Goal: Task Accomplishment & Management: Use online tool/utility

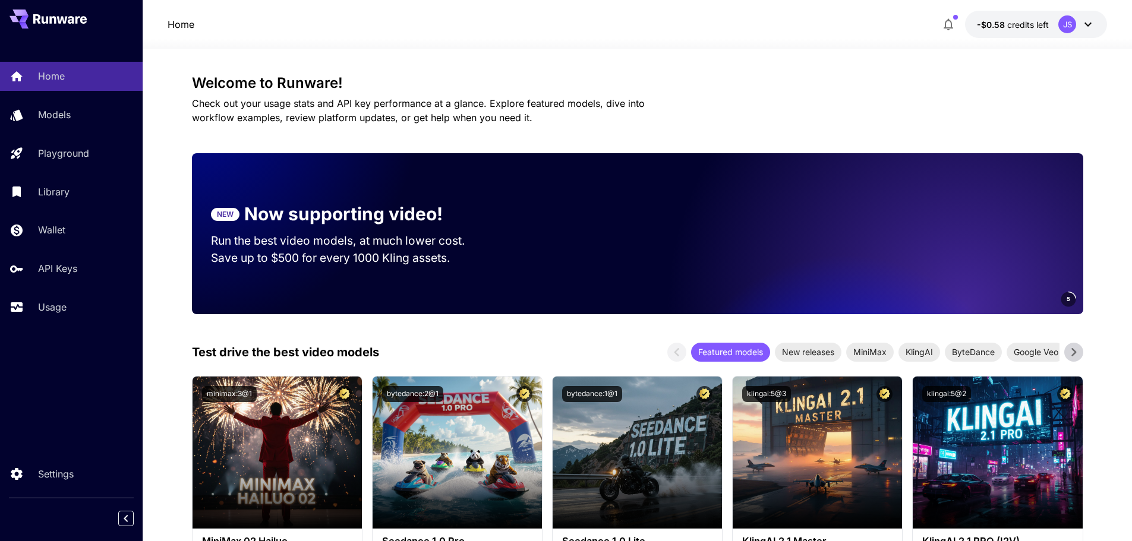
click at [1076, 29] on div "JS" at bounding box center [1076, 24] width 37 height 18
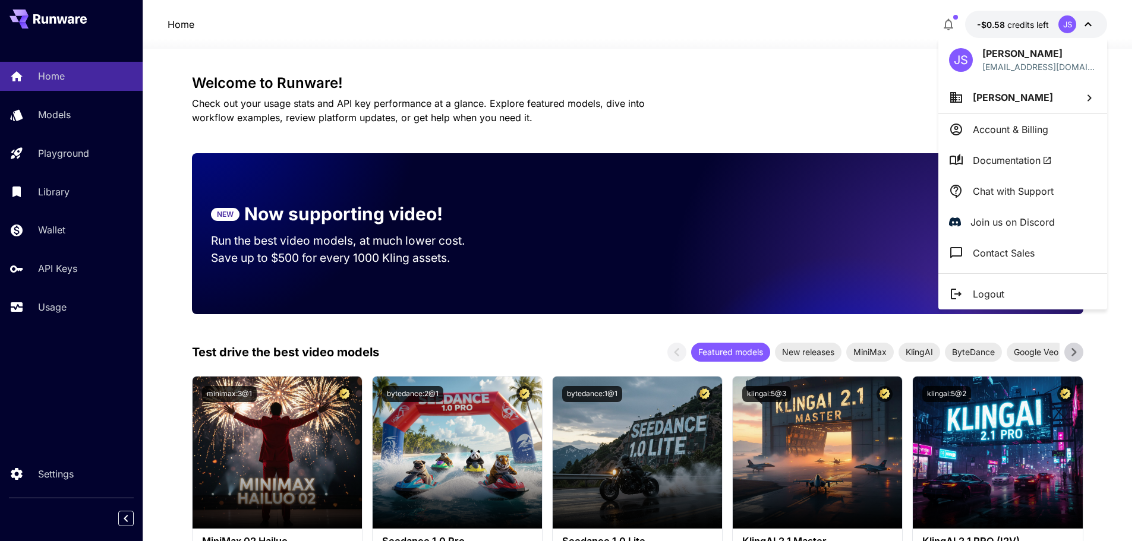
click at [1083, 24] on div at bounding box center [570, 270] width 1141 height 541
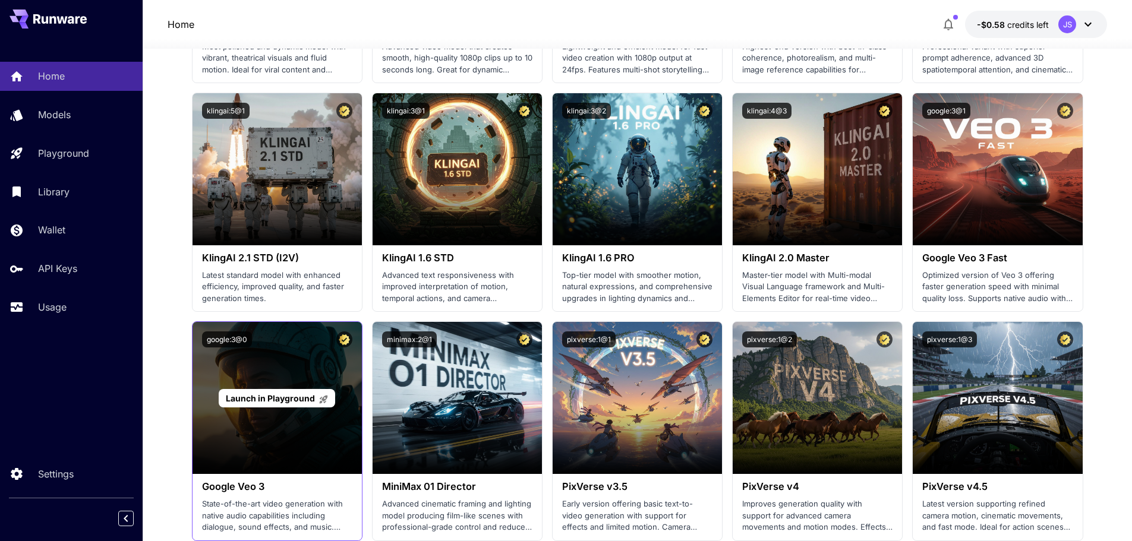
scroll to position [594, 0]
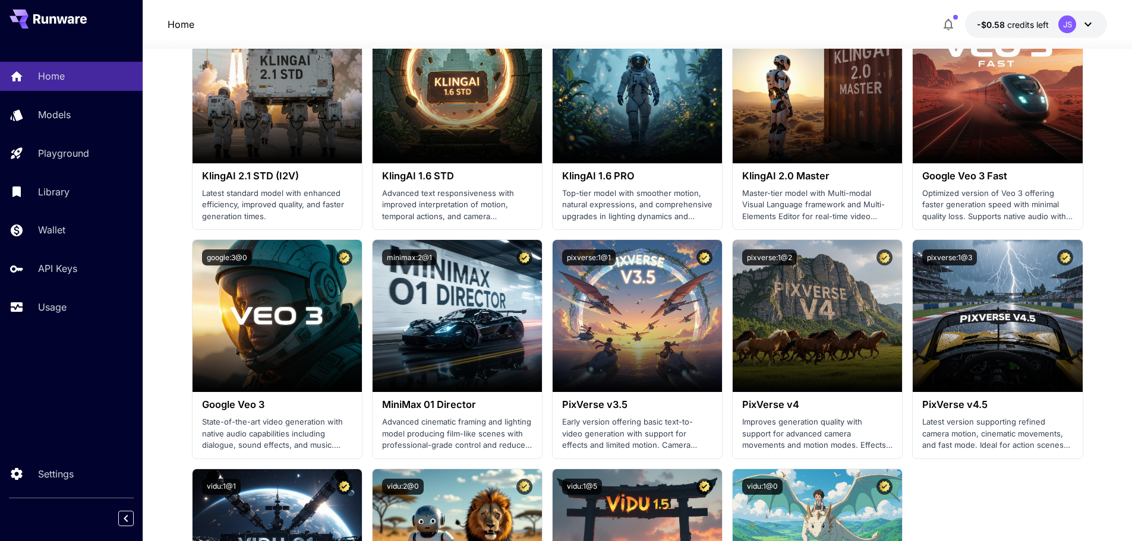
drag, startPoint x: 160, startPoint y: 383, endPoint x: 160, endPoint y: 391, distance: 7.7
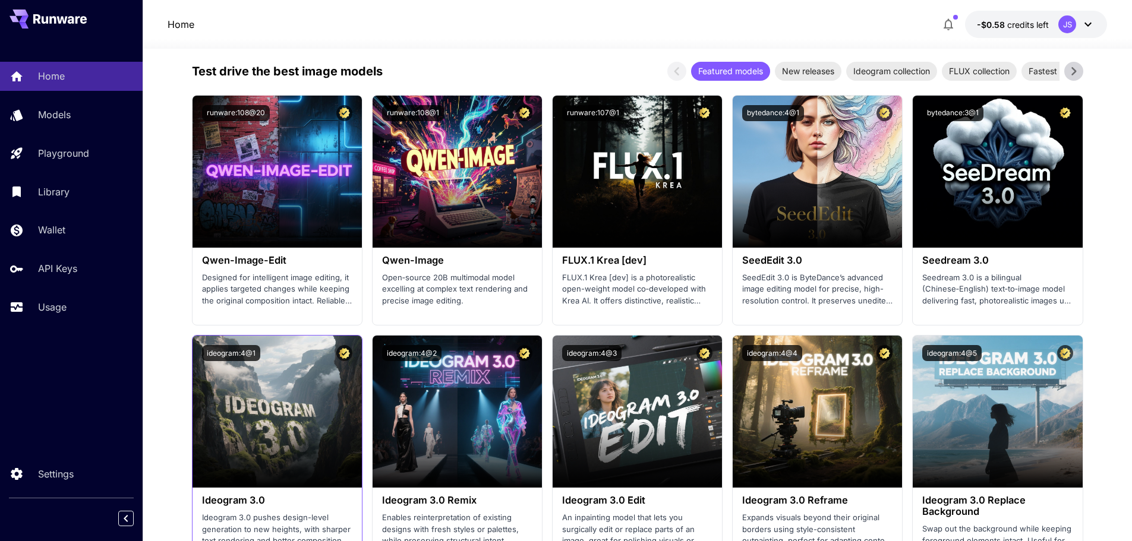
scroll to position [1245, 0]
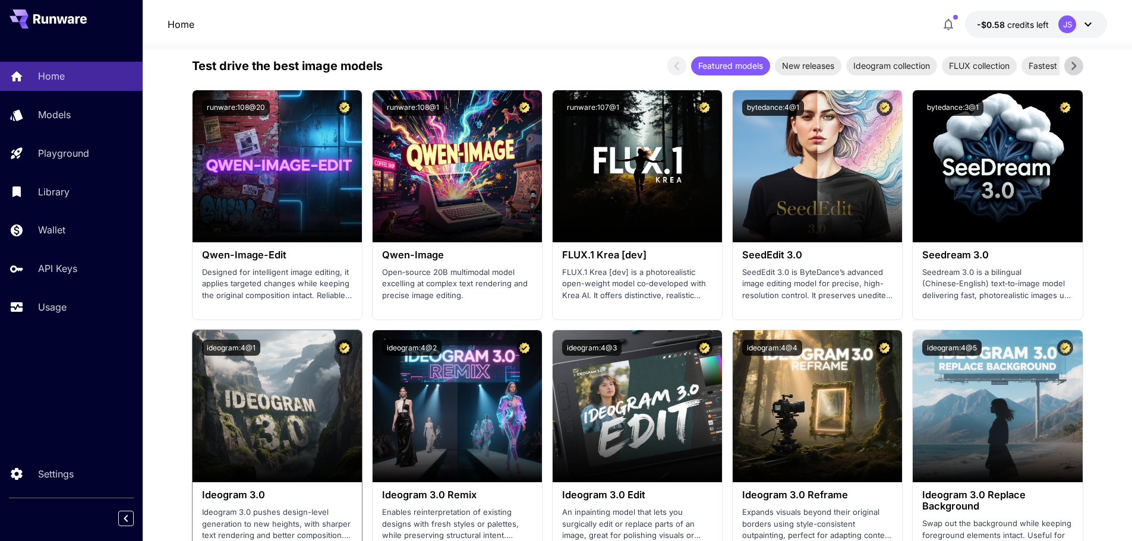
drag, startPoint x: 166, startPoint y: 358, endPoint x: 191, endPoint y: 377, distance: 31.0
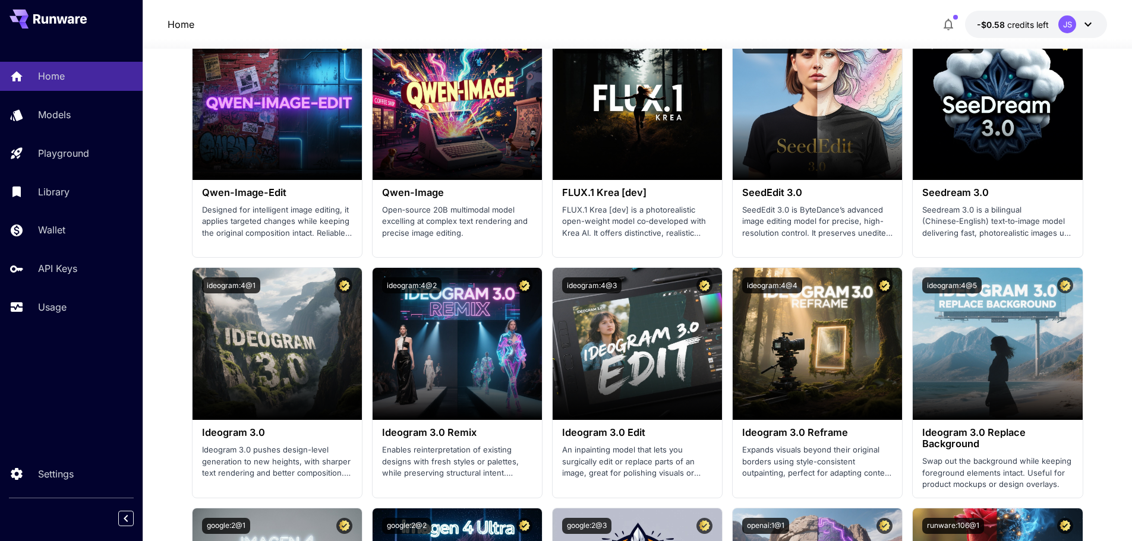
scroll to position [1310, 0]
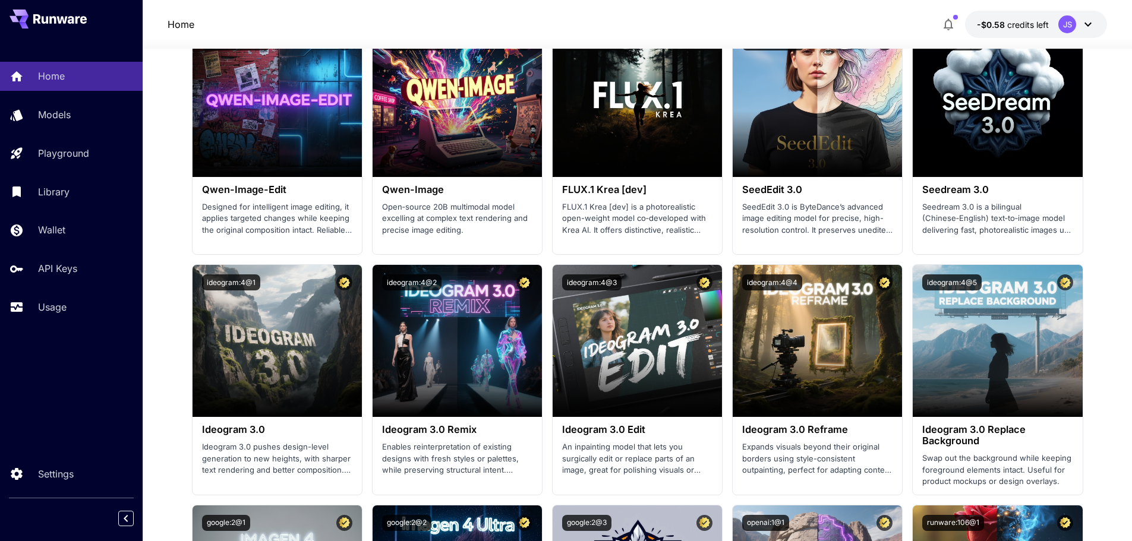
drag, startPoint x: 177, startPoint y: 307, endPoint x: 170, endPoint y: 321, distance: 15.9
click at [282, 458] on p "Ideogram 3.0 pushes design-level generation to new heights, with sharper text r…" at bounding box center [277, 459] width 150 height 35
drag, startPoint x: 282, startPoint y: 458, endPoint x: 318, endPoint y: 478, distance: 40.7
click at [318, 478] on div "Ideogram 3.0 Ideogram 3.0 pushes design-level generation to new heights, with s…" at bounding box center [277, 450] width 169 height 66
click at [314, 471] on p "Ideogram 3.0 pushes design-level generation to new heights, with sharper text r…" at bounding box center [277, 459] width 150 height 35
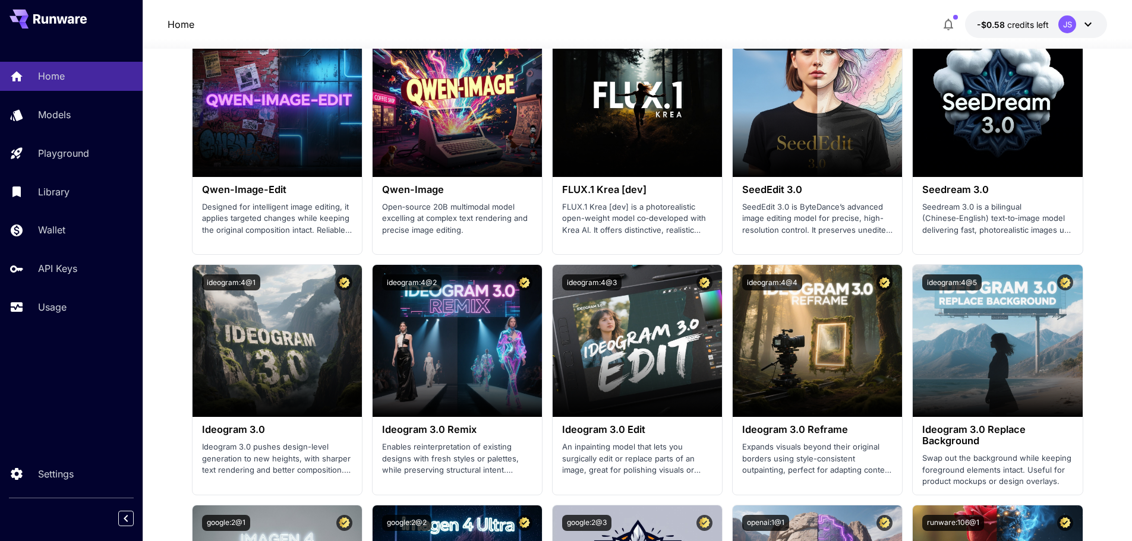
click at [175, 426] on section "Welcome to Runware! Check out your usage stats and API key performance at a gla…" at bounding box center [637, 412] width 989 height 3348
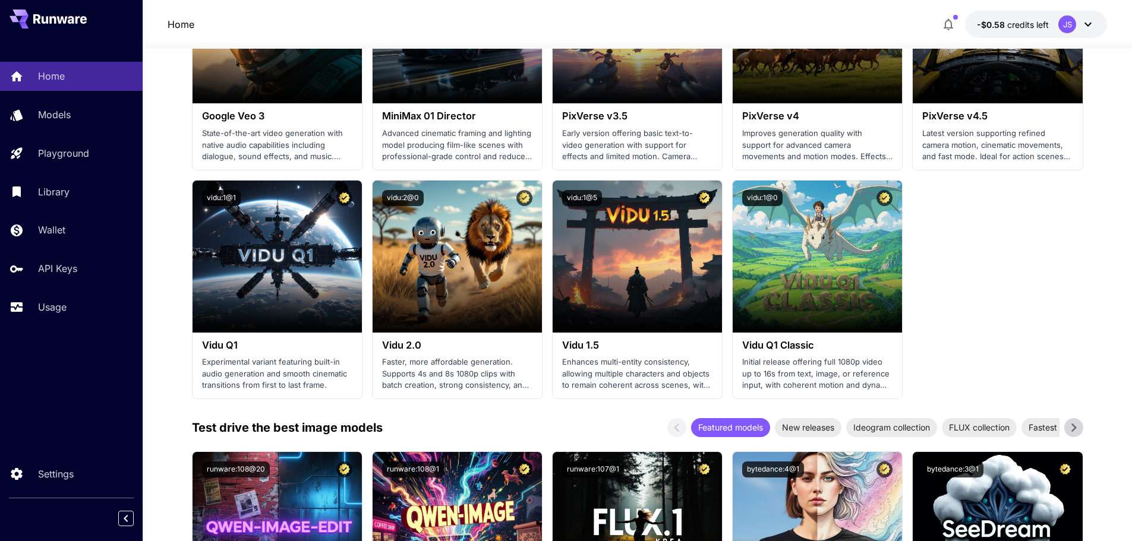
scroll to position [0, 0]
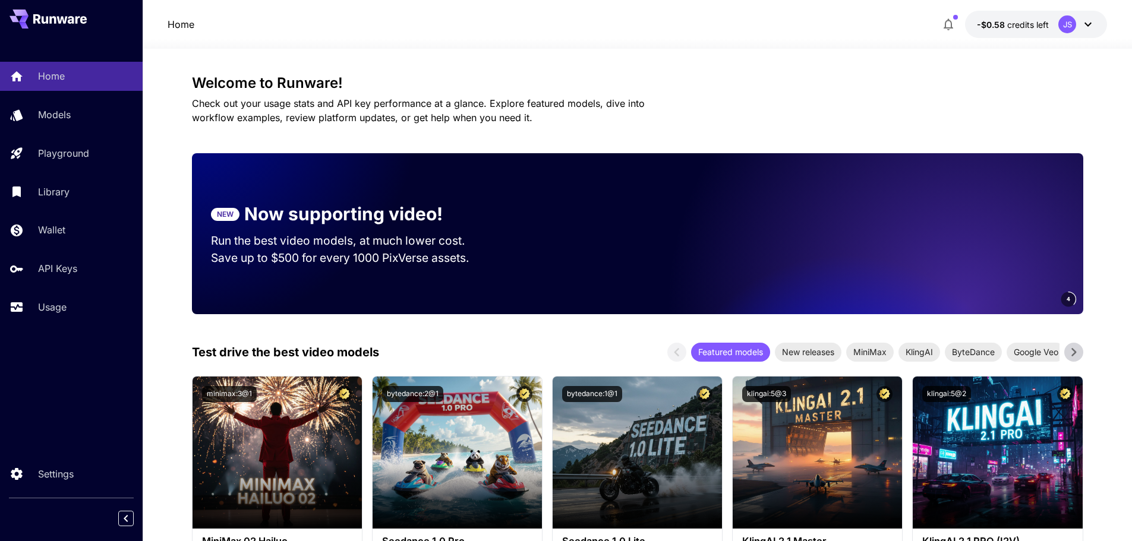
drag, startPoint x: 176, startPoint y: 415, endPoint x: 172, endPoint y: 153, distance: 262.1
click at [74, 124] on link "Models" at bounding box center [71, 114] width 143 height 29
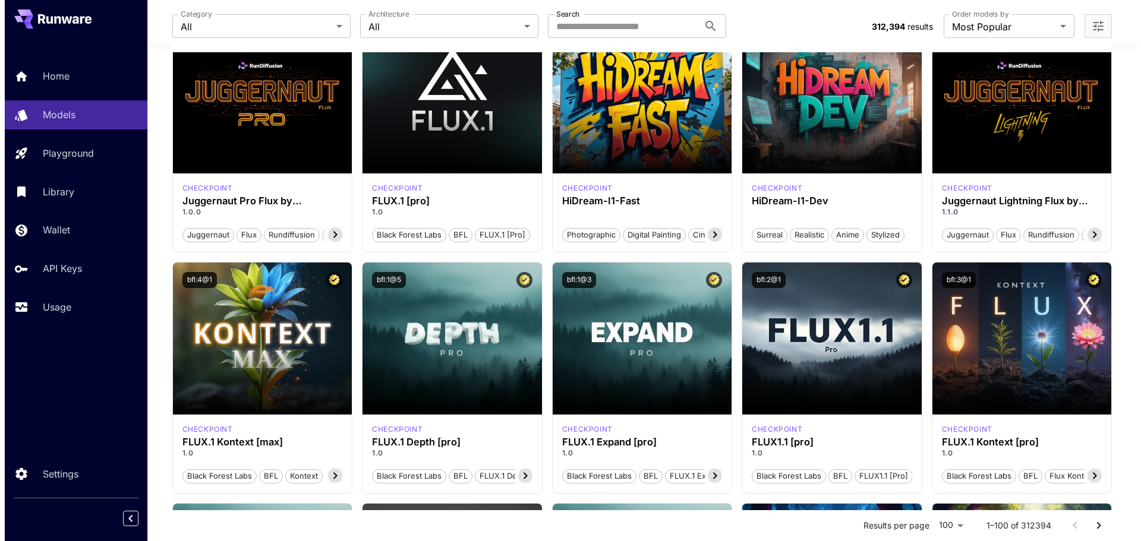
scroll to position [59, 0]
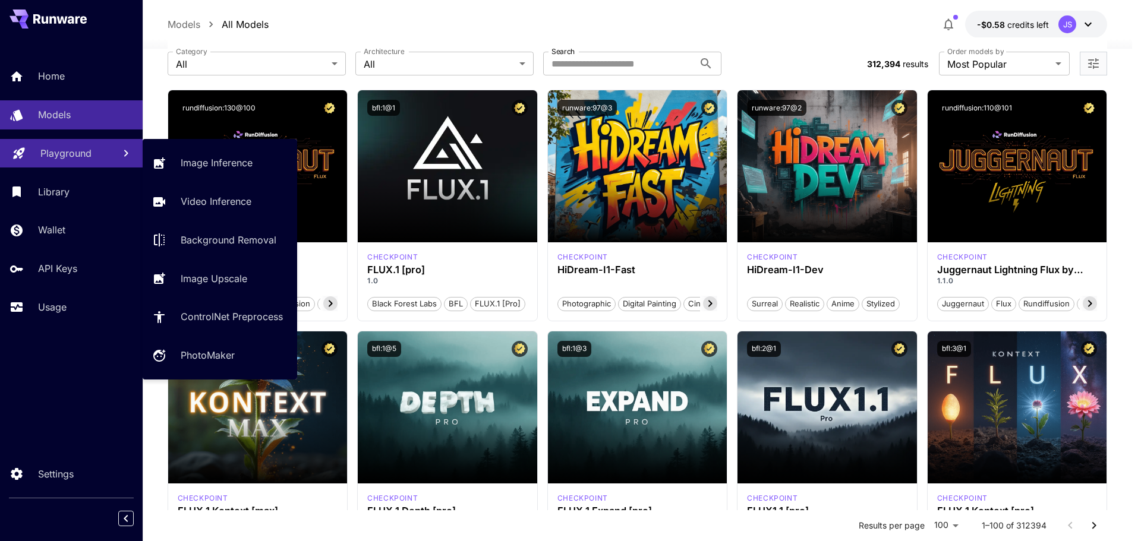
click at [71, 151] on p "Playground" at bounding box center [65, 153] width 51 height 14
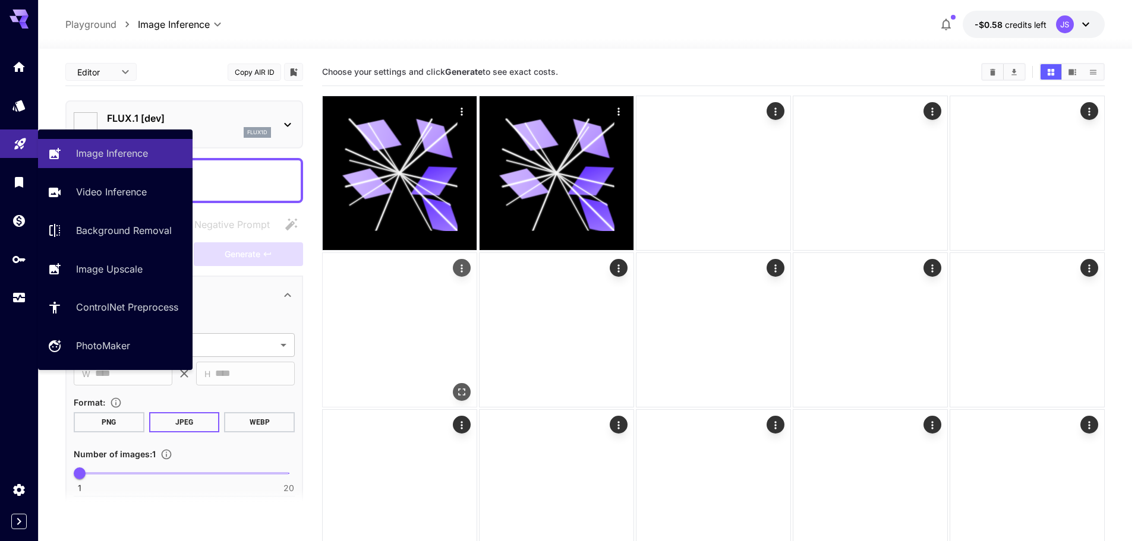
type input "**********"
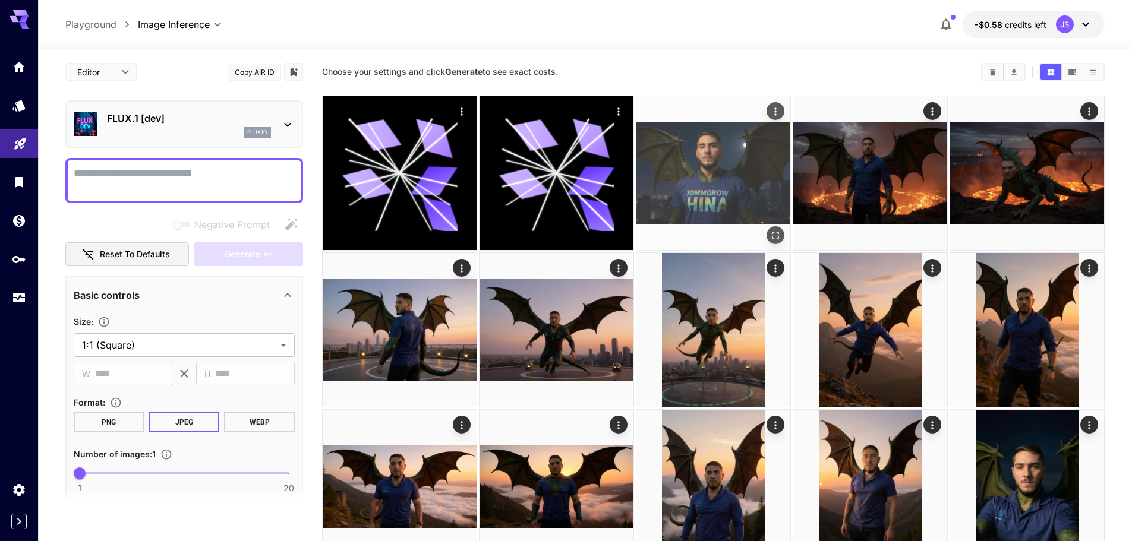
click at [722, 194] on img at bounding box center [713, 173] width 154 height 154
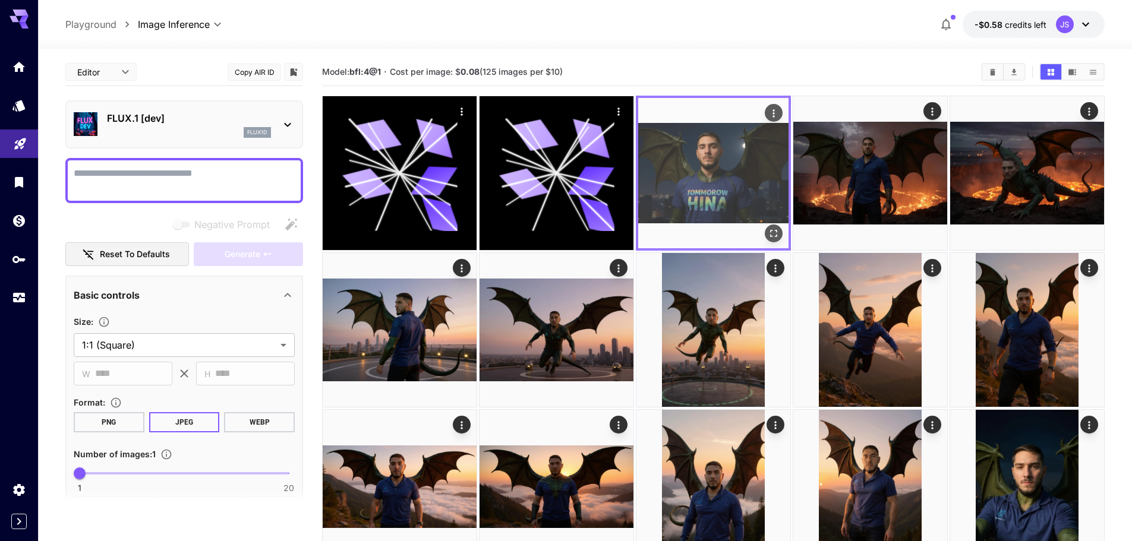
click at [774, 221] on img at bounding box center [713, 173] width 150 height 150
click at [774, 228] on icon "Open in fullscreen" at bounding box center [774, 234] width 12 height 12
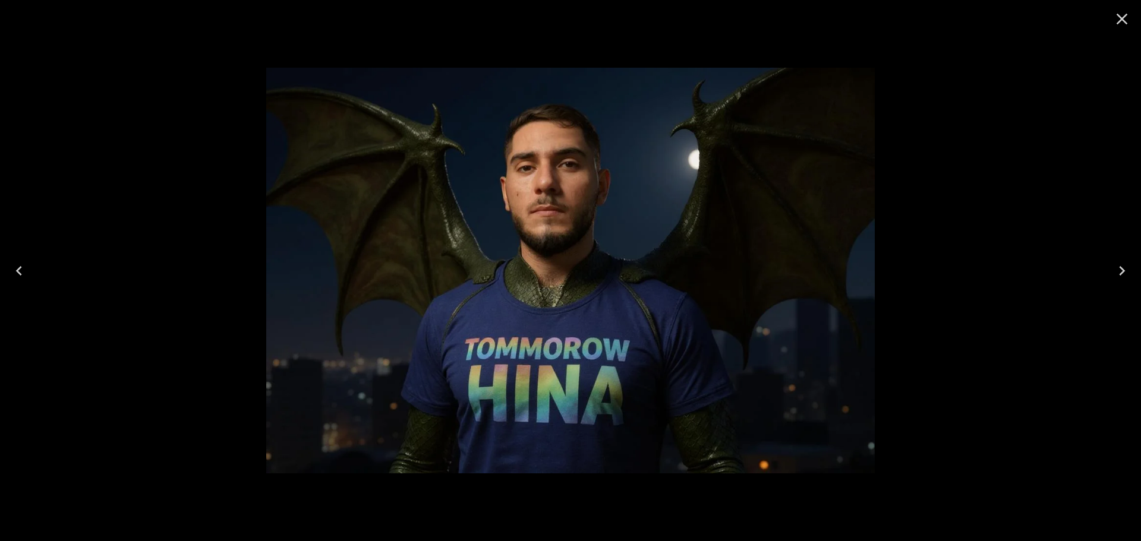
click at [979, 264] on div at bounding box center [570, 270] width 1141 height 541
click at [1124, 17] on icon "Close" at bounding box center [1122, 19] width 11 height 11
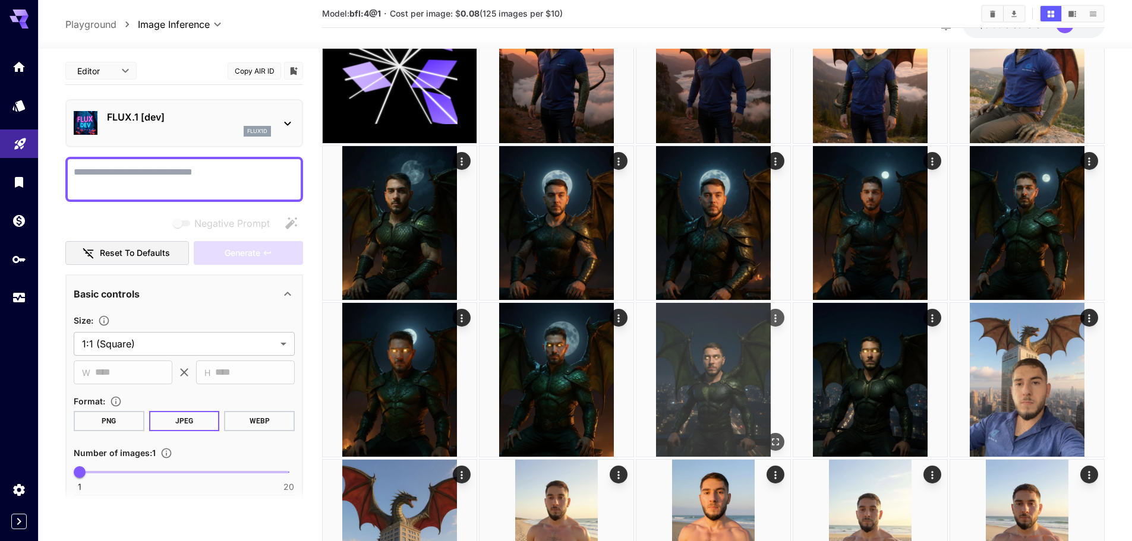
scroll to position [1129, 0]
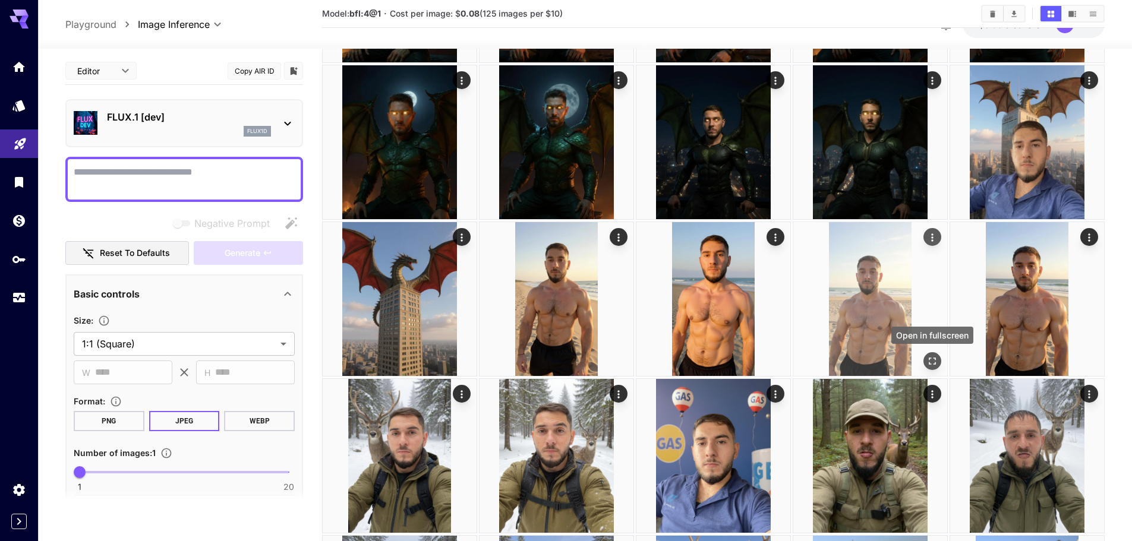
click at [938, 358] on button "Open in fullscreen" at bounding box center [932, 361] width 18 height 18
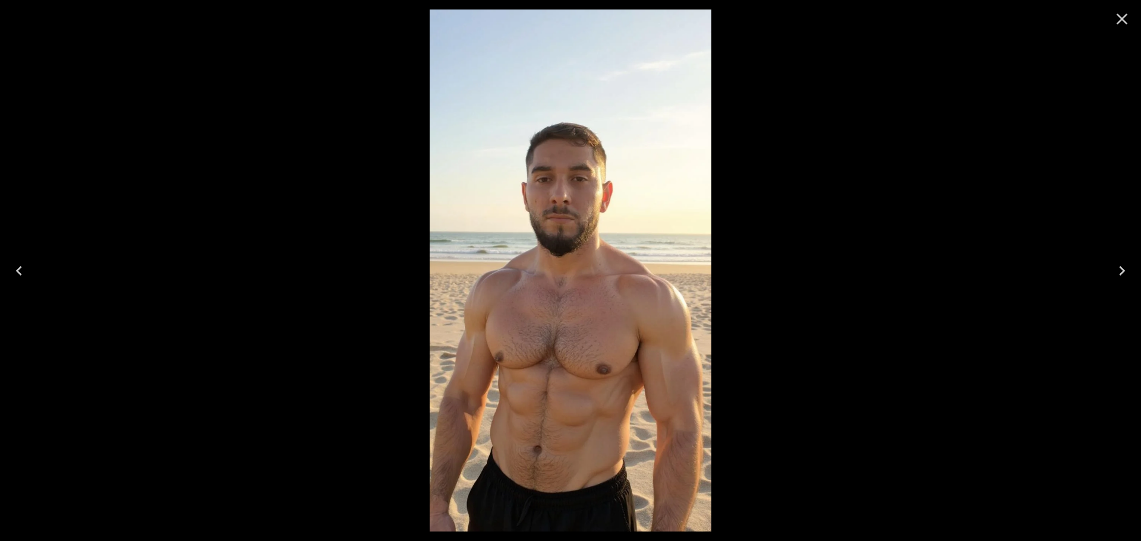
click at [316, 216] on div at bounding box center [570, 270] width 1141 height 541
click at [1121, 15] on icon "Close" at bounding box center [1121, 19] width 19 height 19
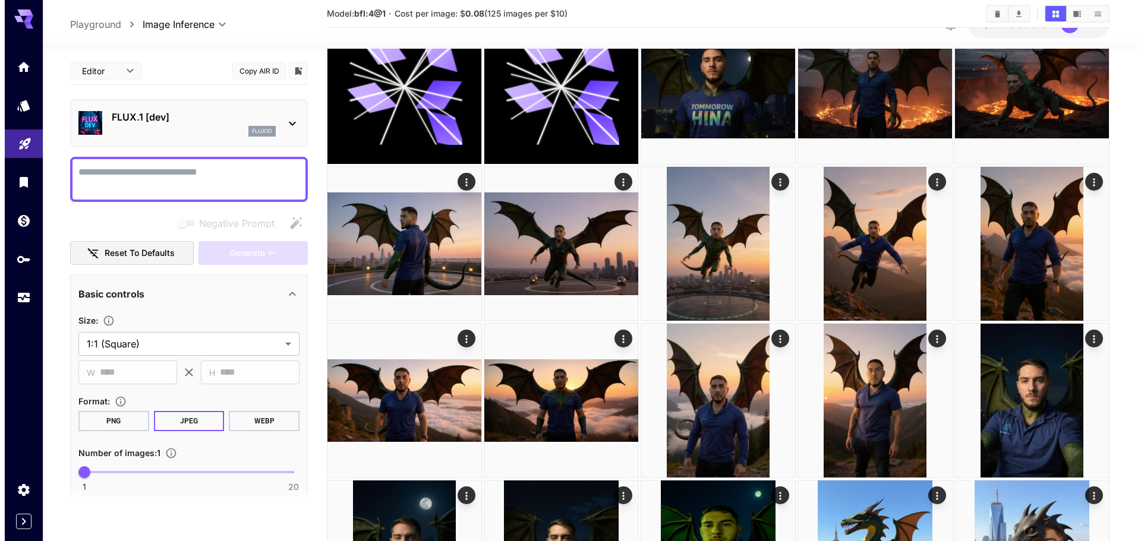
scroll to position [0, 0]
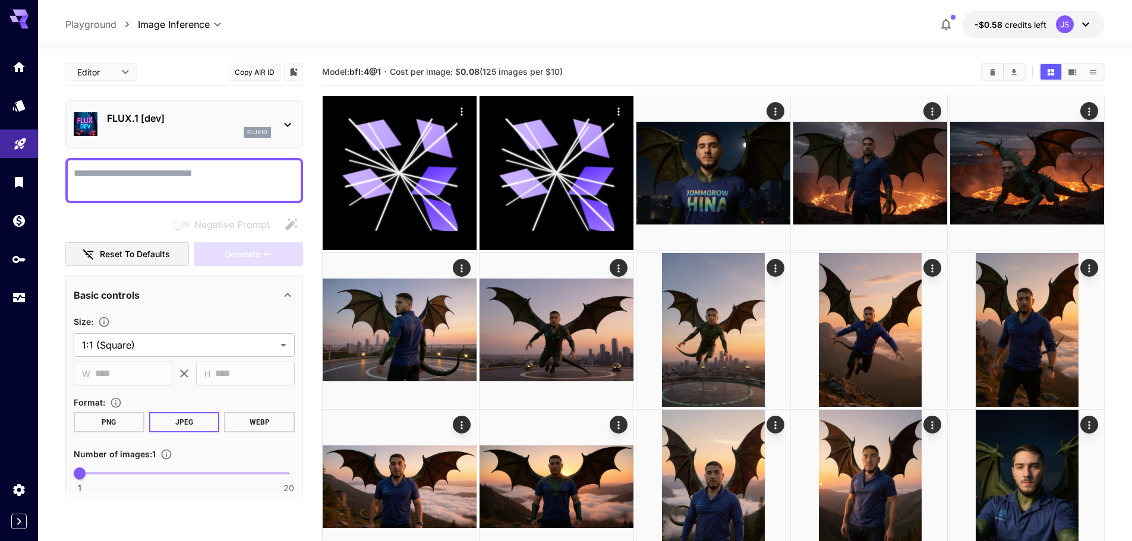
drag, startPoint x: 49, startPoint y: 96, endPoint x: 61, endPoint y: -61, distance: 158.0
click at [17, 61] on icon "Home" at bounding box center [20, 63] width 12 height 10
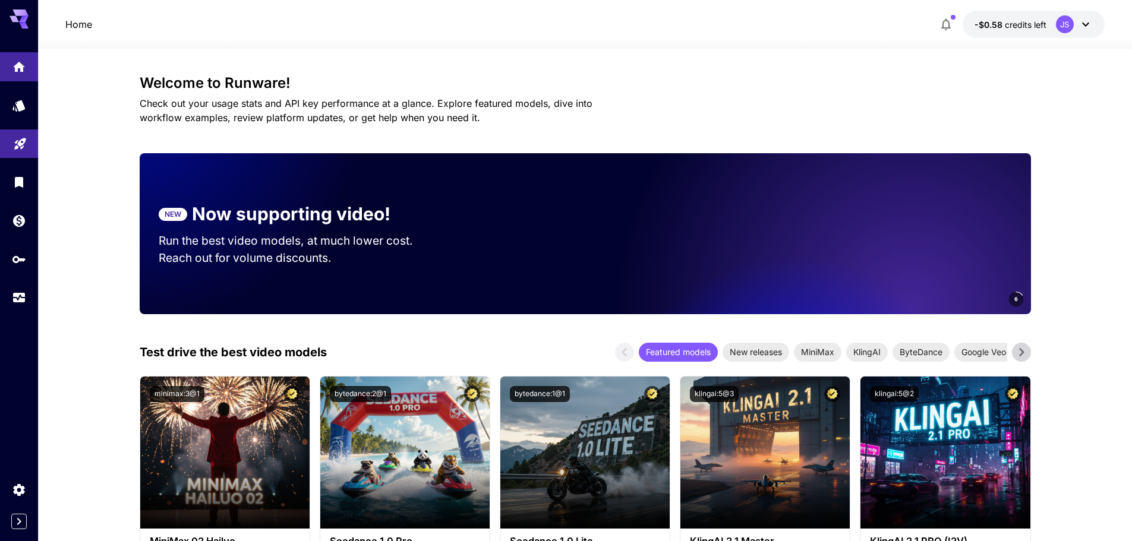
click at [1062, 23] on div "JS" at bounding box center [1065, 24] width 18 height 18
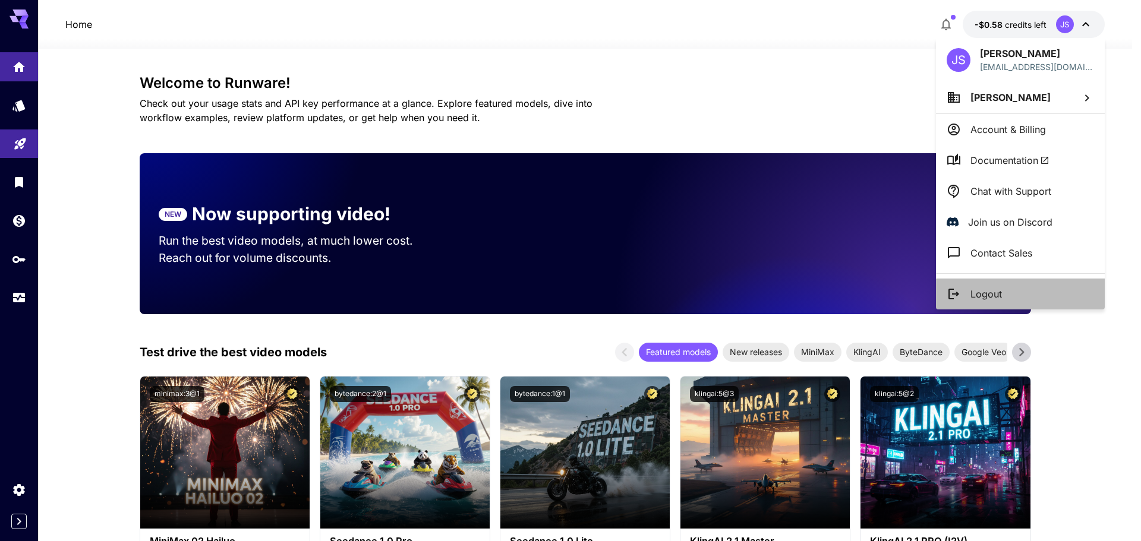
click at [998, 288] on p "Logout" at bounding box center [985, 294] width 31 height 14
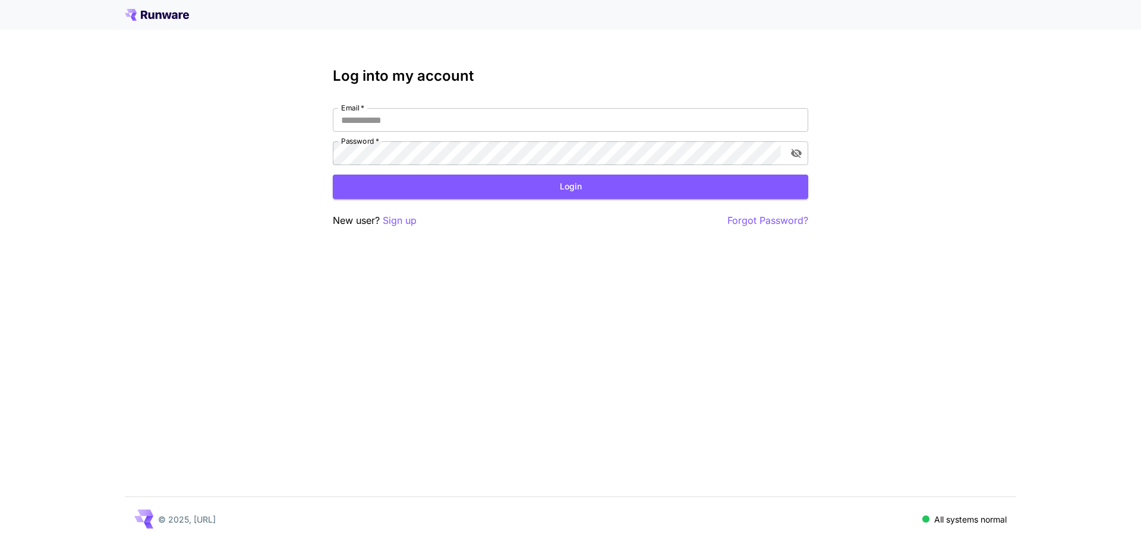
type input "**********"
click at [562, 197] on button "Login" at bounding box center [570, 187] width 475 height 24
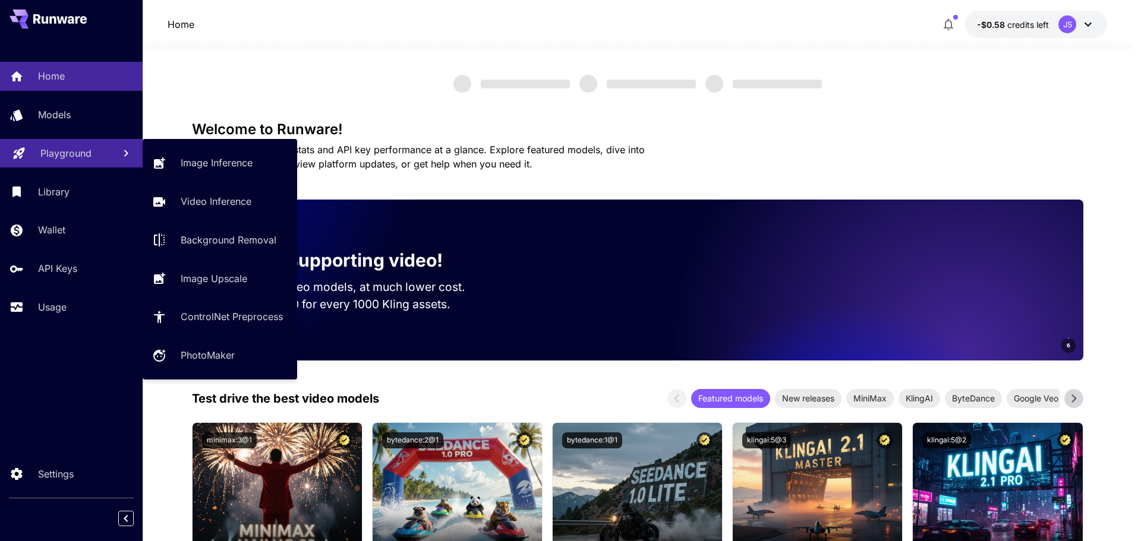
click at [75, 150] on p "Playground" at bounding box center [65, 153] width 51 height 14
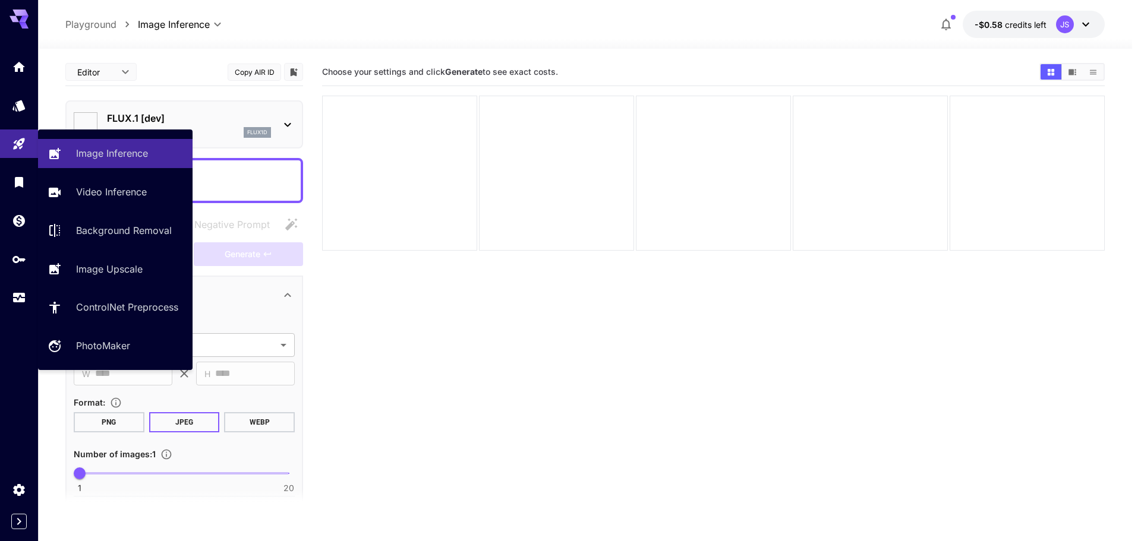
type input "**********"
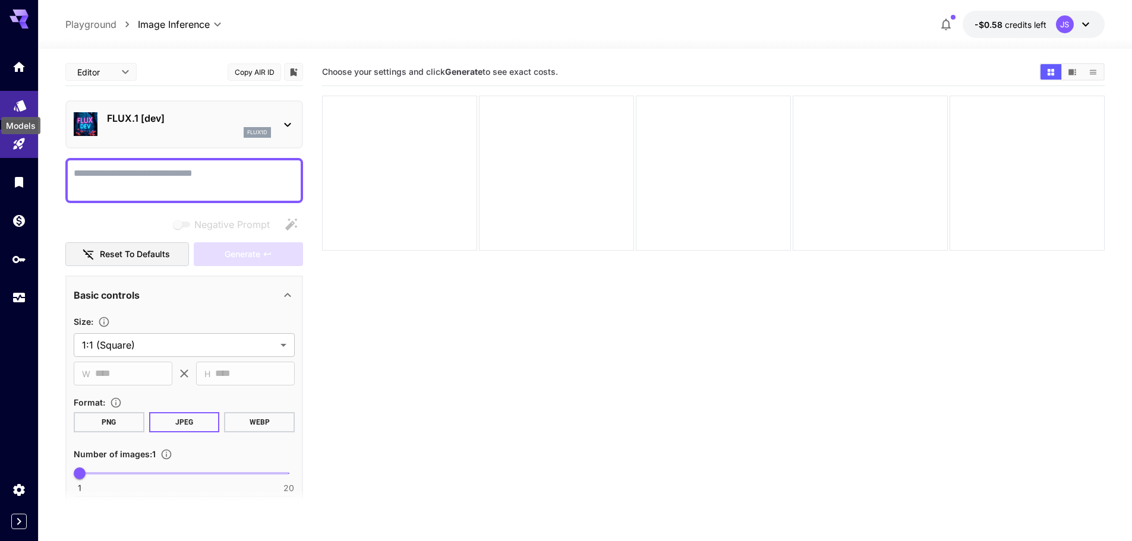
click at [19, 105] on icon "Models" at bounding box center [20, 101] width 12 height 11
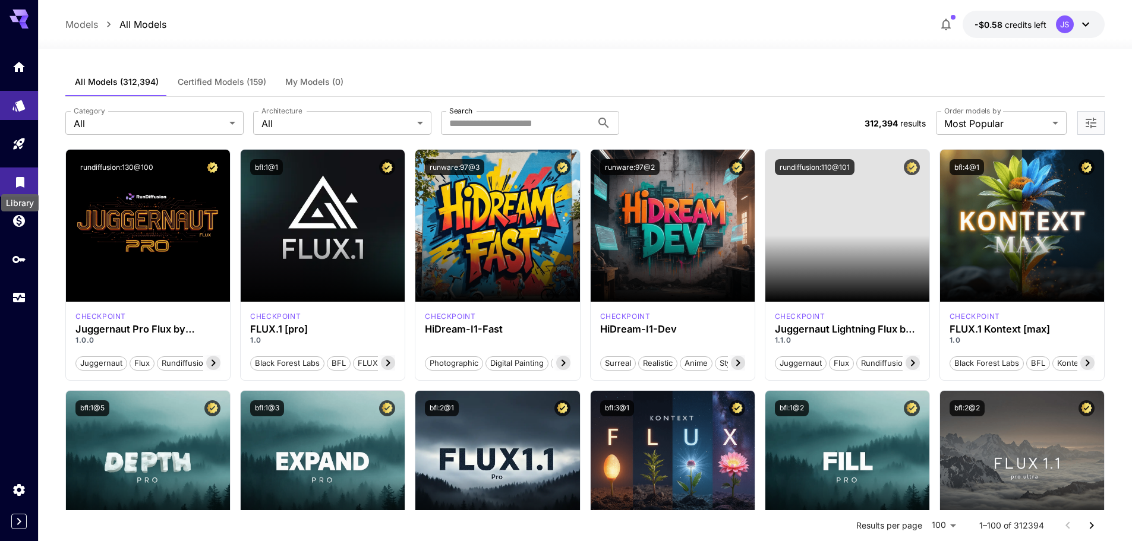
click at [18, 186] on div "Library" at bounding box center [20, 199] width 40 height 27
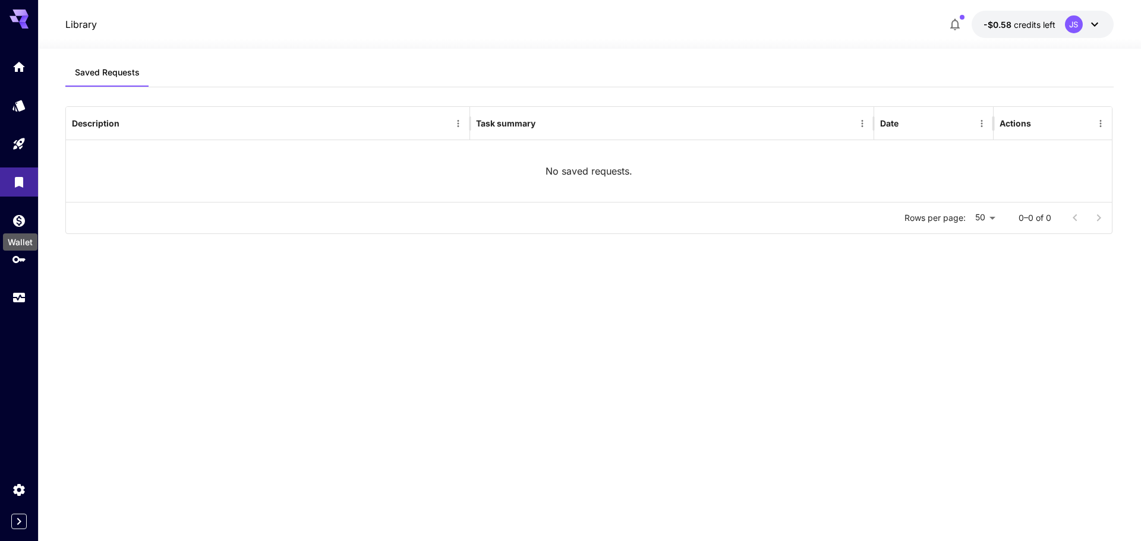
click at [20, 247] on div "Wallet" at bounding box center [20, 242] width 34 height 17
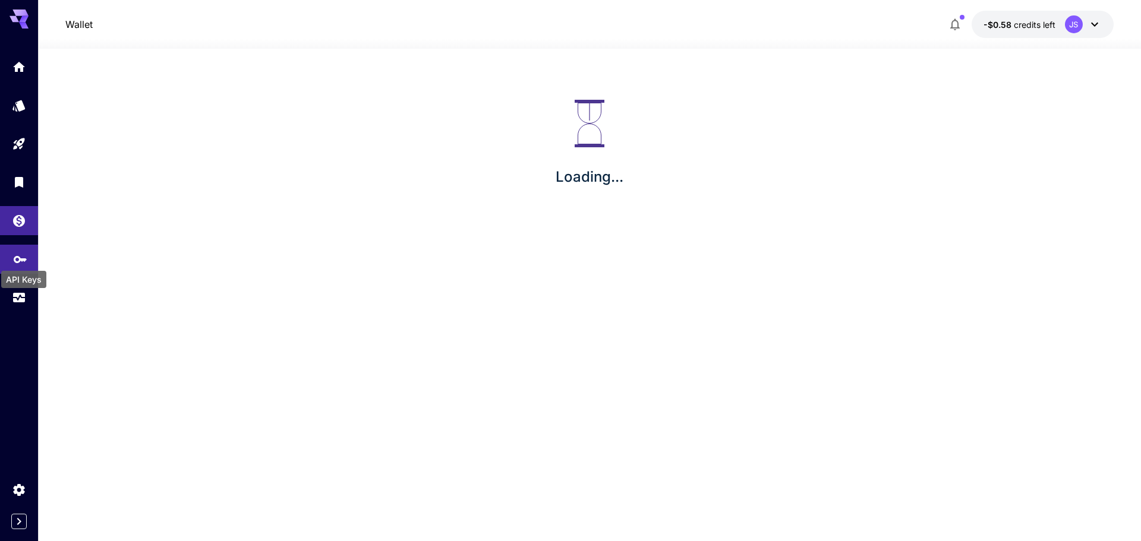
click at [18, 256] on icon "API Keys" at bounding box center [20, 255] width 14 height 14
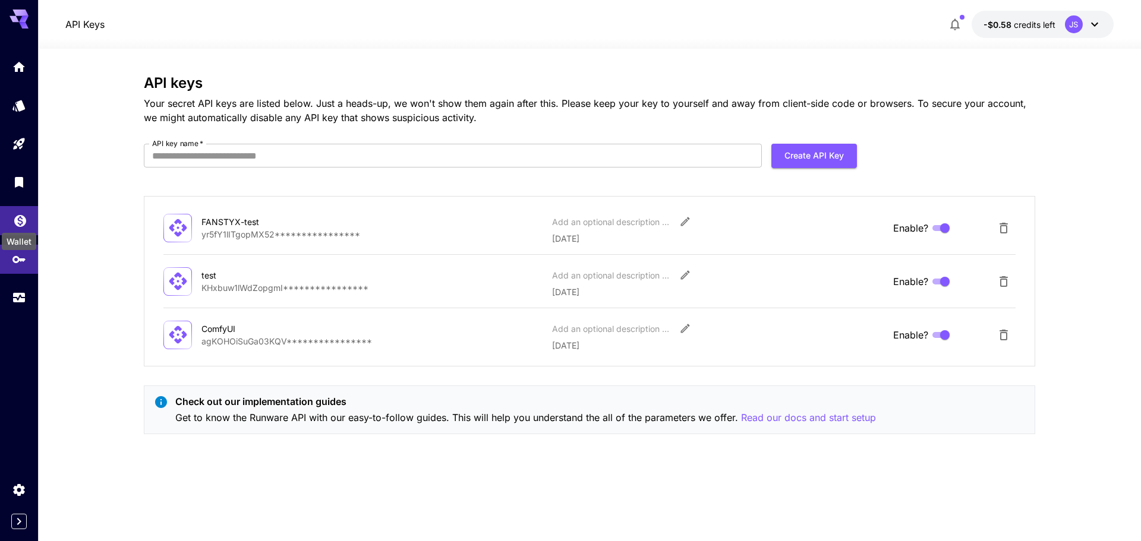
click at [23, 214] on icon "Wallet" at bounding box center [20, 219] width 12 height 12
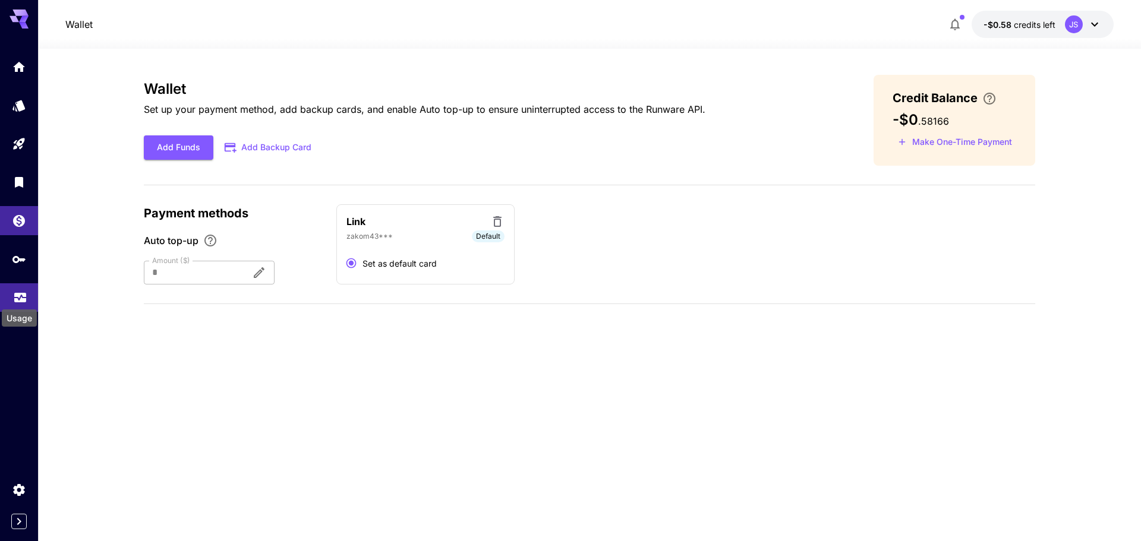
click at [26, 293] on icon "Usage" at bounding box center [20, 295] width 14 height 14
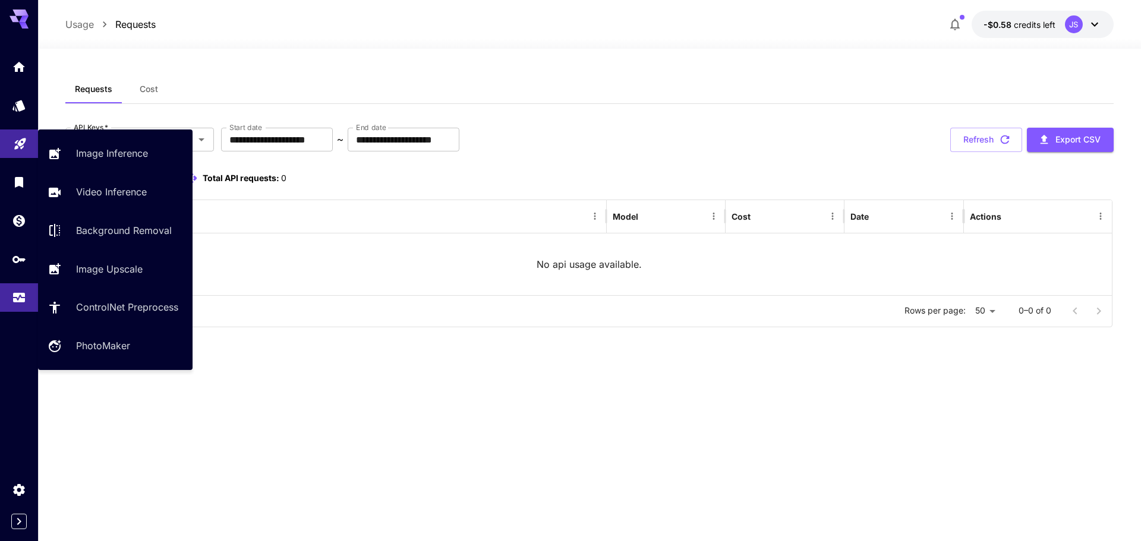
click at [15, 143] on icon "Playground" at bounding box center [20, 140] width 14 height 14
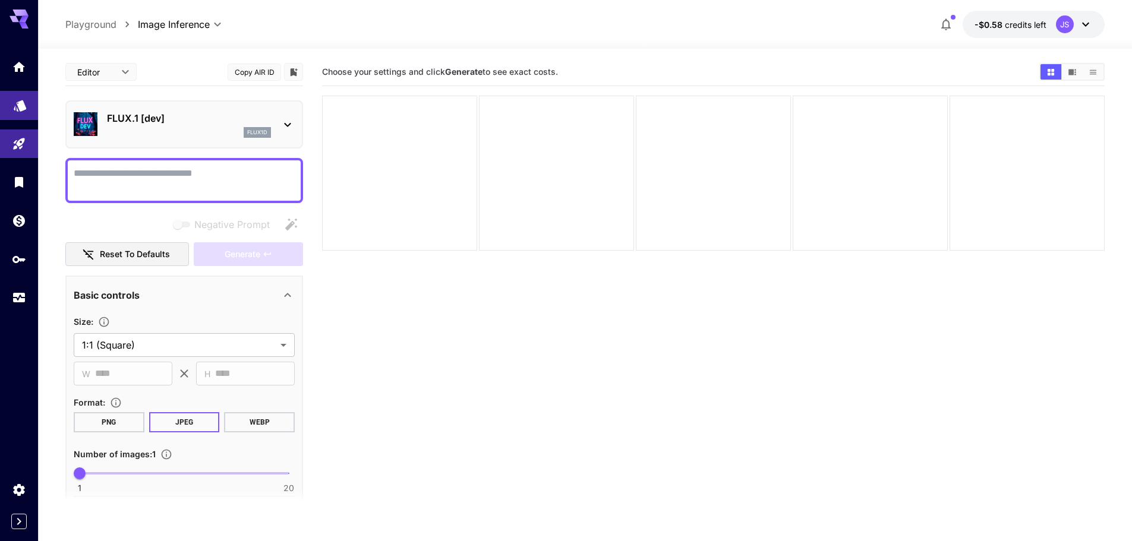
click at [22, 100] on icon "Models" at bounding box center [20, 102] width 12 height 11
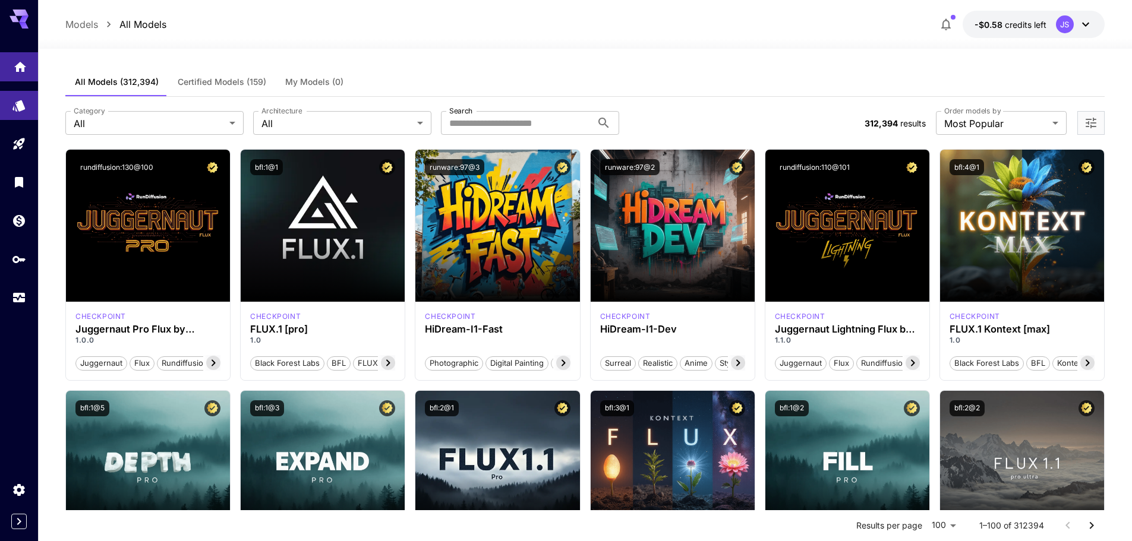
click at [28, 68] on link at bounding box center [19, 66] width 38 height 29
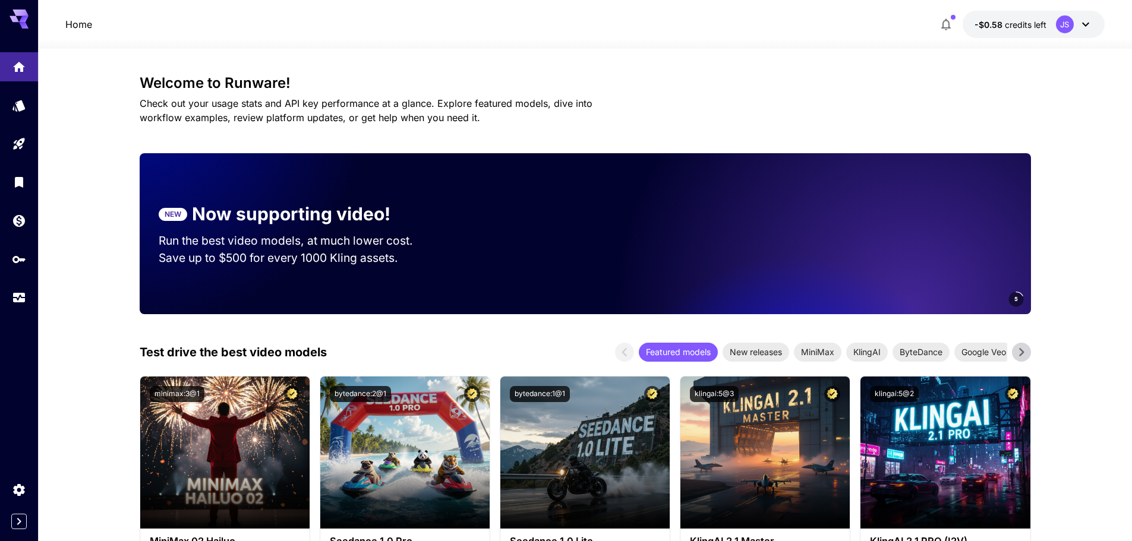
click at [18, 203] on div at bounding box center [19, 182] width 38 height 260
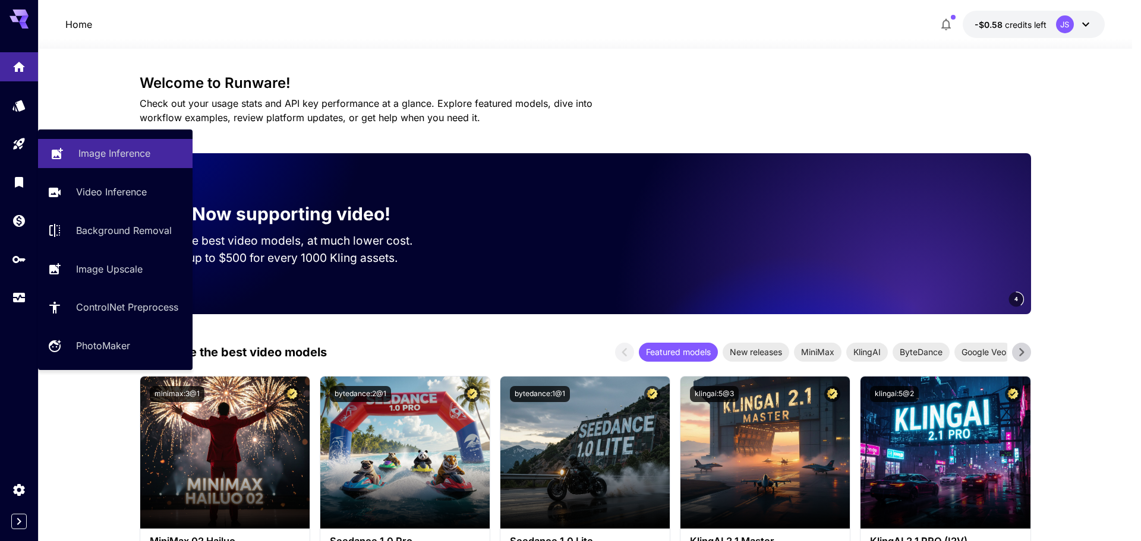
click at [67, 141] on link "Image Inference" at bounding box center [115, 153] width 154 height 29
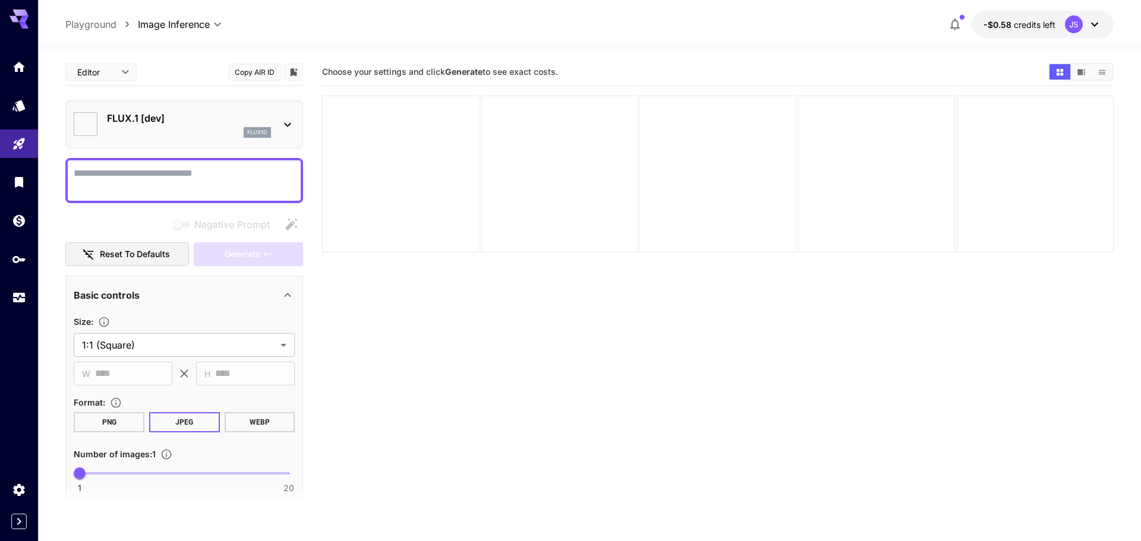
type input "**********"
click at [485, 315] on section "Choose your settings and click Generate to see exact costs." at bounding box center [713, 328] width 783 height 541
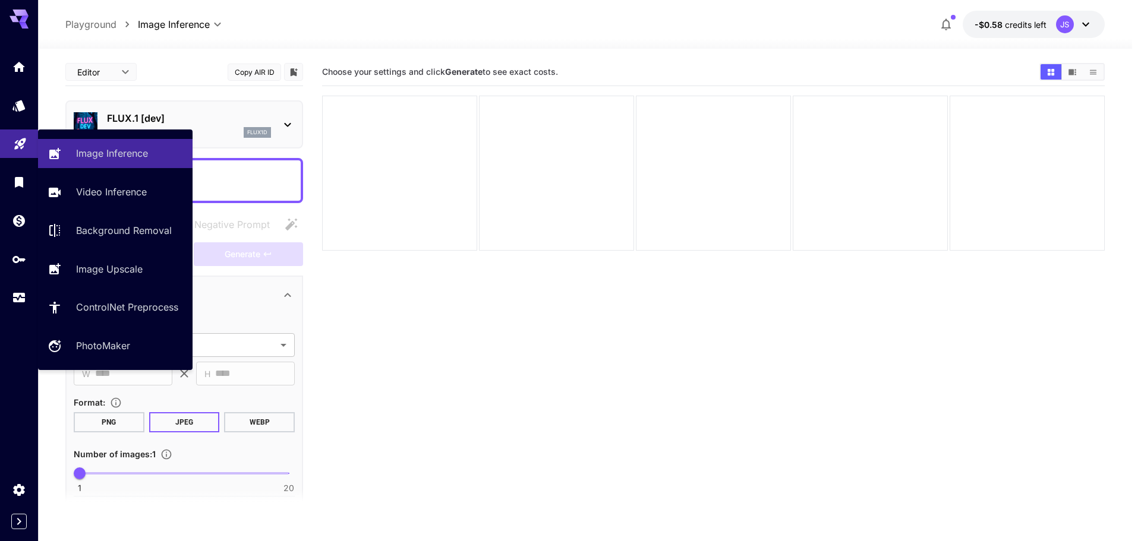
click at [24, 154] on link at bounding box center [19, 144] width 38 height 29
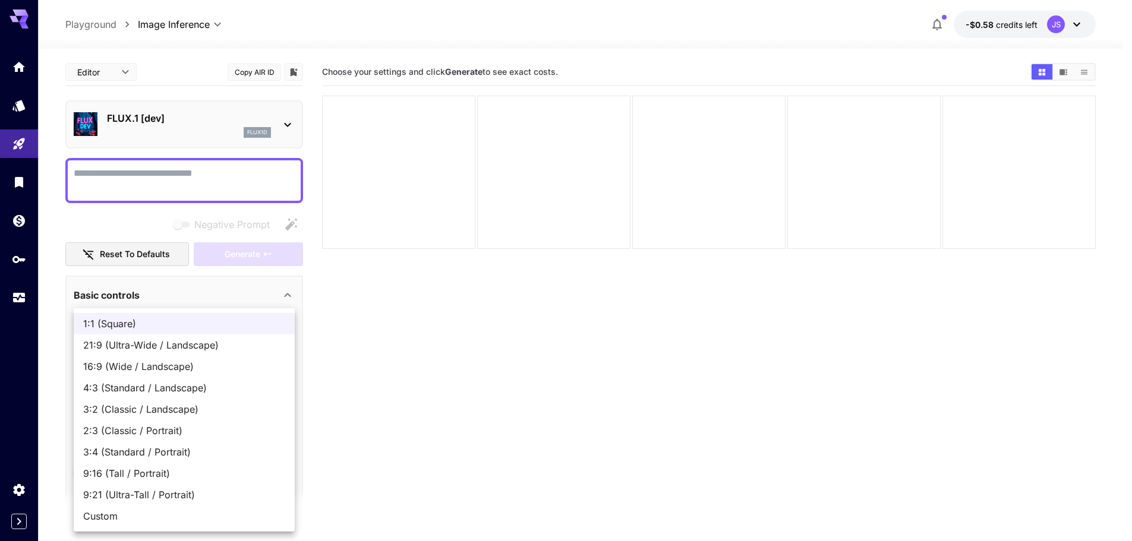
click at [81, 348] on body "**********" at bounding box center [566, 317] width 1132 height 635
click at [8, 128] on div at bounding box center [570, 270] width 1141 height 541
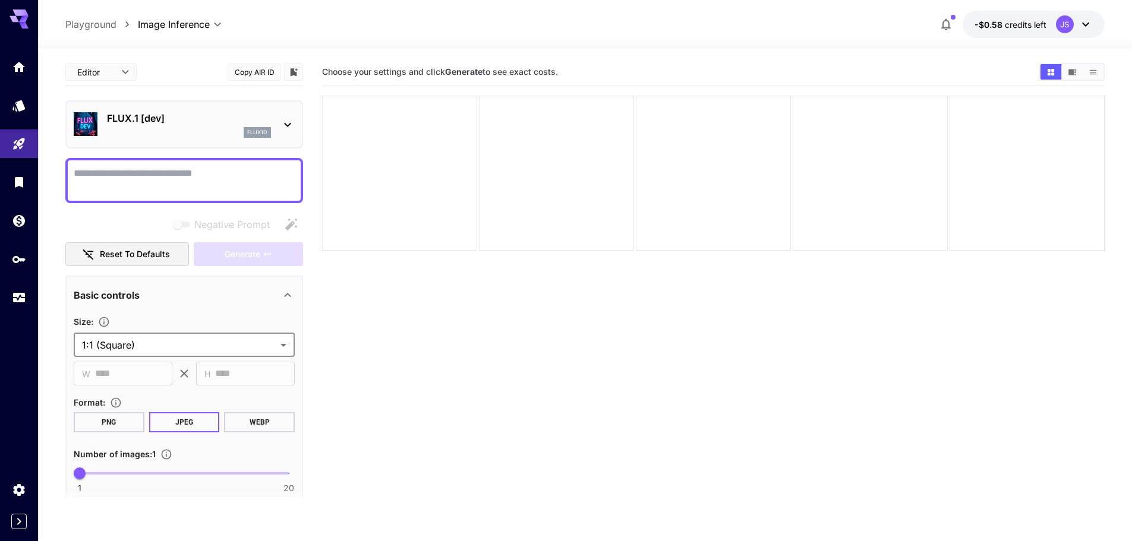
click at [11, 140] on div "1:1 (Square) 21:9 (Ultra-Wide / Landscape) 16:9 (Wide / Landscape) 4:3 (Standar…" at bounding box center [566, 270] width 1132 height 541
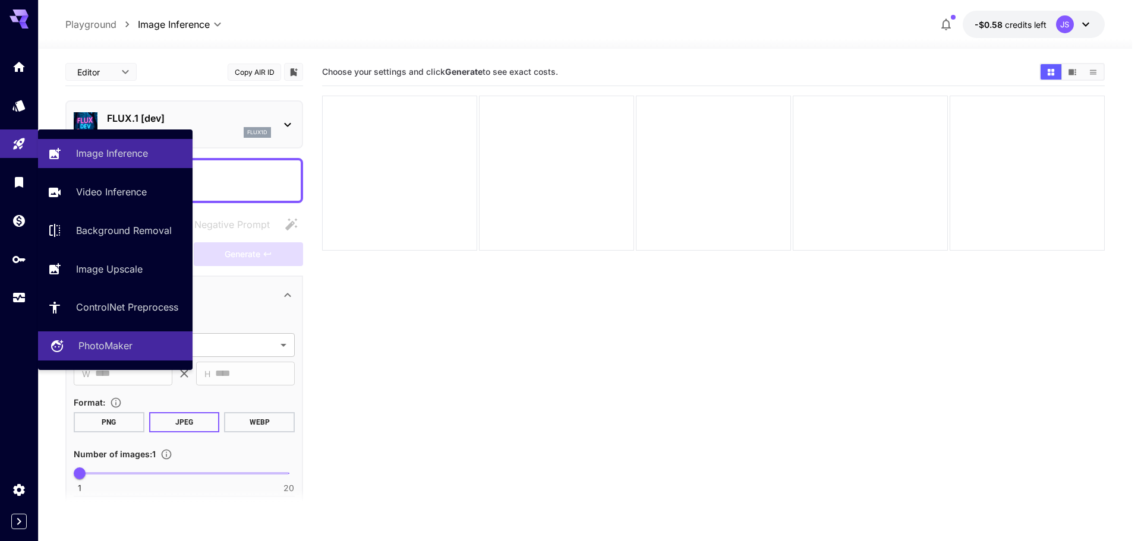
click at [121, 349] on p "PhotoMaker" at bounding box center [105, 346] width 54 height 14
type input "**********"
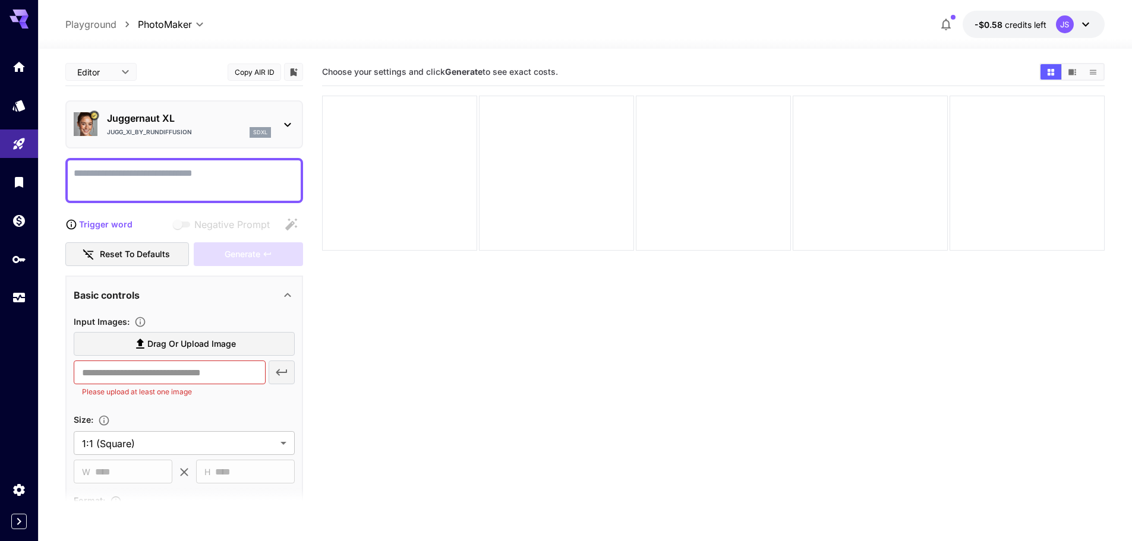
click at [170, 113] on p "Juggernaut XL" at bounding box center [189, 118] width 164 height 14
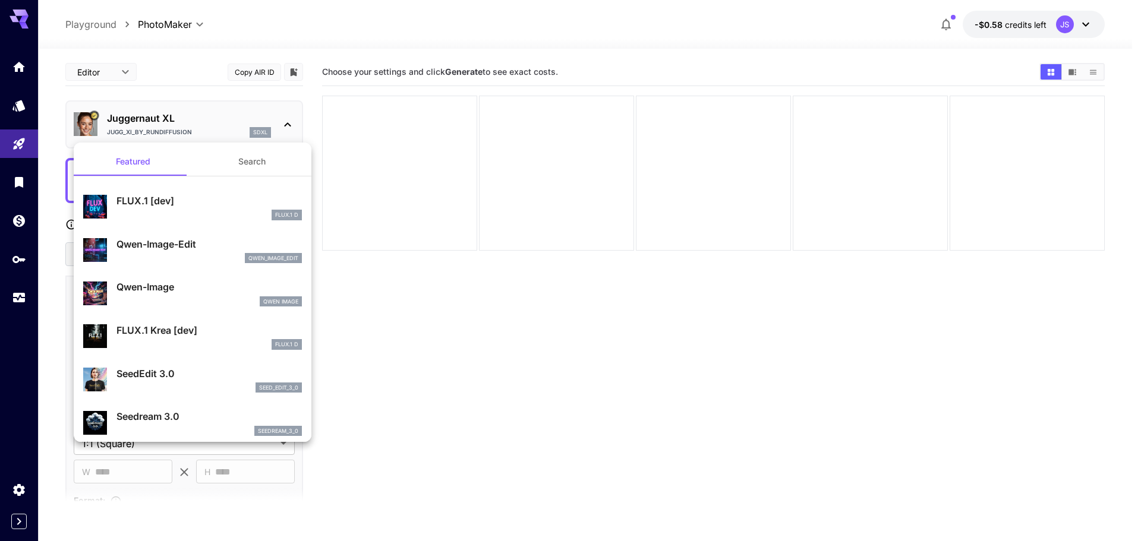
click at [245, 131] on div at bounding box center [570, 270] width 1141 height 541
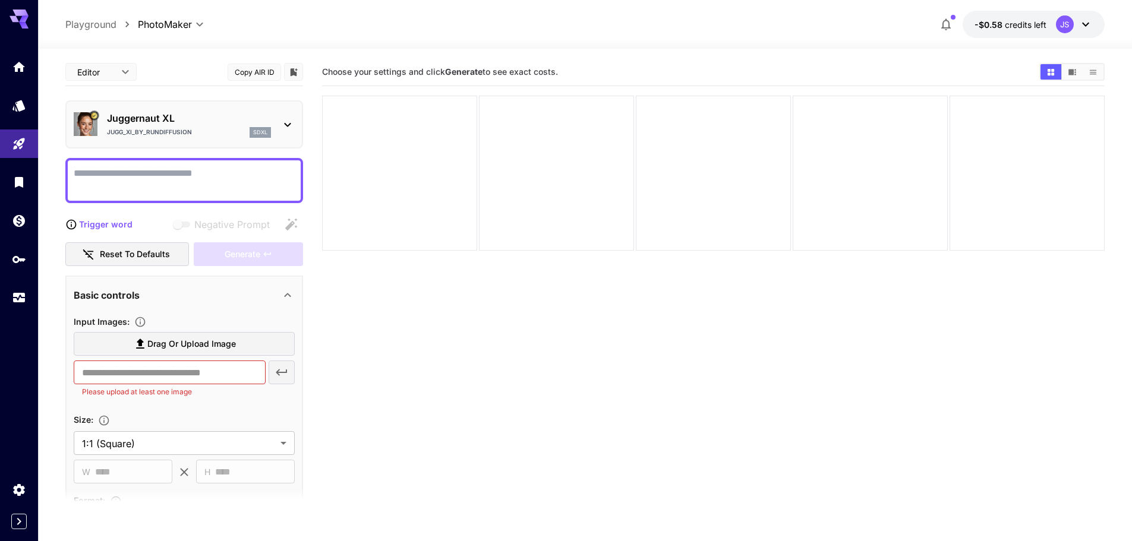
click at [557, 322] on section "Choose your settings and click Generate to see exact costs." at bounding box center [713, 328] width 783 height 541
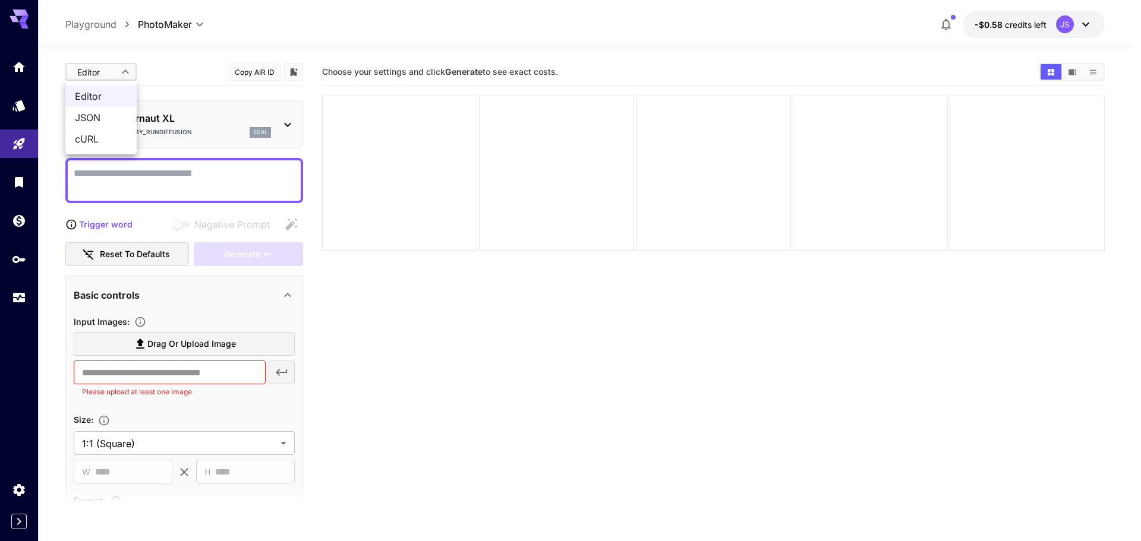
click at [116, 65] on body "**********" at bounding box center [570, 317] width 1141 height 635
click at [119, 65] on div at bounding box center [570, 270] width 1141 height 541
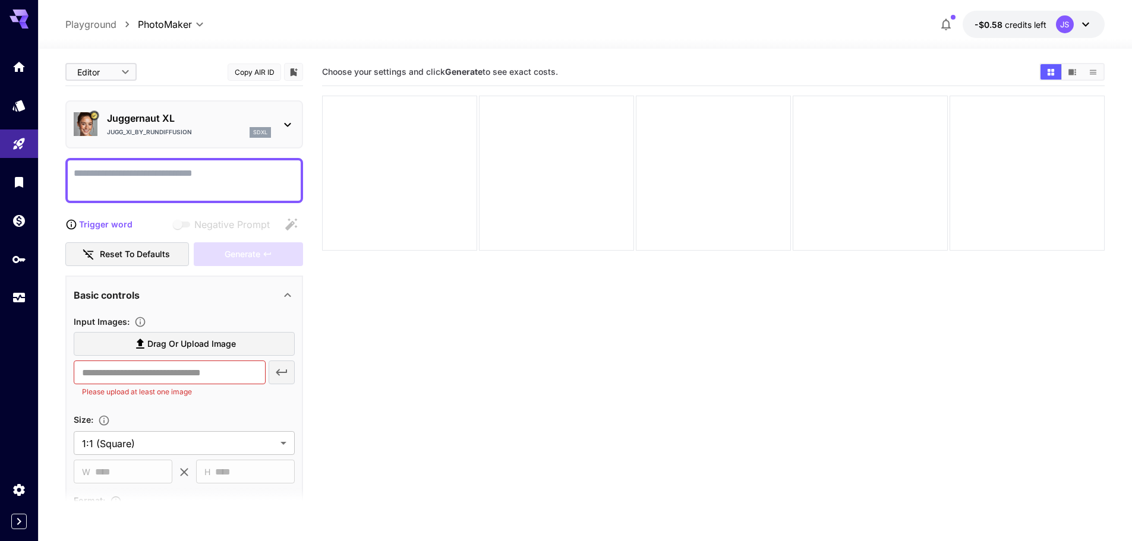
click at [173, 62] on div "Editor **** ​ Copy AIR ID" at bounding box center [184, 72] width 238 height 28
drag, startPoint x: 497, startPoint y: 374, endPoint x: 425, endPoint y: 355, distance: 74.9
click at [497, 374] on section "Choose your settings and click Generate to see exact costs." at bounding box center [713, 328] width 783 height 541
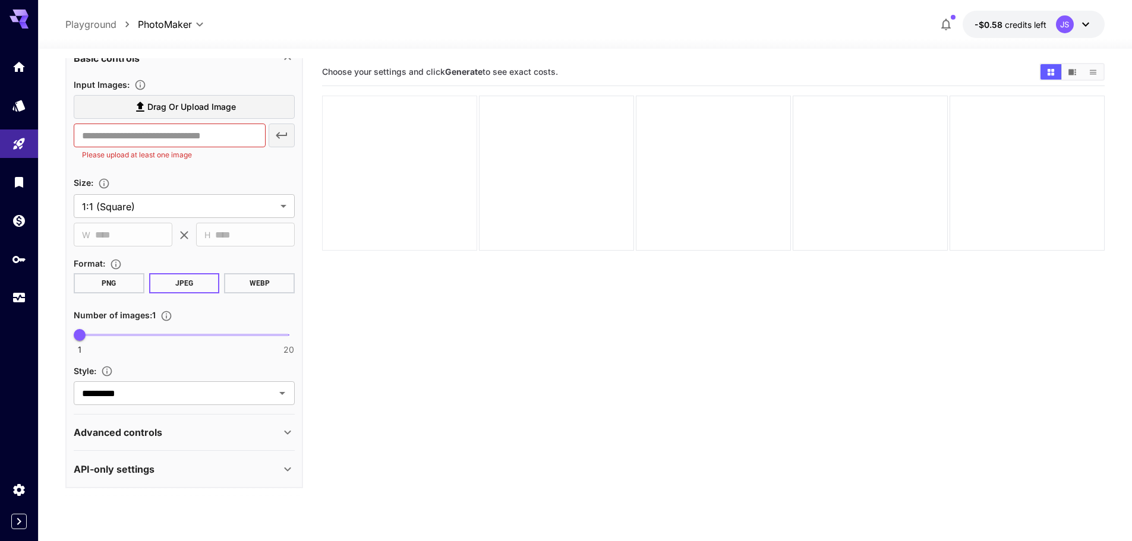
drag, startPoint x: 405, startPoint y: 361, endPoint x: 399, endPoint y: 160, distance: 201.5
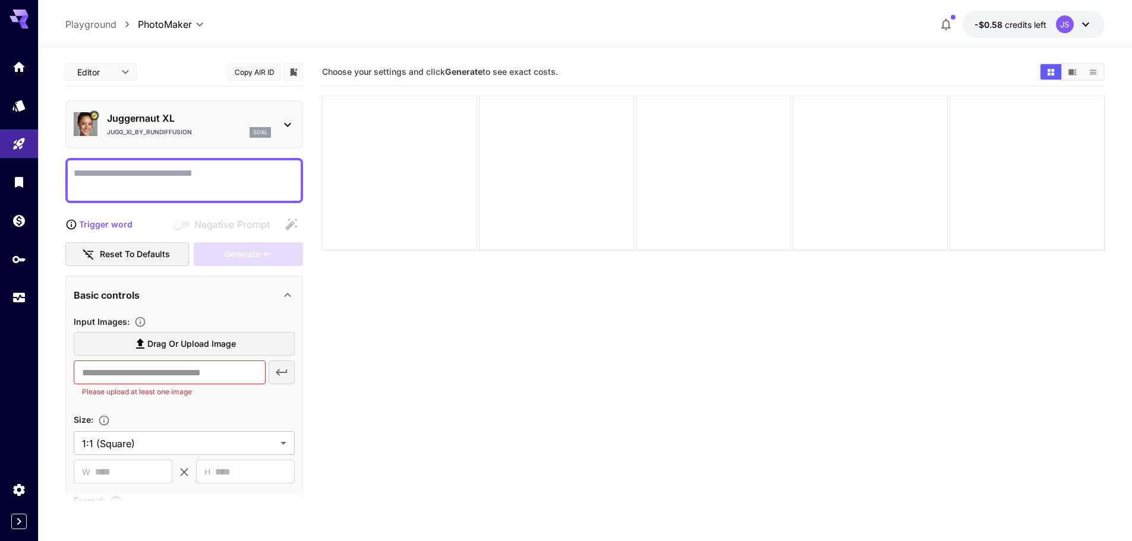
click at [186, 132] on p "Jugg_XI_by_RunDiffusion" at bounding box center [149, 132] width 85 height 9
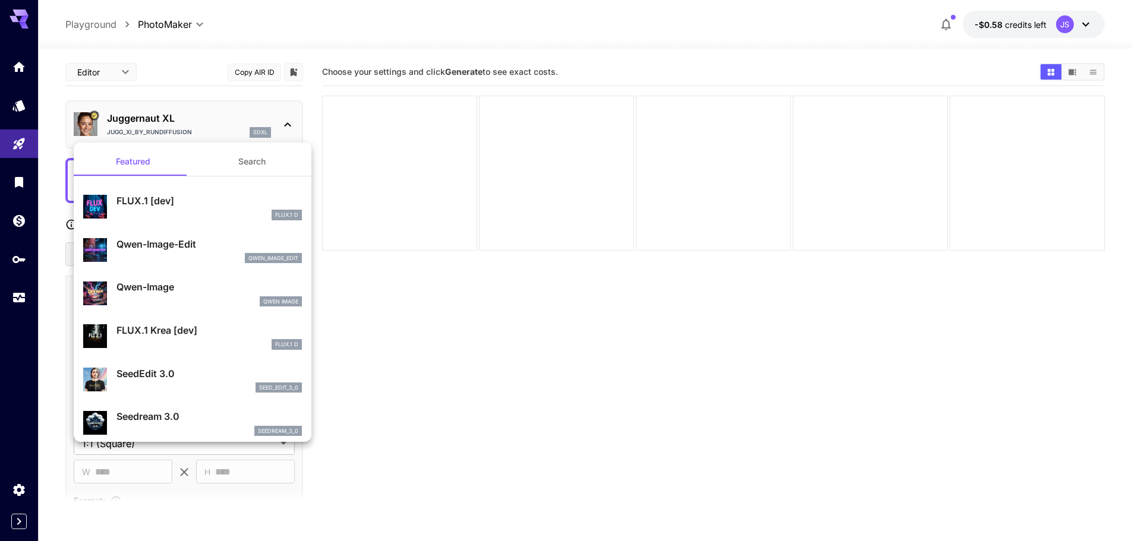
click at [465, 227] on div at bounding box center [570, 270] width 1141 height 541
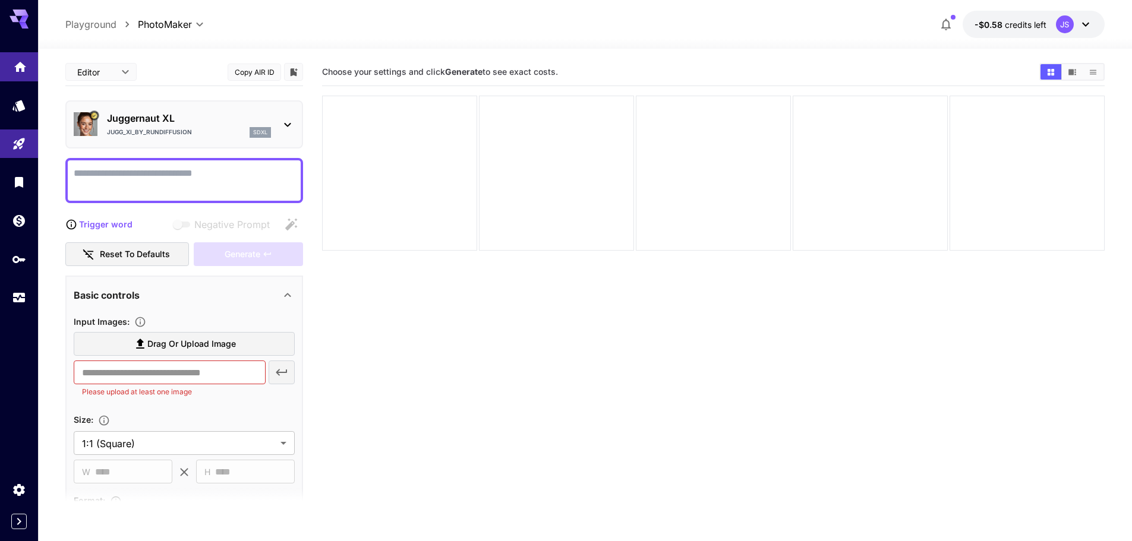
click at [24, 75] on link at bounding box center [19, 66] width 38 height 29
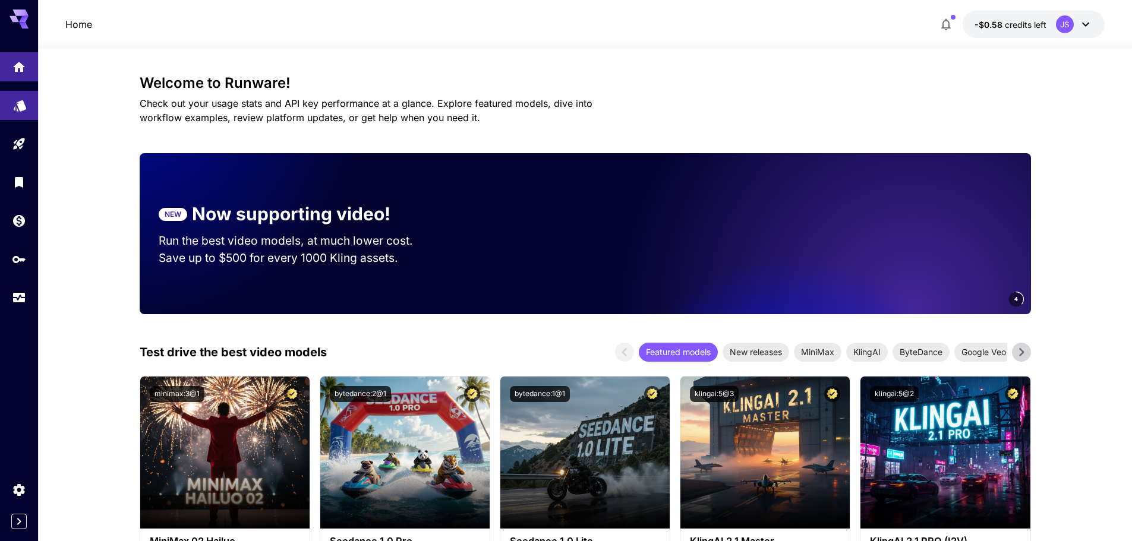
click at [11, 105] on link at bounding box center [19, 105] width 38 height 29
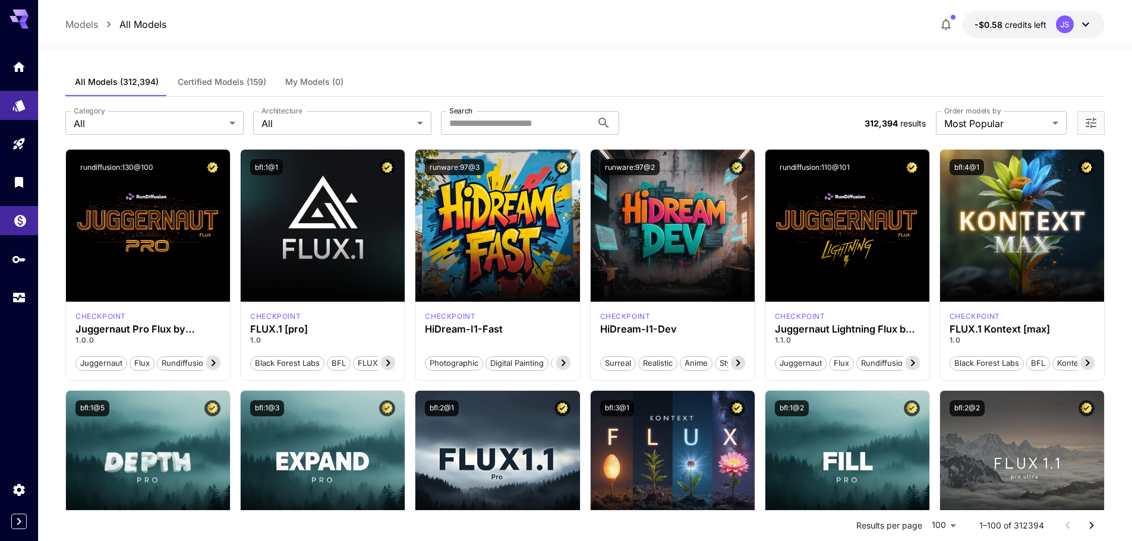
click at [15, 225] on link at bounding box center [19, 220] width 38 height 29
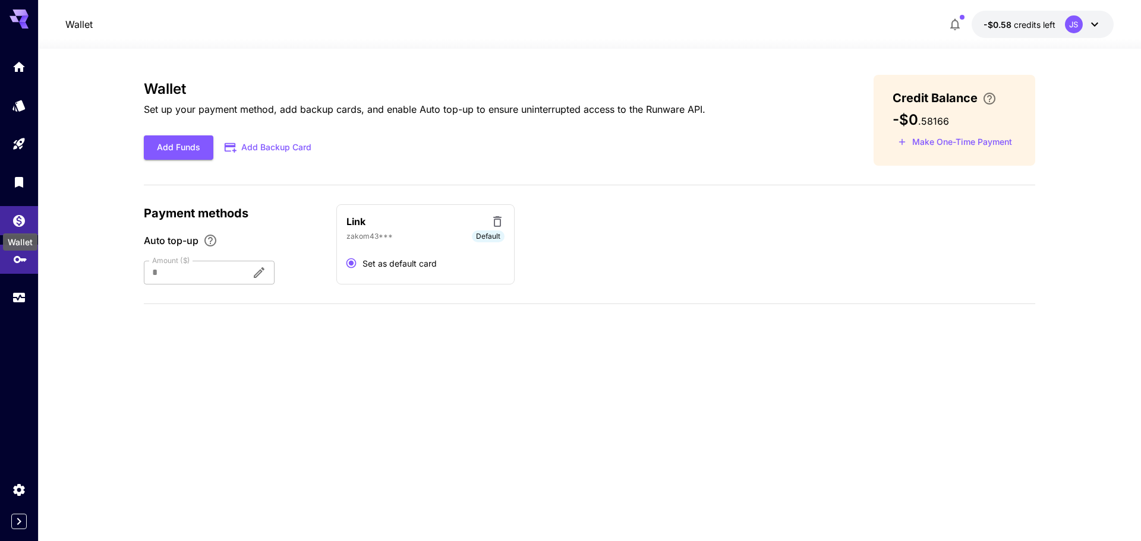
click at [13, 254] on icon "API Keys" at bounding box center [20, 255] width 14 height 14
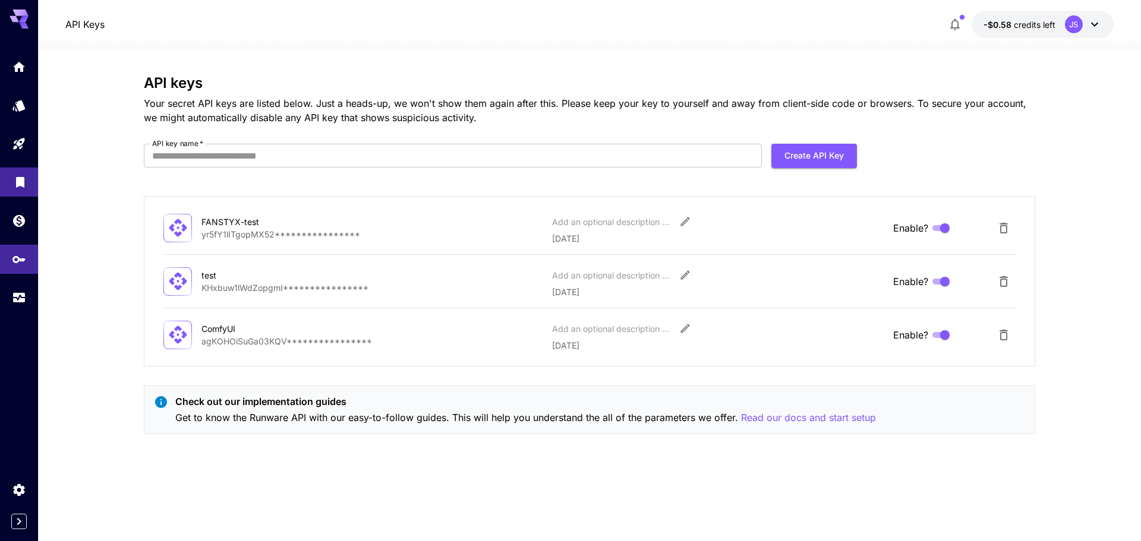
click at [18, 188] on link at bounding box center [19, 182] width 38 height 29
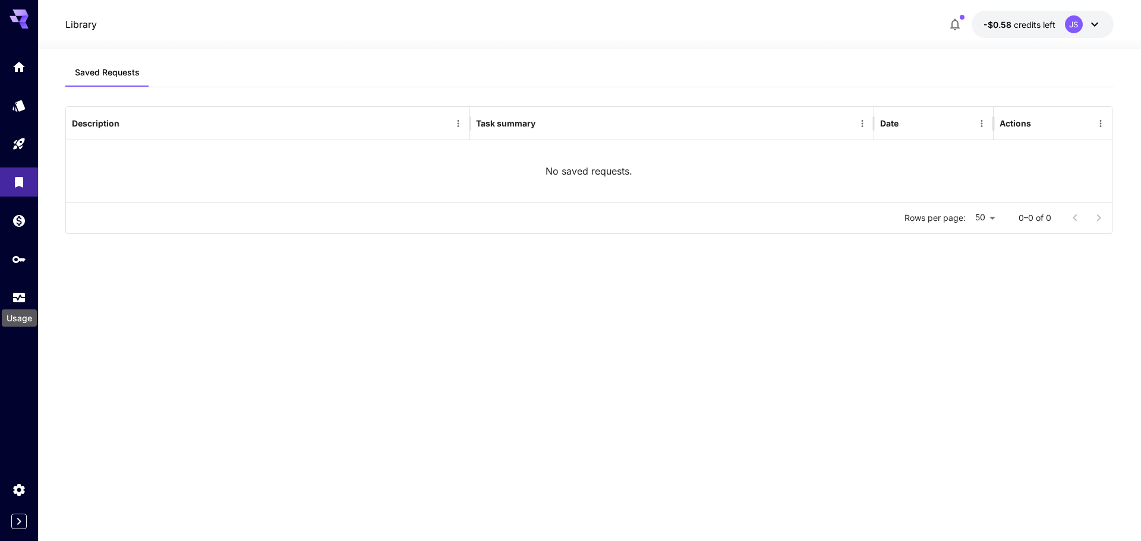
click at [13, 306] on div "Usage" at bounding box center [19, 314] width 37 height 27
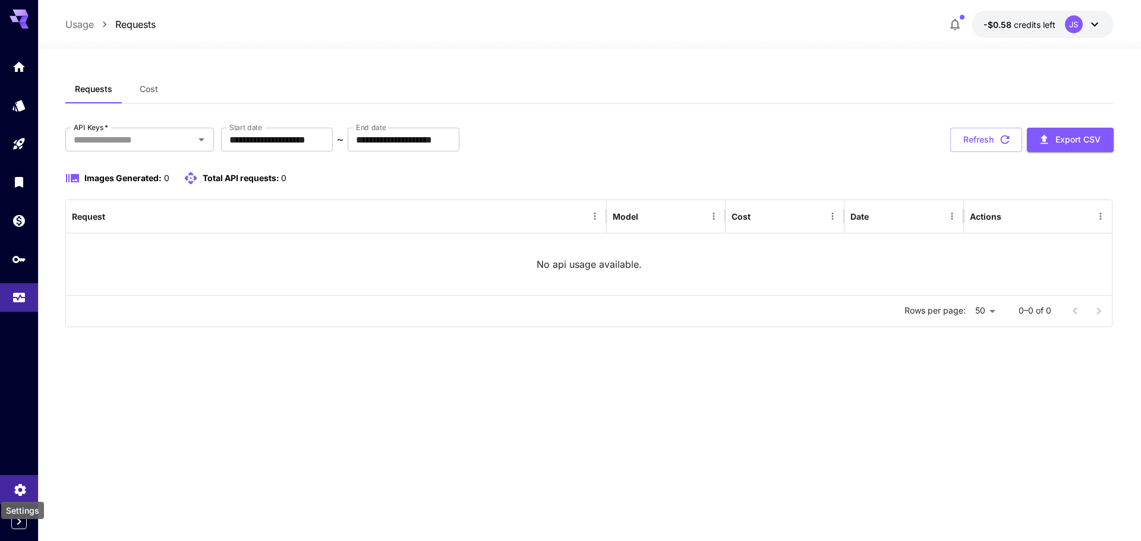
click at [17, 496] on div "Settings" at bounding box center [22, 507] width 45 height 27
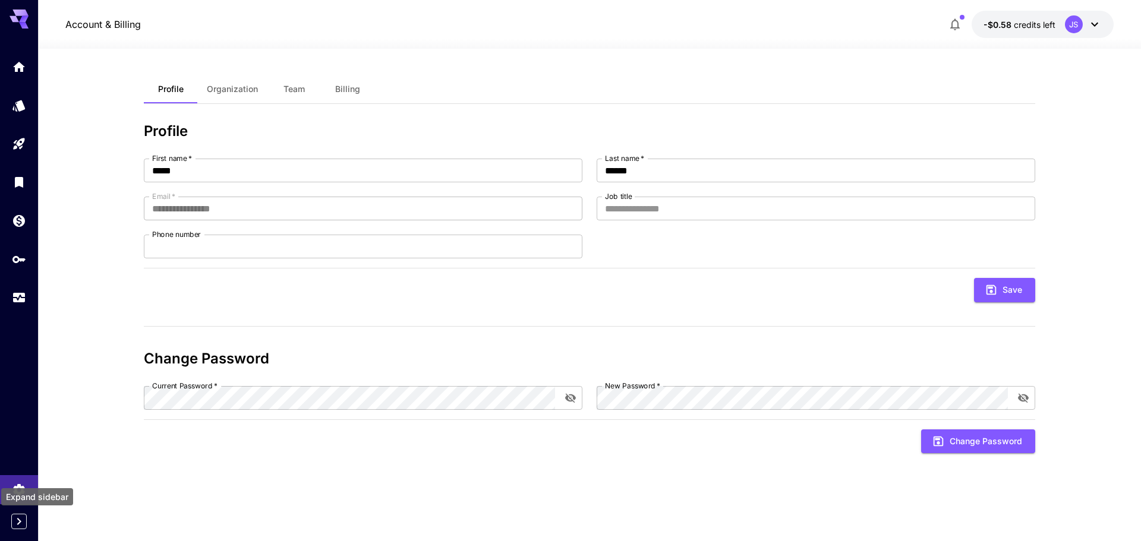
click at [21, 528] on icon "Expand sidebar" at bounding box center [19, 522] width 14 height 14
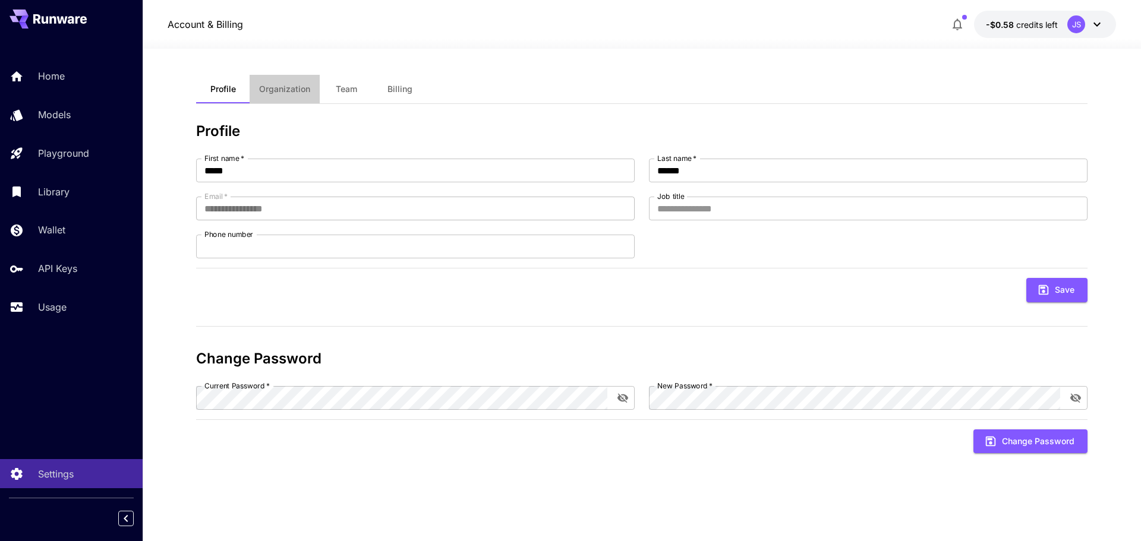
click at [290, 93] on span "Organization" at bounding box center [284, 89] width 51 height 11
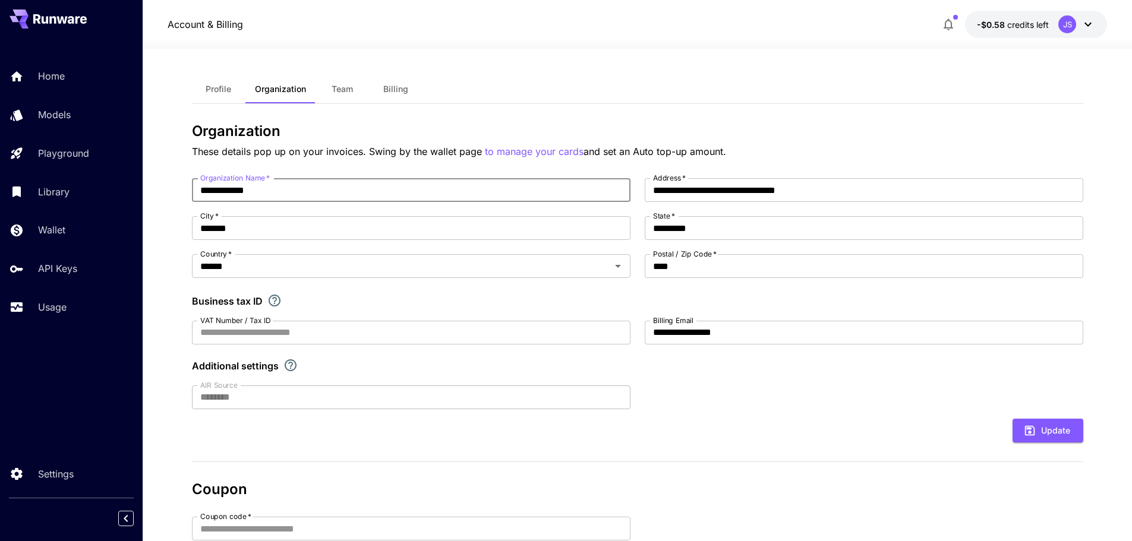
click at [270, 188] on input "**********" at bounding box center [411, 190] width 439 height 24
click at [216, 223] on input "*******" at bounding box center [411, 228] width 439 height 24
click at [235, 263] on input "******" at bounding box center [394, 266] width 396 height 17
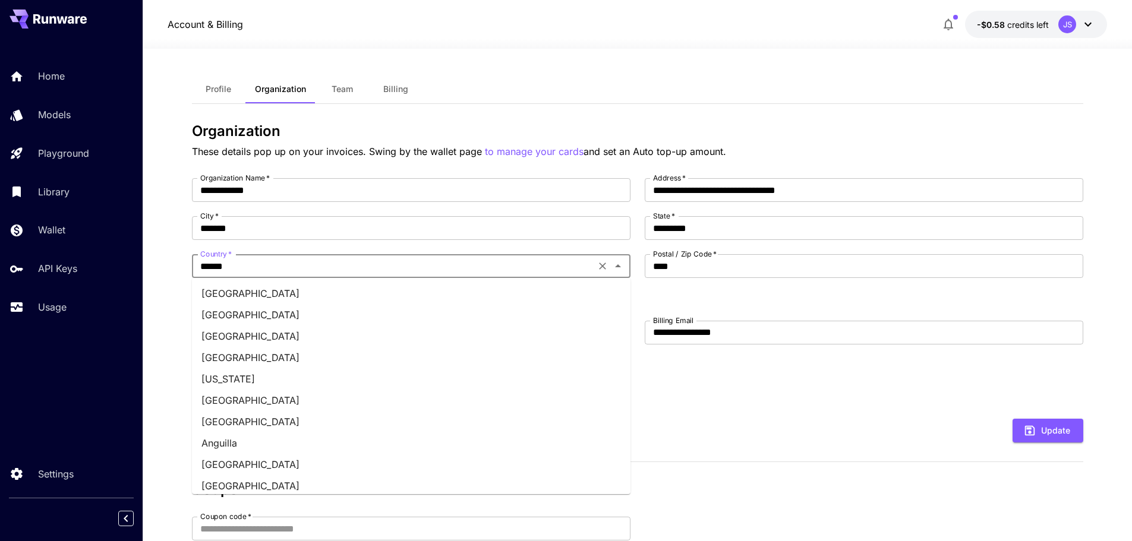
scroll to position [1051, 0]
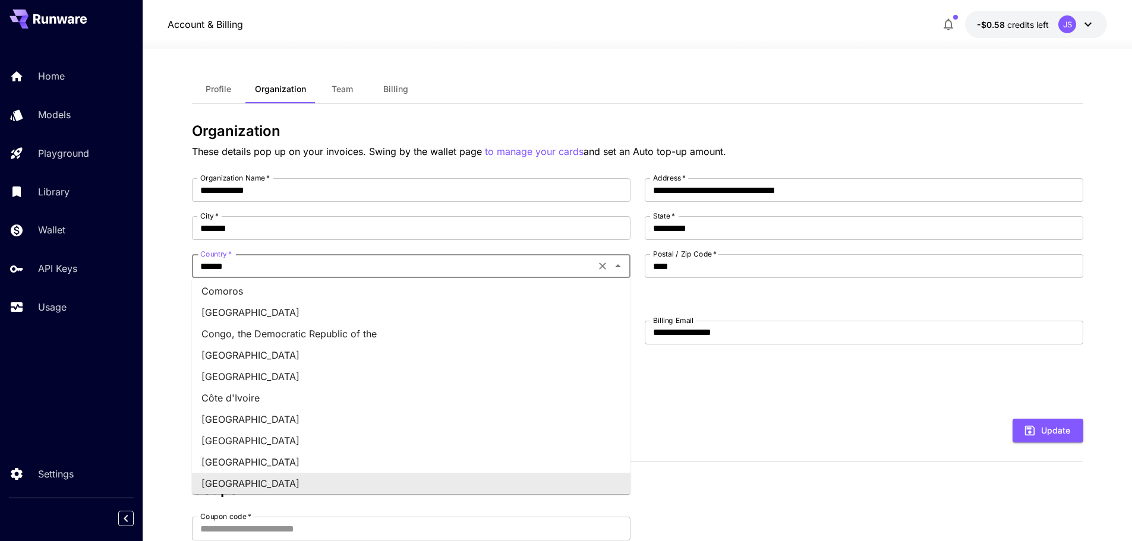
click at [235, 263] on input "******" at bounding box center [394, 266] width 396 height 17
click at [175, 250] on section "**********" at bounding box center [637, 387] width 989 height 677
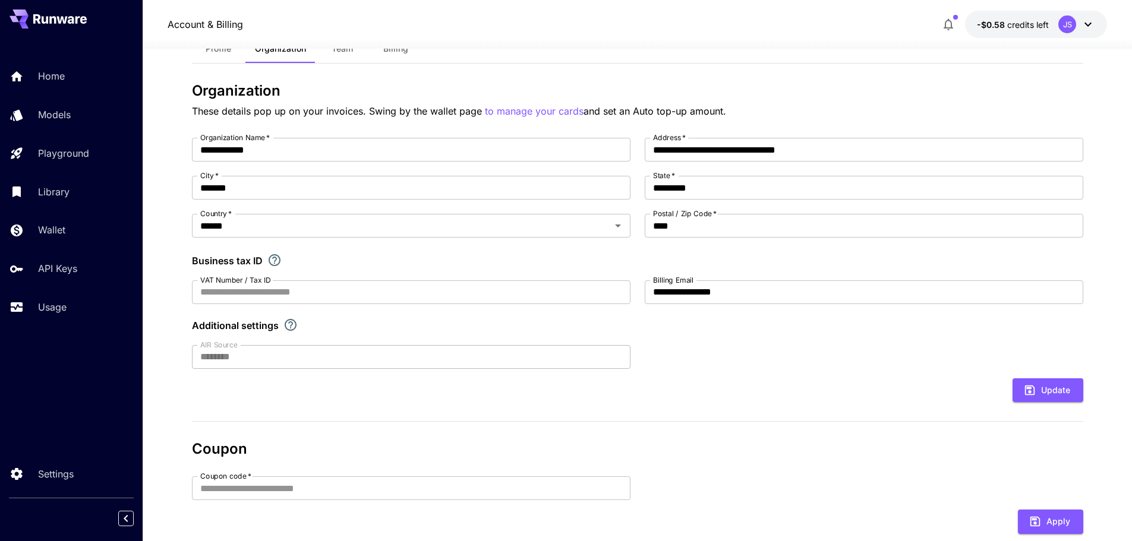
scroll to position [119, 0]
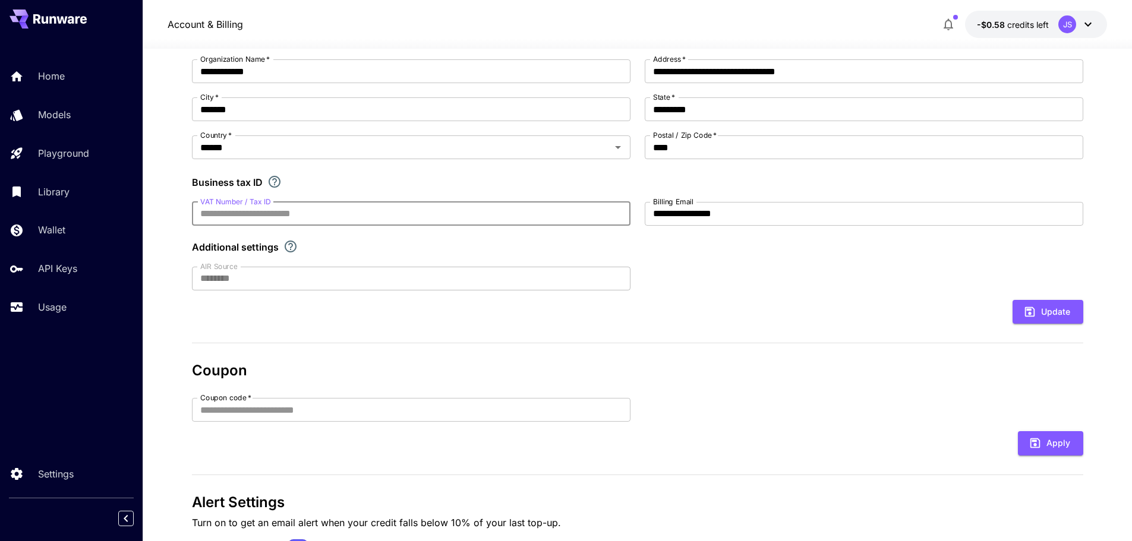
click at [246, 212] on input "VAT Number / Tax ID" at bounding box center [411, 214] width 439 height 24
click at [182, 234] on section "**********" at bounding box center [637, 268] width 989 height 677
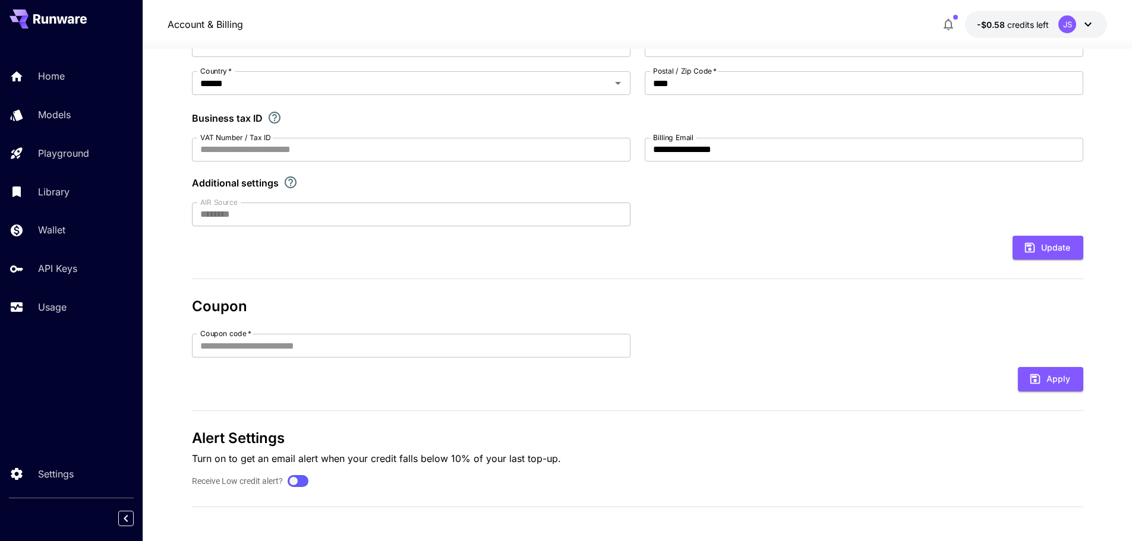
scroll to position [185, 0]
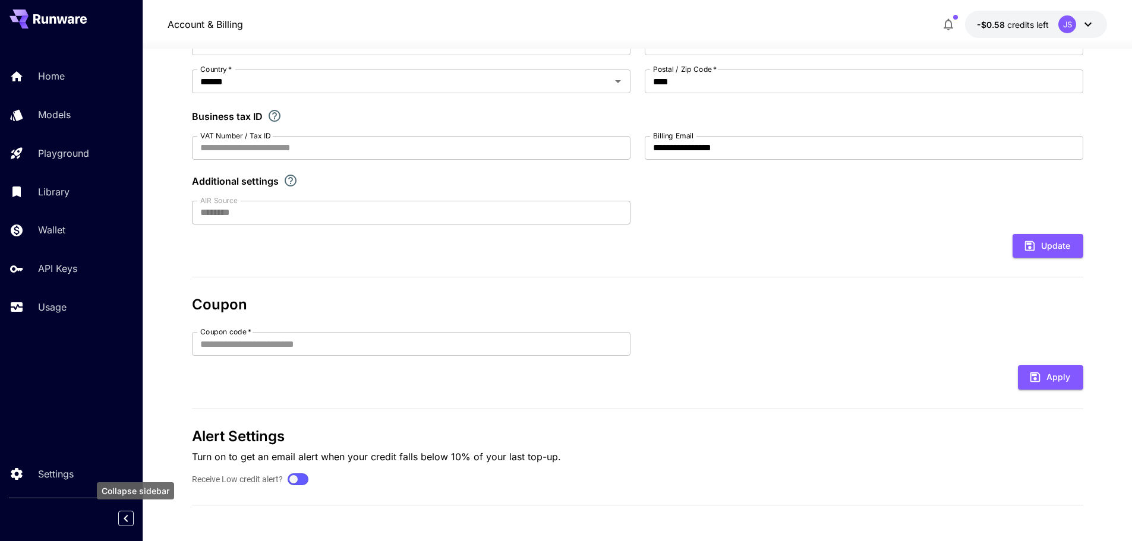
click at [134, 519] on div "Collapse sidebar" at bounding box center [134, 518] width 15 height 21
click at [1010, 27] on span "credits left" at bounding box center [1028, 25] width 42 height 10
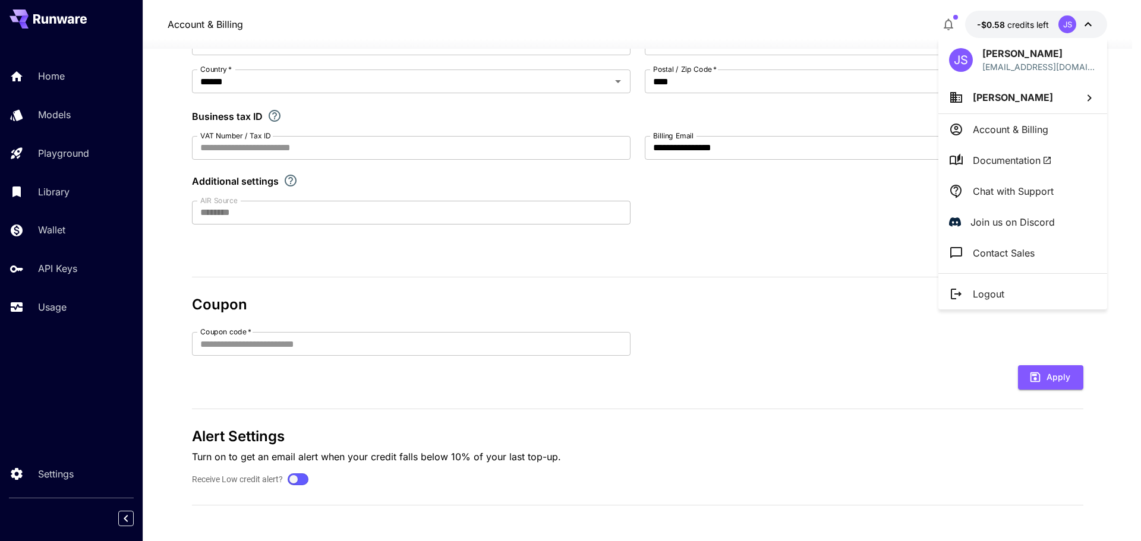
click at [998, 133] on p "Account & Billing" at bounding box center [1010, 129] width 75 height 14
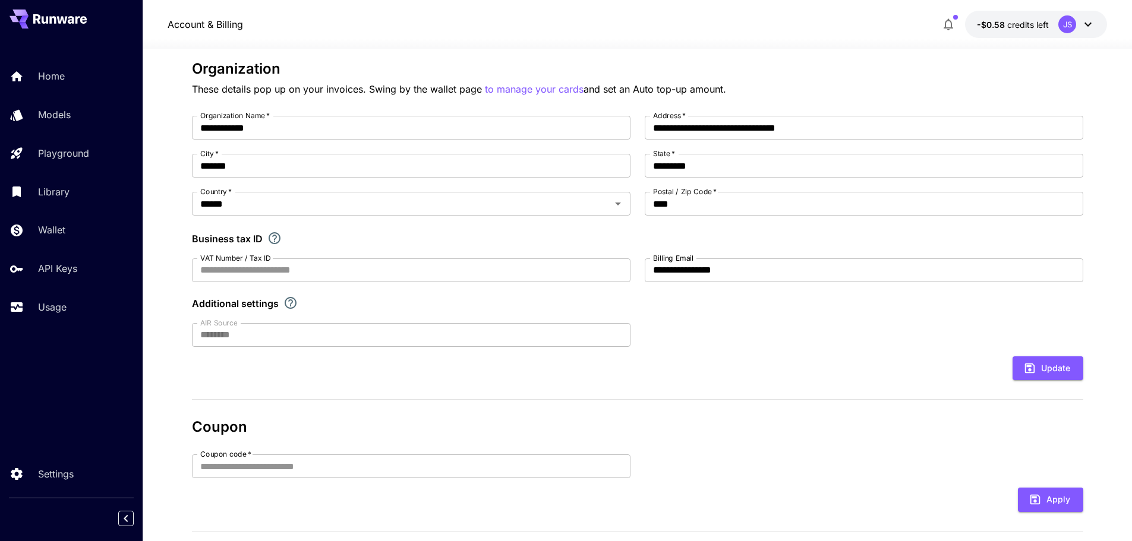
scroll to position [0, 0]
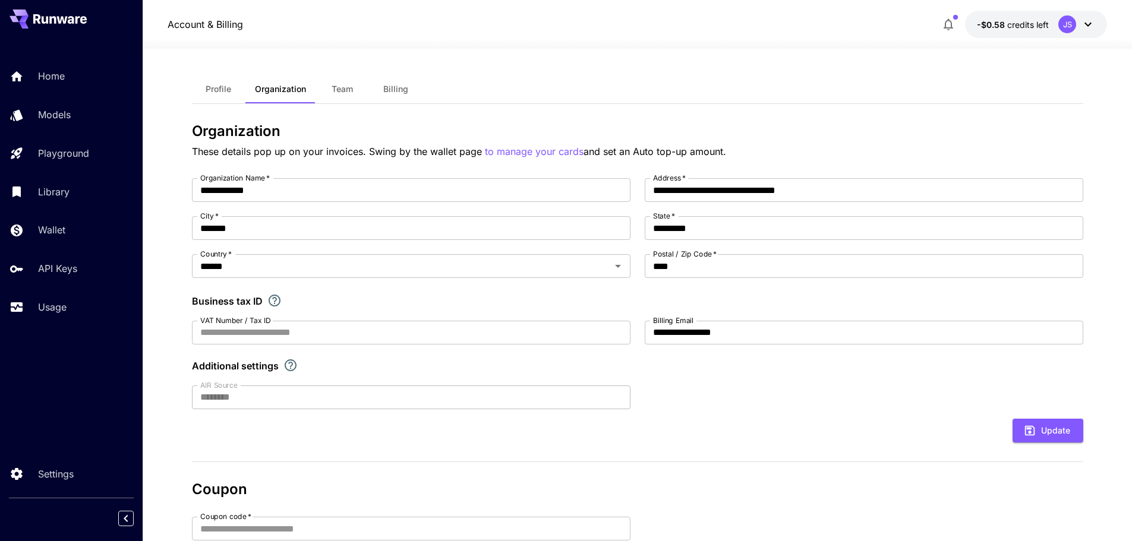
click at [1036, 21] on span "credits left" at bounding box center [1028, 25] width 42 height 10
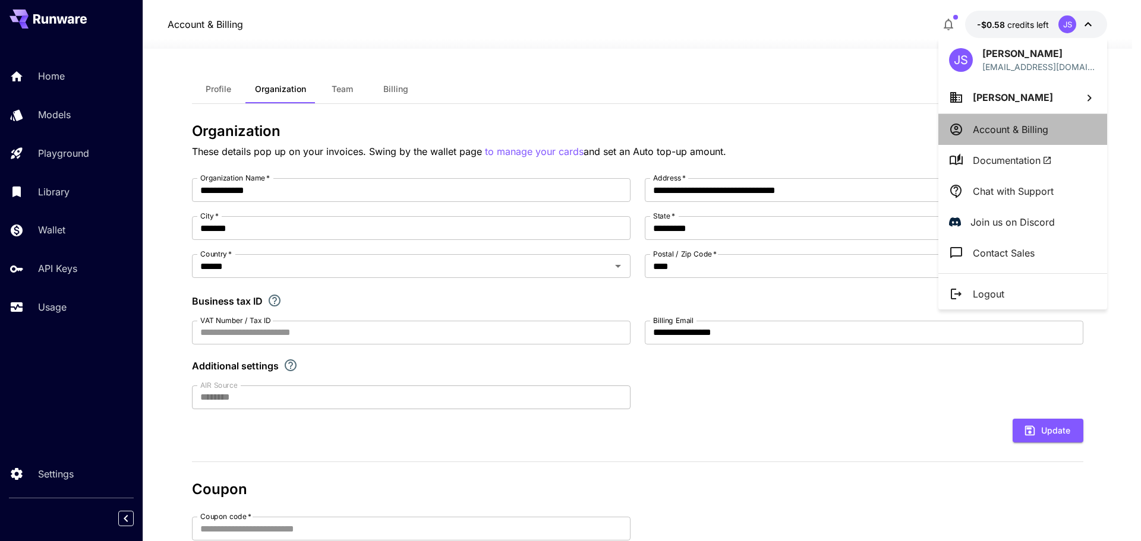
click at [1025, 129] on p "Account & Billing" at bounding box center [1010, 129] width 75 height 14
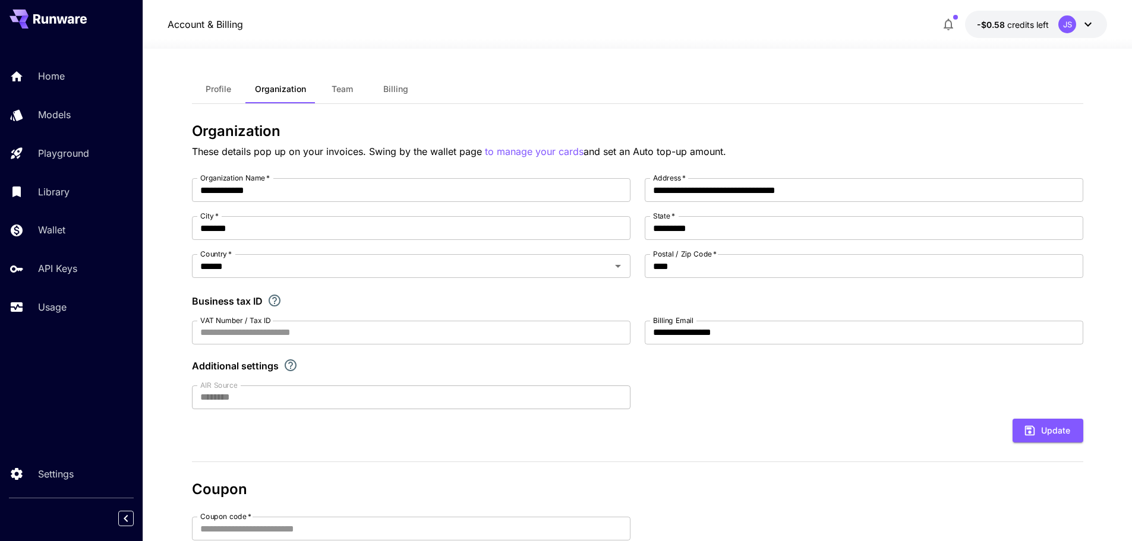
click at [1080, 24] on div "JS" at bounding box center [1076, 24] width 37 height 18
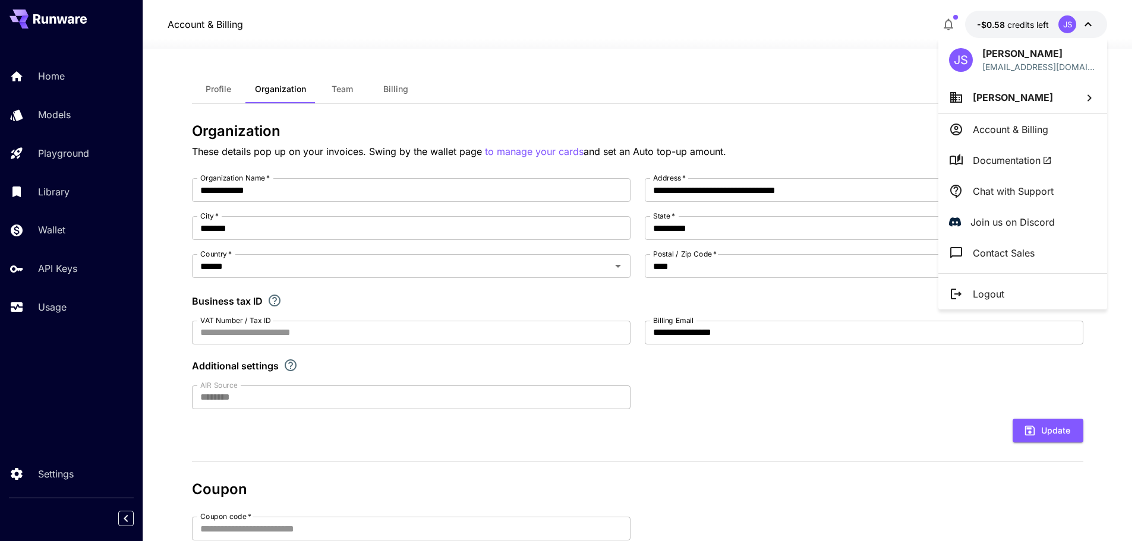
click at [1080, 24] on div at bounding box center [570, 270] width 1141 height 541
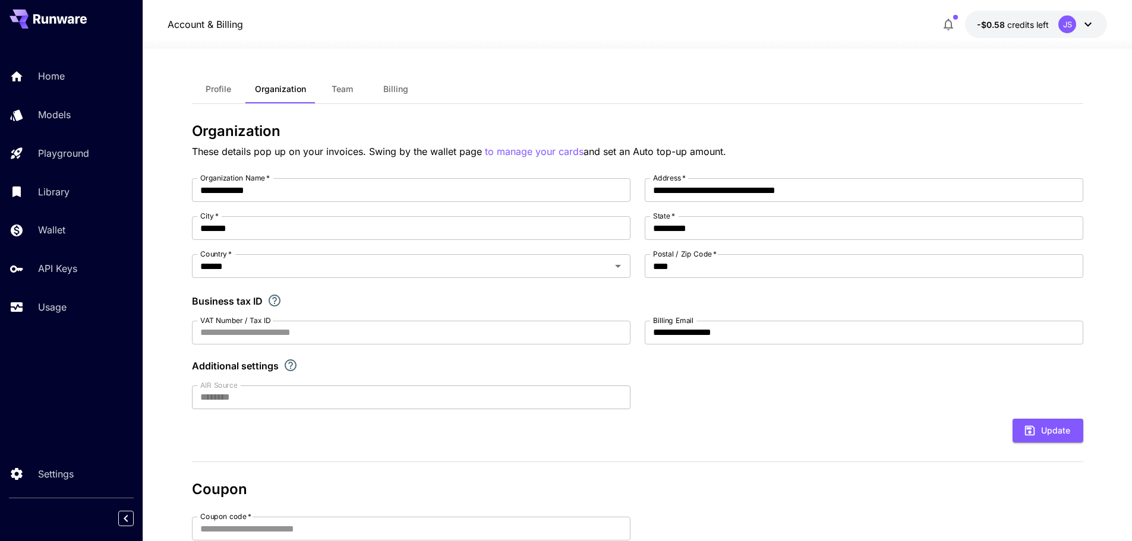
click at [424, 78] on div "Profile Organization Team Billing" at bounding box center [637, 89] width 891 height 29
click at [397, 89] on span "Billing" at bounding box center [395, 89] width 25 height 11
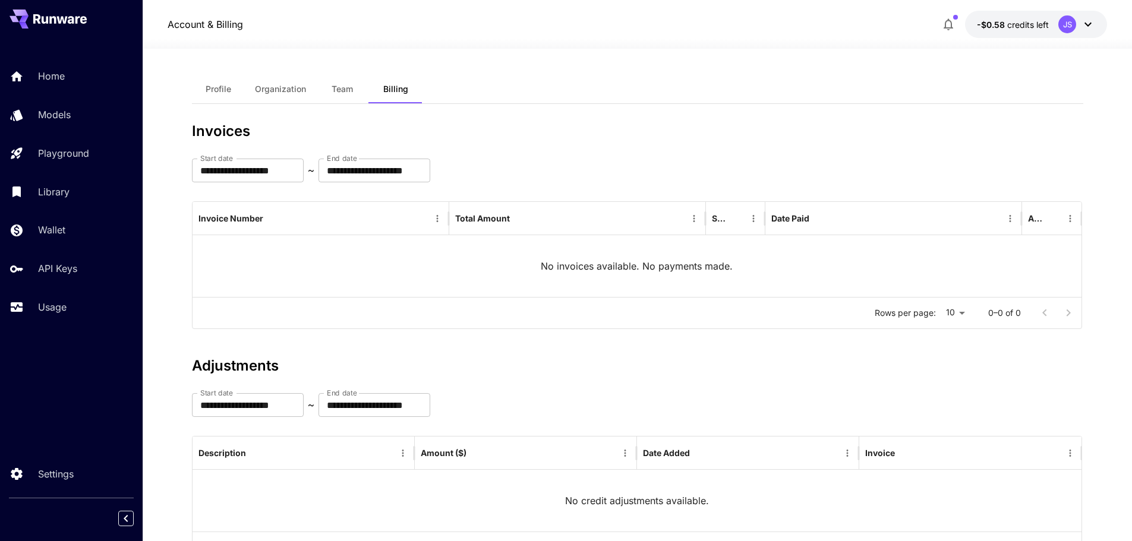
click at [1074, 27] on div "JS" at bounding box center [1067, 24] width 18 height 18
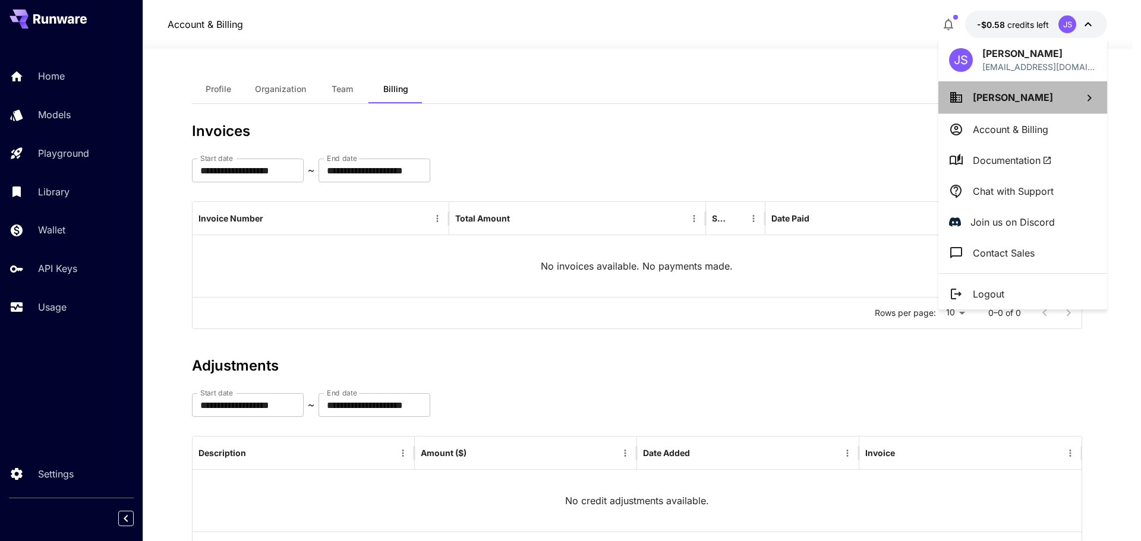
click at [1060, 88] on li "[PERSON_NAME]" at bounding box center [1022, 97] width 169 height 32
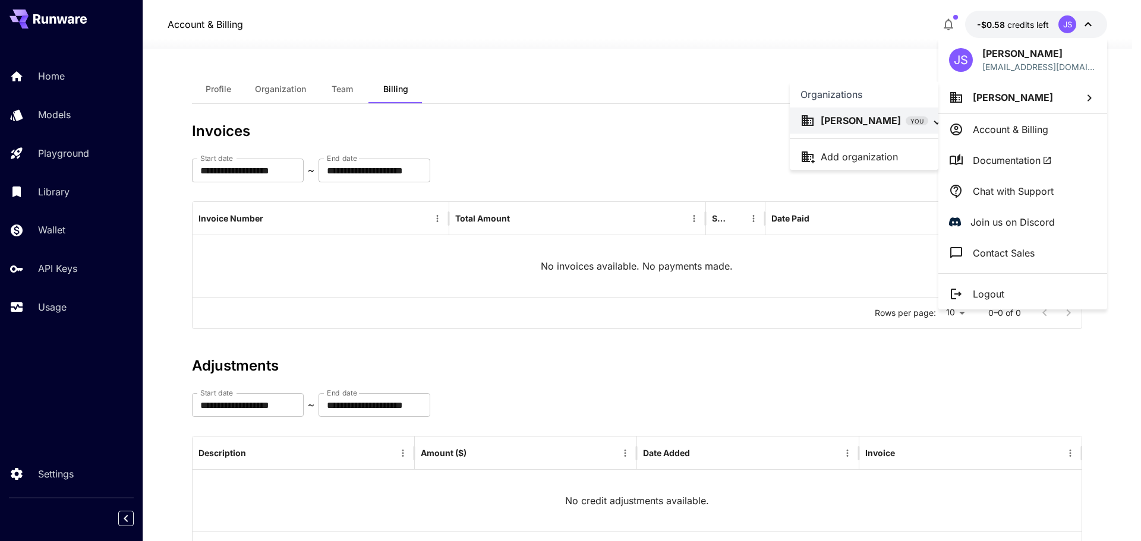
click at [975, 42] on div at bounding box center [570, 270] width 1141 height 541
click at [956, 23] on div at bounding box center [570, 270] width 1141 height 541
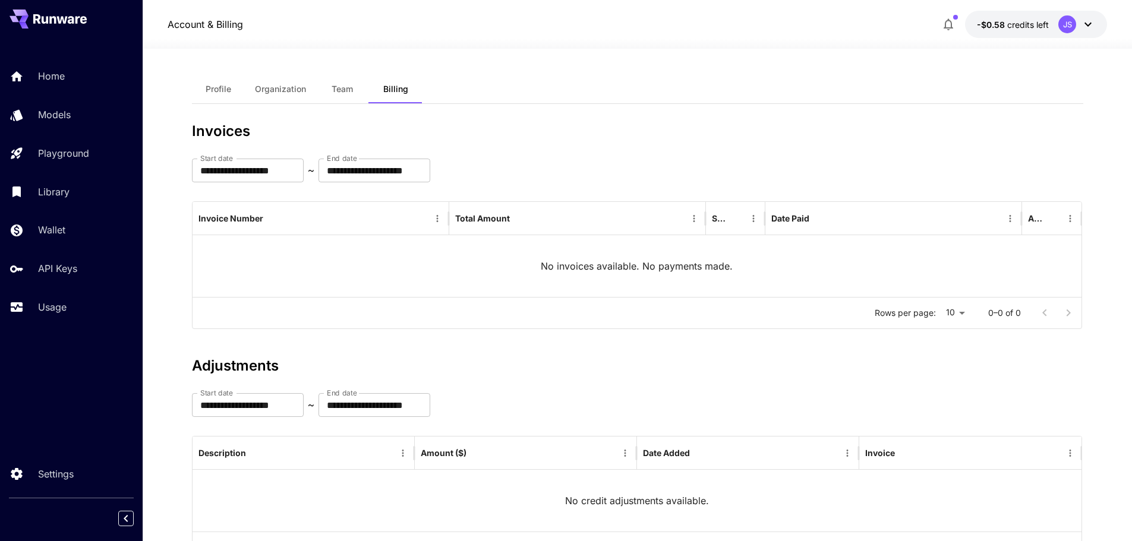
click at [947, 23] on icon "button" at bounding box center [948, 24] width 14 height 14
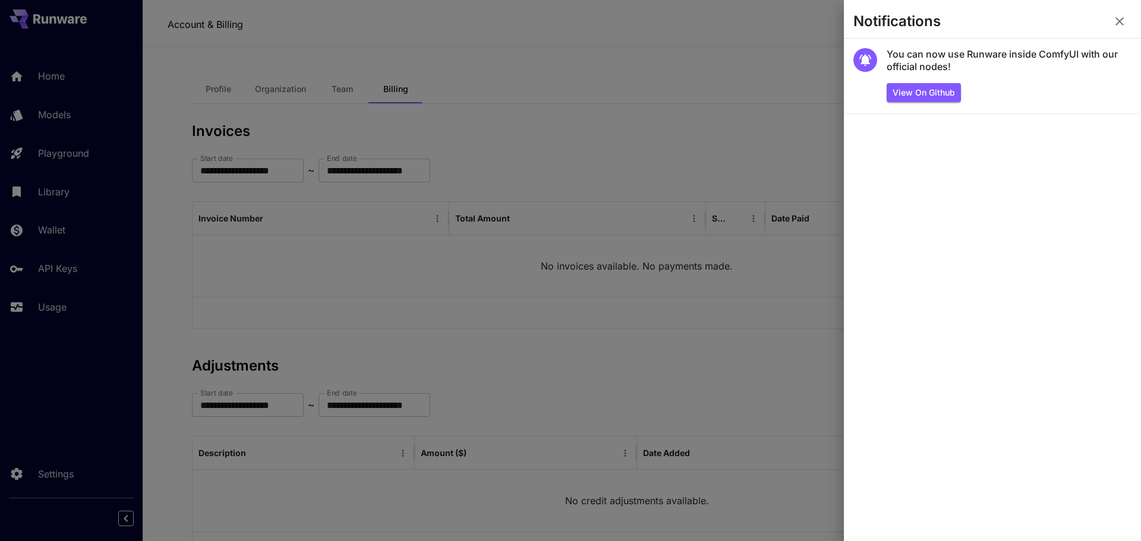
click at [804, 84] on div at bounding box center [570, 270] width 1141 height 541
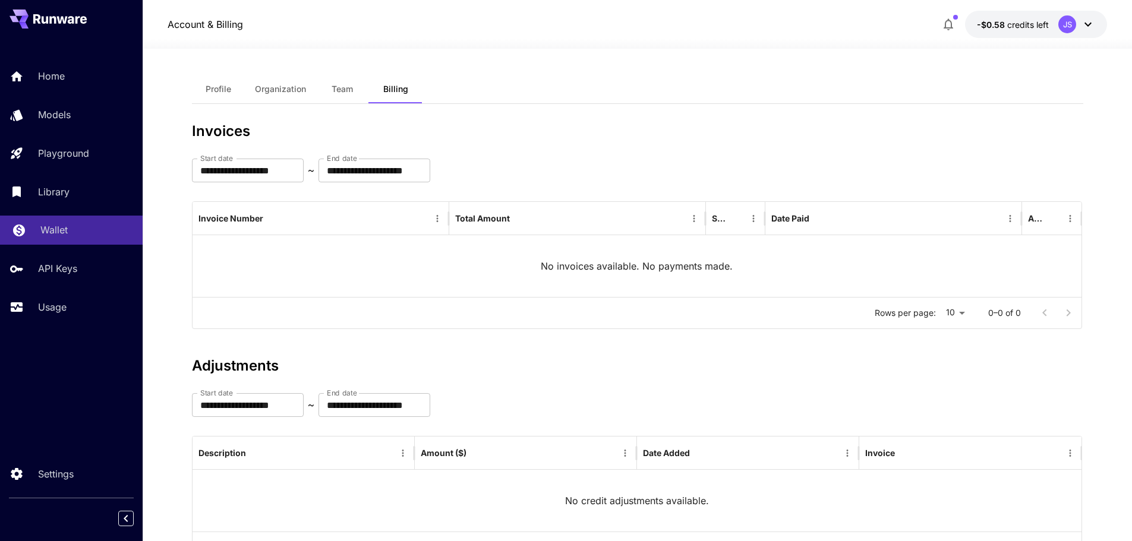
click at [63, 227] on p "Wallet" at bounding box center [53, 230] width 27 height 14
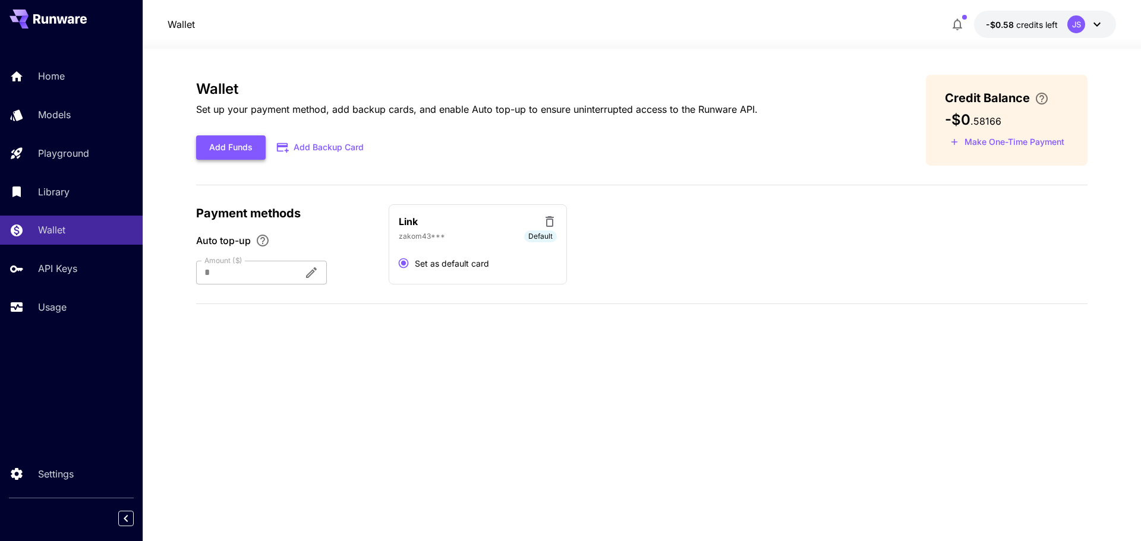
click at [217, 150] on button "Add Funds" at bounding box center [231, 147] width 70 height 24
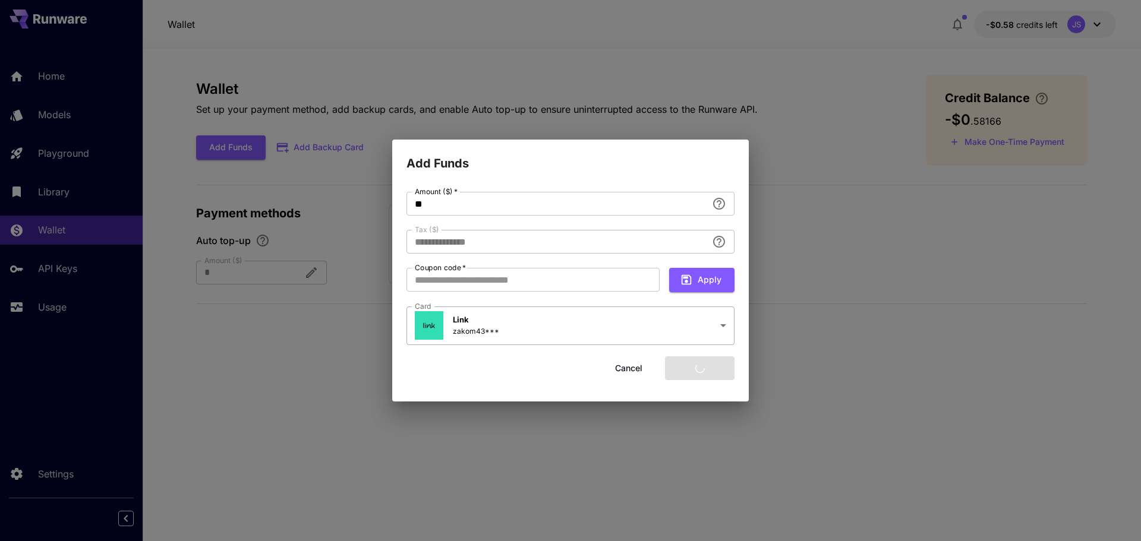
type input "****"
click at [469, 335] on body "**********" at bounding box center [570, 270] width 1141 height 541
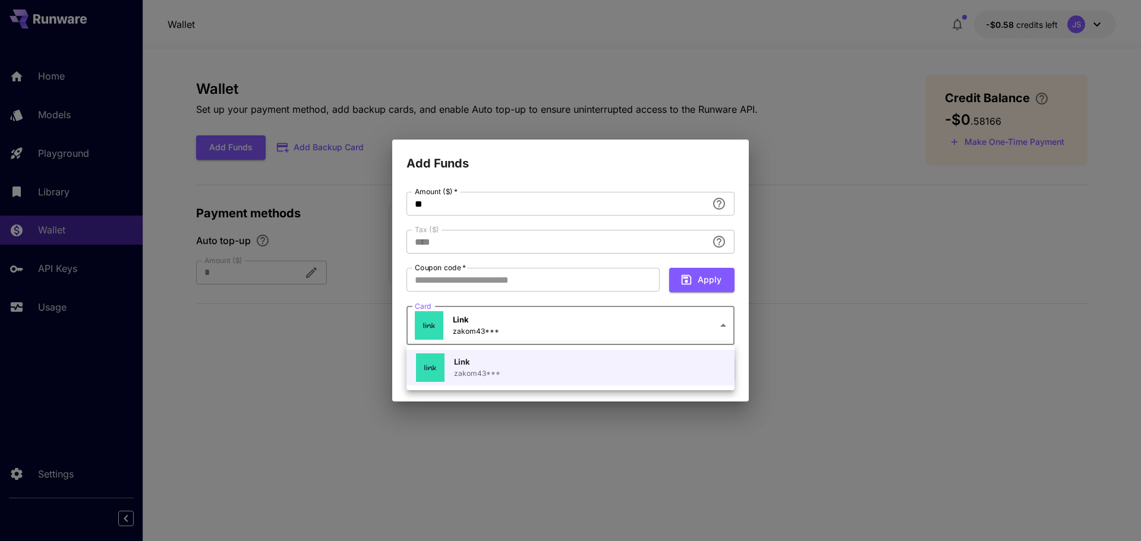
click at [469, 335] on div at bounding box center [570, 270] width 1141 height 541
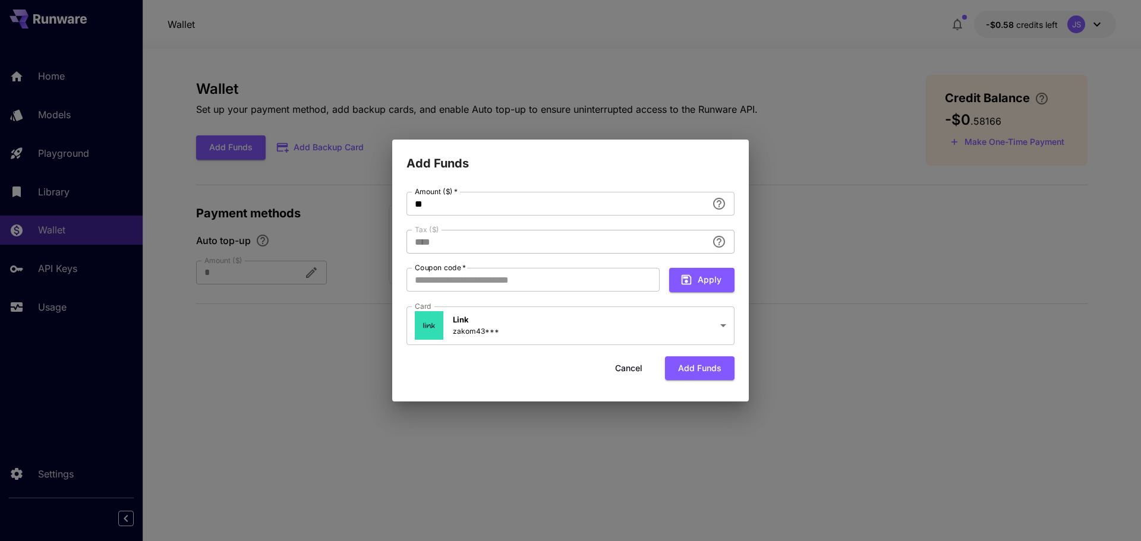
click at [432, 365] on div "Cancel Add funds" at bounding box center [570, 369] width 328 height 24
click at [335, 311] on div "**********" at bounding box center [570, 270] width 1141 height 541
click at [636, 370] on button "Cancel" at bounding box center [628, 369] width 53 height 24
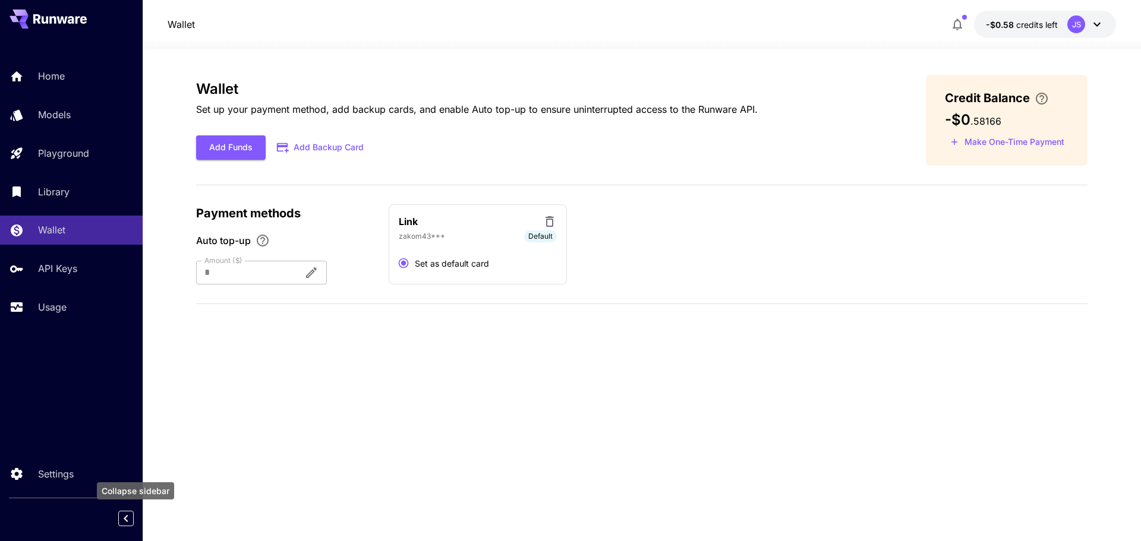
click at [128, 515] on icon "Collapse sidebar" at bounding box center [126, 519] width 14 height 14
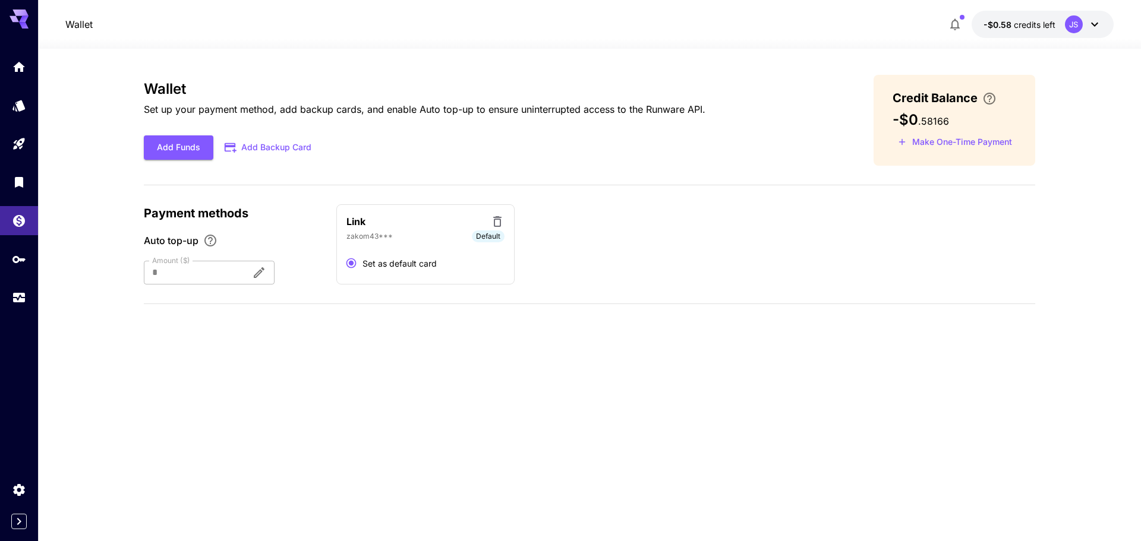
click at [18, 87] on div at bounding box center [19, 182] width 38 height 260
click at [13, 108] on icon "Models" at bounding box center [20, 102] width 14 height 14
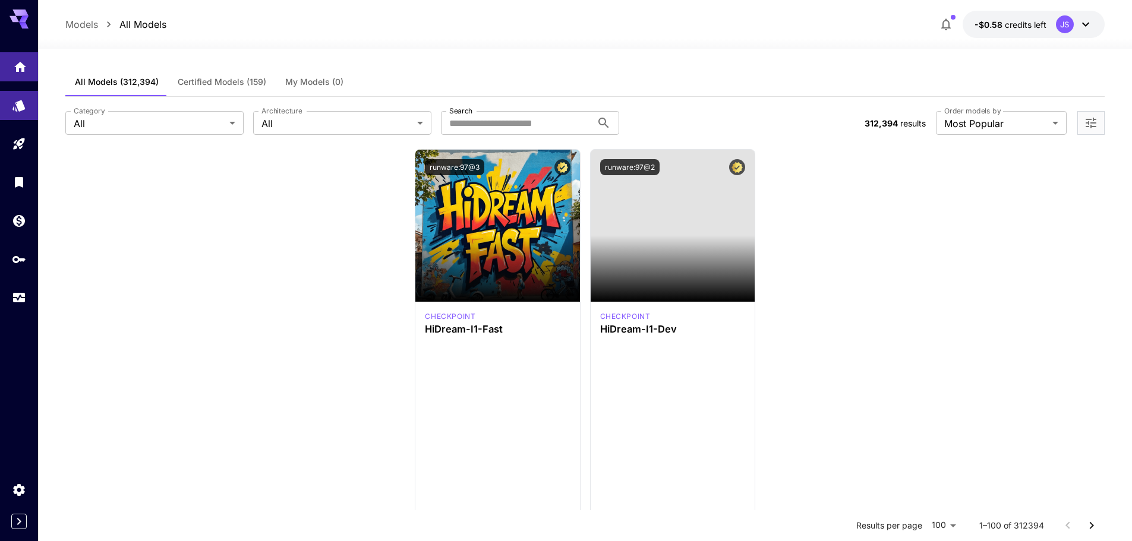
click at [21, 75] on link at bounding box center [19, 66] width 38 height 29
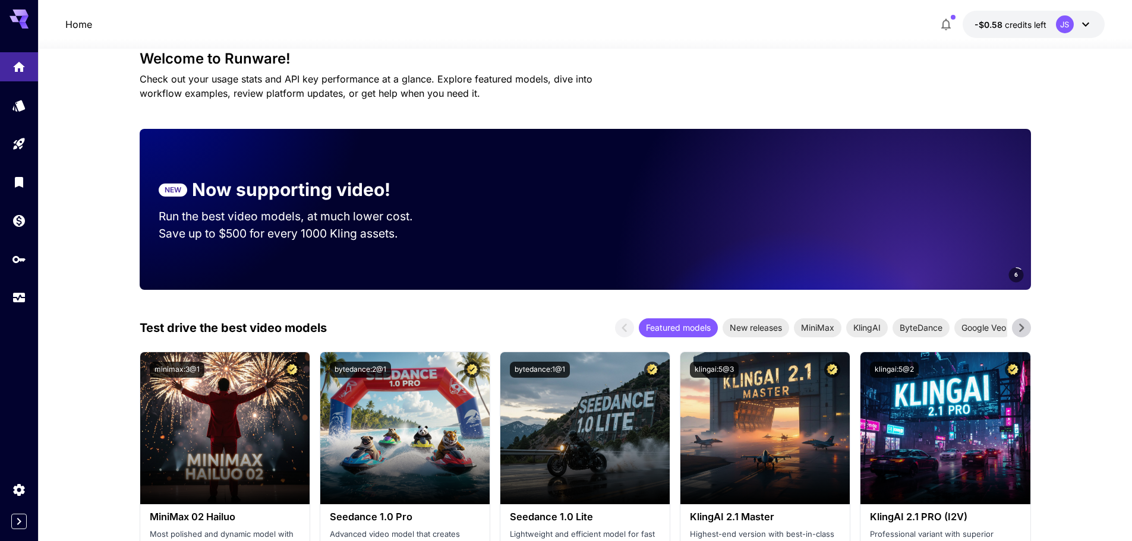
scroll to position [238, 0]
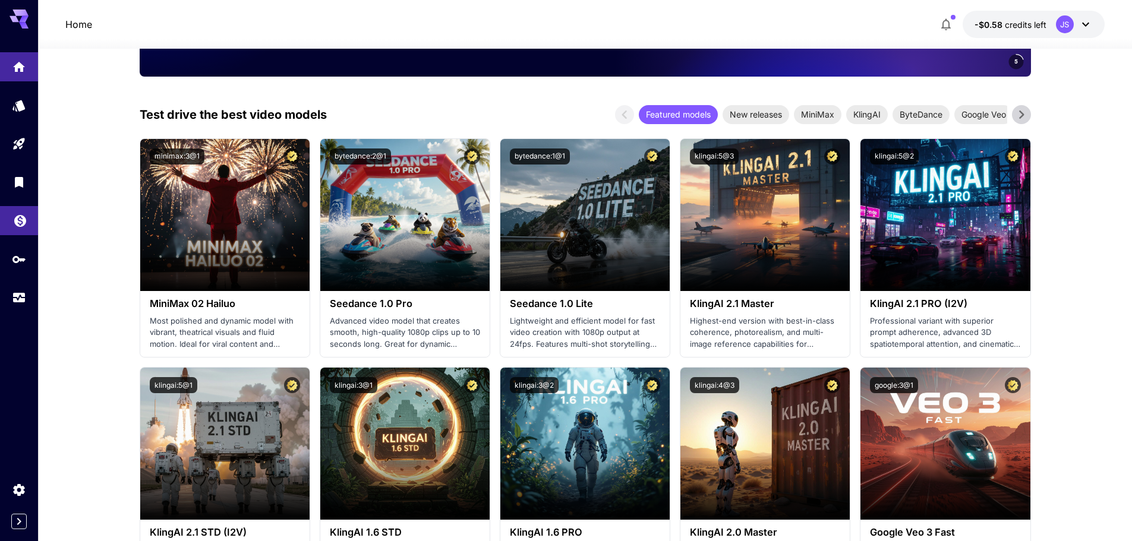
click at [3, 213] on link at bounding box center [19, 220] width 38 height 29
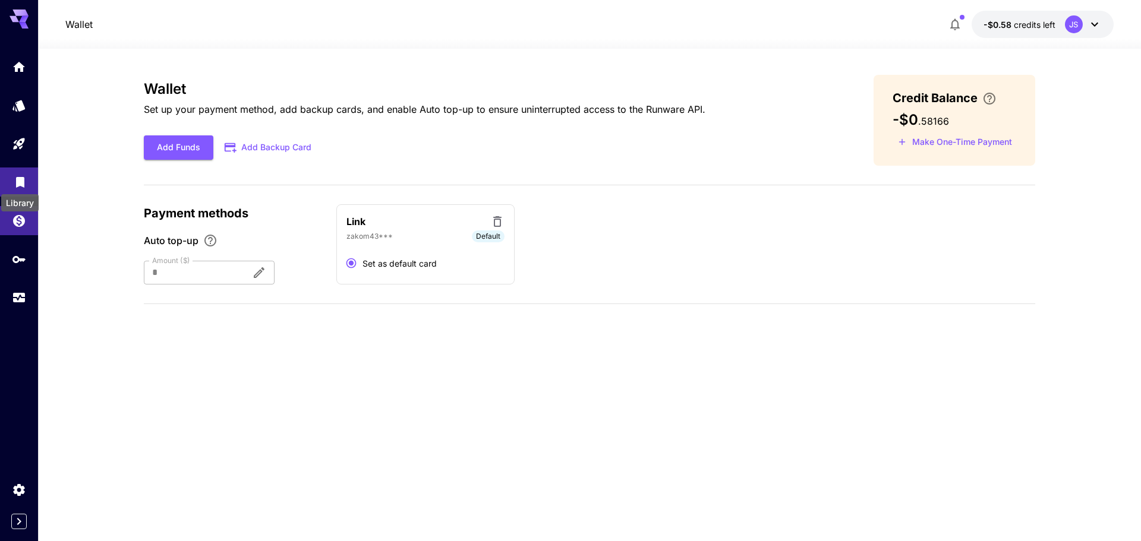
click at [22, 184] on icon "Library" at bounding box center [20, 181] width 14 height 14
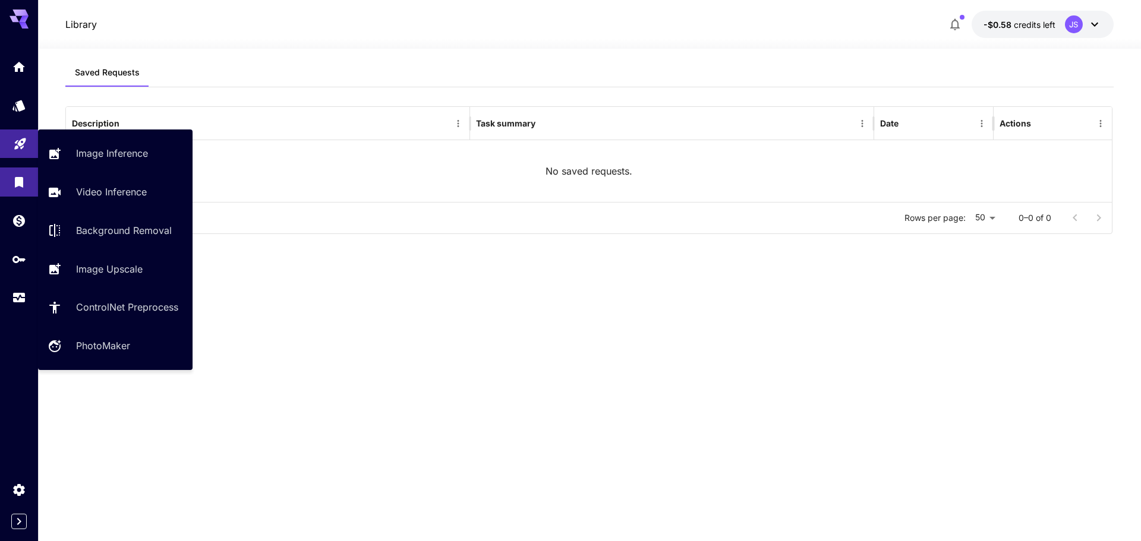
click at [20, 153] on link at bounding box center [19, 144] width 38 height 29
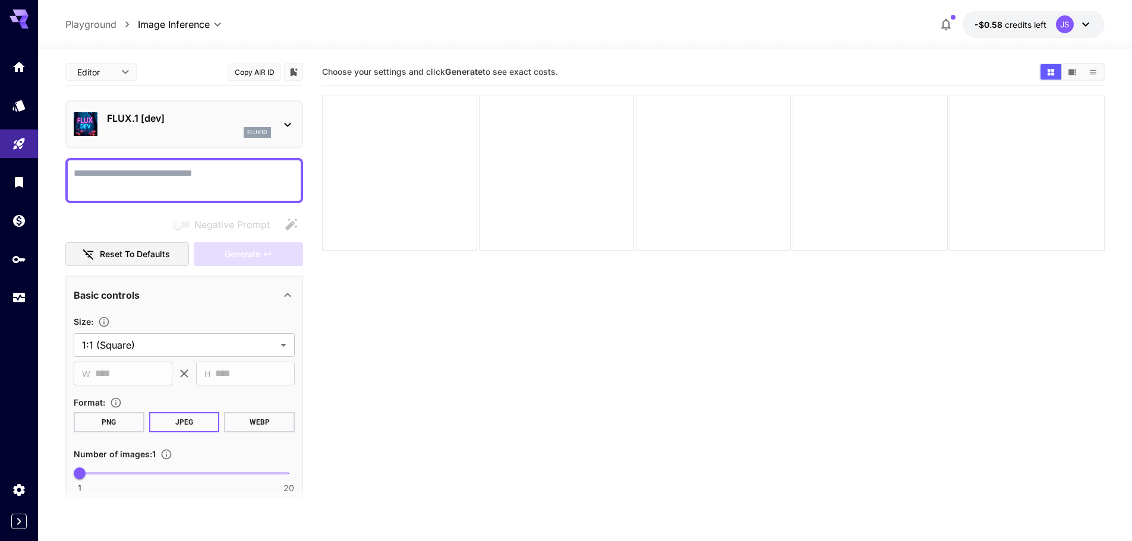
click at [513, 280] on section "Choose your settings and click Generate to see exact costs." at bounding box center [713, 328] width 783 height 541
click at [428, 74] on span "Choose your settings and click Generate to see exact costs." at bounding box center [440, 72] width 236 height 10
click at [493, 85] on div "Choose your settings and click Generate to see exact costs." at bounding box center [713, 72] width 783 height 28
click at [493, 62] on div "Choose your settings and click Generate to see exact costs." at bounding box center [713, 72] width 783 height 28
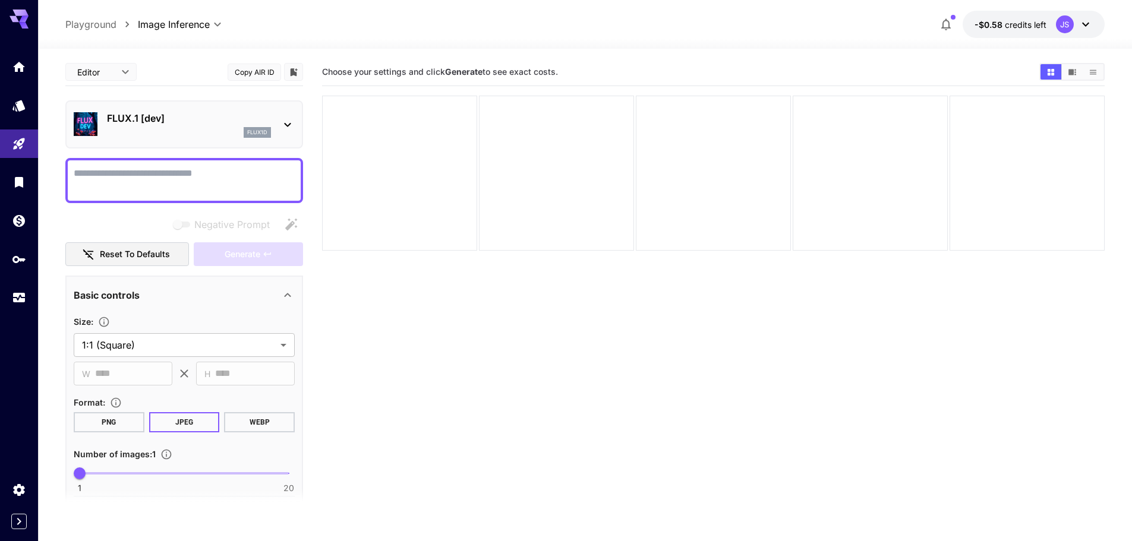
click at [163, 125] on p "FLUX.1 [dev]" at bounding box center [189, 118] width 164 height 14
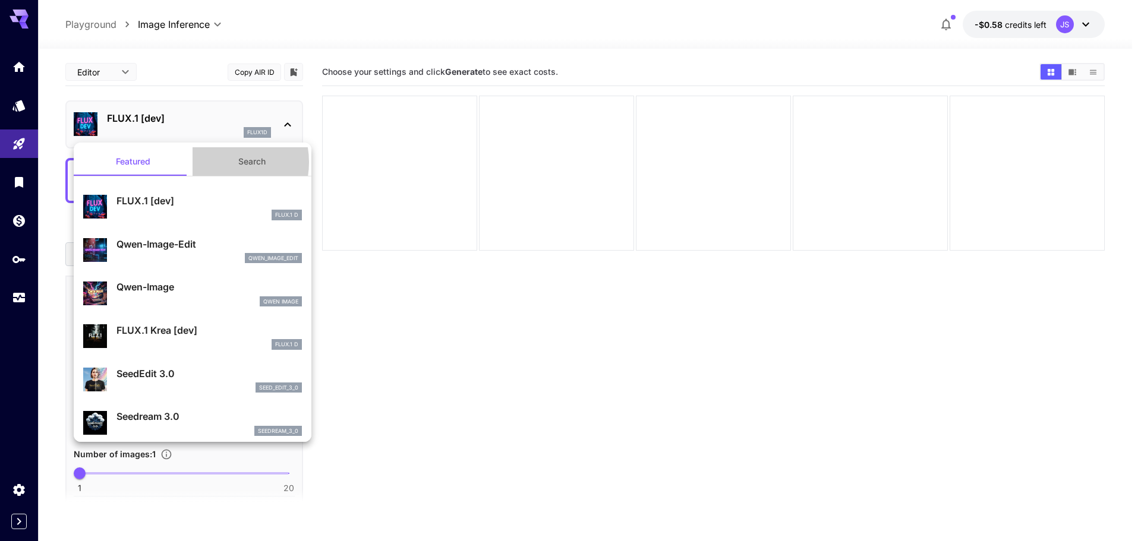
click at [213, 162] on button "Search" at bounding box center [252, 161] width 119 height 29
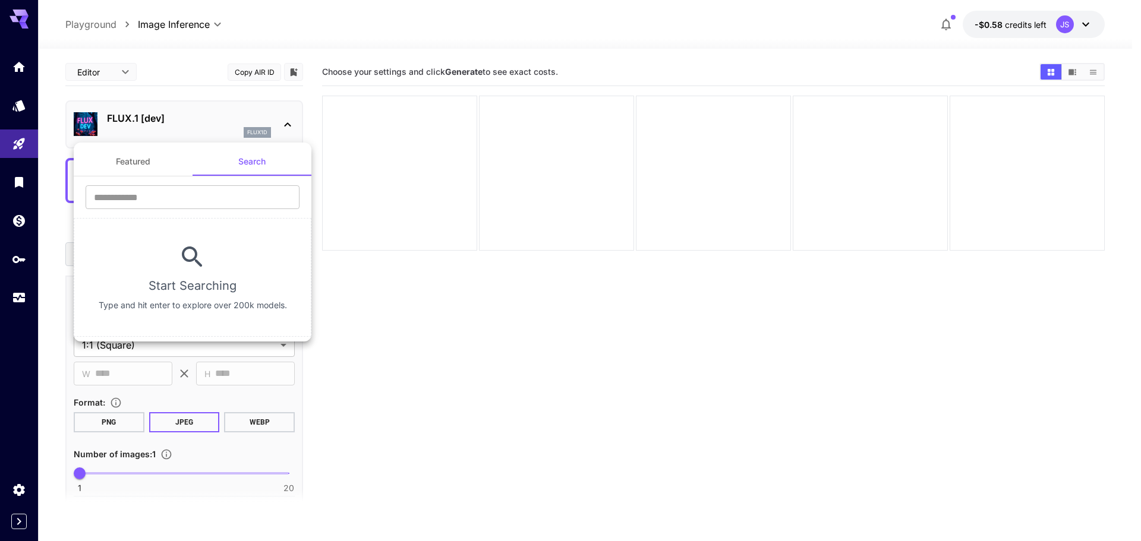
click at [144, 172] on button "Featured" at bounding box center [133, 161] width 119 height 29
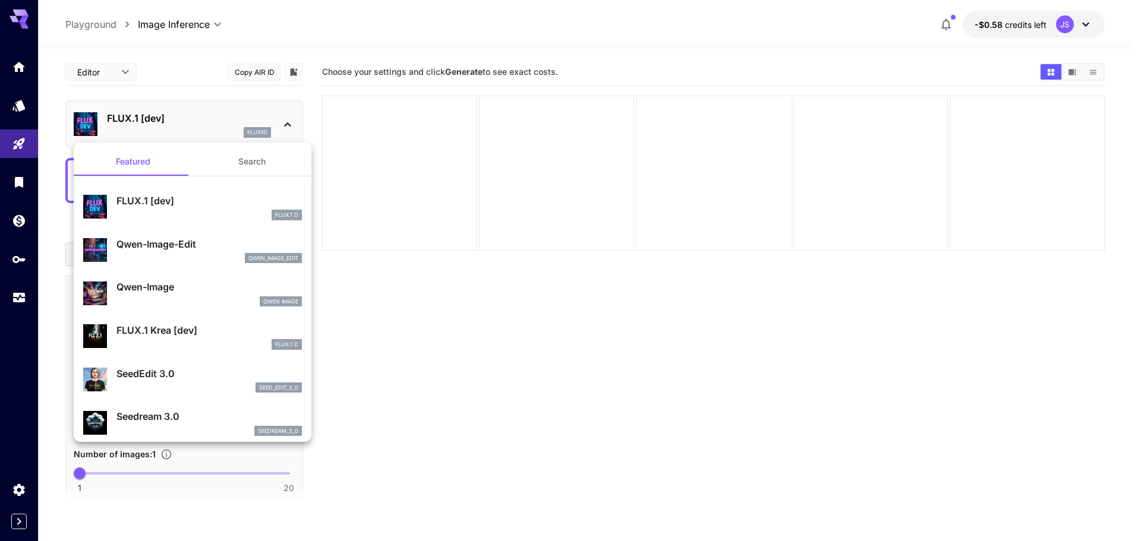
click at [465, 313] on div at bounding box center [570, 270] width 1141 height 541
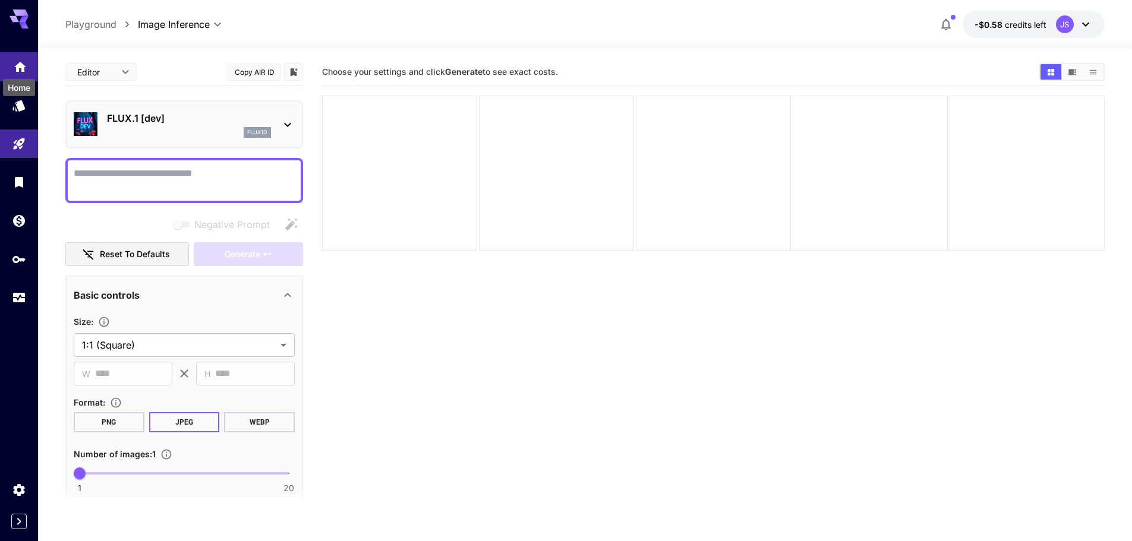
click at [24, 57] on icon "Home" at bounding box center [20, 63] width 14 height 14
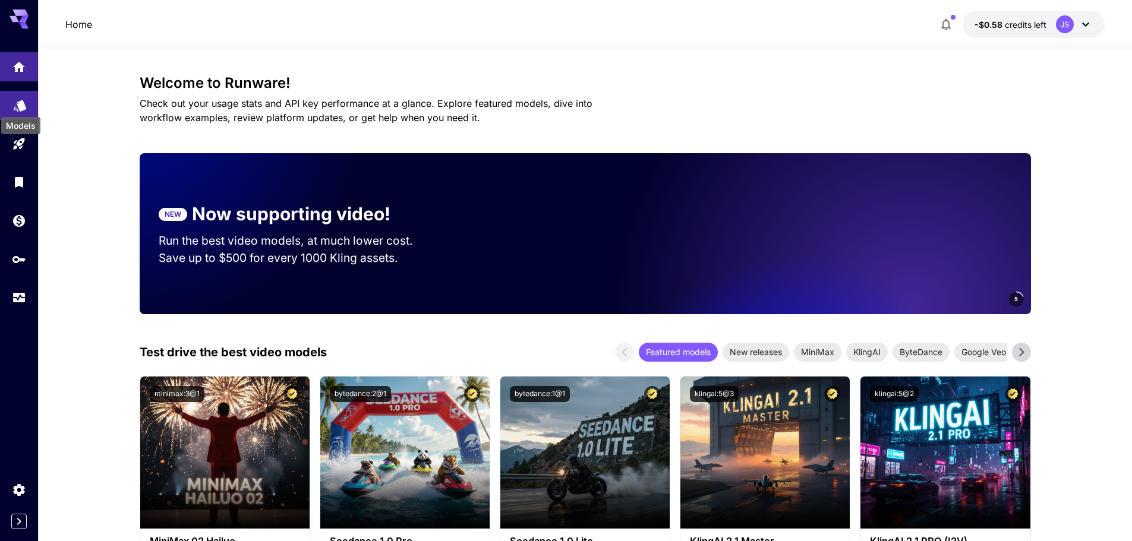
click at [14, 106] on icon "Models" at bounding box center [20, 105] width 12 height 11
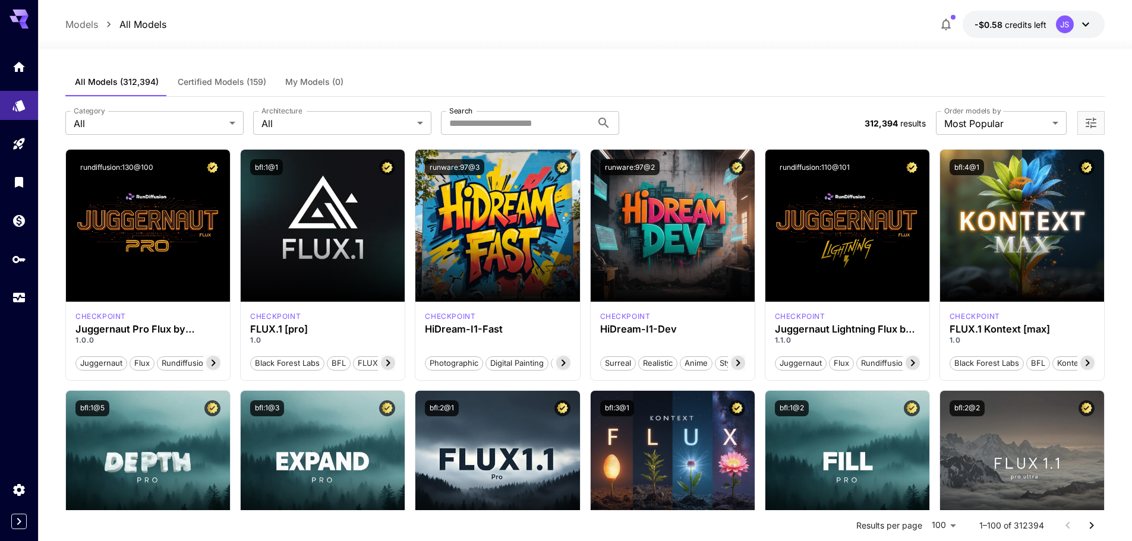
click at [83, 14] on div "Models All Models -$0.58 credits left JS" at bounding box center [584, 24] width 1039 height 27
click at [81, 24] on p "Models" at bounding box center [81, 24] width 33 height 14
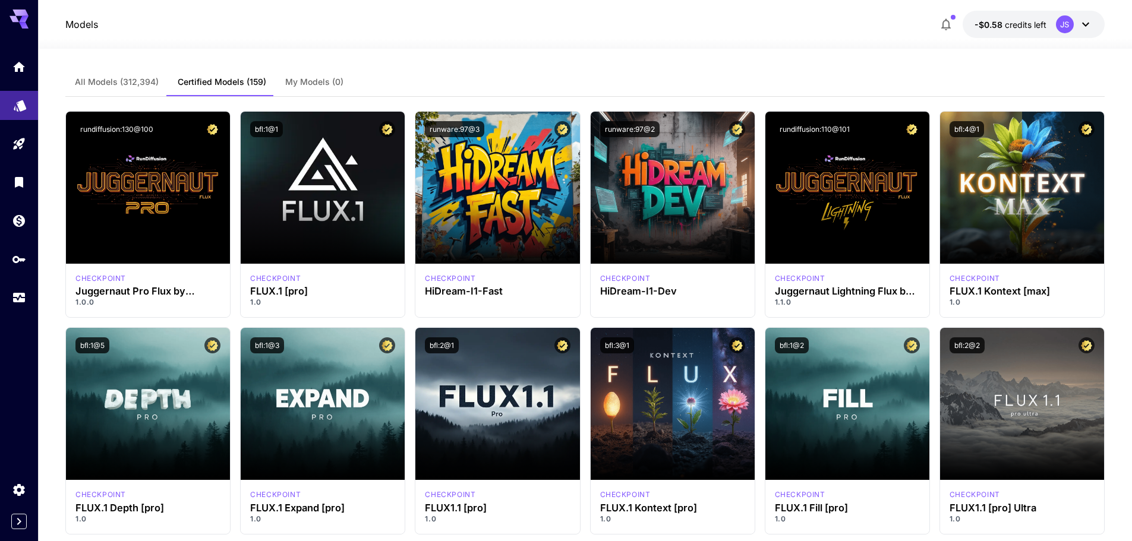
click at [20, 98] on icon "Models" at bounding box center [20, 103] width 14 height 14
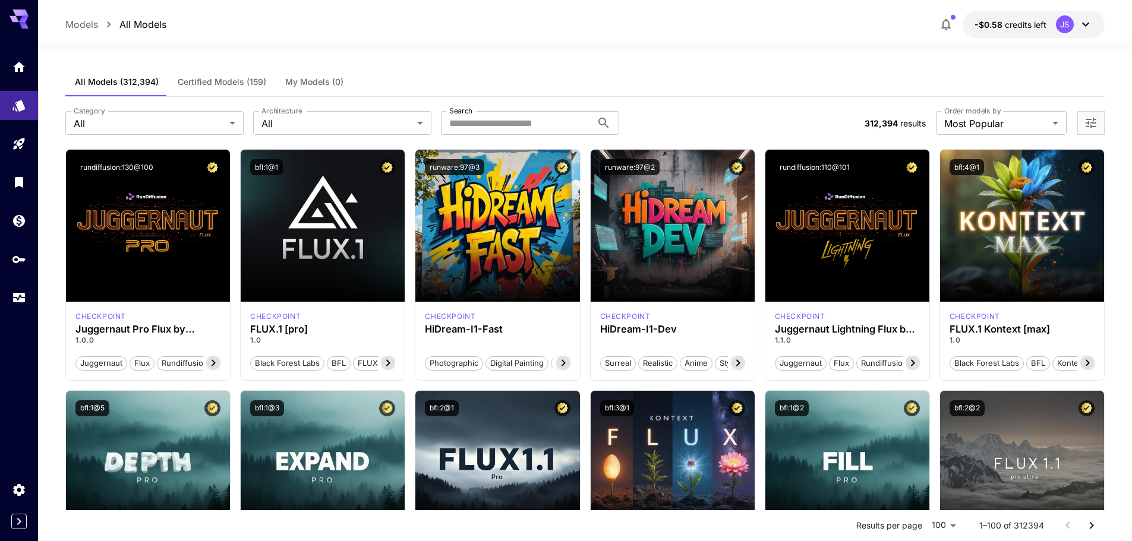
click at [29, 203] on div at bounding box center [19, 182] width 38 height 260
click at [21, 191] on link at bounding box center [19, 182] width 38 height 29
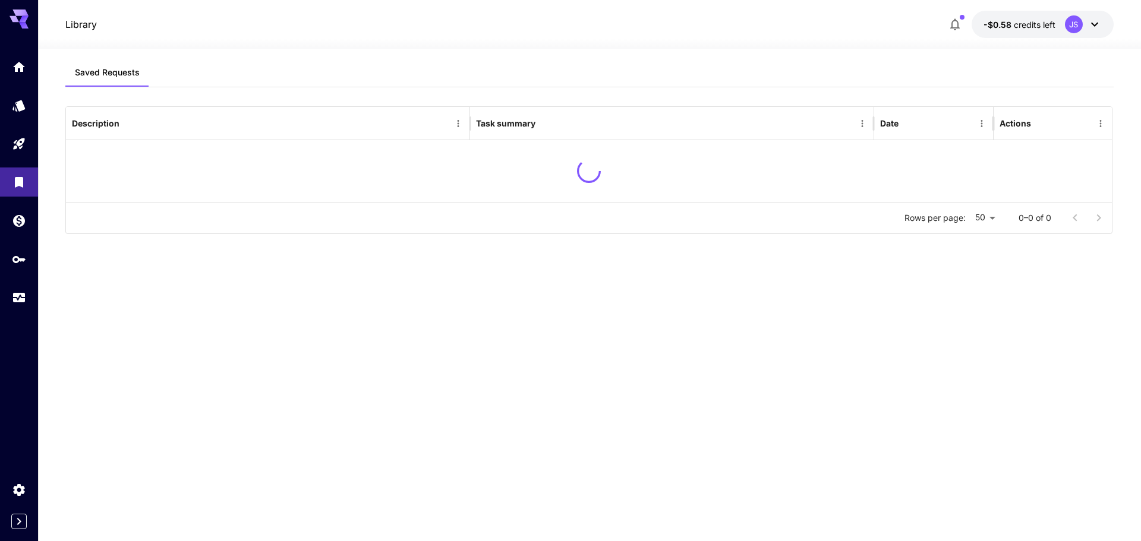
click at [17, 242] on div at bounding box center [19, 182] width 38 height 260
click at [18, 250] on icon "API Keys" at bounding box center [20, 255] width 14 height 14
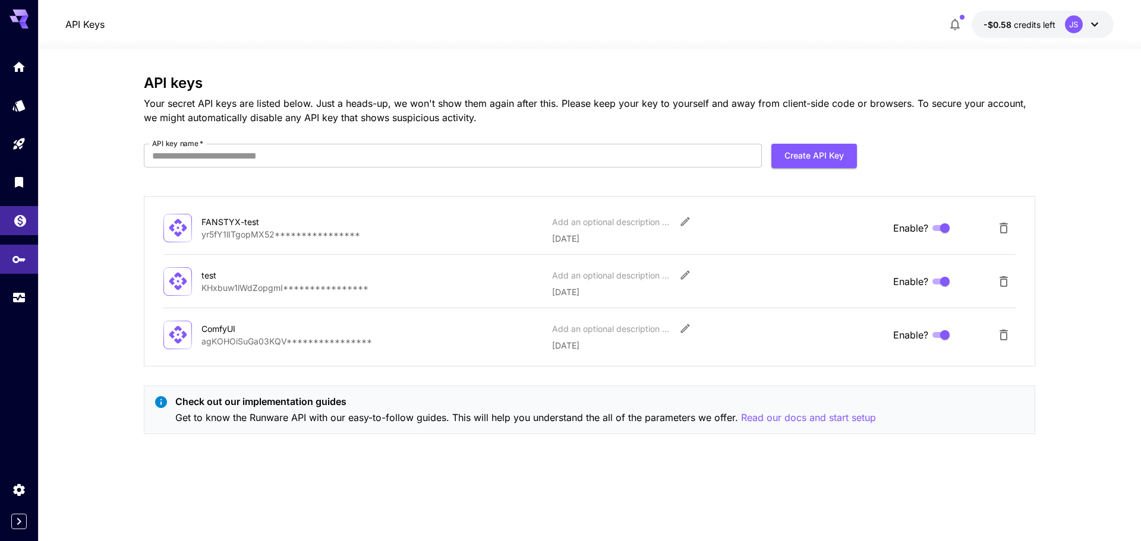
click at [23, 228] on link at bounding box center [19, 220] width 38 height 29
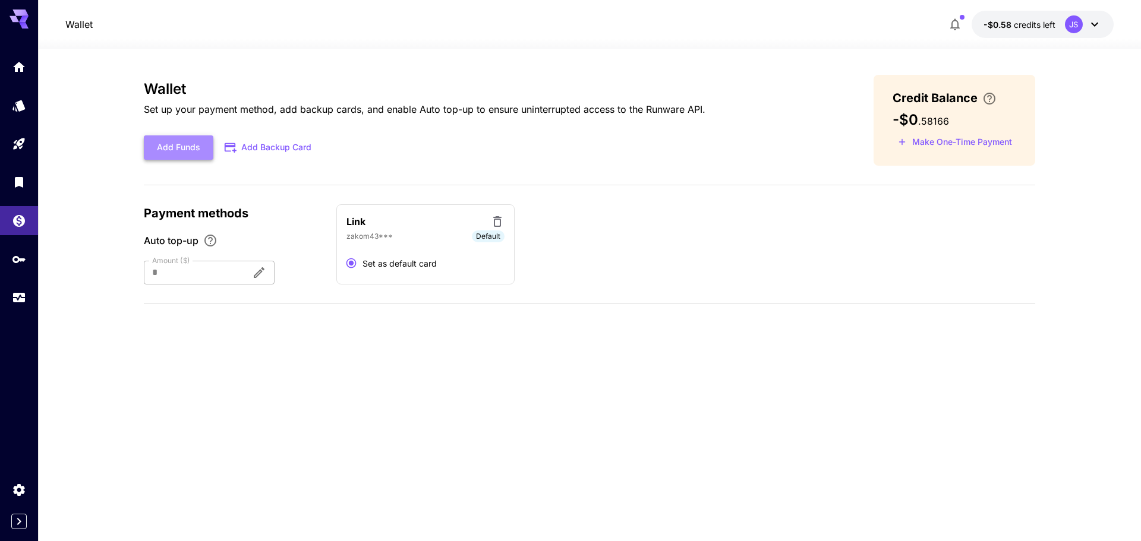
click at [172, 150] on button "Add Funds" at bounding box center [179, 147] width 70 height 24
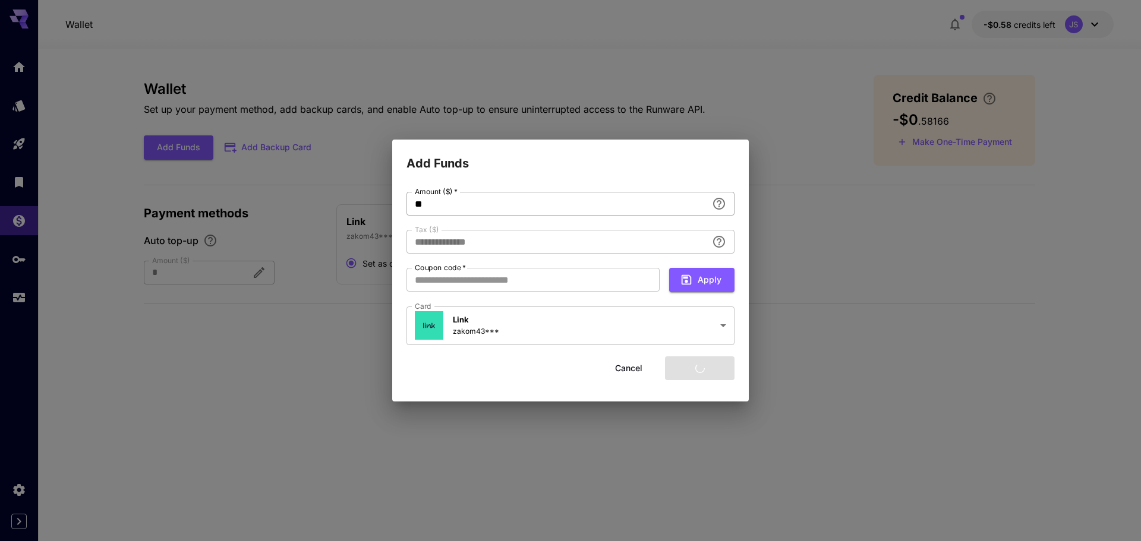
type input "****"
drag, startPoint x: 461, startPoint y: 227, endPoint x: 412, endPoint y: 225, distance: 48.8
click at [414, 225] on div "**********" at bounding box center [570, 269] width 328 height 155
drag, startPoint x: 412, startPoint y: 227, endPoint x: 440, endPoint y: 232, distance: 28.4
click at [431, 230] on div "**********" at bounding box center [570, 269] width 328 height 155
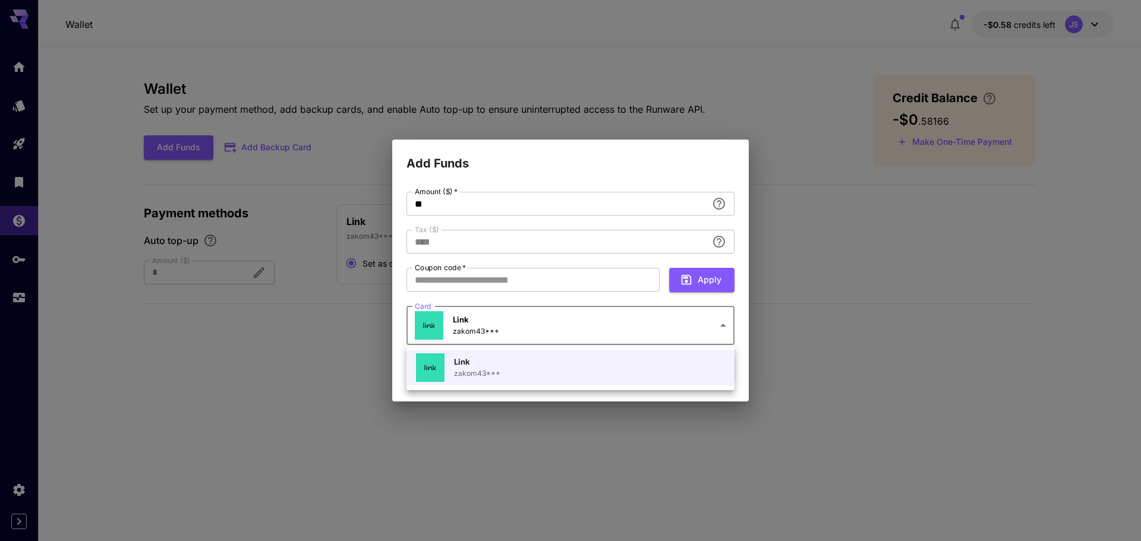
click at [525, 330] on body "**********" at bounding box center [570, 270] width 1141 height 541
click at [524, 330] on div at bounding box center [570, 270] width 1141 height 541
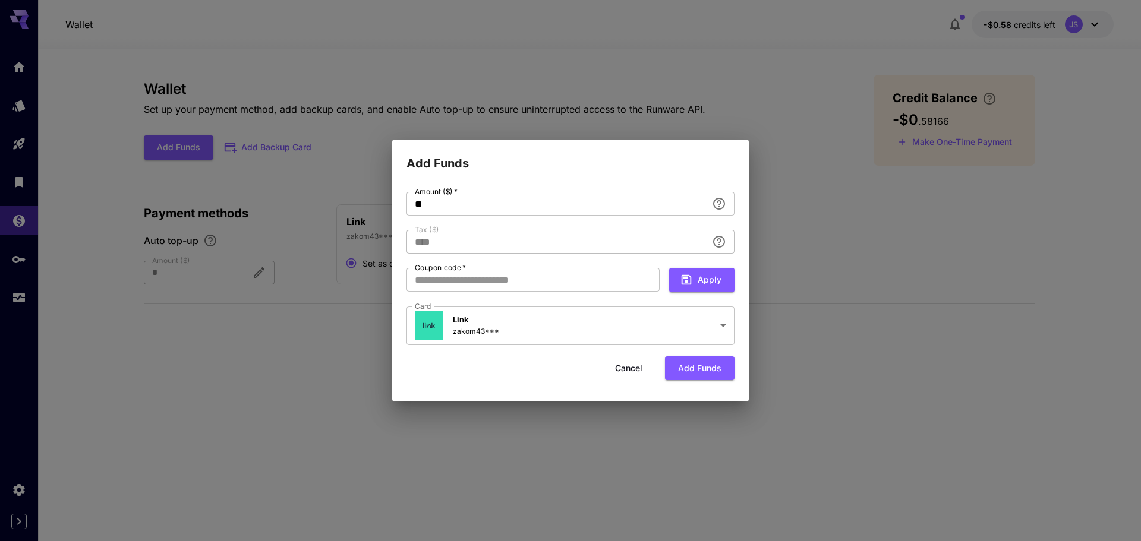
click at [451, 372] on div "Cancel Add funds" at bounding box center [570, 369] width 328 height 24
click at [478, 209] on input "**" at bounding box center [556, 204] width 301 height 24
click at [403, 242] on div "**********" at bounding box center [570, 287] width 357 height 229
click at [458, 244] on div "**********" at bounding box center [570, 287] width 357 height 229
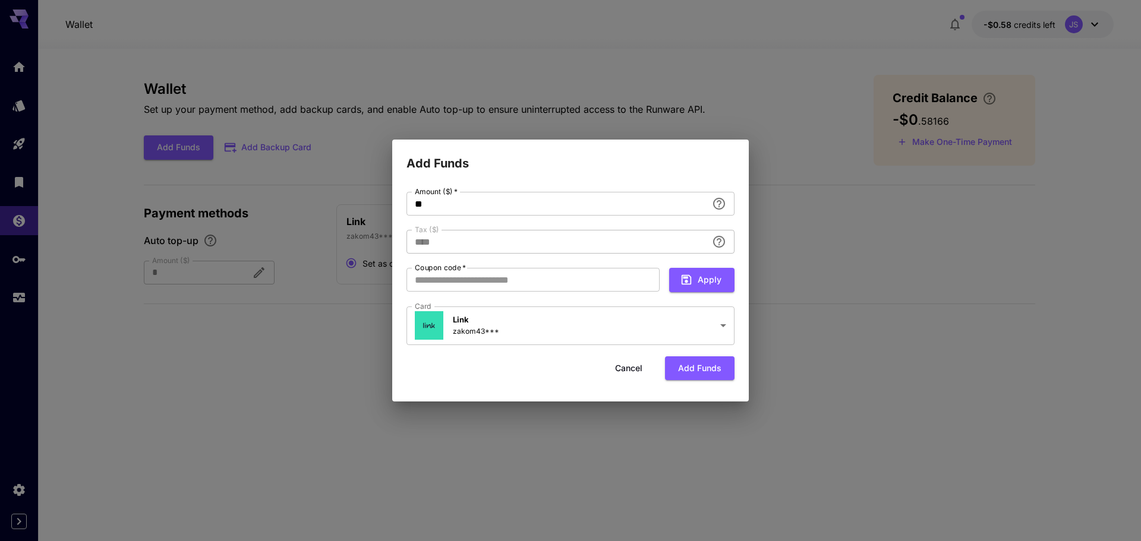
click at [569, 190] on div "**********" at bounding box center [570, 287] width 357 height 229
click at [697, 374] on button "Add funds" at bounding box center [700, 369] width 70 height 24
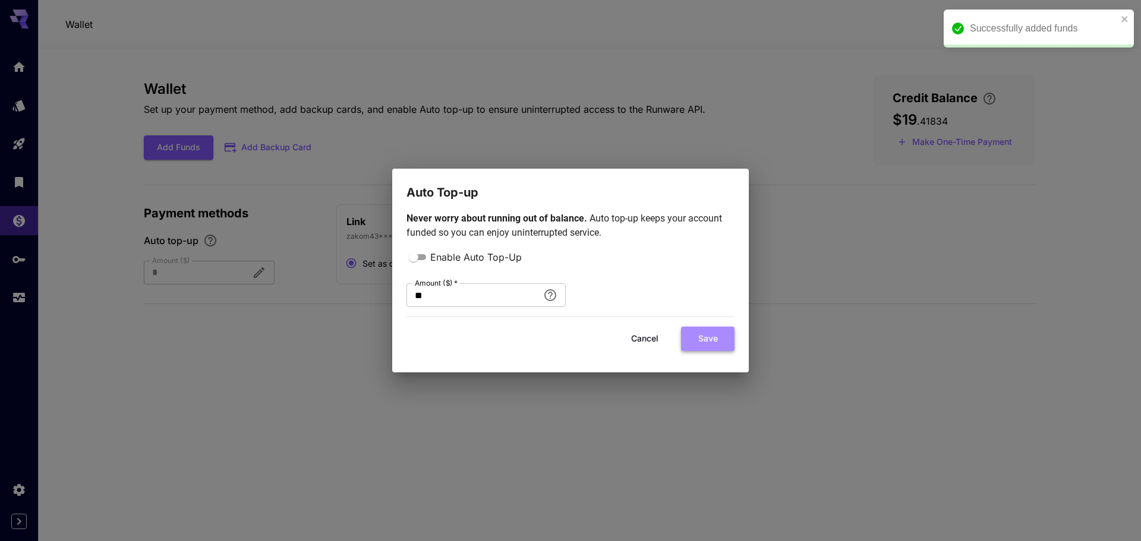
click at [711, 335] on button "Save" at bounding box center [707, 339] width 53 height 24
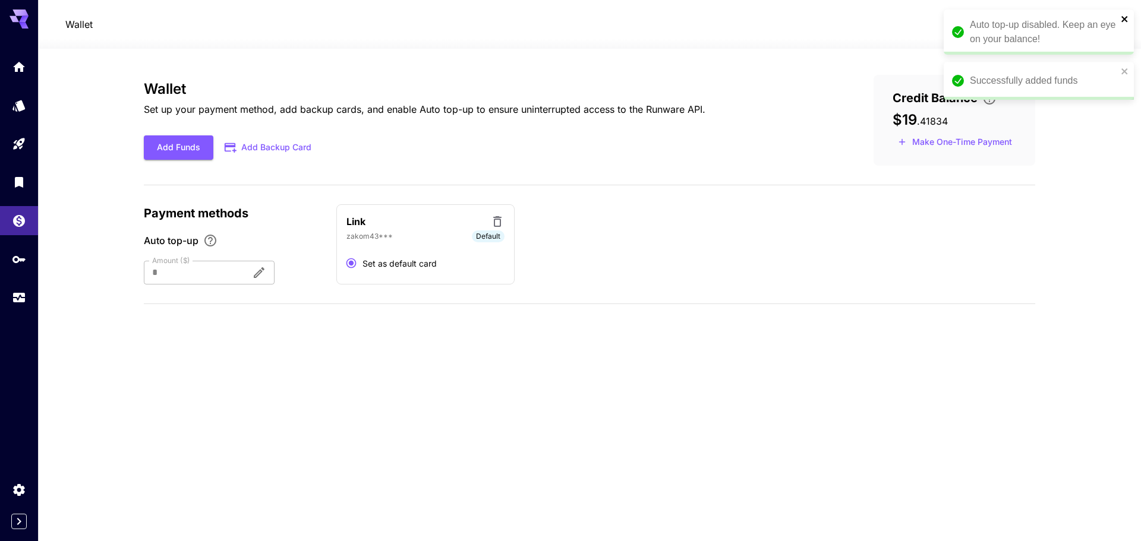
click at [1124, 14] on icon "close" at bounding box center [1125, 19] width 8 height 10
click at [367, 231] on p "zakom43***" at bounding box center [369, 236] width 46 height 11
click at [1125, 19] on icon "close" at bounding box center [1124, 19] width 6 height 6
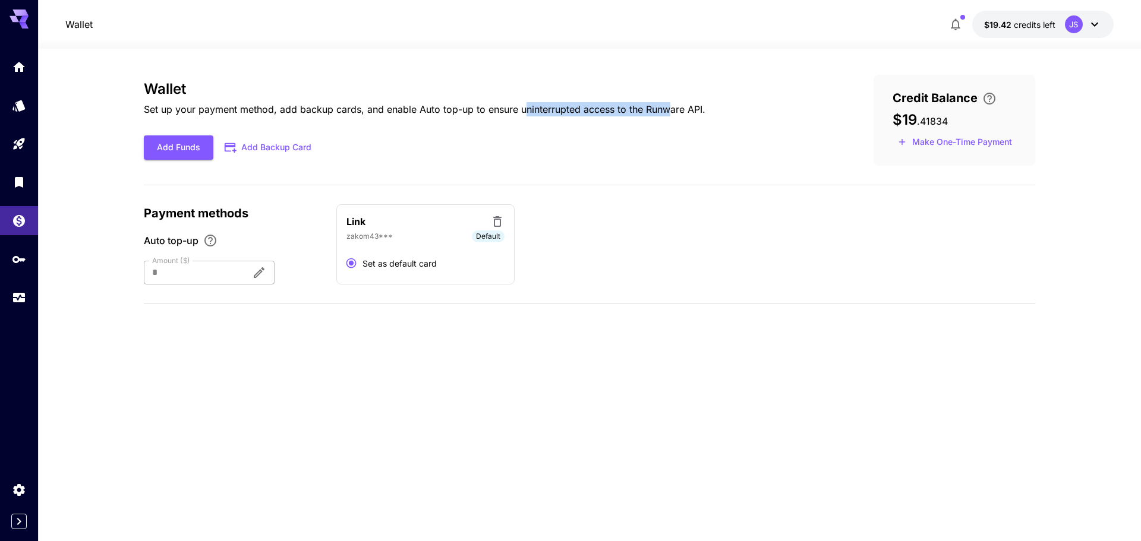
drag, startPoint x: 670, startPoint y: 107, endPoint x: 510, endPoint y: 110, distance: 159.3
click at [515, 110] on p "Set up your payment method, add backup cards, and enable Auto top-up to ensure …" at bounding box center [425, 109] width 562 height 14
click at [510, 110] on p "Set up your payment method, add backup cards, and enable Auto top-up to ensure …" at bounding box center [425, 109] width 562 height 14
drag, startPoint x: 682, startPoint y: 98, endPoint x: 959, endPoint y: 77, distance: 278.3
click at [816, 98] on div "Wallet Set up your payment method, add backup cards, and enable Auto top-up to …" at bounding box center [589, 120] width 891 height 91
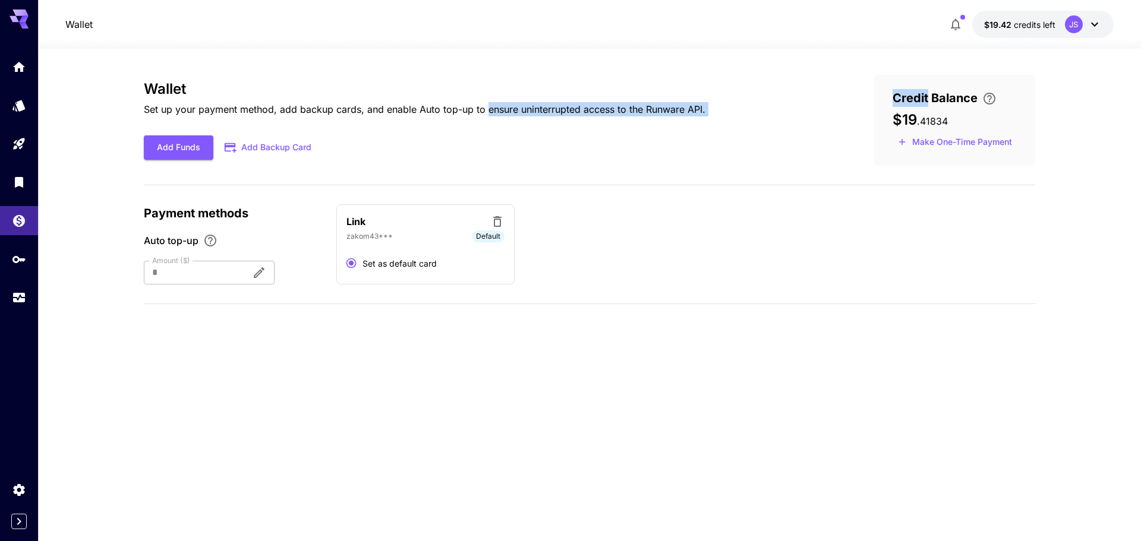
click at [1049, 31] on button "$19.42 credits left JS" at bounding box center [1042, 24] width 141 height 27
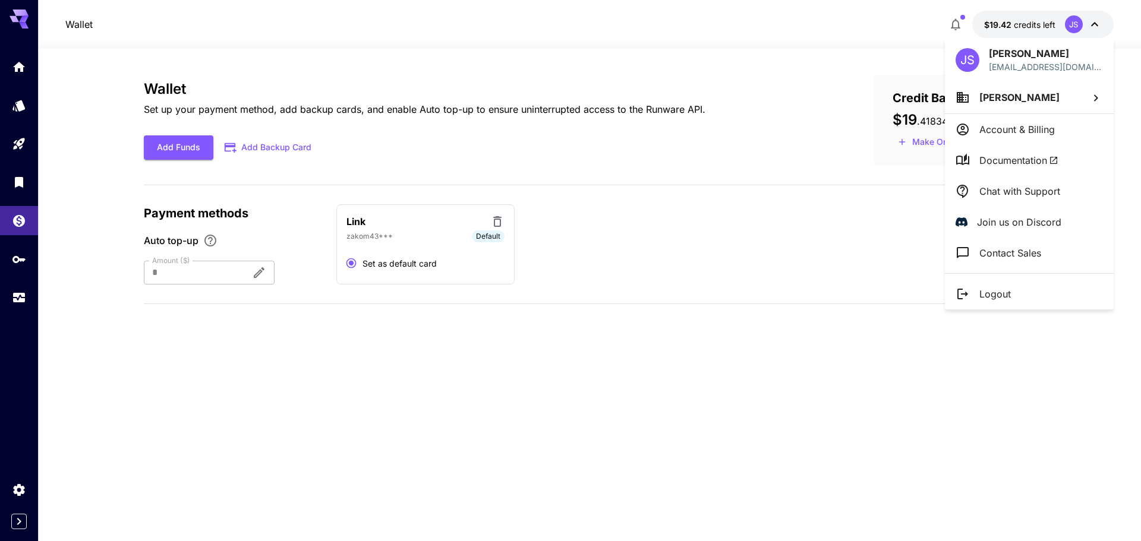
click at [1051, 29] on div at bounding box center [570, 270] width 1141 height 541
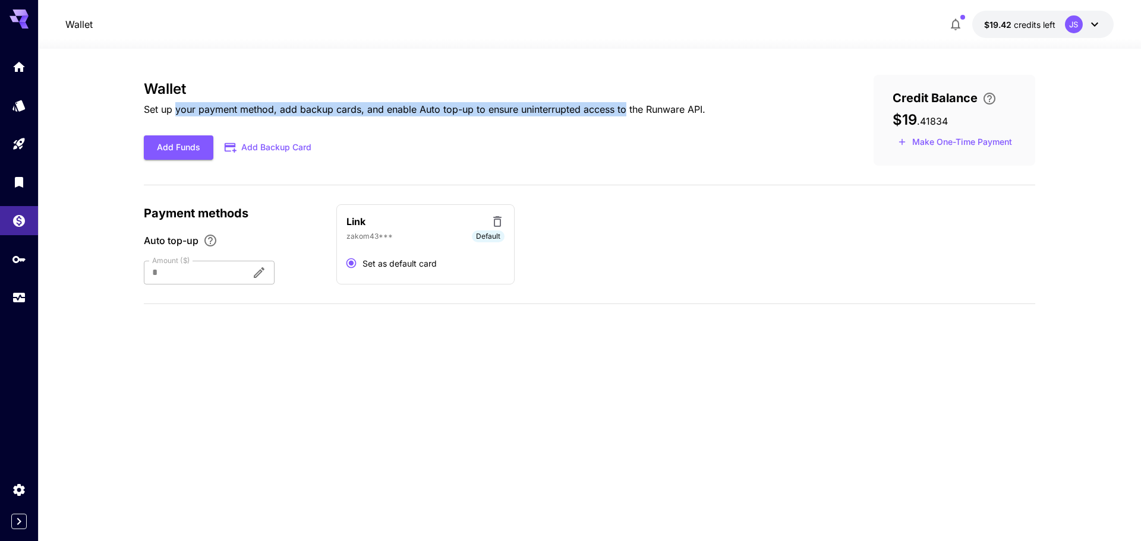
drag, startPoint x: 625, startPoint y: 102, endPoint x: 156, endPoint y: 108, distance: 469.5
click at [170, 106] on p "Set up your payment method, add backup cards, and enable Auto top-up to ensure …" at bounding box center [425, 109] width 562 height 14
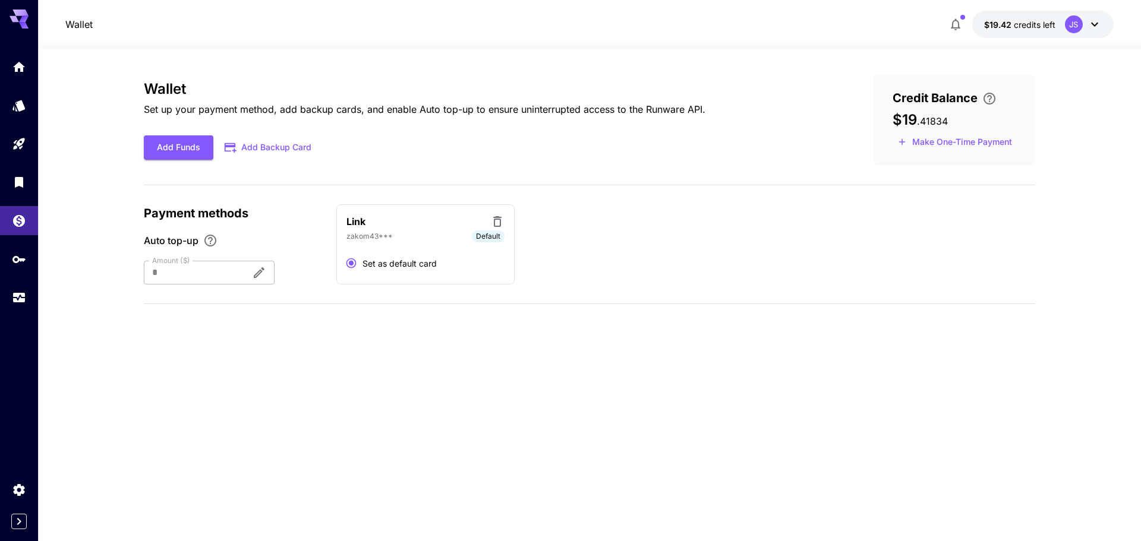
click at [156, 108] on p "Set up your payment method, add backup cards, and enable Auto top-up to ensure …" at bounding box center [425, 109] width 562 height 14
drag, startPoint x: 156, startPoint y: 108, endPoint x: 153, endPoint y: 74, distance: 34.5
click at [155, 71] on div "Wallet Set up your payment method, add backup cards, and enable Auto top-up to …" at bounding box center [589, 295] width 891 height 493
click at [153, 74] on div "Wallet Set up your payment method, add backup cards, and enable Auto top-up to …" at bounding box center [589, 295] width 891 height 493
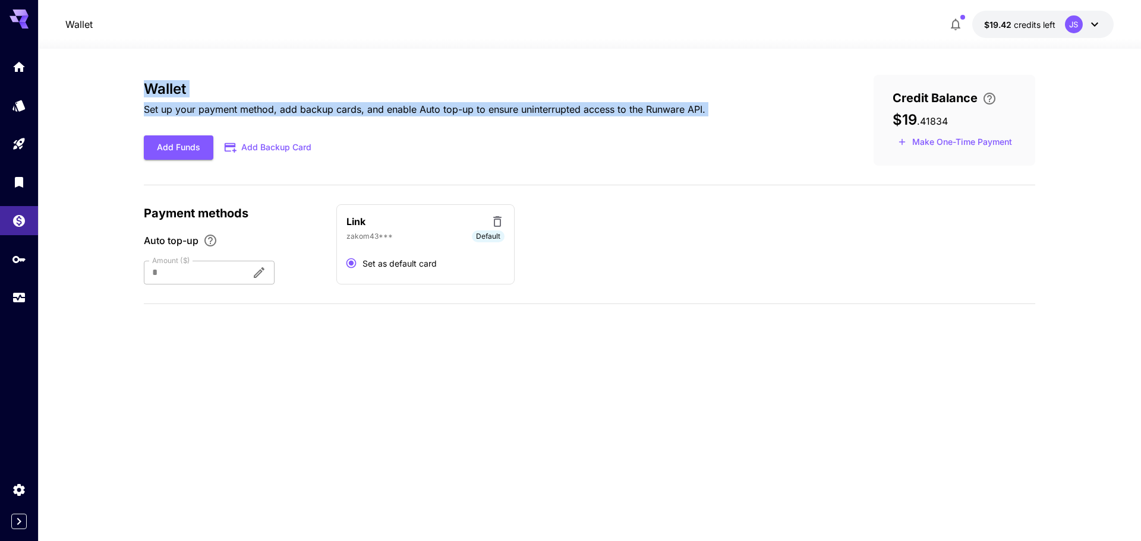
drag, startPoint x: 153, startPoint y: 74, endPoint x: 731, endPoint y: 104, distance: 579.0
click at [731, 104] on div "Wallet Set up your payment method, add backup cards, and enable Auto top-up to …" at bounding box center [589, 295] width 891 height 493
click at [148, 84] on h3 "Wallet" at bounding box center [425, 89] width 562 height 17
drag, startPoint x: 150, startPoint y: 84, endPoint x: 790, endPoint y: 108, distance: 640.4
click at [790, 108] on div "Wallet Set up your payment method, add backup cards, and enable Auto top-up to …" at bounding box center [589, 120] width 891 height 91
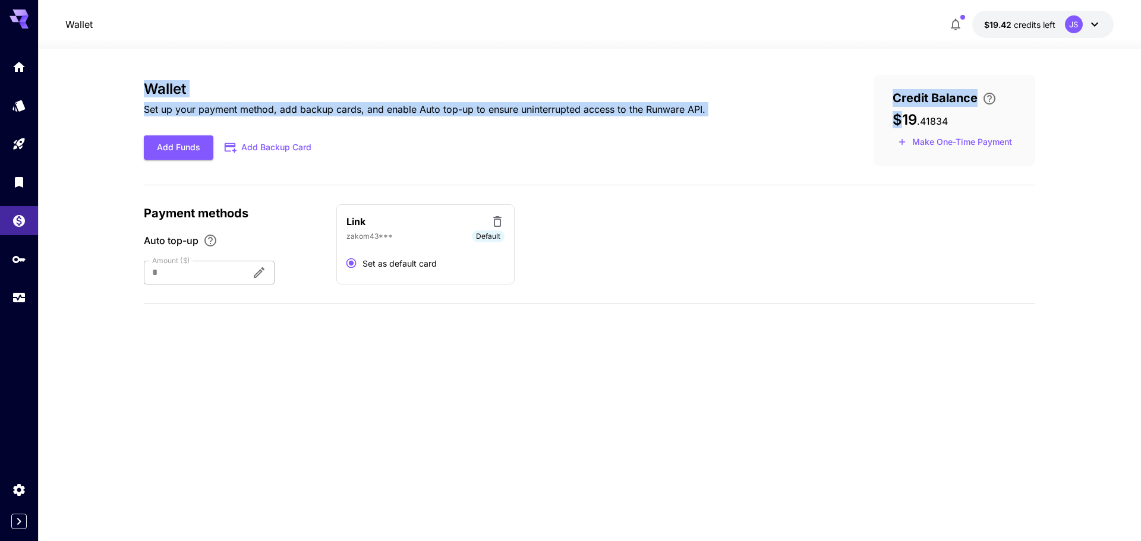
click at [790, 108] on div "Wallet Set up your payment method, add backup cards, and enable Auto top-up to …" at bounding box center [589, 120] width 891 height 91
drag, startPoint x: 789, startPoint y: 108, endPoint x: 715, endPoint y: 113, distance: 73.9
click at [727, 112] on div "Wallet Set up your payment method, add backup cards, and enable Auto top-up to …" at bounding box center [589, 120] width 891 height 91
click at [715, 113] on div "Wallet Set up your payment method, add backup cards, and enable Auto top-up to …" at bounding box center [589, 120] width 891 height 91
drag, startPoint x: 715, startPoint y: 113, endPoint x: 140, endPoint y: 89, distance: 575.8
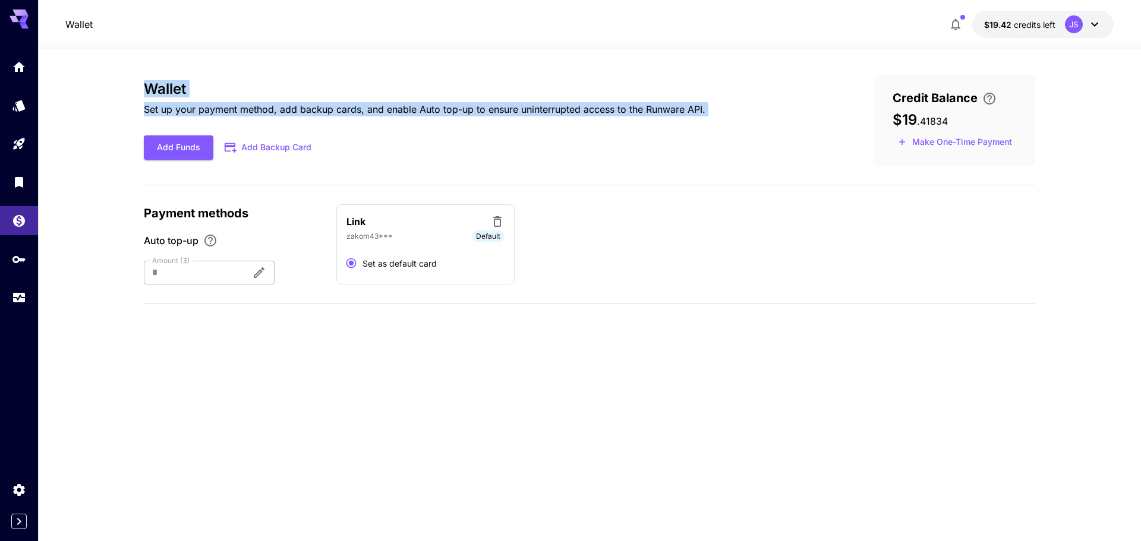
click at [140, 89] on section "Wallet Set up your payment method, add backup cards, and enable Auto top-up to …" at bounding box center [589, 295] width 1103 height 493
click at [140, 87] on section "Wallet Set up your payment method, add backup cards, and enable Auto top-up to …" at bounding box center [589, 295] width 1103 height 493
drag, startPoint x: 140, startPoint y: 87, endPoint x: 760, endPoint y: 132, distance: 621.4
click at [754, 135] on section "Wallet Set up your payment method, add backup cards, and enable Auto top-up to …" at bounding box center [589, 295] width 1103 height 493
click at [760, 131] on div "Wallet Set up your payment method, add backup cards, and enable Auto top-up to …" at bounding box center [589, 120] width 891 height 91
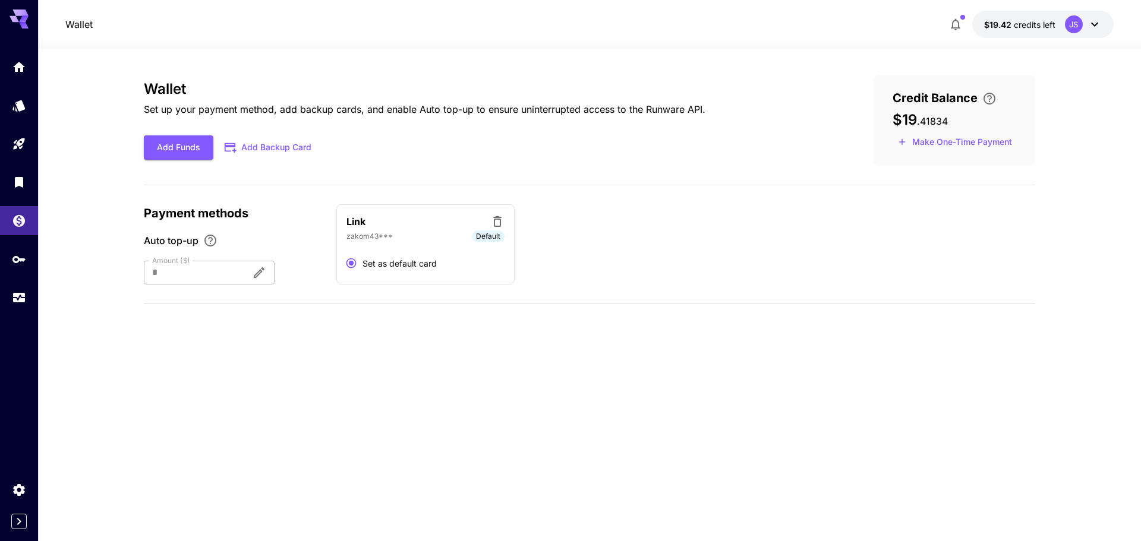
click at [228, 368] on div "Wallet Set up your payment method, add backup cards, and enable Auto top-up to …" at bounding box center [589, 295] width 891 height 440
click at [15, 217] on icon "Wallet" at bounding box center [20, 218] width 12 height 12
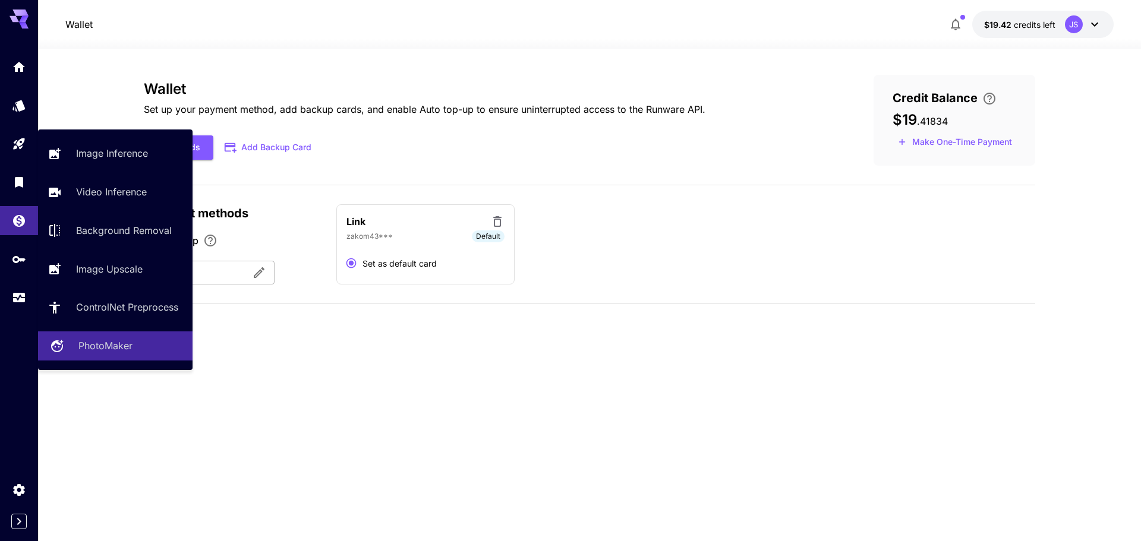
click at [106, 335] on link "PhotoMaker" at bounding box center [115, 346] width 154 height 29
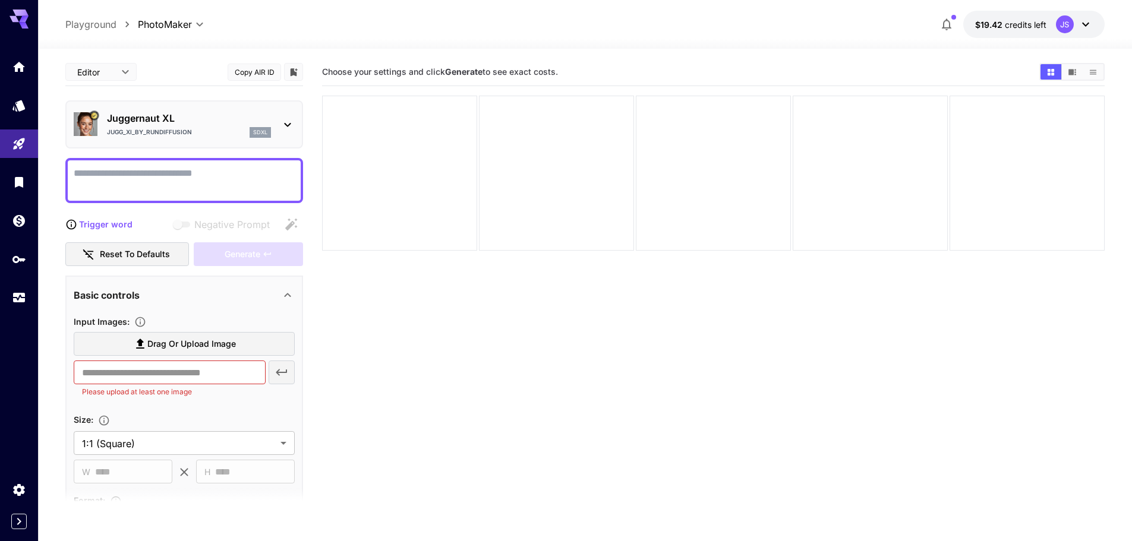
click at [165, 133] on p "Jugg_XI_by_RunDiffusion" at bounding box center [149, 132] width 85 height 9
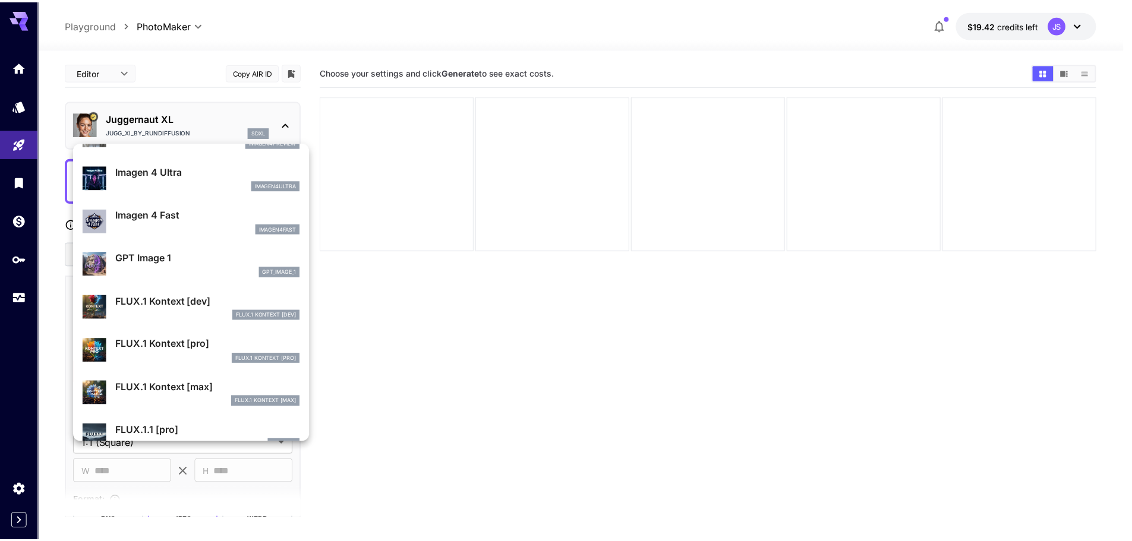
scroll to position [560, 0]
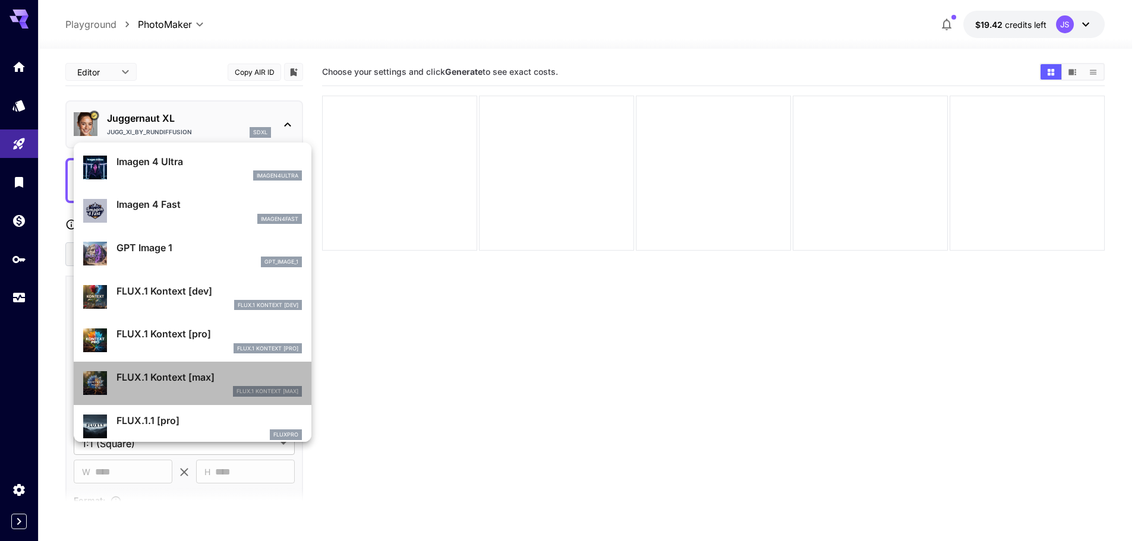
click at [237, 375] on p "FLUX.1 Kontext [max]" at bounding box center [208, 377] width 185 height 14
type input "**"
type input "***"
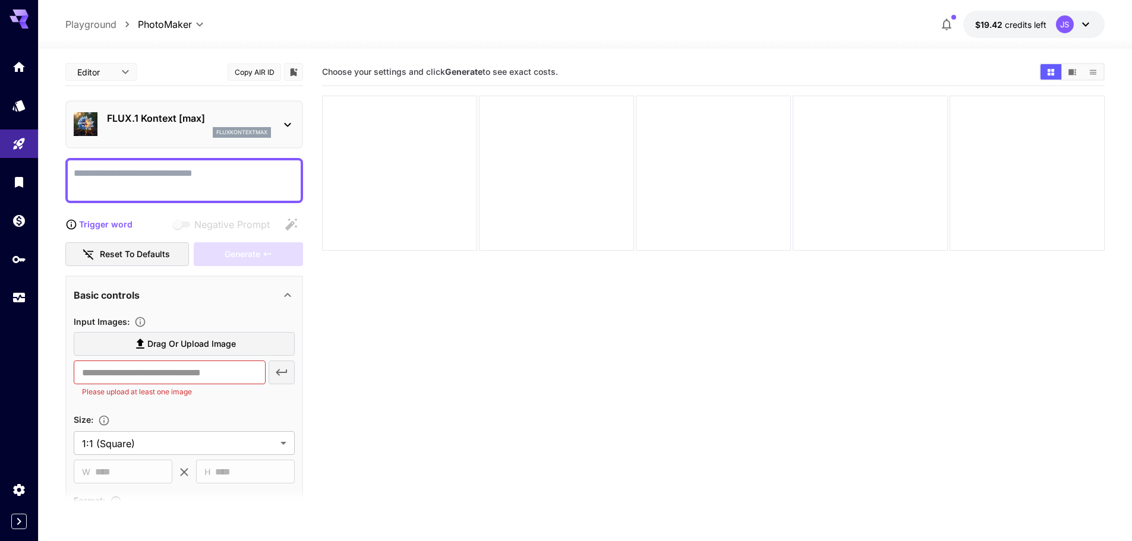
click at [380, 259] on section "Choose your settings and click Generate to see exact costs." at bounding box center [713, 328] width 783 height 541
click at [212, 366] on input "text" at bounding box center [170, 373] width 192 height 24
click at [331, 354] on section "Choose your settings and click Generate to see exact costs." at bounding box center [713, 328] width 783 height 541
click at [270, 349] on label "Drag or upload image" at bounding box center [184, 344] width 221 height 24
click at [0, 0] on input "Drag or upload image" at bounding box center [0, 0] width 0 height 0
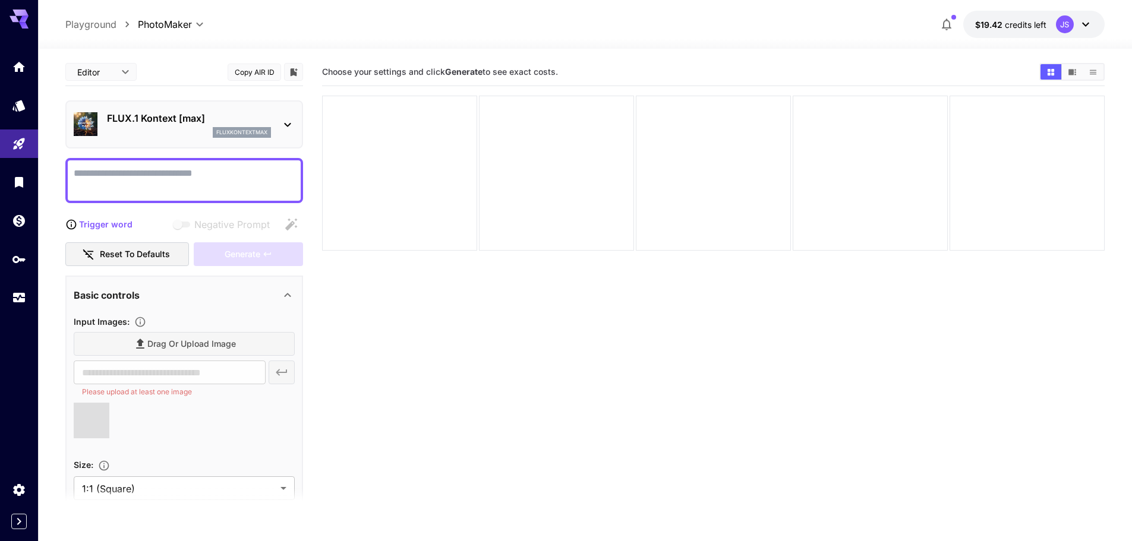
type input "**********"
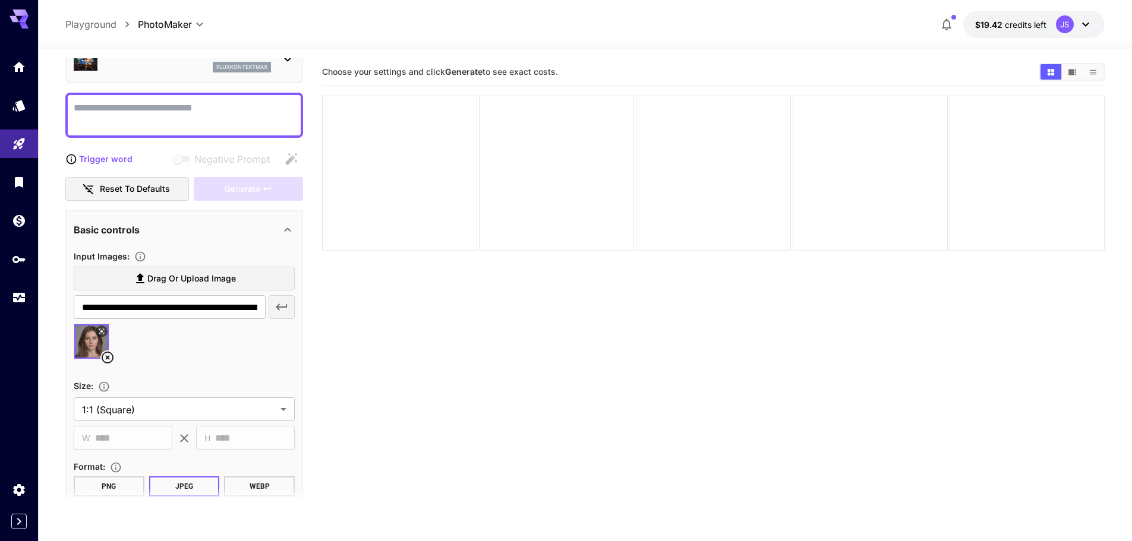
scroll to position [178, 0]
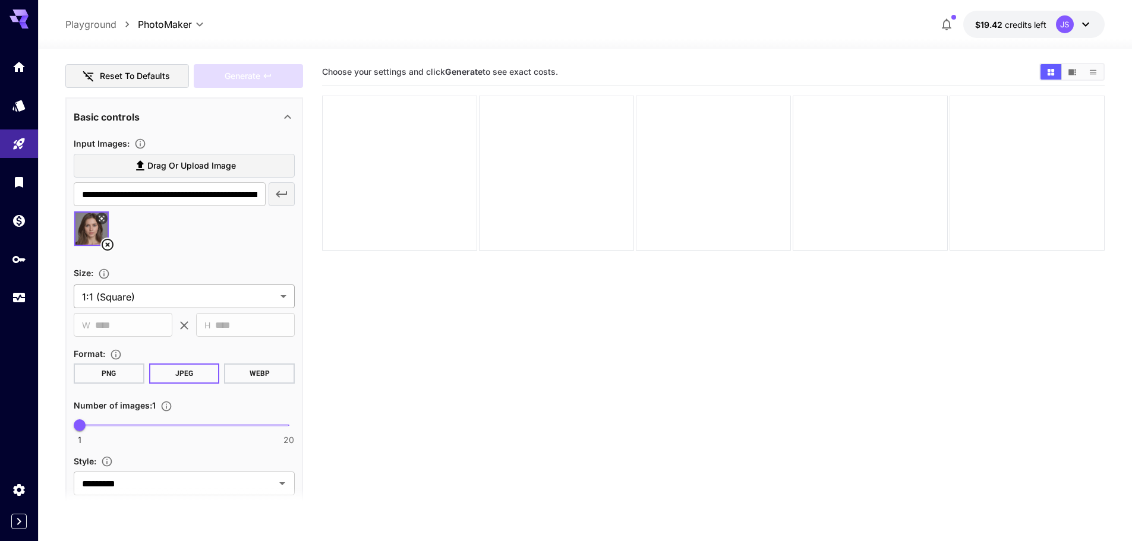
click at [162, 294] on body "**********" at bounding box center [566, 317] width 1132 height 635
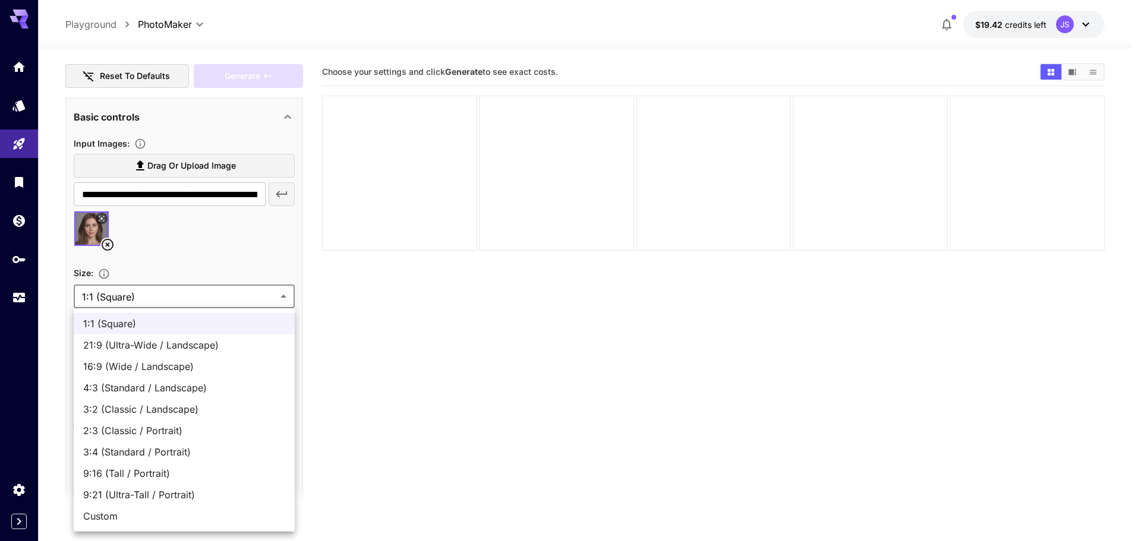
click at [162, 294] on div at bounding box center [570, 270] width 1141 height 541
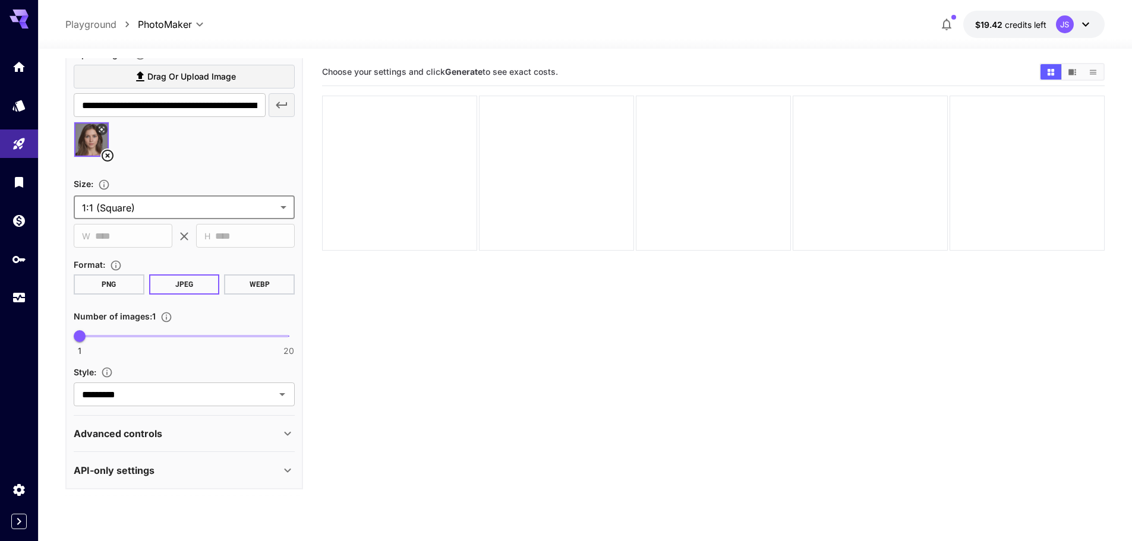
scroll to position [269, 0]
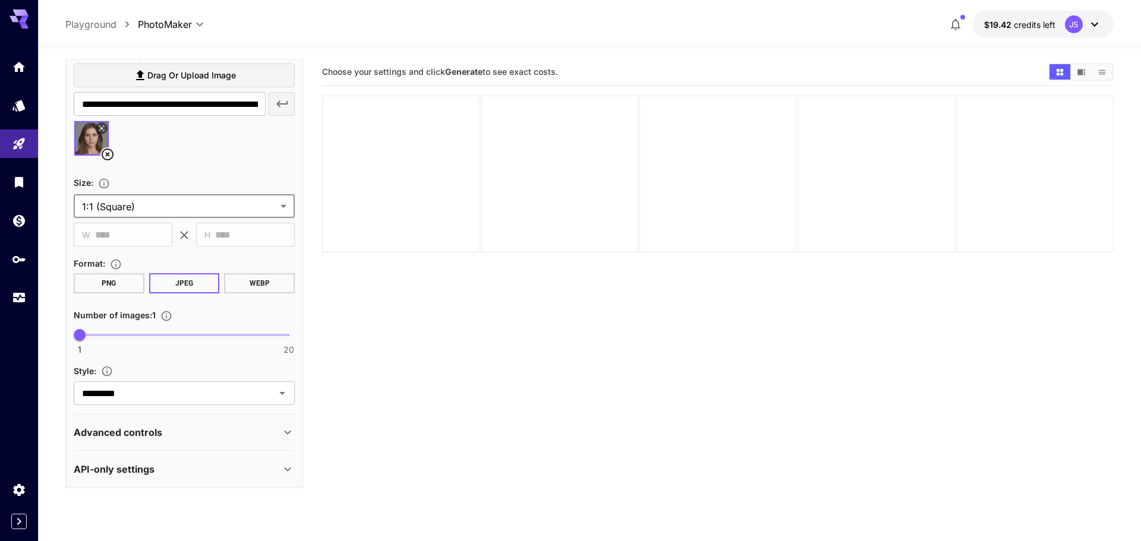
click at [178, 207] on body "**********" at bounding box center [570, 317] width 1141 height 635
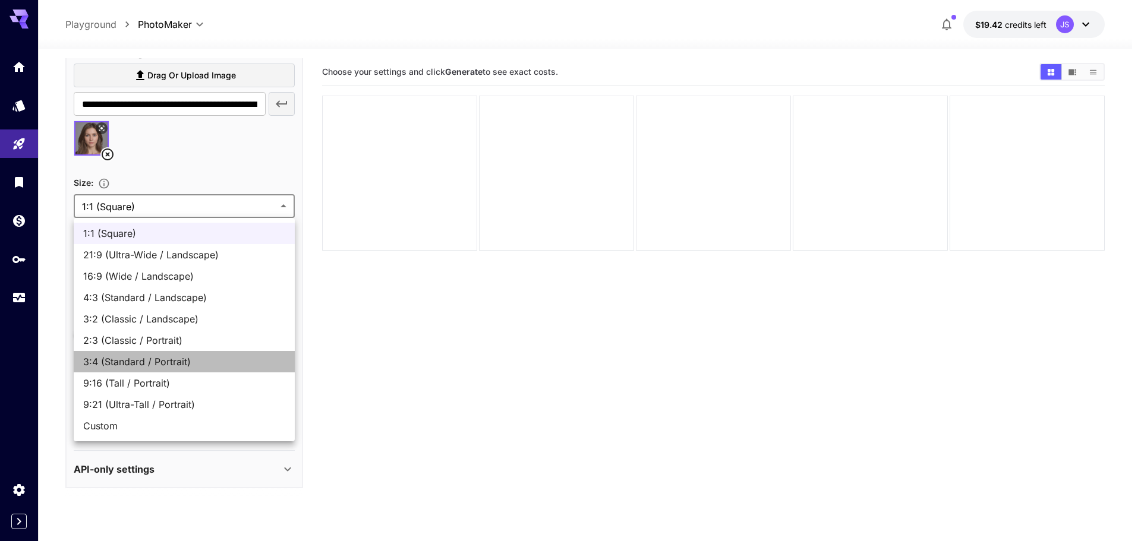
click at [188, 361] on span "3:4 (Standard / Portrait)" at bounding box center [184, 362] width 202 height 14
type input "**********"
type input "***"
type input "****"
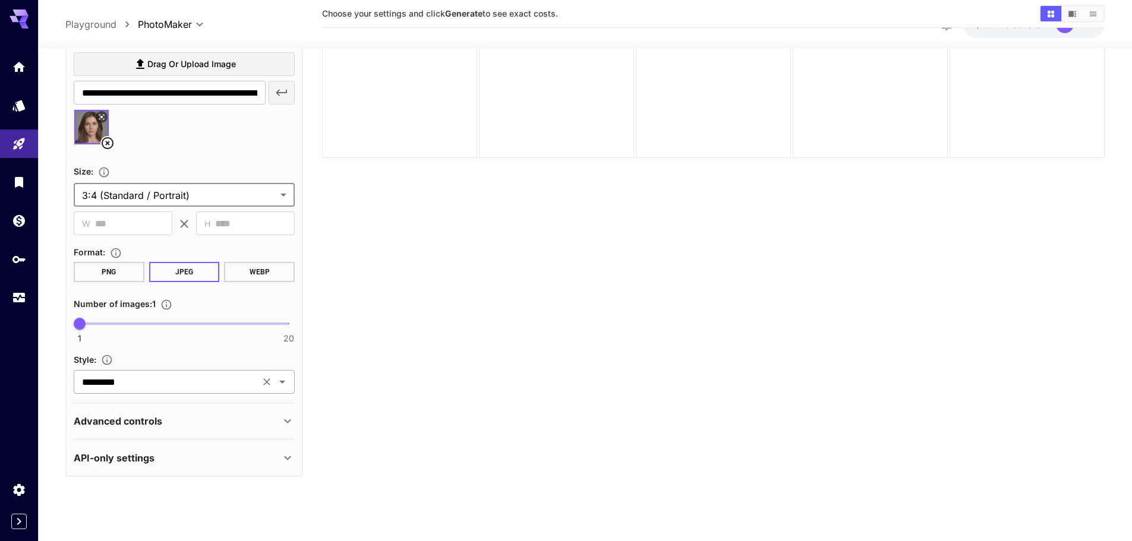
scroll to position [94, 0]
click at [166, 418] on div "Advanced controls" at bounding box center [177, 420] width 207 height 14
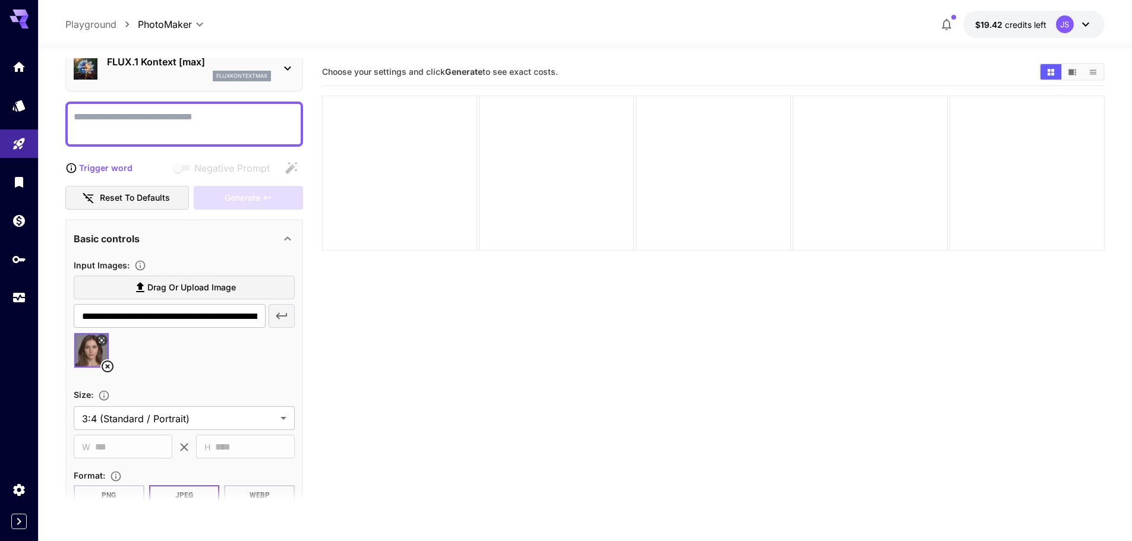
scroll to position [0, 0]
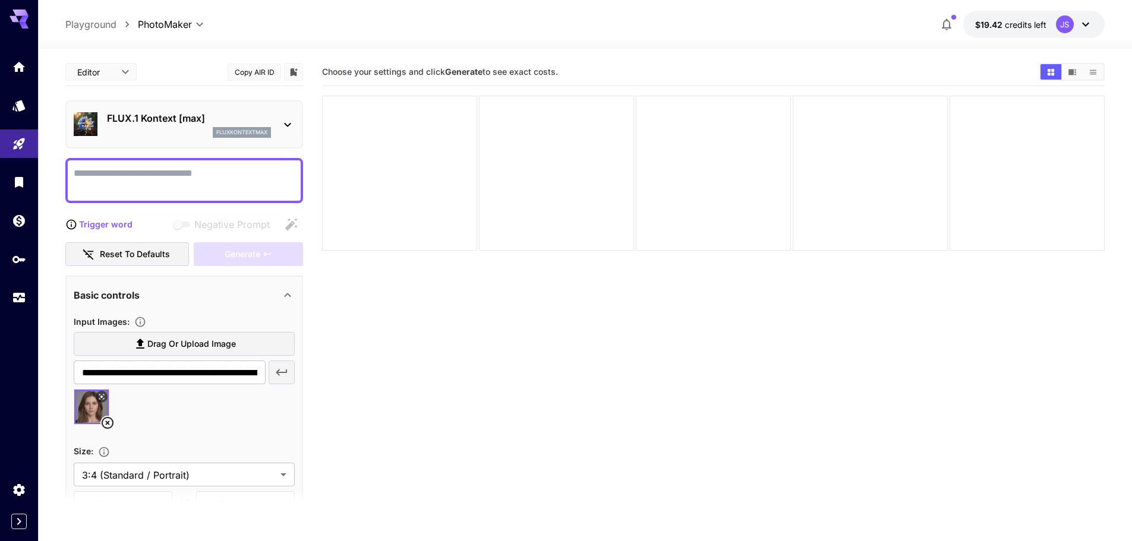
click at [146, 180] on textarea "Negative Prompt" at bounding box center [184, 180] width 221 height 29
paste textarea "**********"
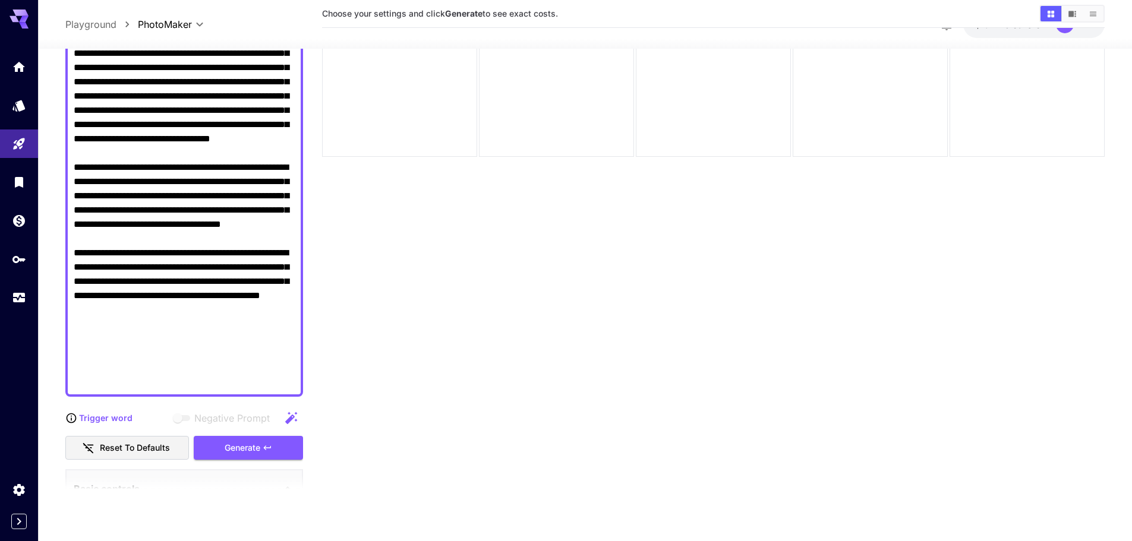
scroll to position [338, 0]
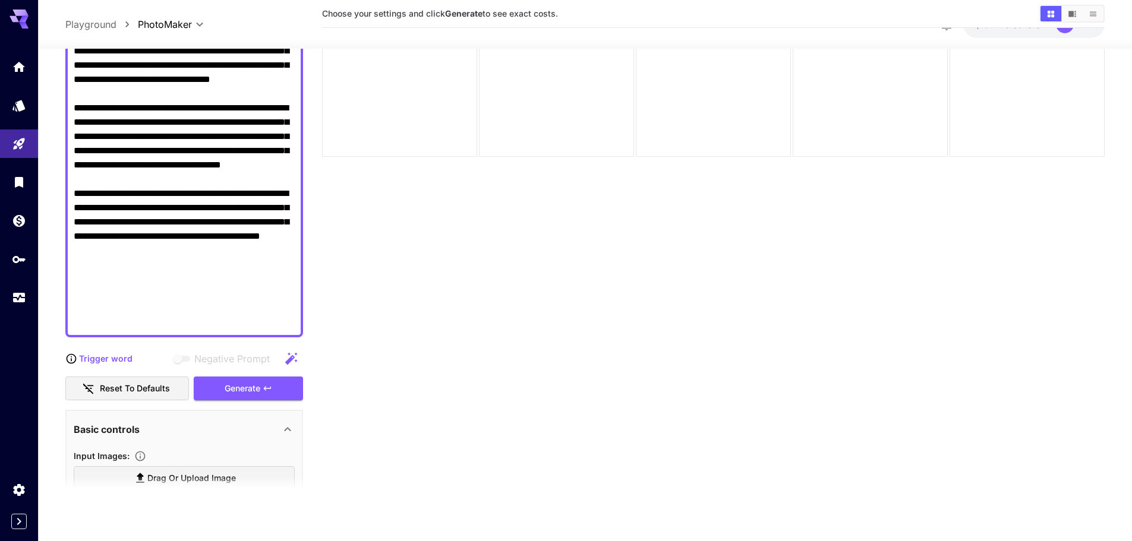
type textarea "**********"
click at [346, 317] on section "Choose your settings and click Generate to see exact costs." at bounding box center [713, 234] width 783 height 541
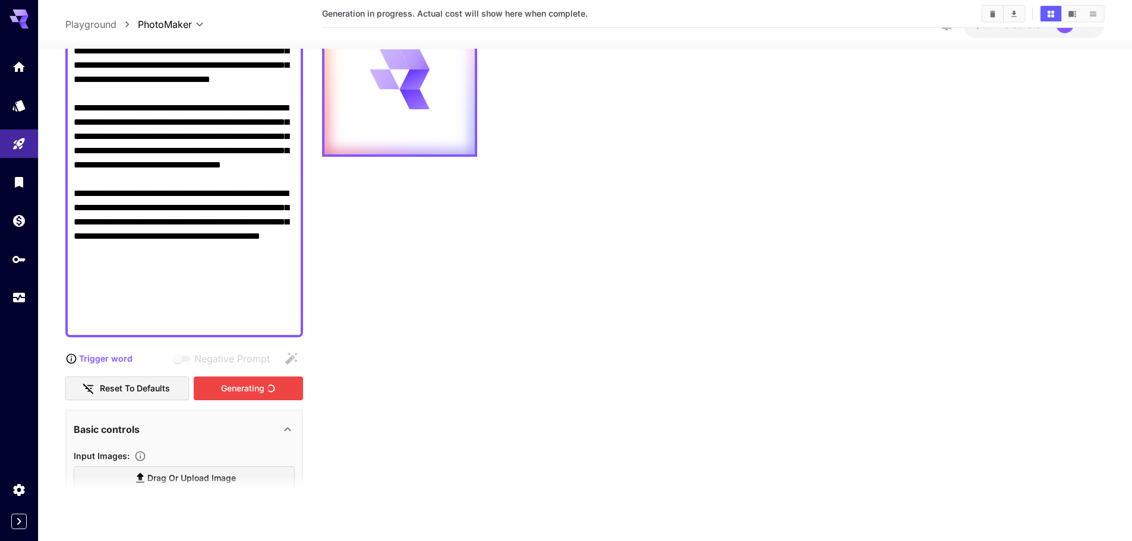
click at [249, 384] on div "Generating" at bounding box center [248, 388] width 109 height 24
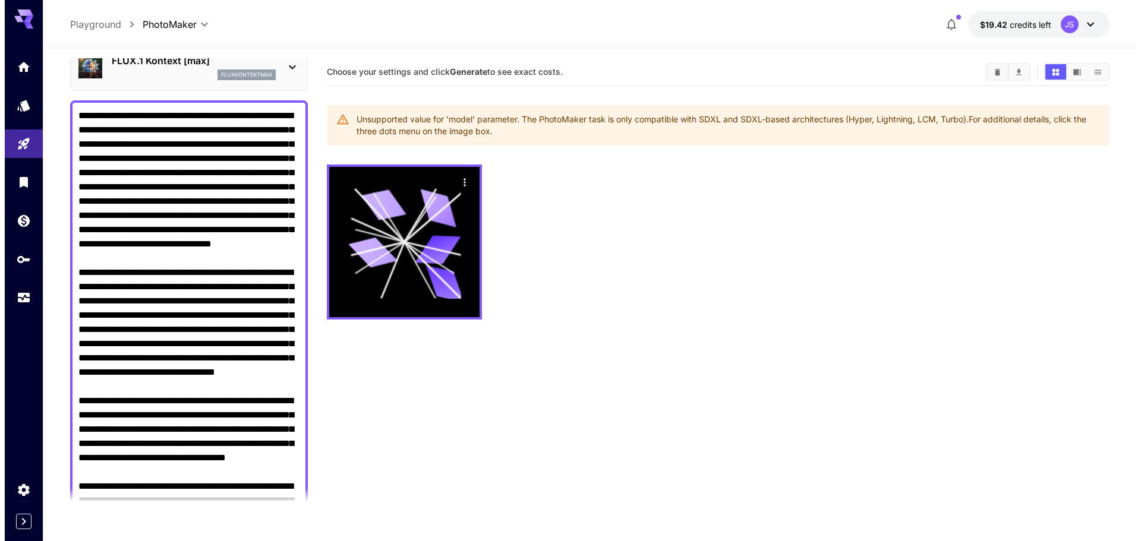
scroll to position [0, 0]
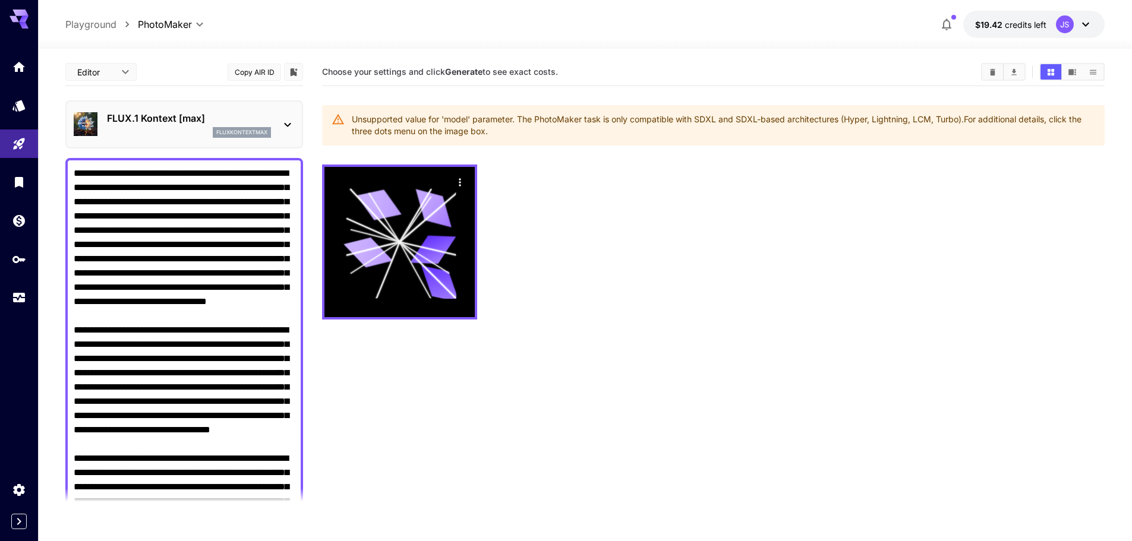
click at [130, 118] on p "FLUX.1 Kontext [max]" at bounding box center [189, 118] width 164 height 14
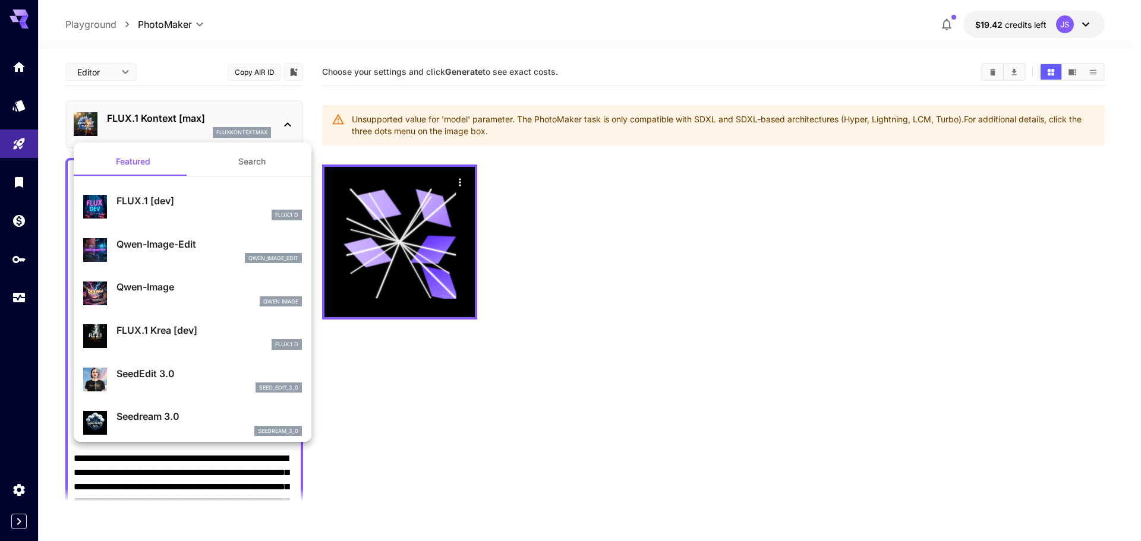
click at [94, 20] on div at bounding box center [570, 270] width 1141 height 541
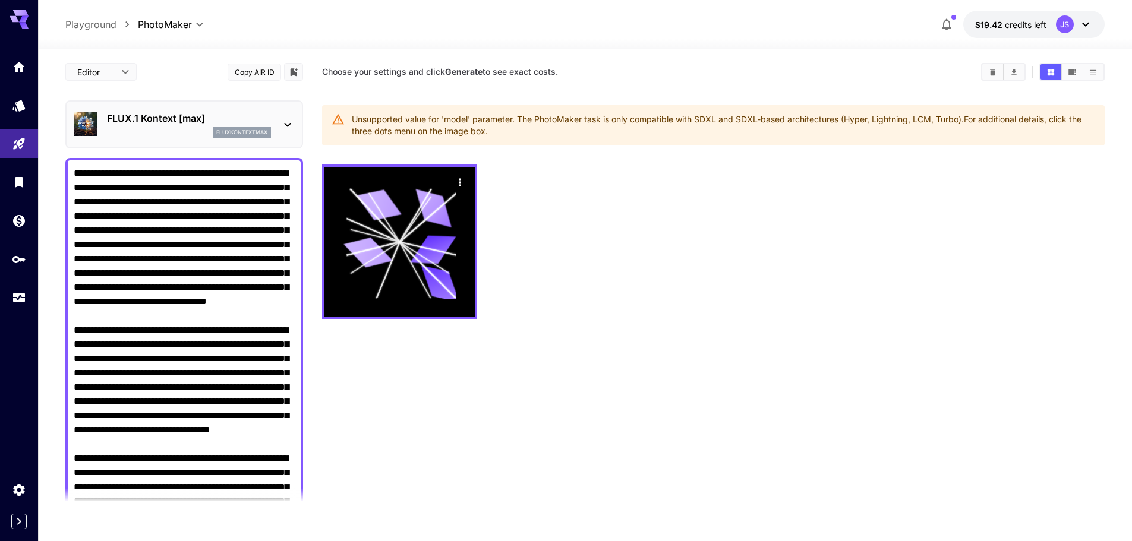
click at [99, 142] on div "FLUX.1 Kontext [max] fluxkontextmax" at bounding box center [184, 124] width 221 height 36
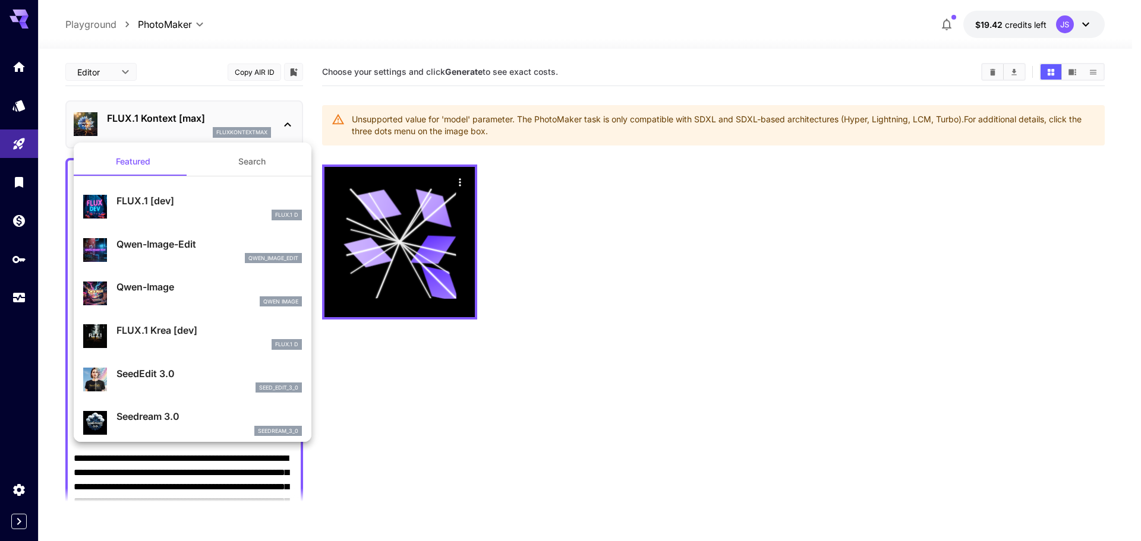
click at [17, 145] on div at bounding box center [570, 270] width 1141 height 541
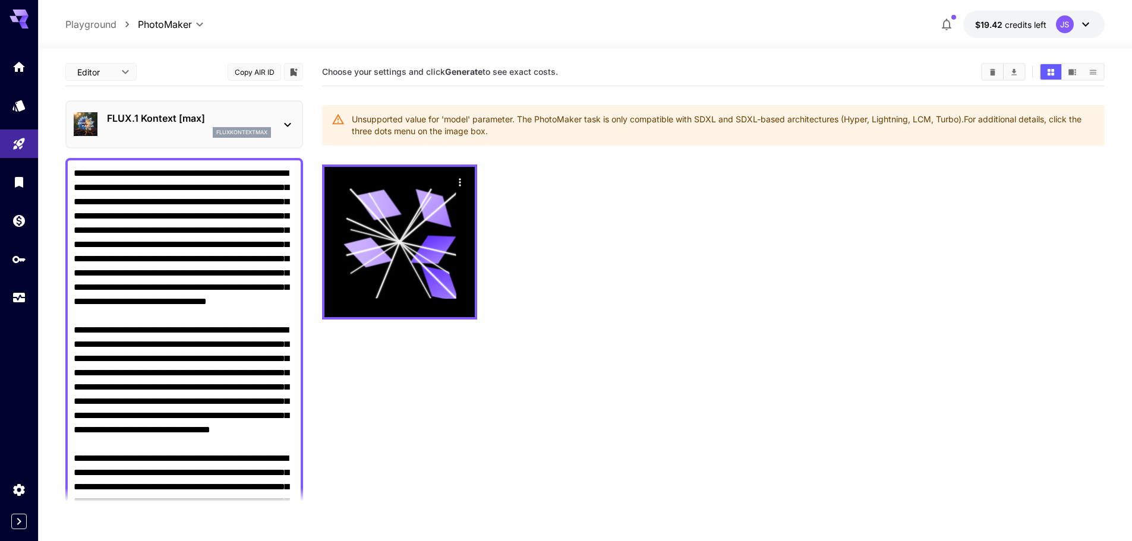
click at [26, 146] on div "Featured Search FLUX.1 [dev] FLUX.1 D Qwen-Image-Edit qwen_image_edit Qwen-Imag…" at bounding box center [119, 178] width 238 height 357
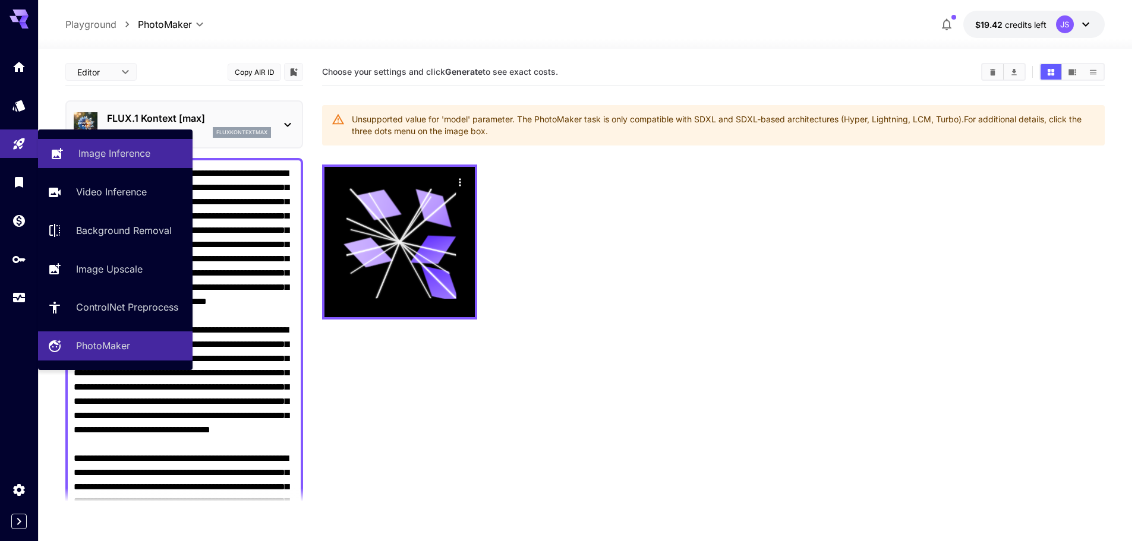
click at [82, 153] on p "Image Inference" at bounding box center [114, 153] width 72 height 14
type input "**********"
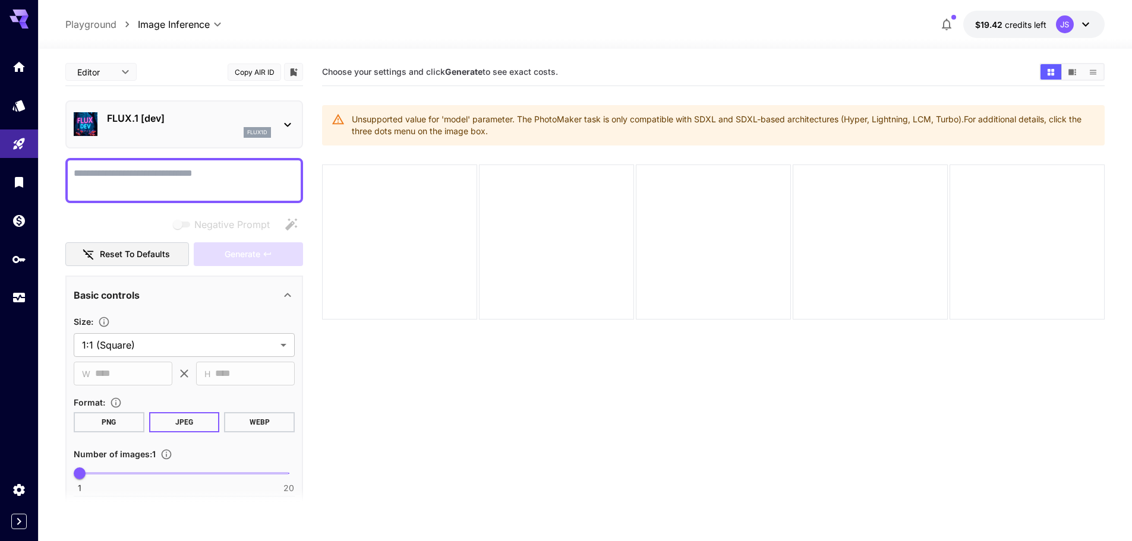
click at [176, 139] on div "FLUX.1 [dev] flux1d" at bounding box center [184, 124] width 221 height 36
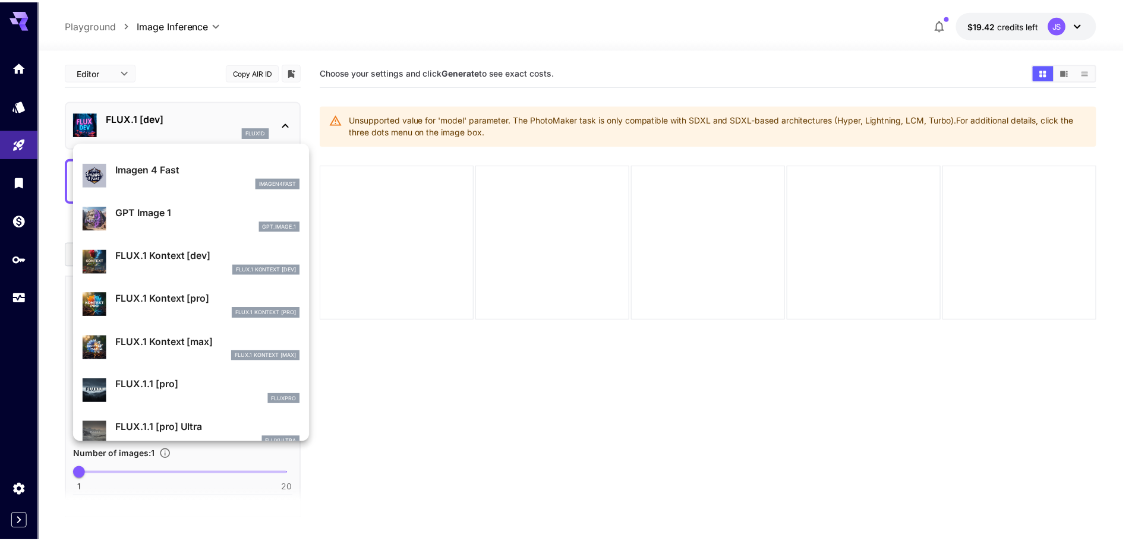
scroll to position [713, 0]
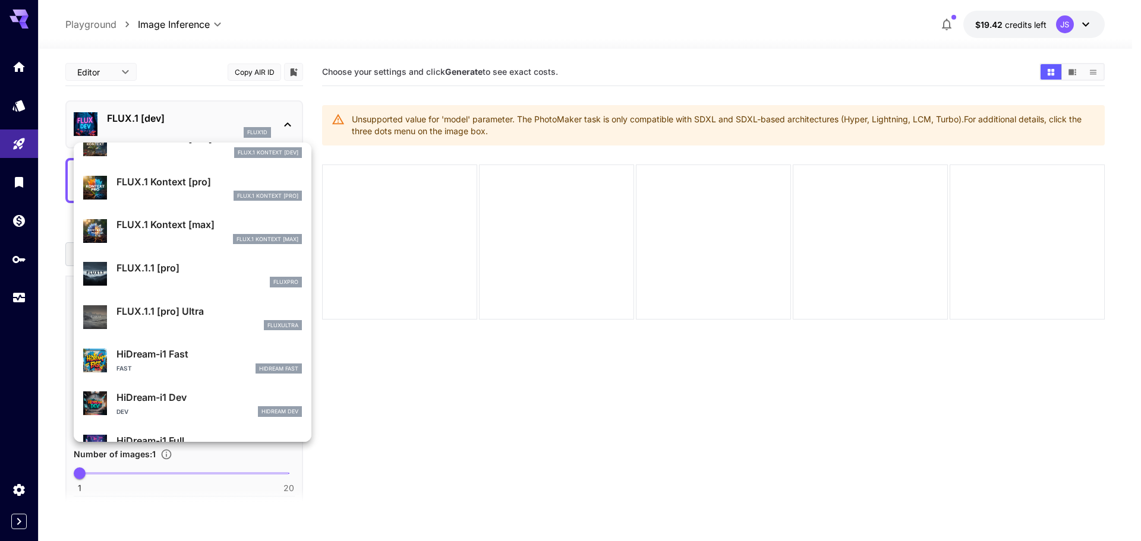
click at [193, 231] on p "FLUX.1 Kontext [max]" at bounding box center [208, 224] width 185 height 14
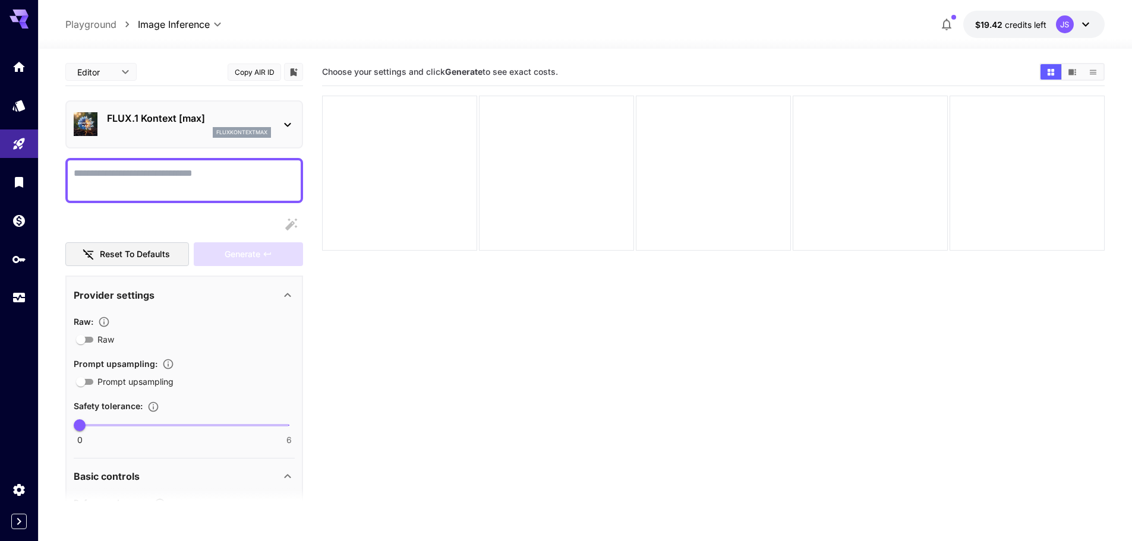
click at [163, 182] on textarea "Raw" at bounding box center [184, 180] width 221 height 29
paste textarea "**********"
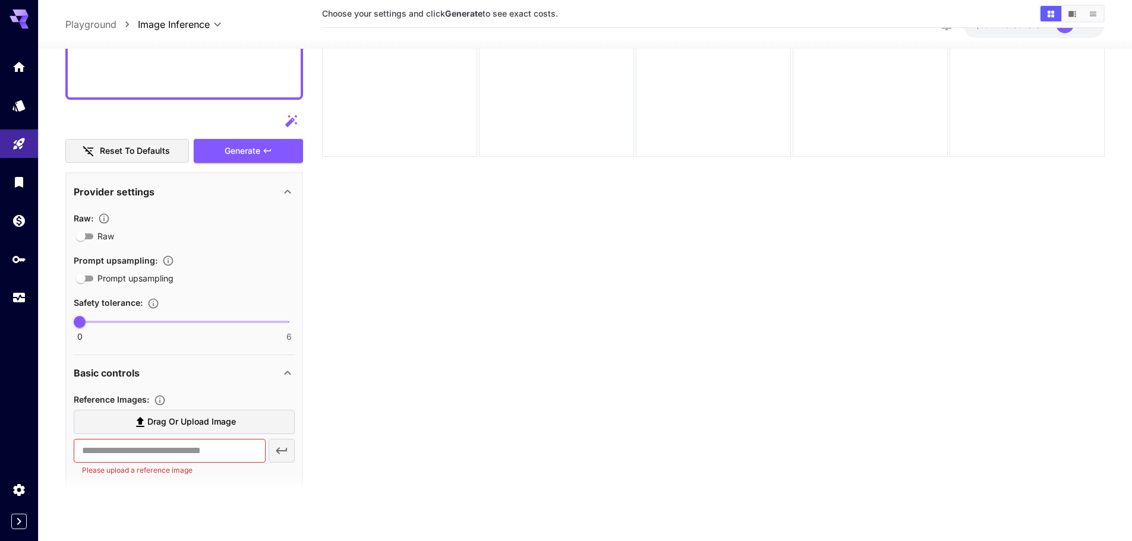
scroll to position [754, 0]
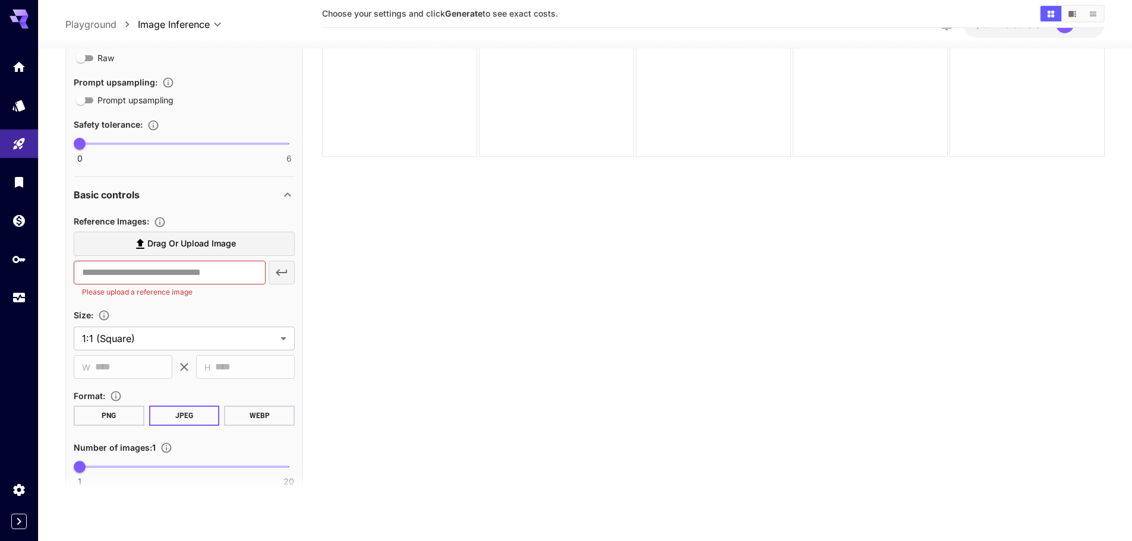
type textarea "**********"
click at [212, 250] on span "Drag or upload image" at bounding box center [191, 244] width 89 height 15
click at [0, 0] on input "Drag or upload image" at bounding box center [0, 0] width 0 height 0
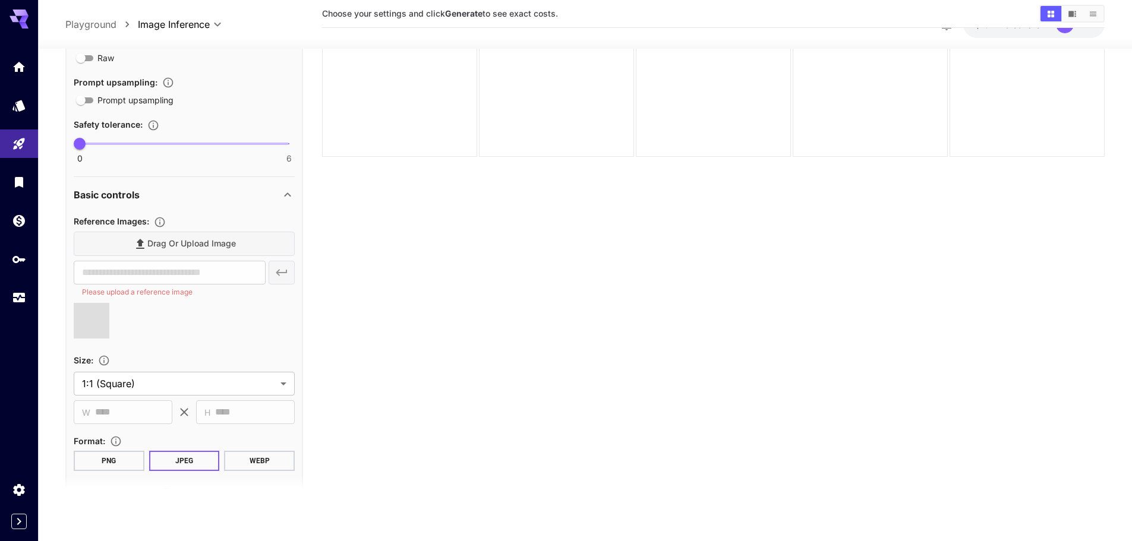
type input "**********"
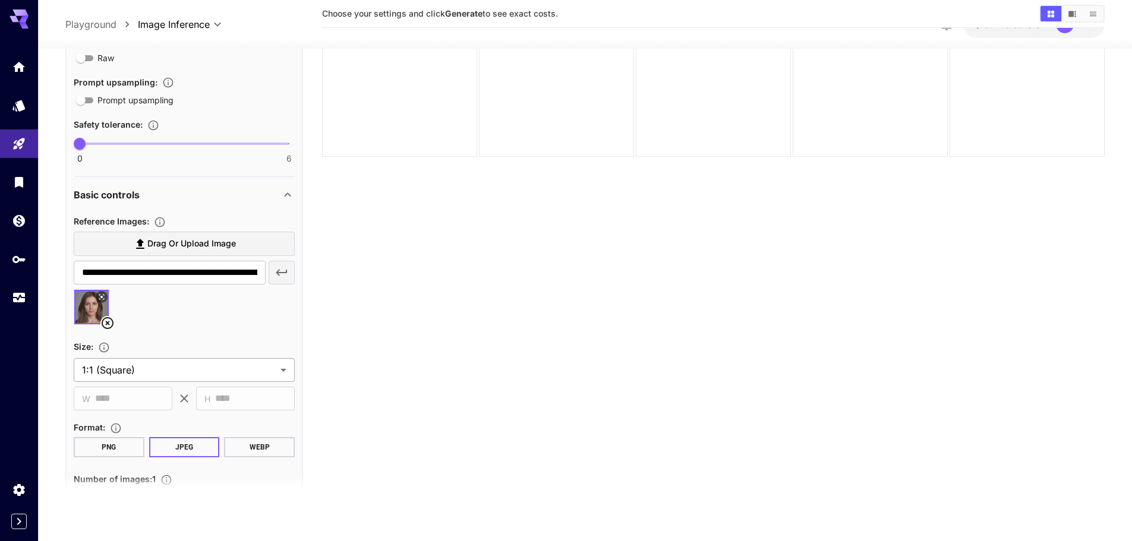
click at [127, 370] on body "**********" at bounding box center [566, 223] width 1132 height 635
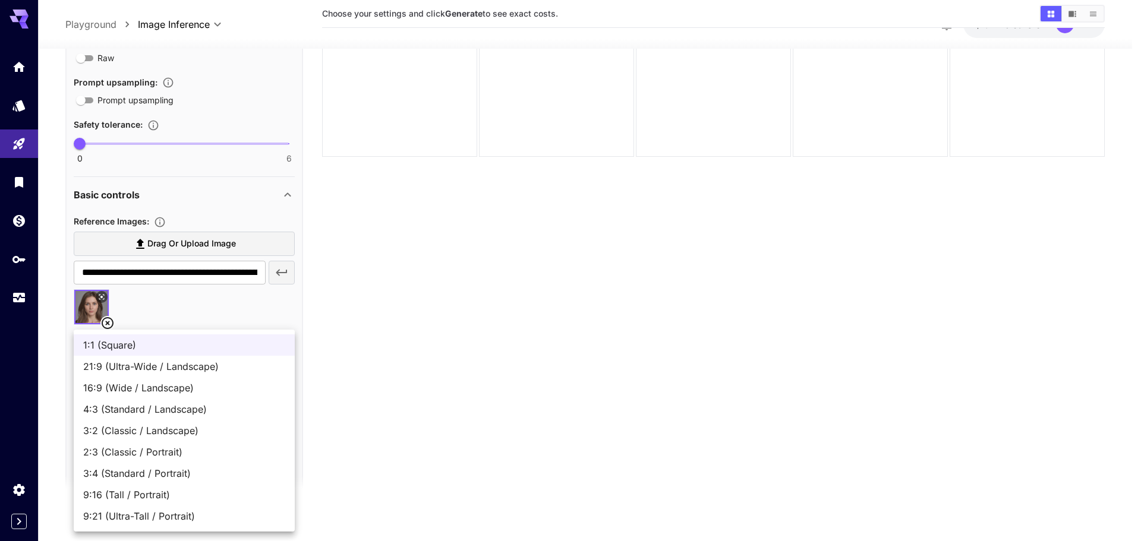
click at [165, 477] on span "3:4 (Standard / Portrait)" at bounding box center [184, 473] width 202 height 14
type input "**********"
type input "***"
type input "****"
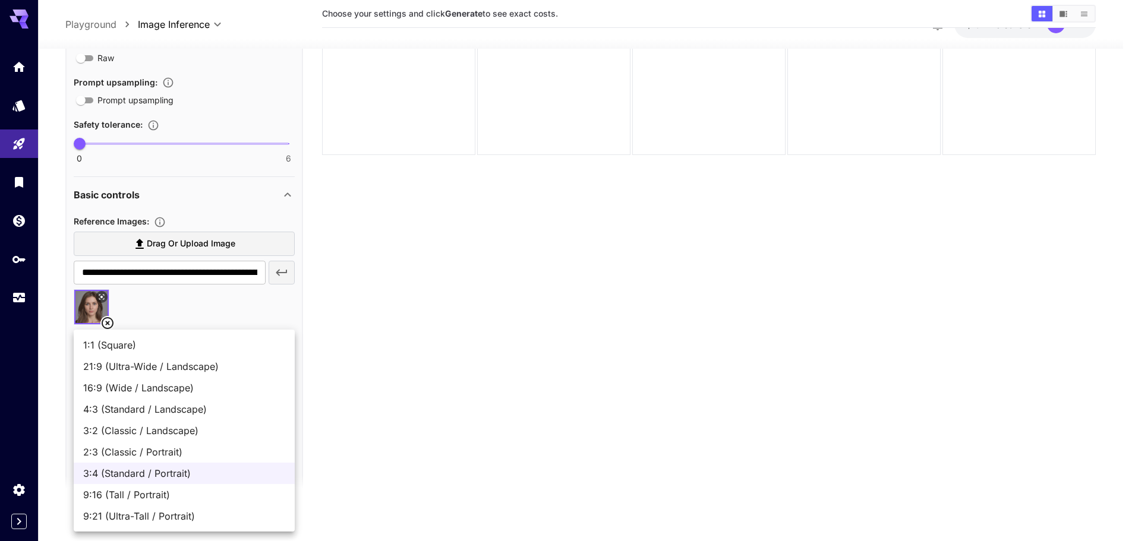
click at [193, 370] on body "**********" at bounding box center [566, 223] width 1132 height 635
click at [165, 458] on span "2:3 (Classic / Portrait)" at bounding box center [184, 452] width 202 height 14
type input "**********"
type input "***"
type input "****"
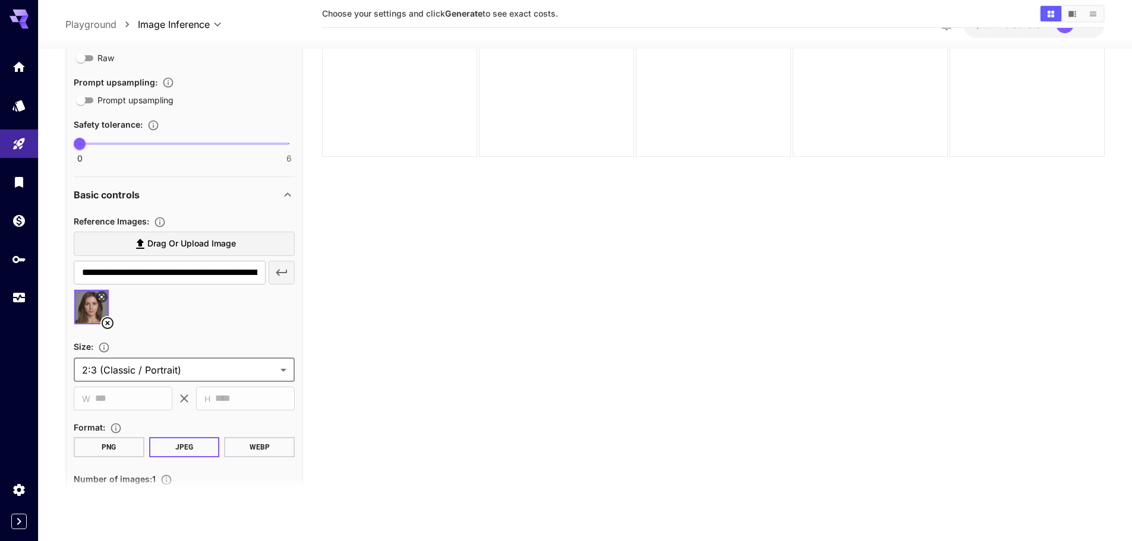
click at [379, 389] on section "Choose your settings and click Generate to see exact costs." at bounding box center [713, 234] width 783 height 541
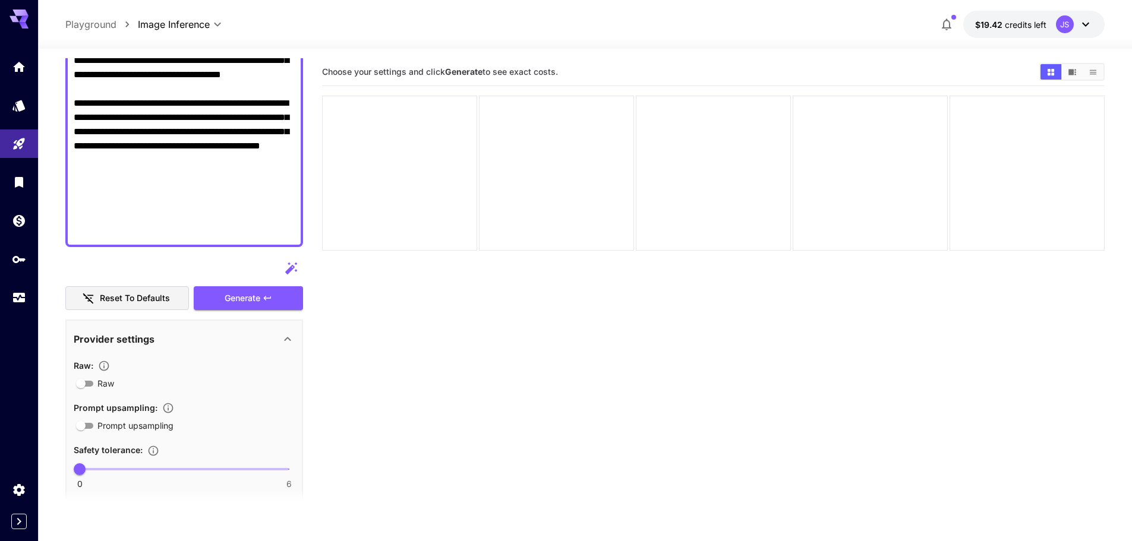
scroll to position [272, 0]
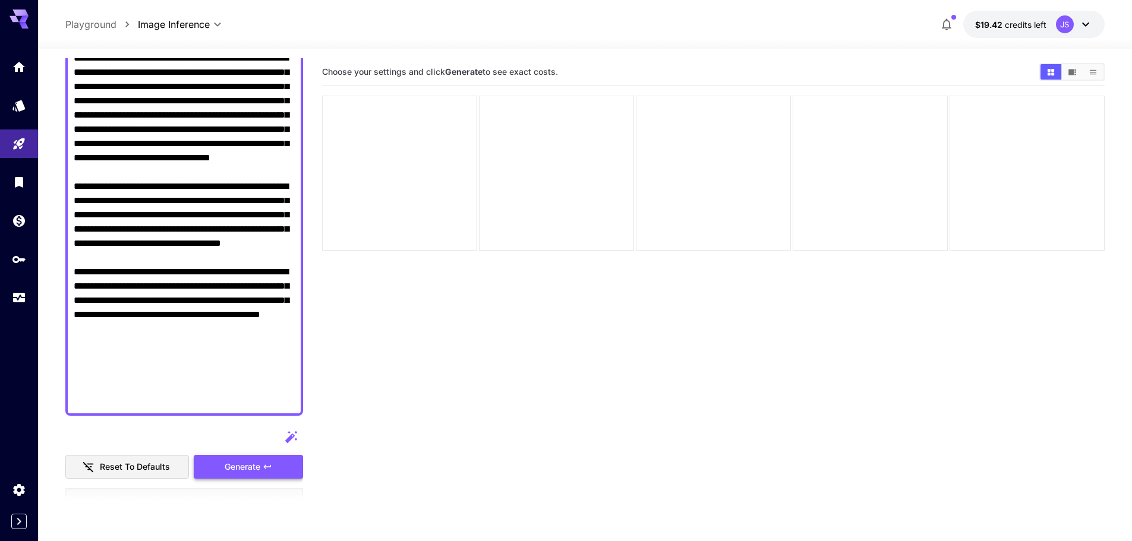
click at [244, 460] on span "Generate" at bounding box center [243, 467] width 36 height 15
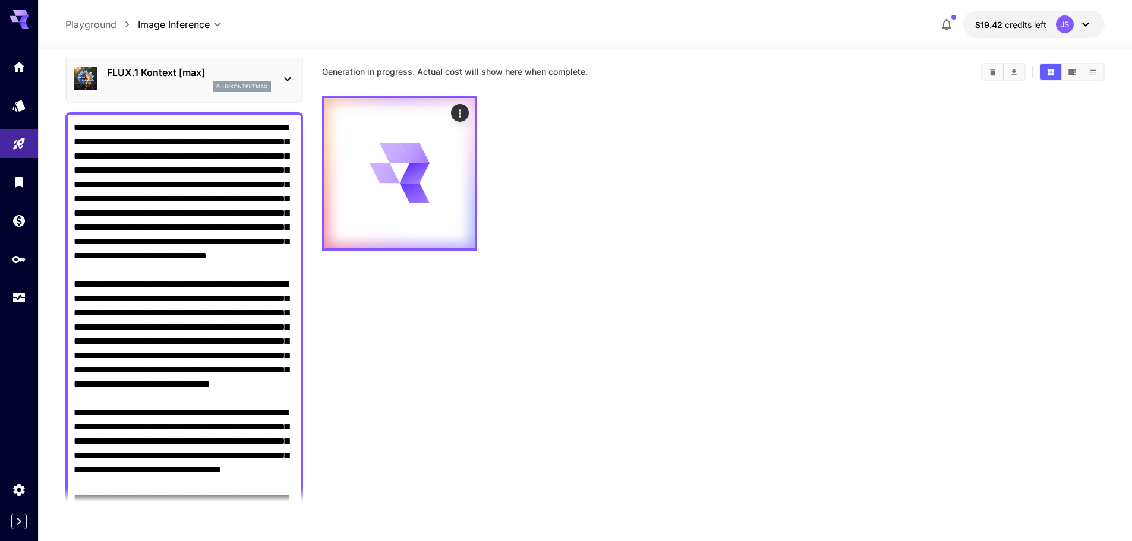
scroll to position [0, 0]
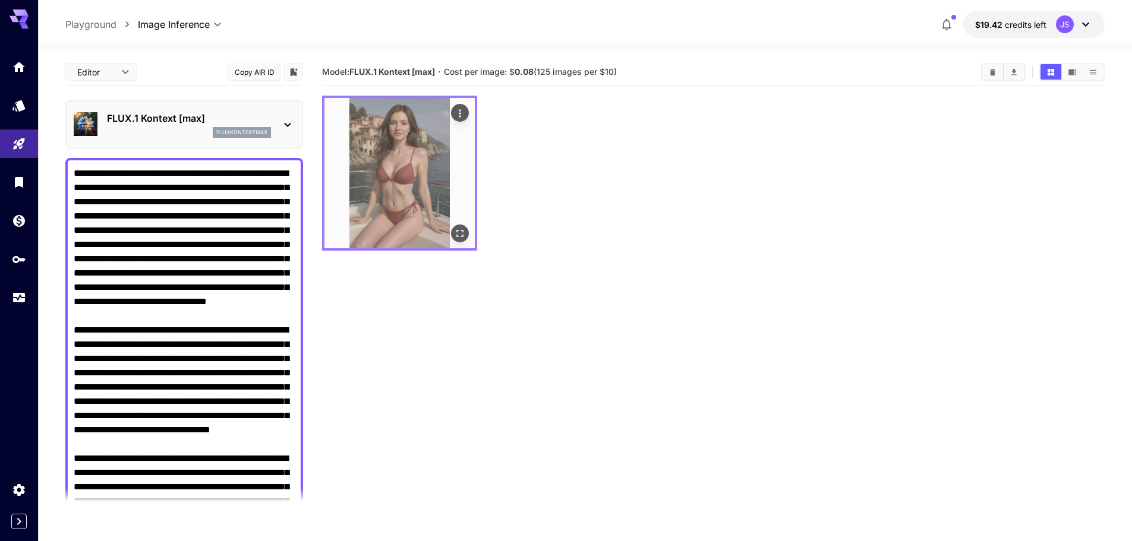
click at [462, 222] on img at bounding box center [399, 173] width 150 height 150
click at [453, 233] on button "Open in fullscreen" at bounding box center [460, 234] width 18 height 18
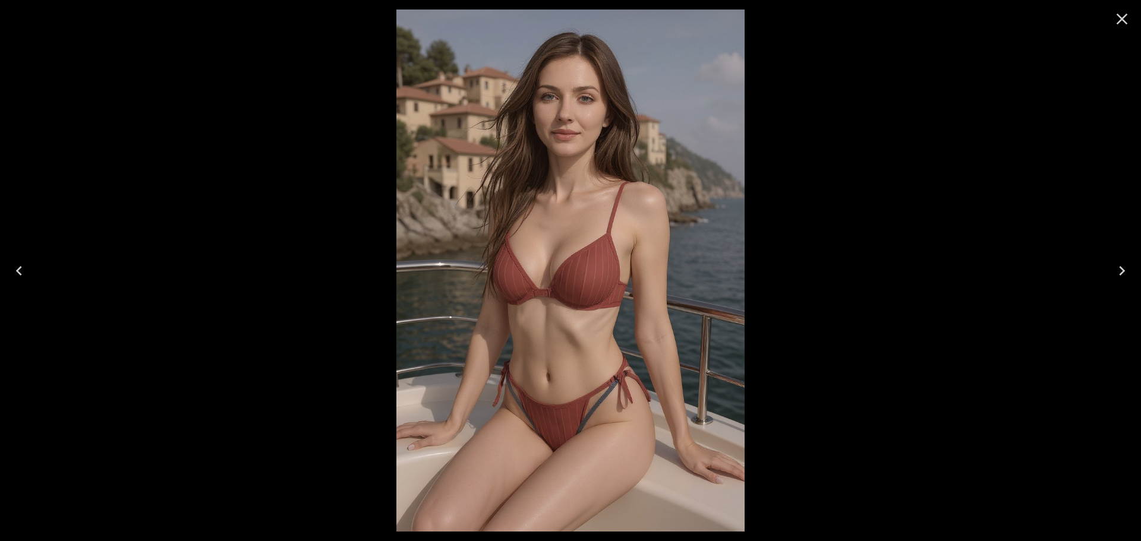
click at [833, 234] on div at bounding box center [570, 270] width 1141 height 541
click at [1117, 17] on icon "Close" at bounding box center [1121, 19] width 19 height 19
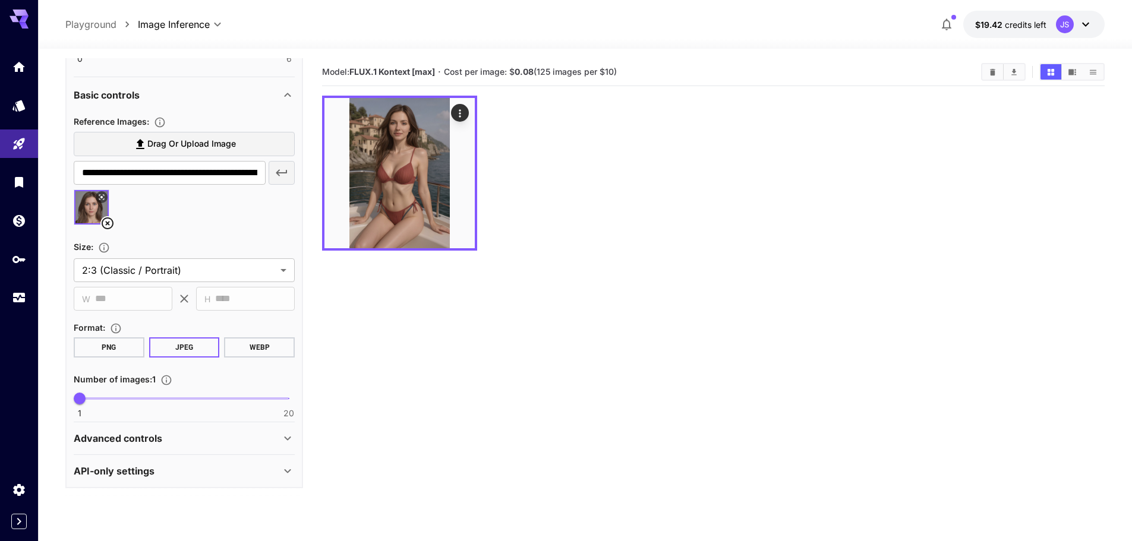
click at [173, 442] on div "Advanced controls" at bounding box center [177, 438] width 207 height 14
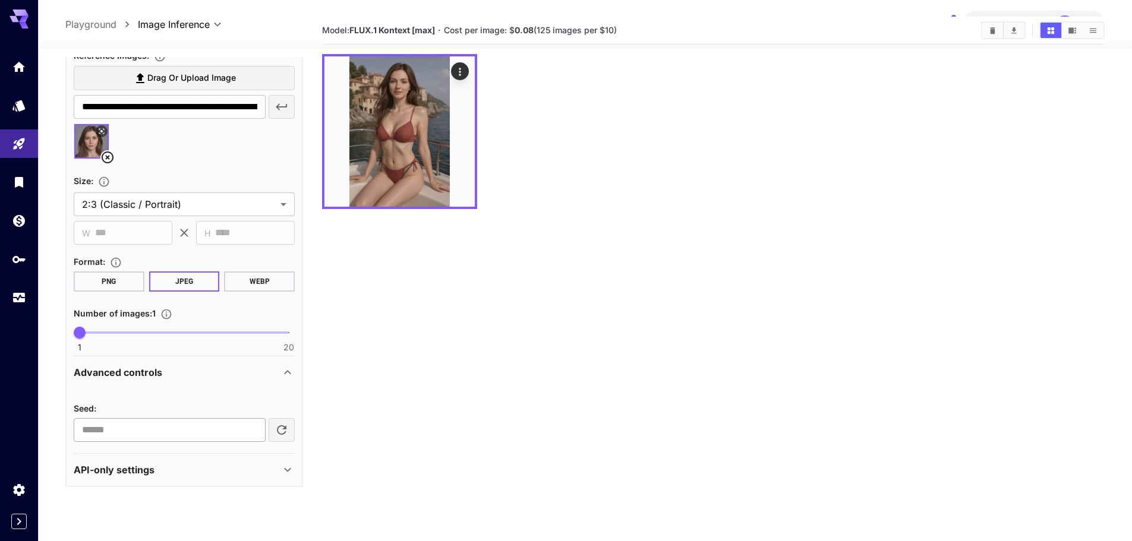
scroll to position [94, 0]
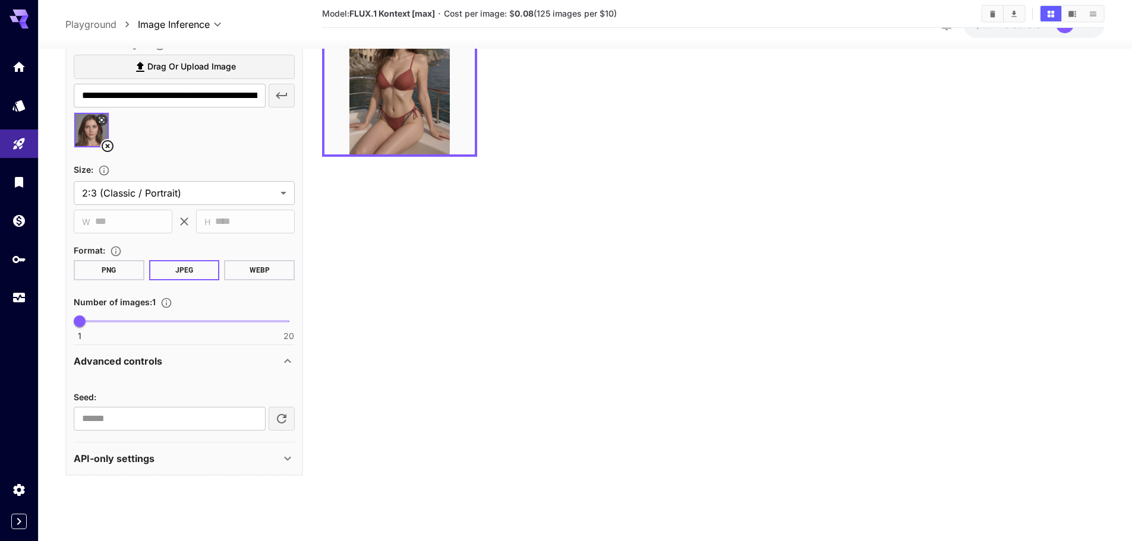
click at [190, 462] on div "API-only settings" at bounding box center [177, 459] width 207 height 14
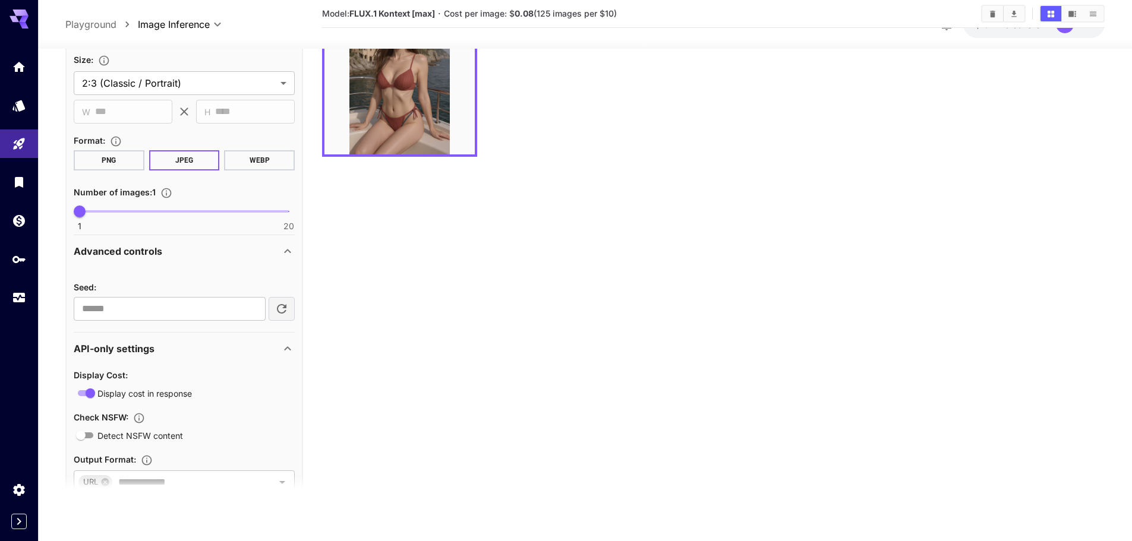
scroll to position [1129, 0]
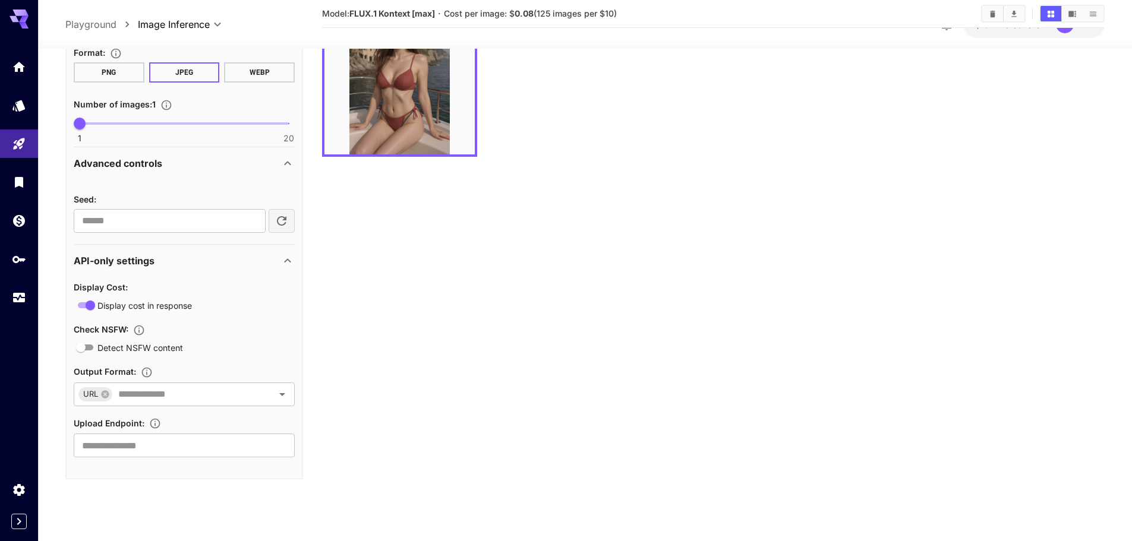
drag, startPoint x: 165, startPoint y: 261, endPoint x: 175, endPoint y: 272, distance: 14.8
click at [175, 272] on div "API-only settings" at bounding box center [184, 261] width 221 height 29
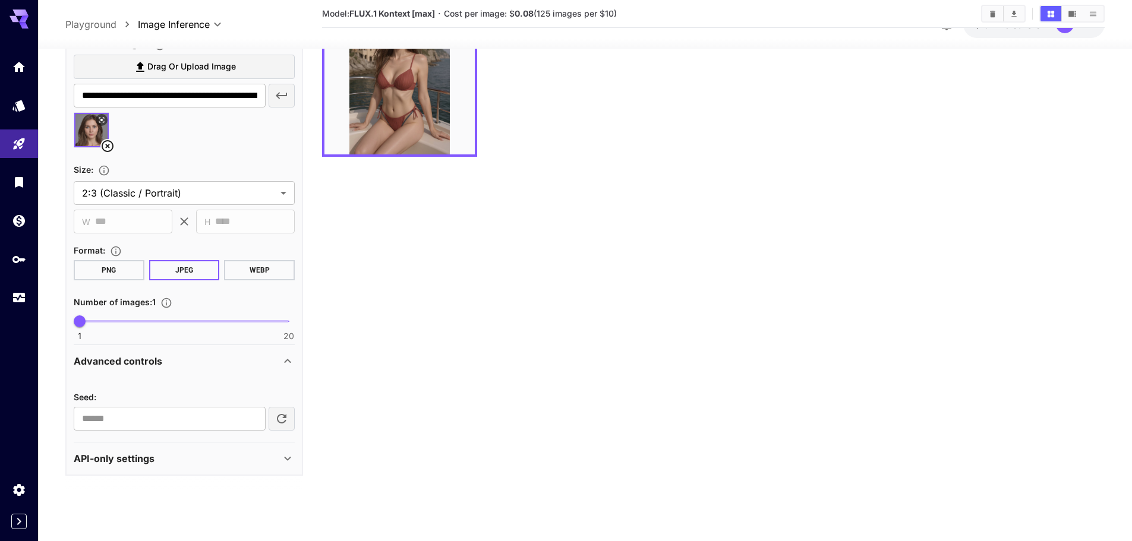
scroll to position [931, 0]
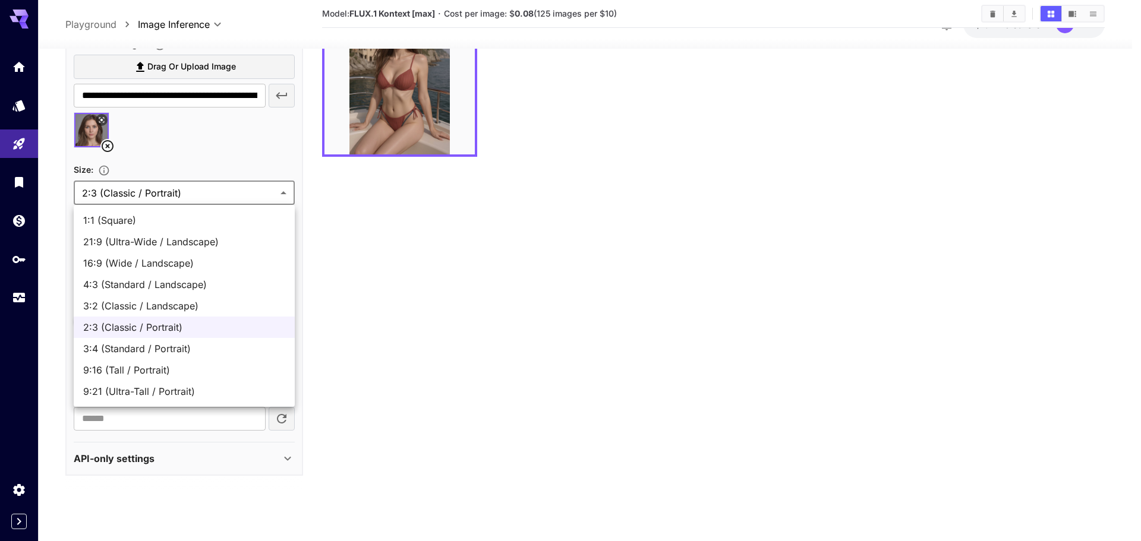
click at [144, 200] on body "**********" at bounding box center [570, 223] width 1141 height 635
click at [135, 227] on span "1:1 (Square)" at bounding box center [184, 220] width 202 height 14
type input "**********"
type input "****"
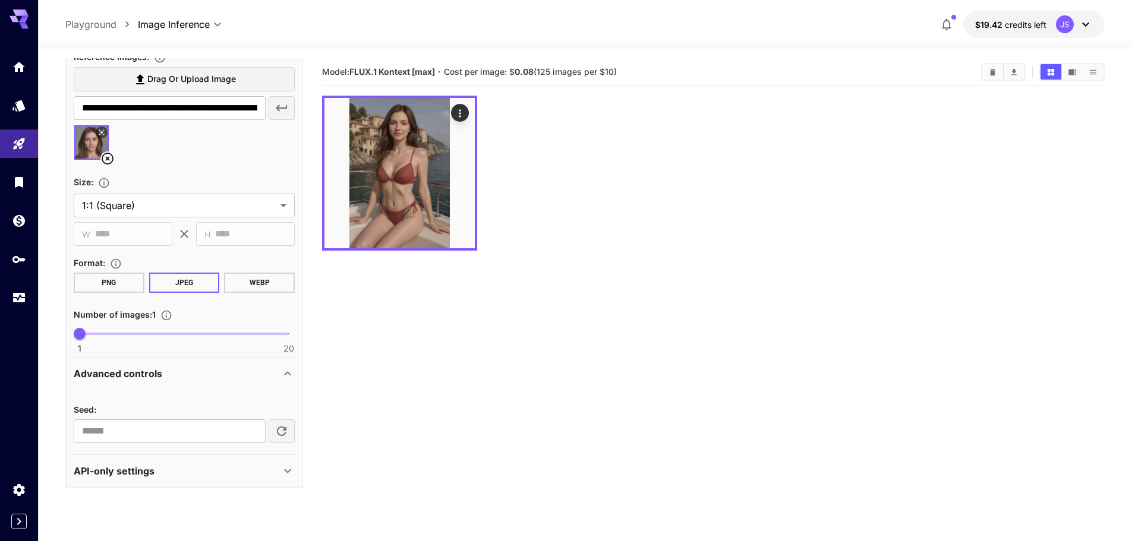
click at [241, 294] on div "**********" at bounding box center [184, 201] width 221 height 304
click at [245, 291] on button "WEBP" at bounding box center [259, 283] width 71 height 20
click at [245, 363] on div "Advanced controls" at bounding box center [184, 374] width 221 height 29
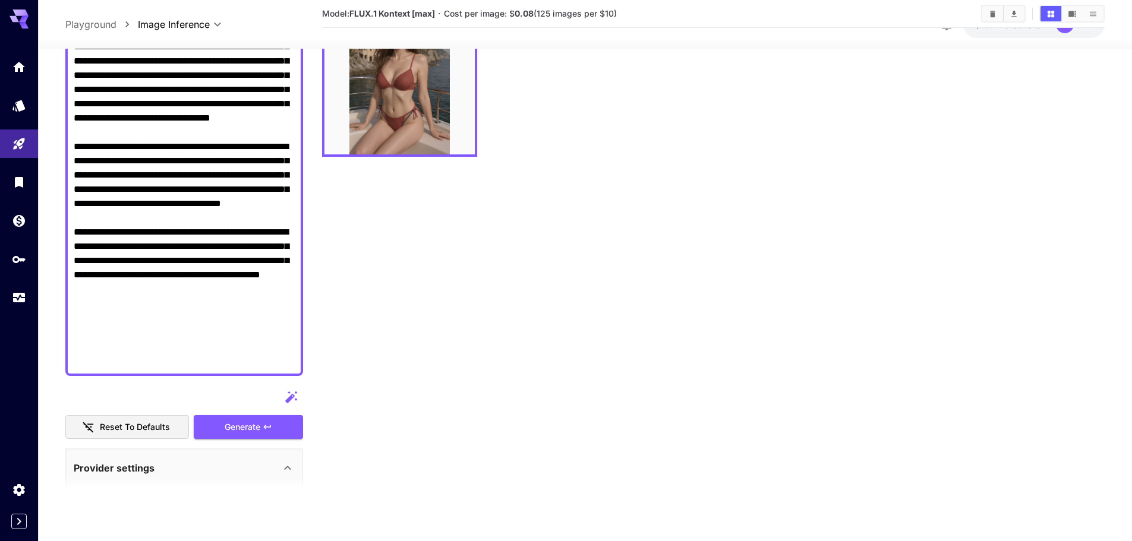
scroll to position [357, 0]
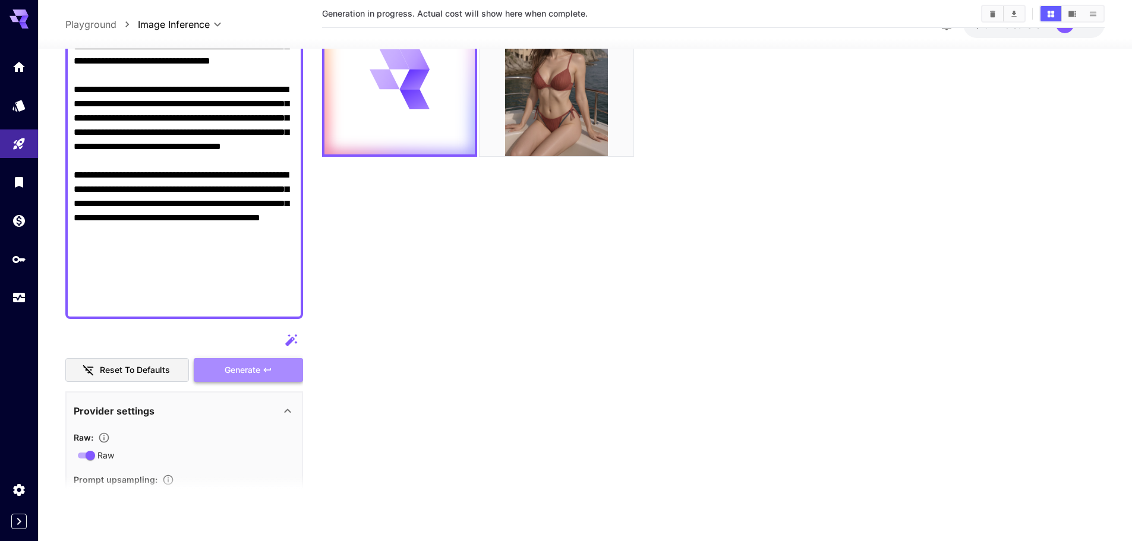
click at [261, 373] on button "Generate" at bounding box center [248, 370] width 109 height 24
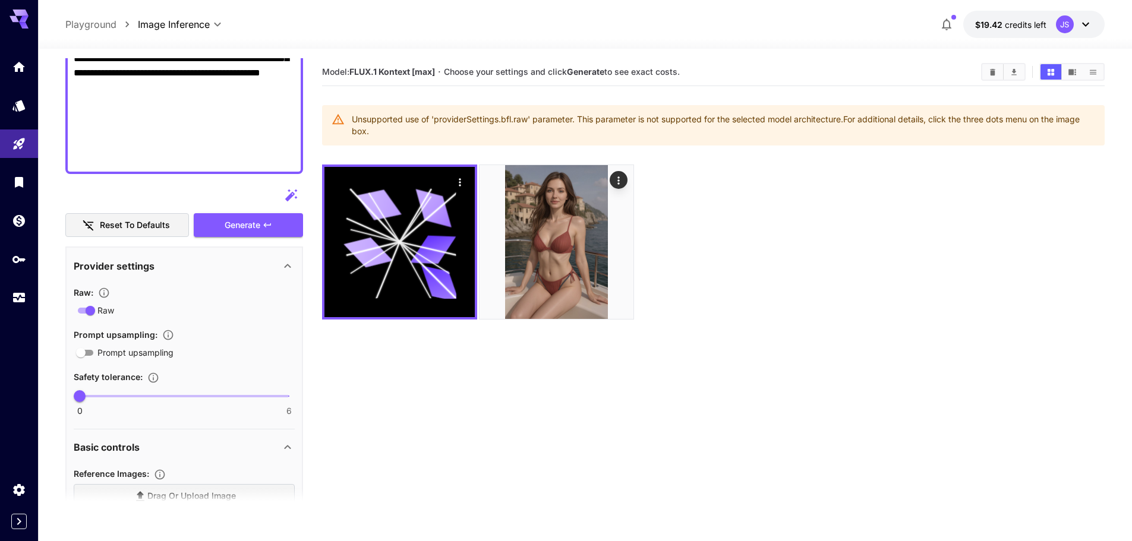
scroll to position [535, 0]
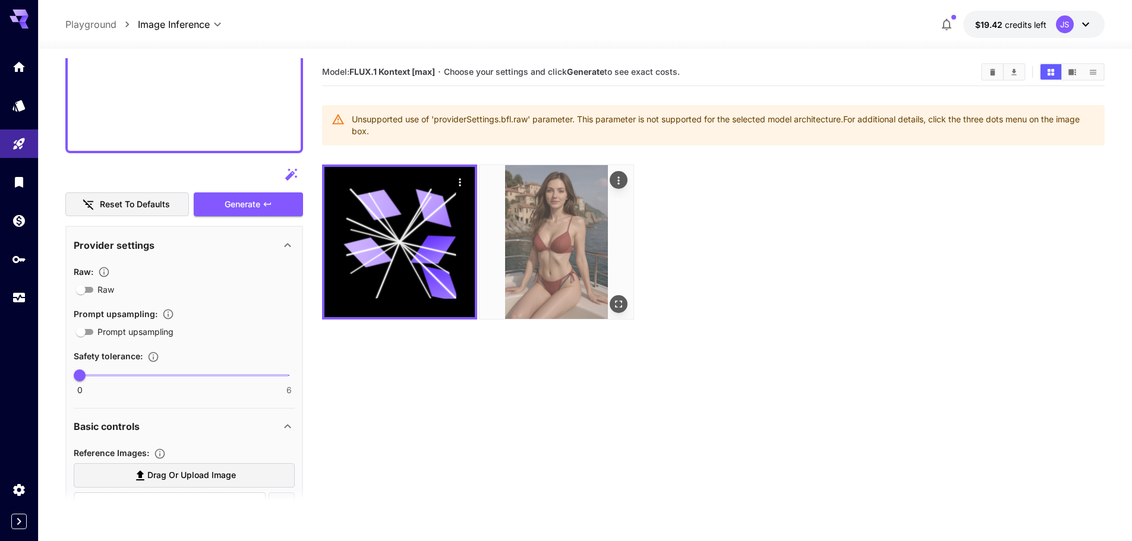
click at [566, 261] on img at bounding box center [557, 242] width 154 height 154
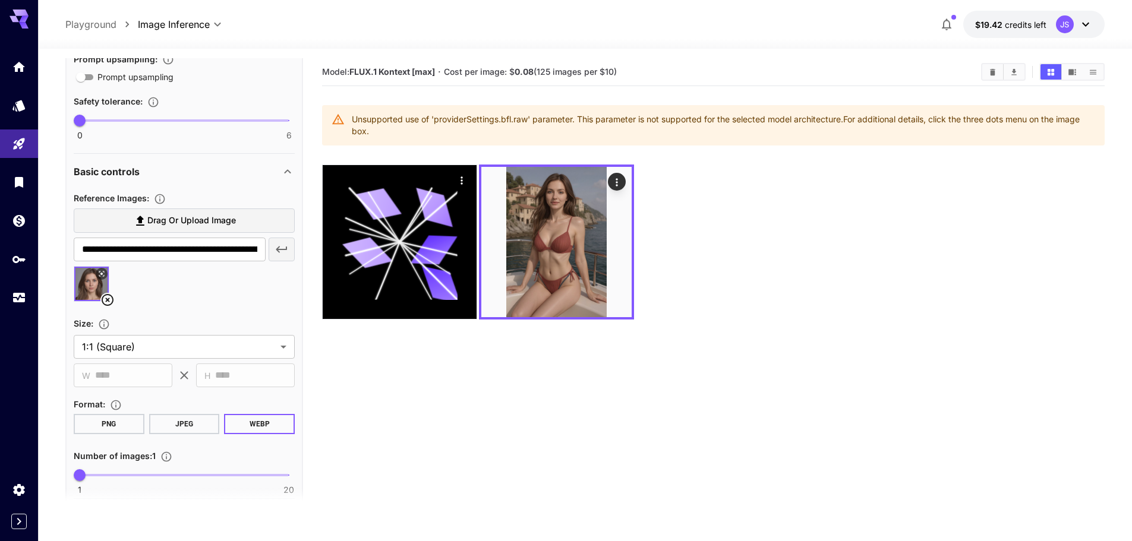
scroll to position [866, 0]
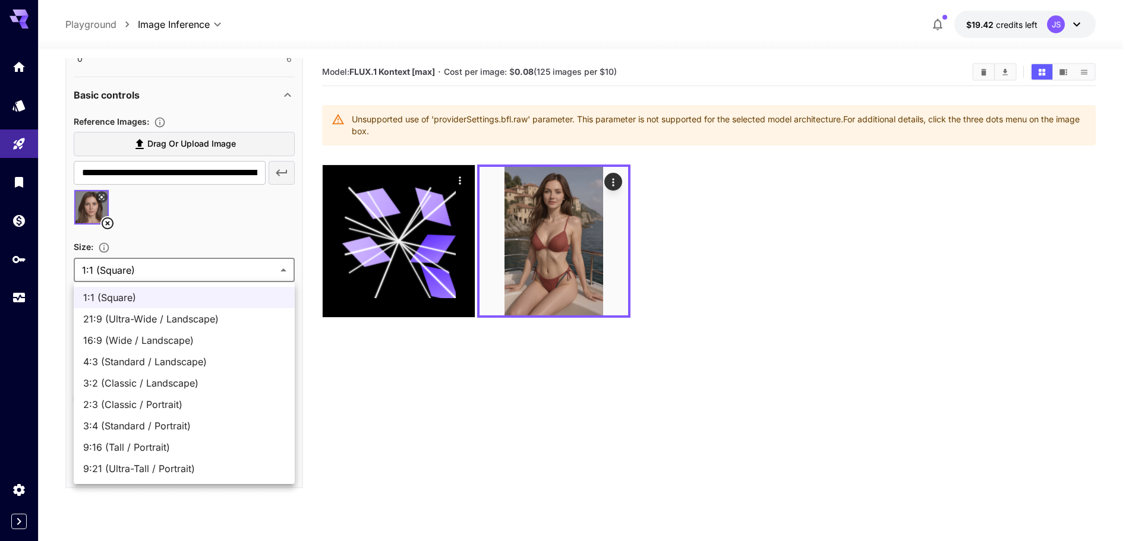
click at [157, 278] on body "**********" at bounding box center [566, 317] width 1132 height 635
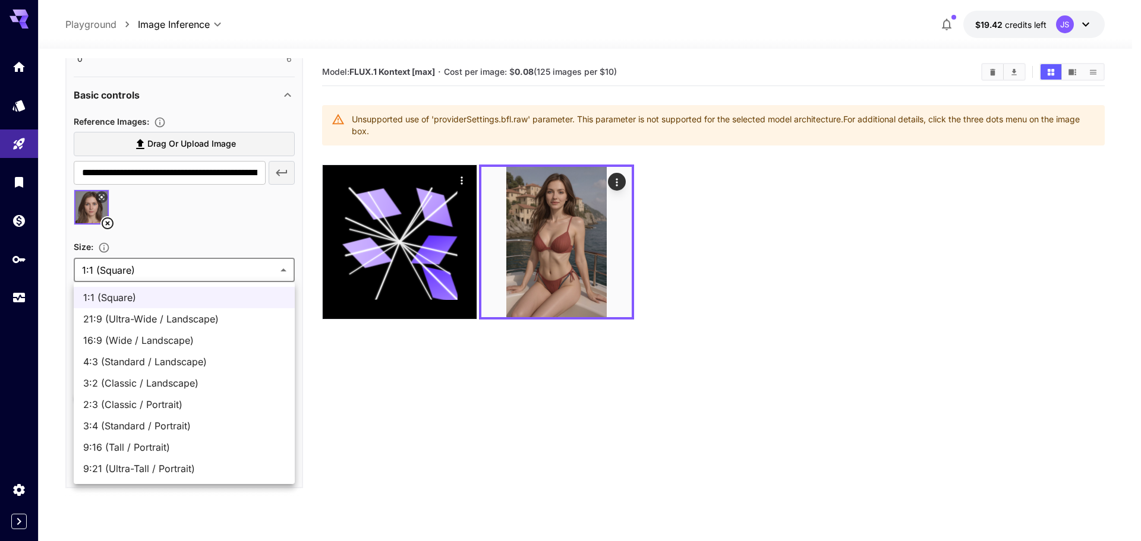
click at [178, 305] on li "1:1 (Square)" at bounding box center [184, 297] width 221 height 21
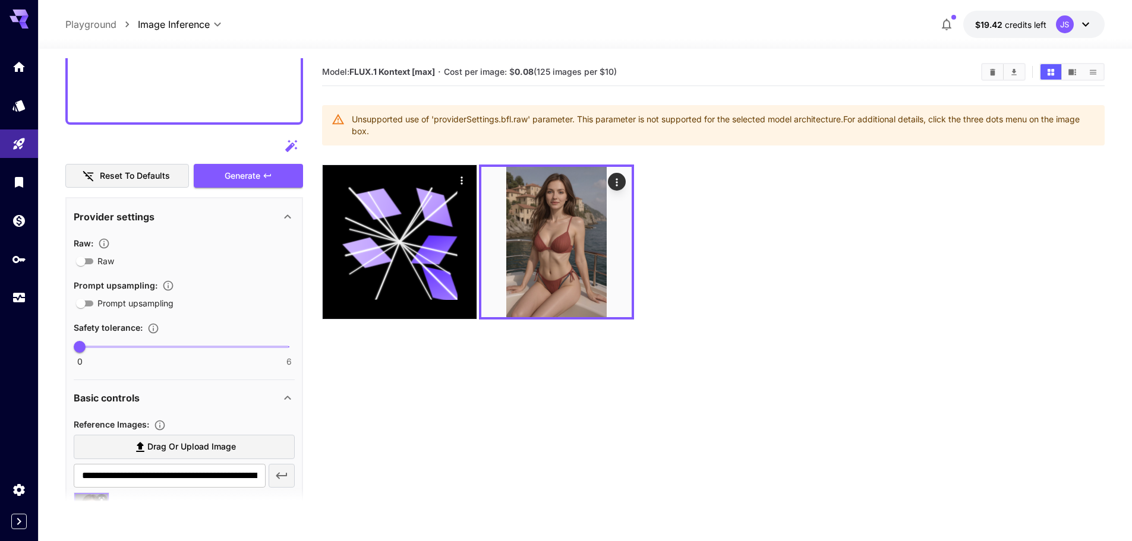
scroll to position [510, 0]
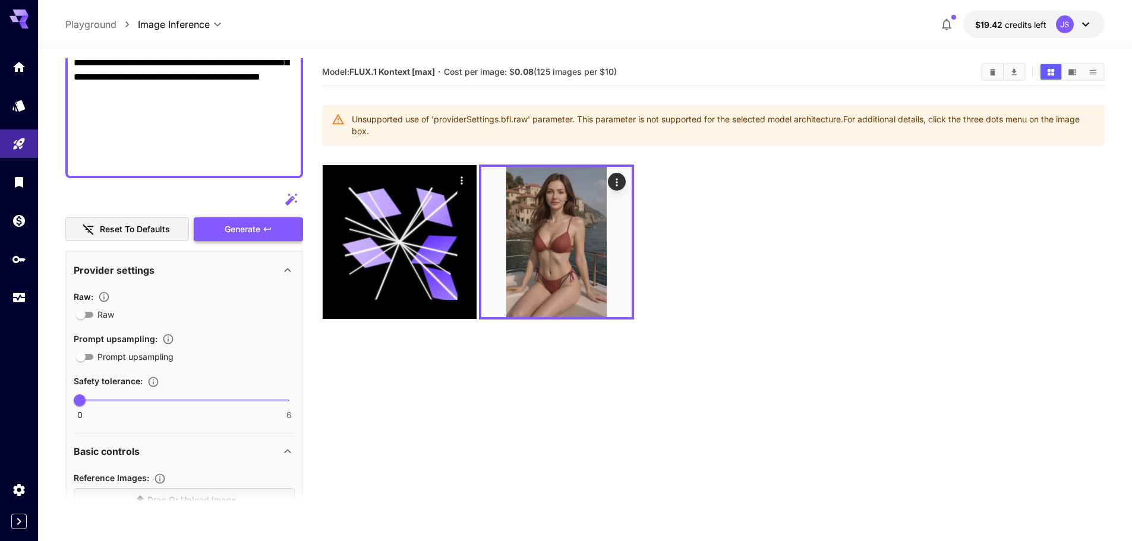
click at [251, 239] on button "Generate" at bounding box center [248, 229] width 109 height 24
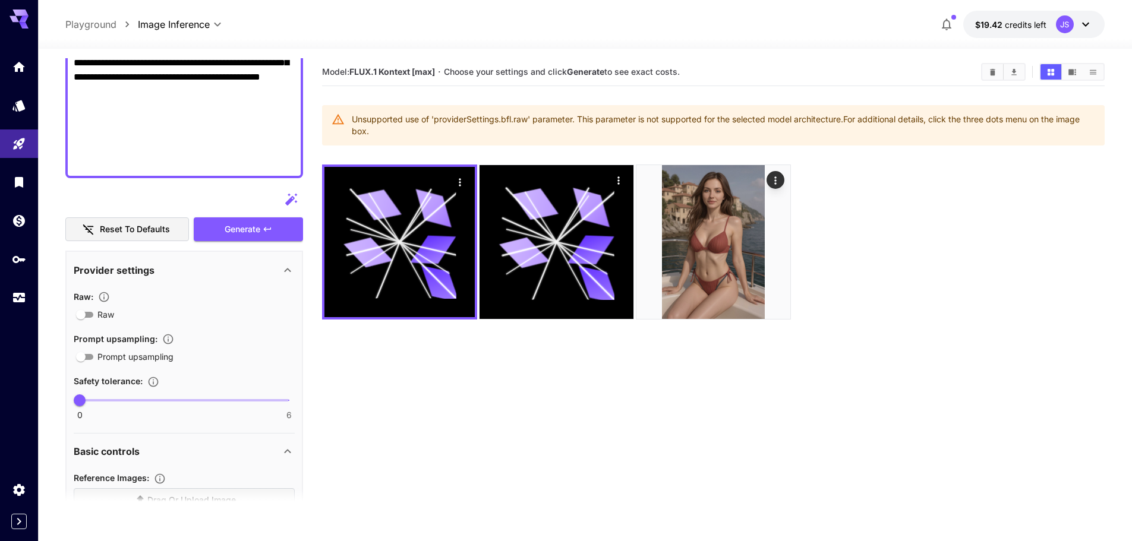
click at [487, 393] on section "Model: FLUX.1 Kontext [max] · Choose your settings and click Generate to see ex…" at bounding box center [713, 328] width 783 height 541
click at [211, 278] on div "Provider settings" at bounding box center [184, 270] width 221 height 29
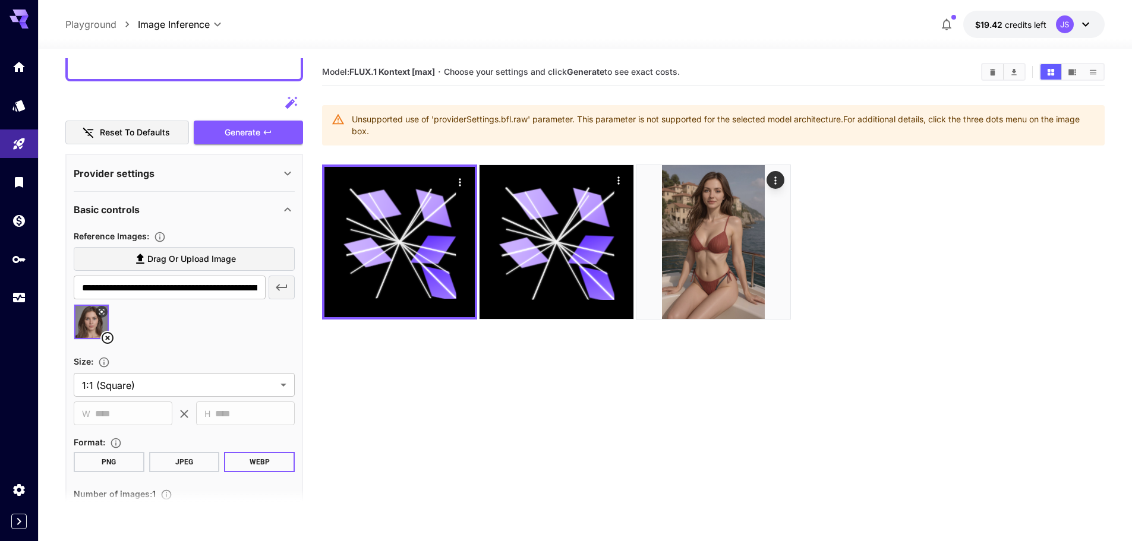
scroll to position [688, 0]
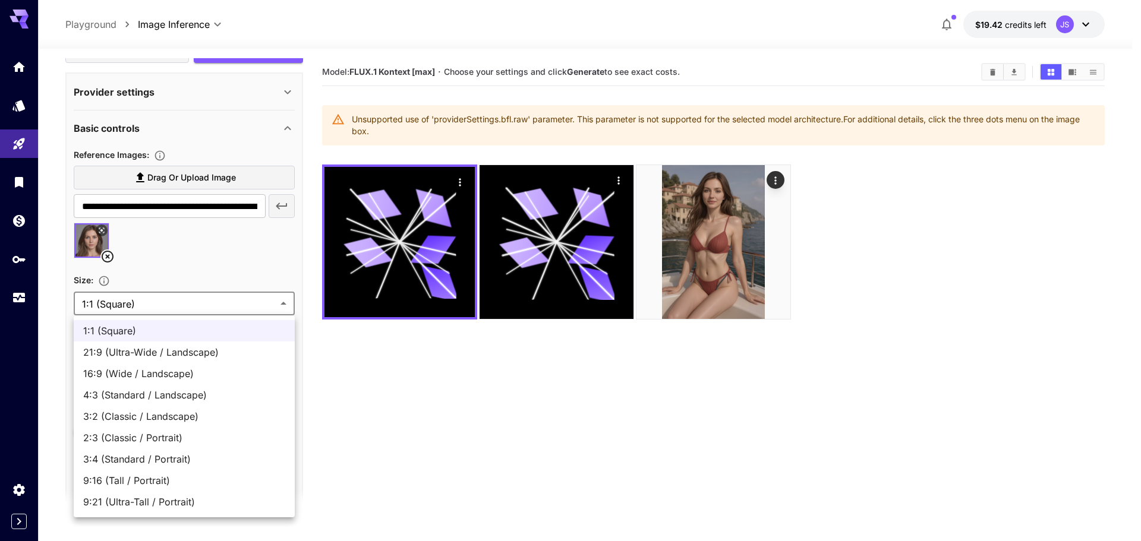
click at [179, 306] on body "**********" at bounding box center [570, 317] width 1141 height 635
click at [181, 305] on div at bounding box center [570, 270] width 1141 height 541
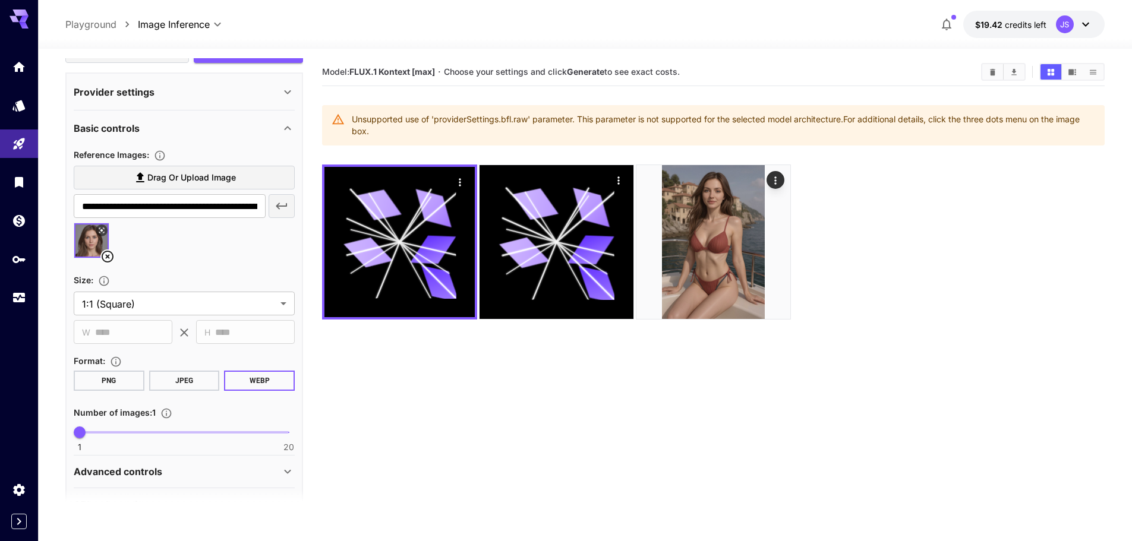
click at [364, 386] on section "Model: FLUX.1 Kontext [max] · Choose your settings and click Generate to see ex…" at bounding box center [713, 328] width 783 height 541
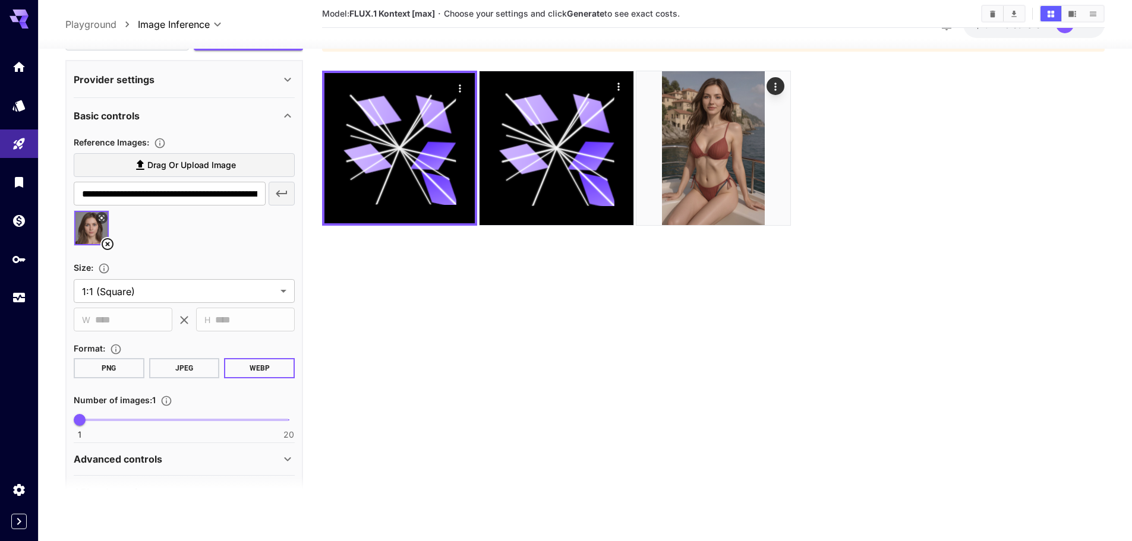
click at [172, 360] on button "JPEG" at bounding box center [184, 368] width 71 height 20
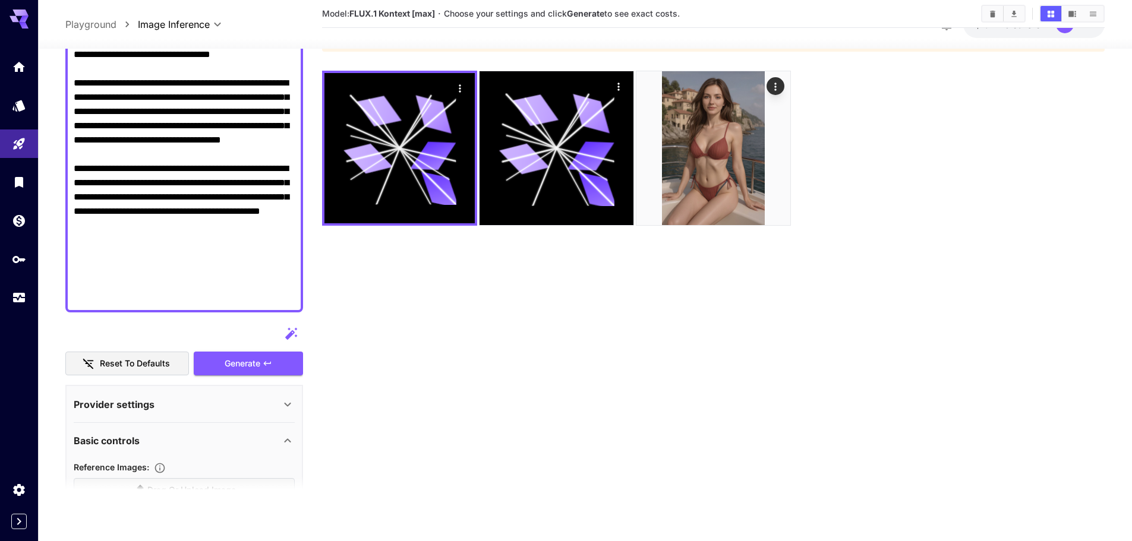
scroll to position [272, 0]
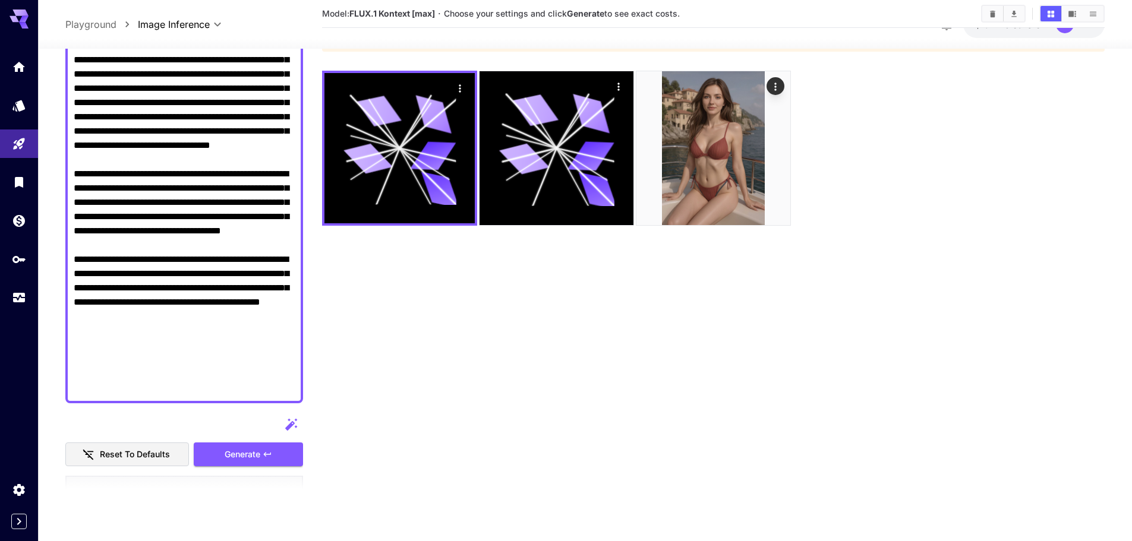
click at [246, 377] on textarea "Raw" at bounding box center [184, 137] width 221 height 513
click at [242, 386] on textarea "Raw" at bounding box center [184, 137] width 221 height 513
click at [241, 444] on button "Generate" at bounding box center [248, 454] width 109 height 24
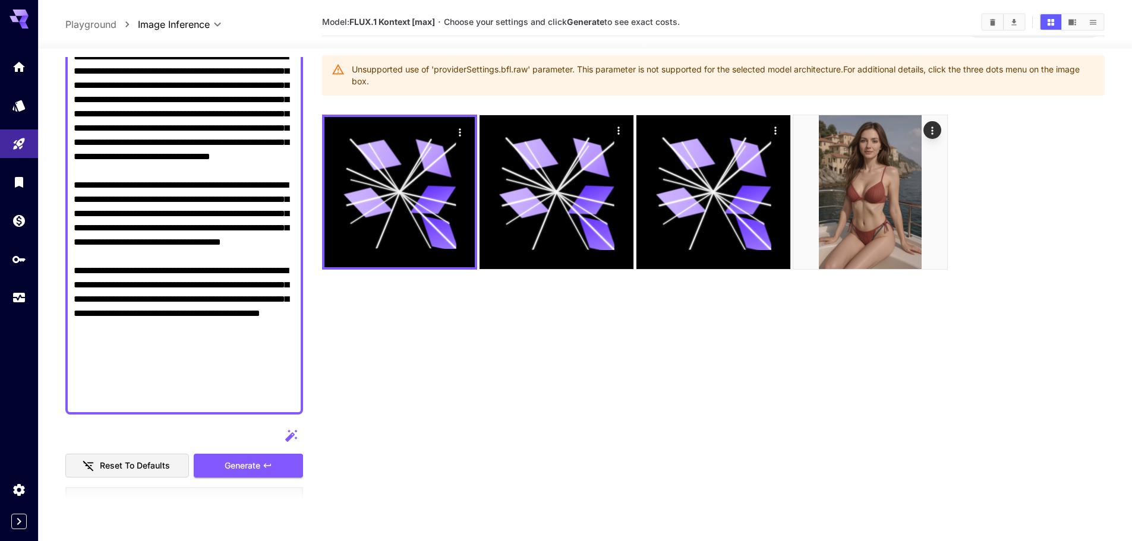
scroll to position [0, 0]
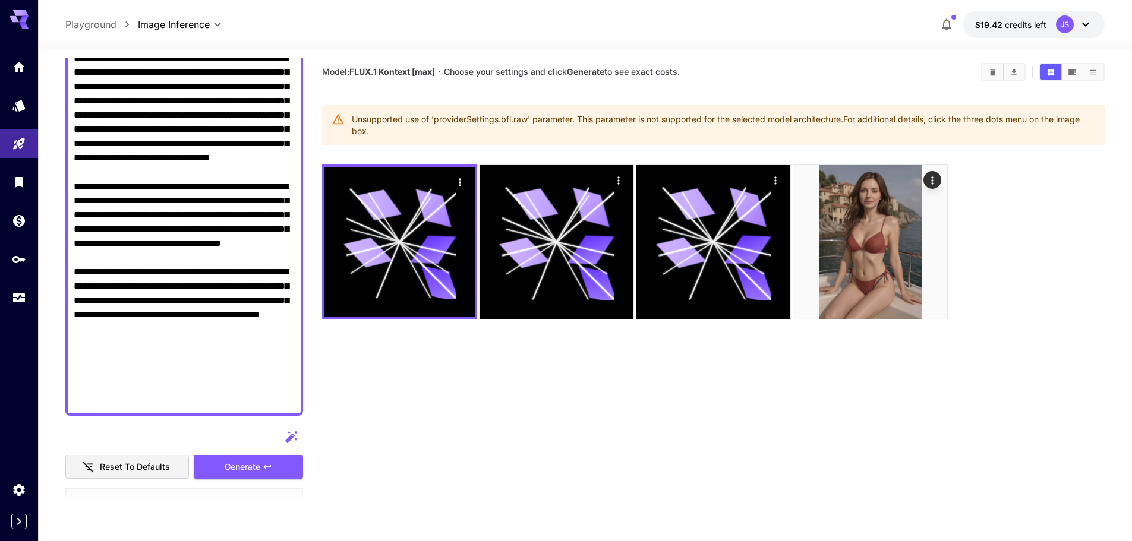
click at [169, 266] on textarea "Raw" at bounding box center [184, 150] width 221 height 513
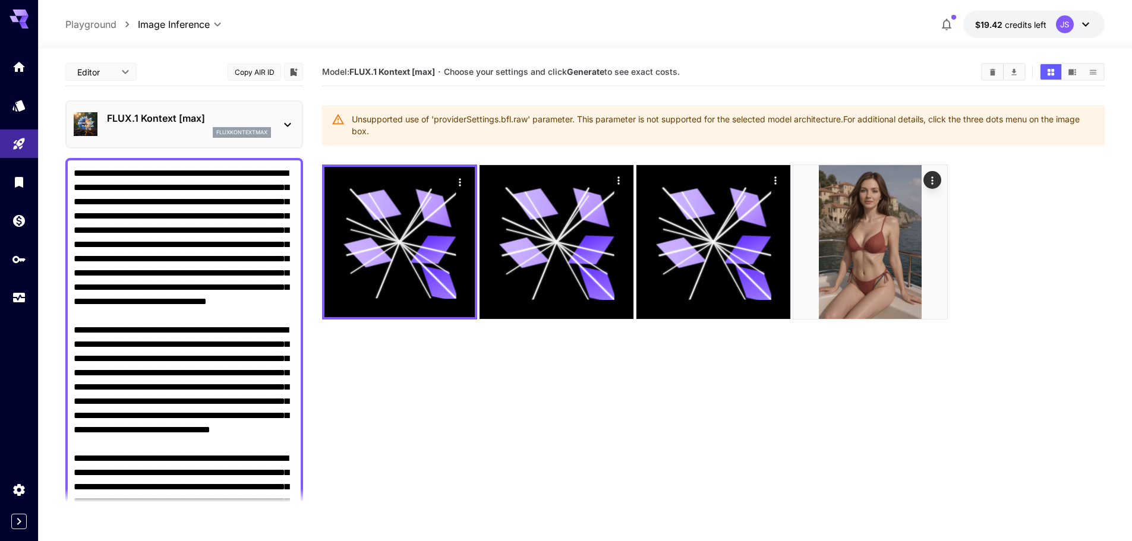
click at [198, 116] on p "FLUX.1 Kontext [max]" at bounding box center [189, 118] width 164 height 14
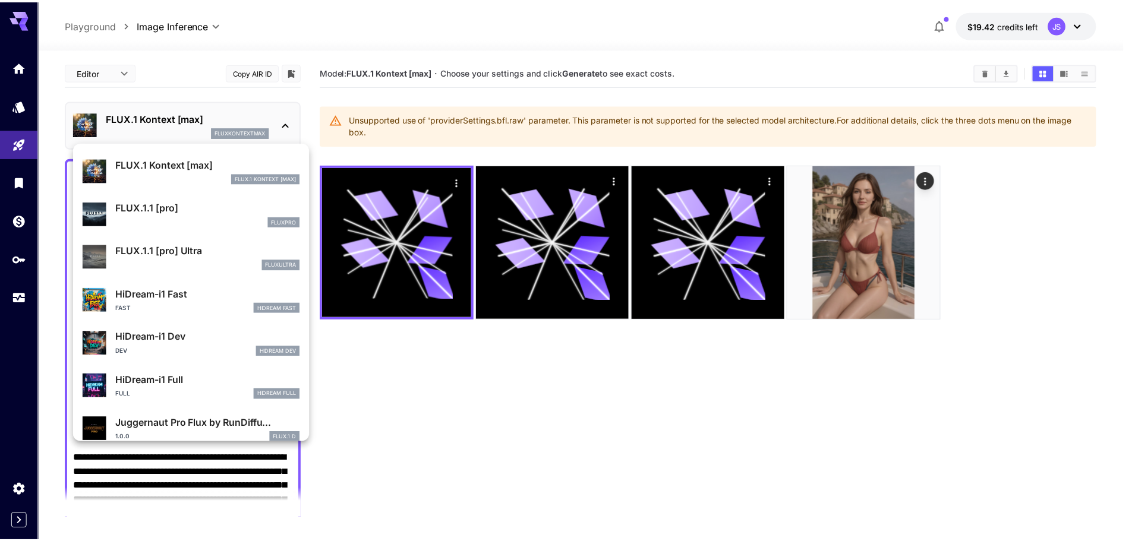
scroll to position [655, 0]
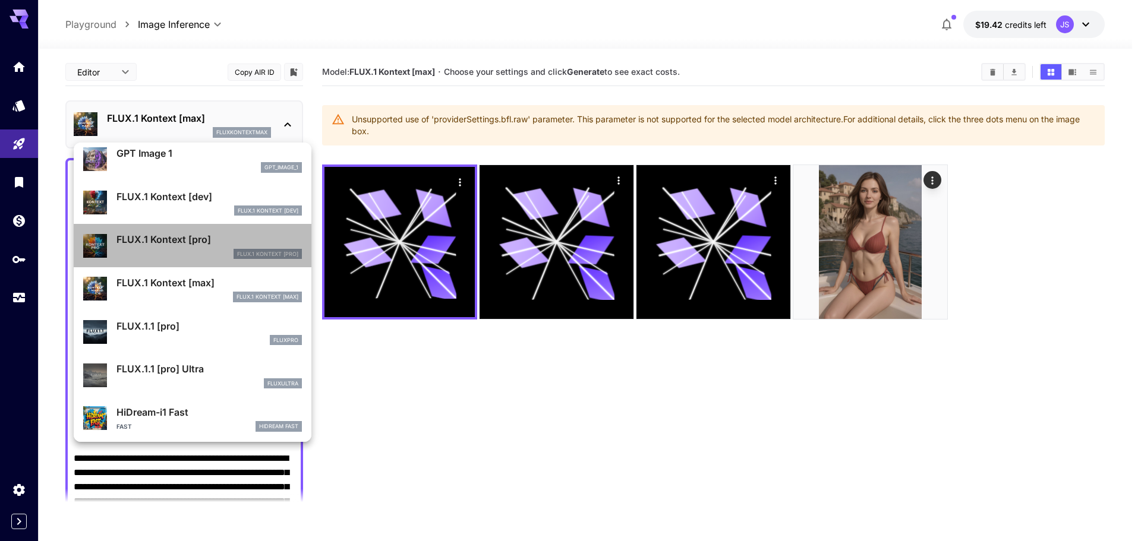
click at [237, 251] on p "FLUX.1 Kontext [pro]" at bounding box center [267, 254] width 61 height 8
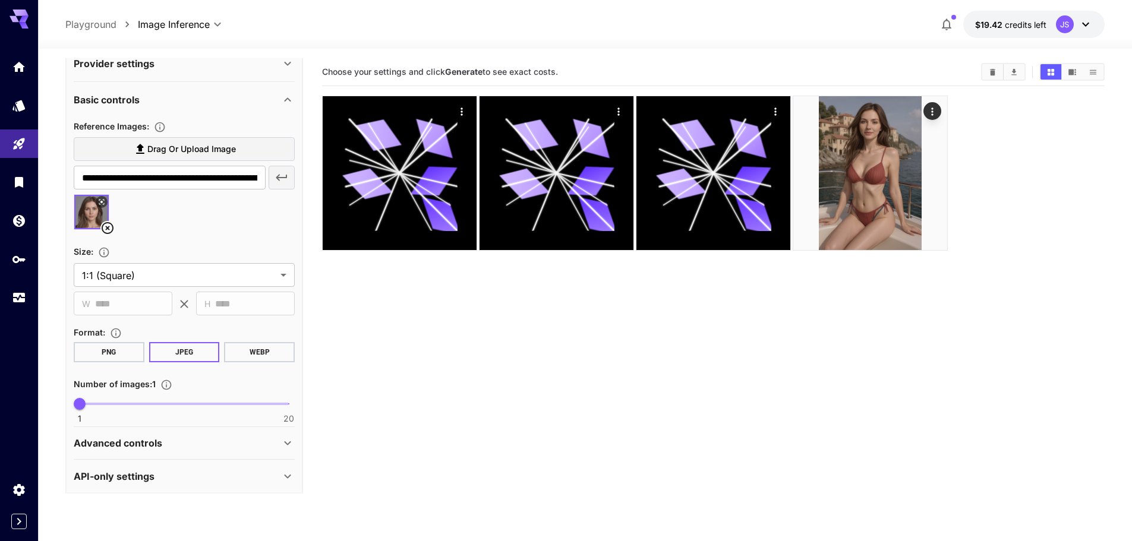
scroll to position [722, 0]
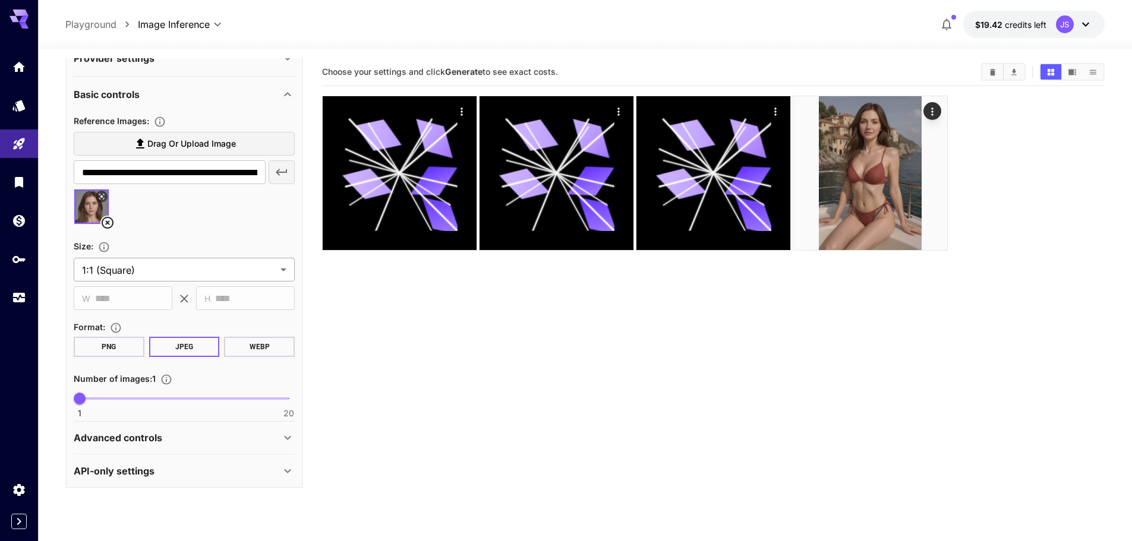
click at [169, 270] on body "**********" at bounding box center [566, 317] width 1132 height 635
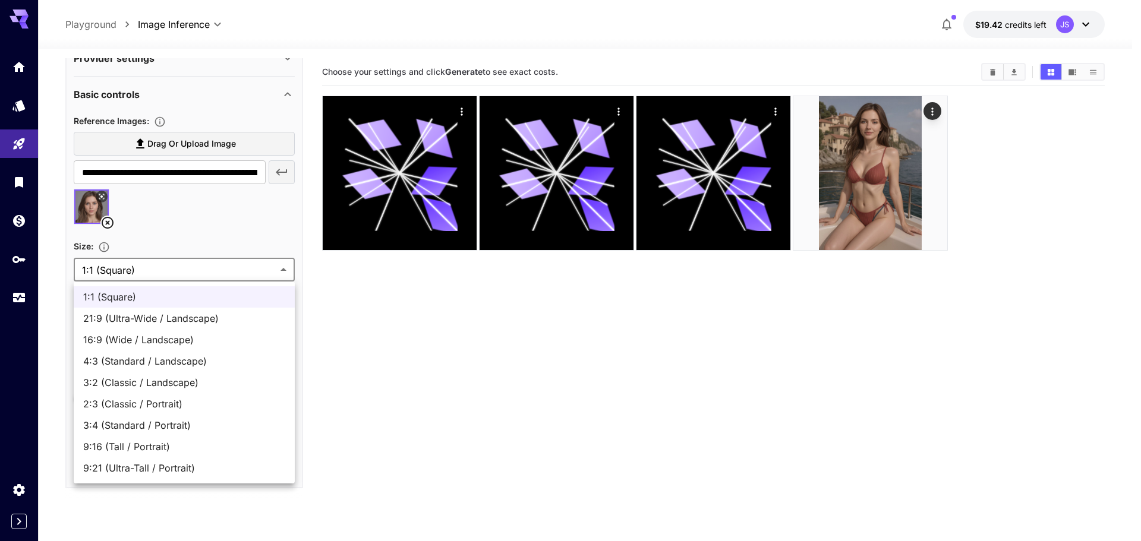
click at [172, 272] on div at bounding box center [570, 270] width 1141 height 541
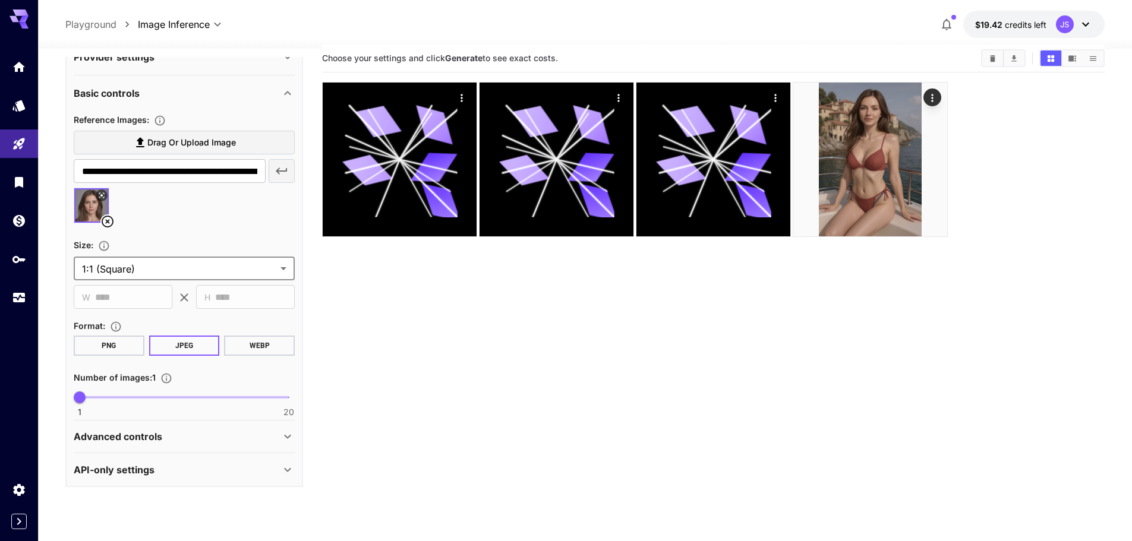
scroll to position [94, 0]
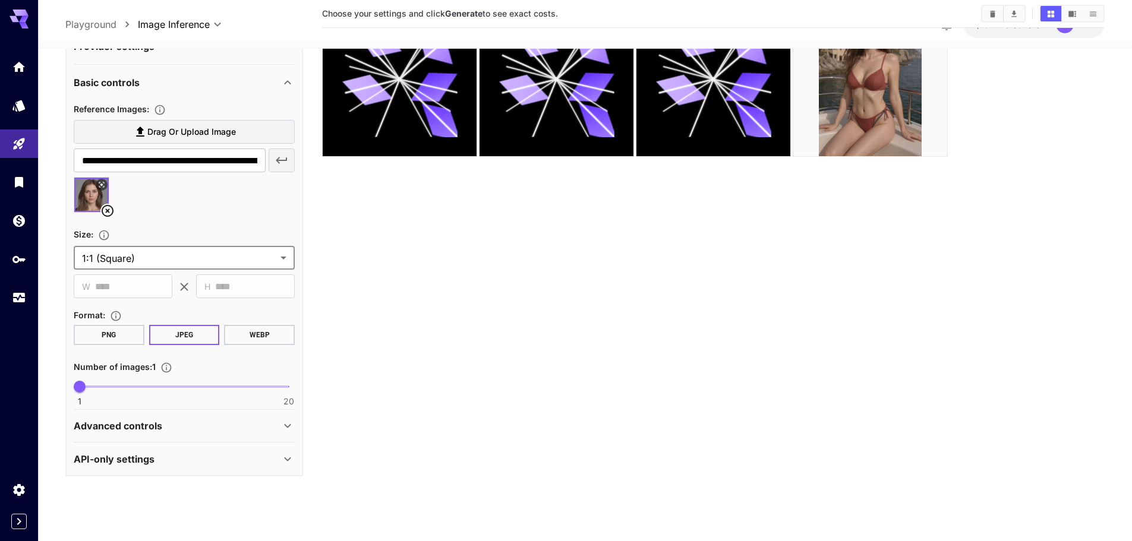
click at [172, 417] on div "Advanced controls" at bounding box center [184, 426] width 221 height 29
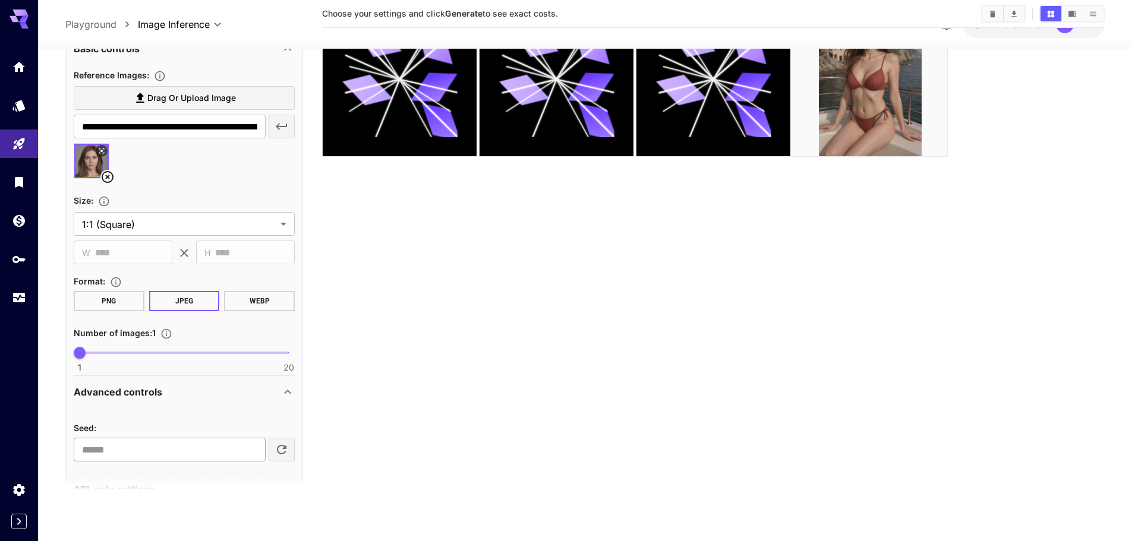
scroll to position [786, 0]
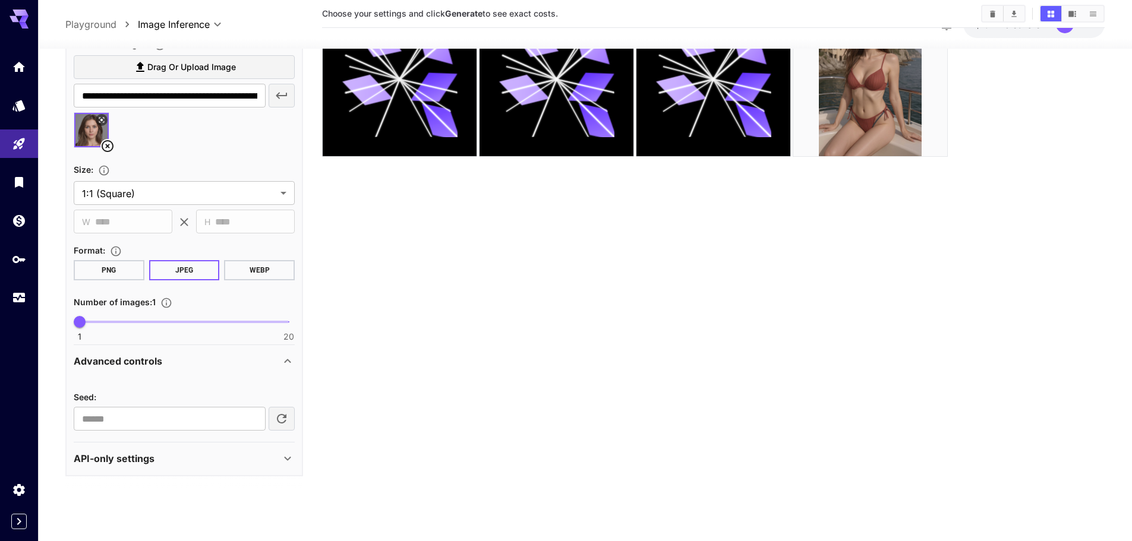
drag, startPoint x: 172, startPoint y: 326, endPoint x: 170, endPoint y: 333, distance: 6.8
click at [171, 327] on span "1 20 1" at bounding box center [184, 322] width 209 height 18
type input "*"
drag, startPoint x: 162, startPoint y: 329, endPoint x: 70, endPoint y: 329, distance: 92.7
click at [53, 329] on section "**********" at bounding box center [585, 248] width 1094 height 587
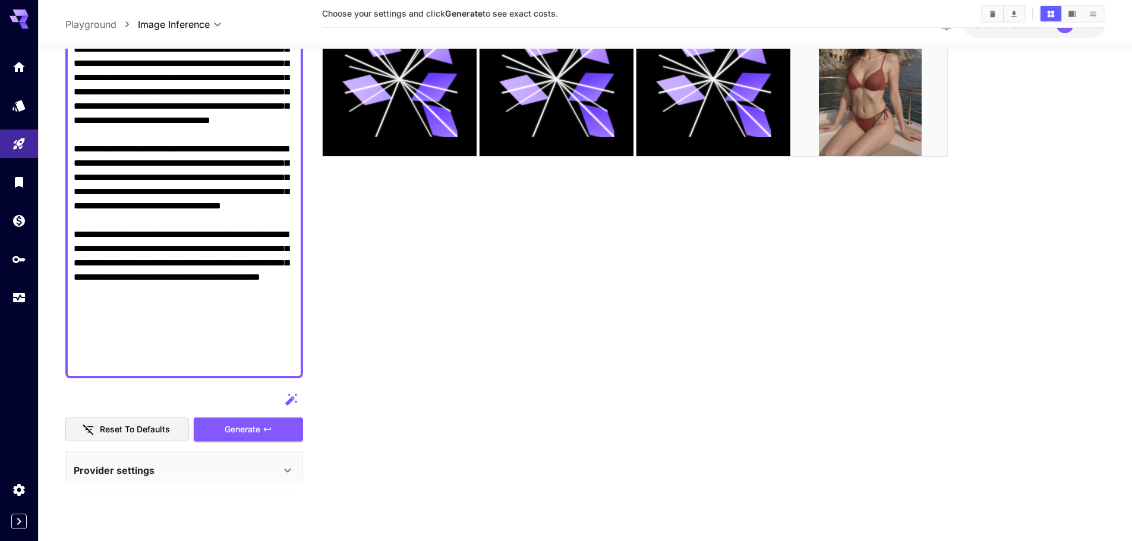
scroll to position [535, 0]
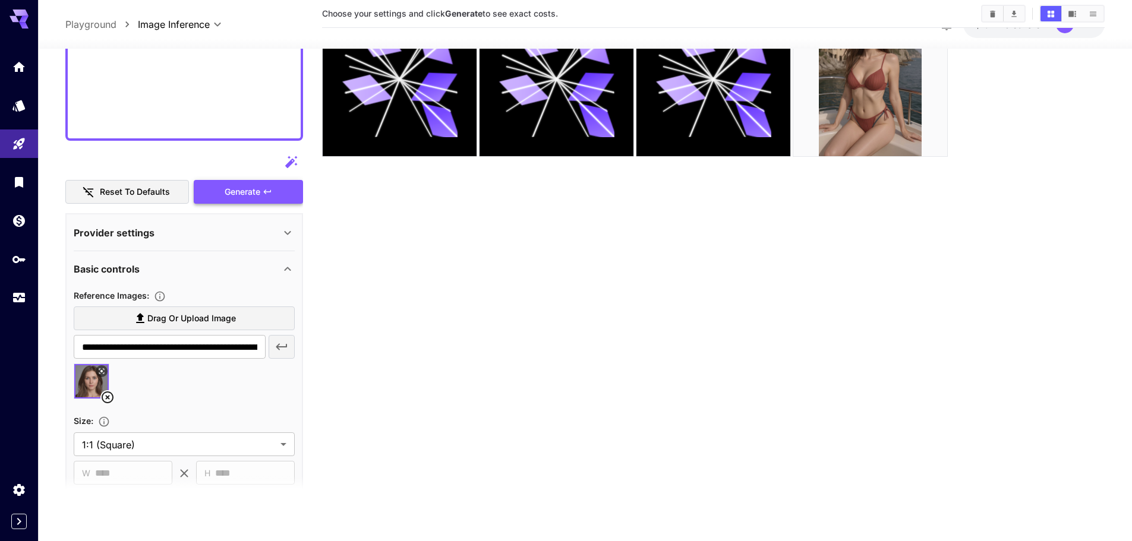
click at [266, 195] on icon "button" at bounding box center [268, 192] width 10 height 10
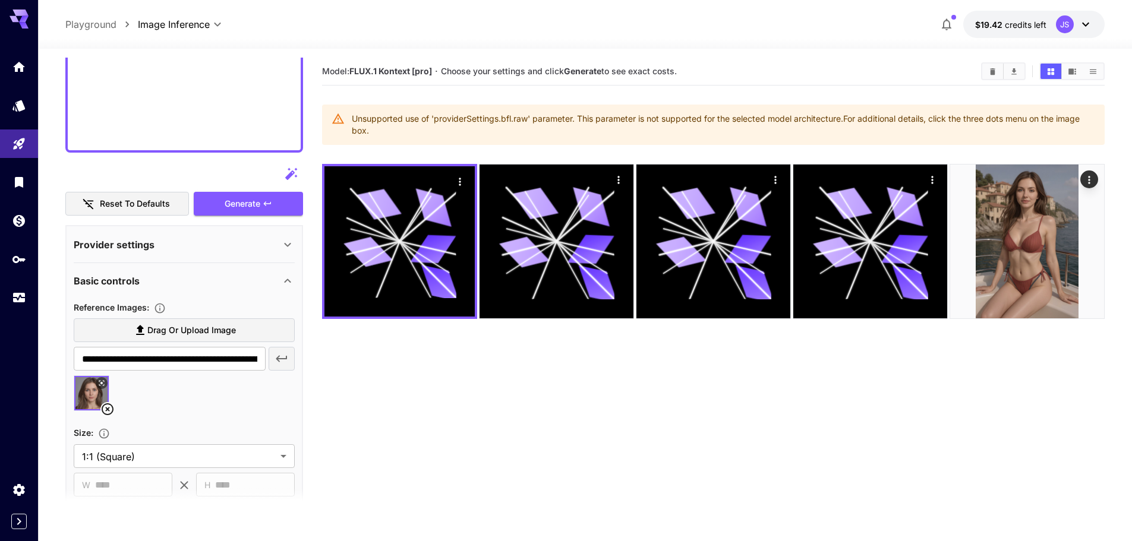
scroll to position [0, 0]
click at [488, 119] on div "Unsupported use of 'providerSettings.bfl.raw' parameter. This parameter is not …" at bounding box center [723, 125] width 743 height 33
drag, startPoint x: 488, startPoint y: 119, endPoint x: 510, endPoint y: 121, distance: 21.5
click at [510, 121] on div "Unsupported use of 'providerSettings.bfl.raw' parameter. This parameter is not …" at bounding box center [723, 125] width 743 height 33
click at [528, 141] on div "Unsupported use of 'providerSettings.bfl.raw' parameter. This parameter is not …" at bounding box center [723, 125] width 743 height 33
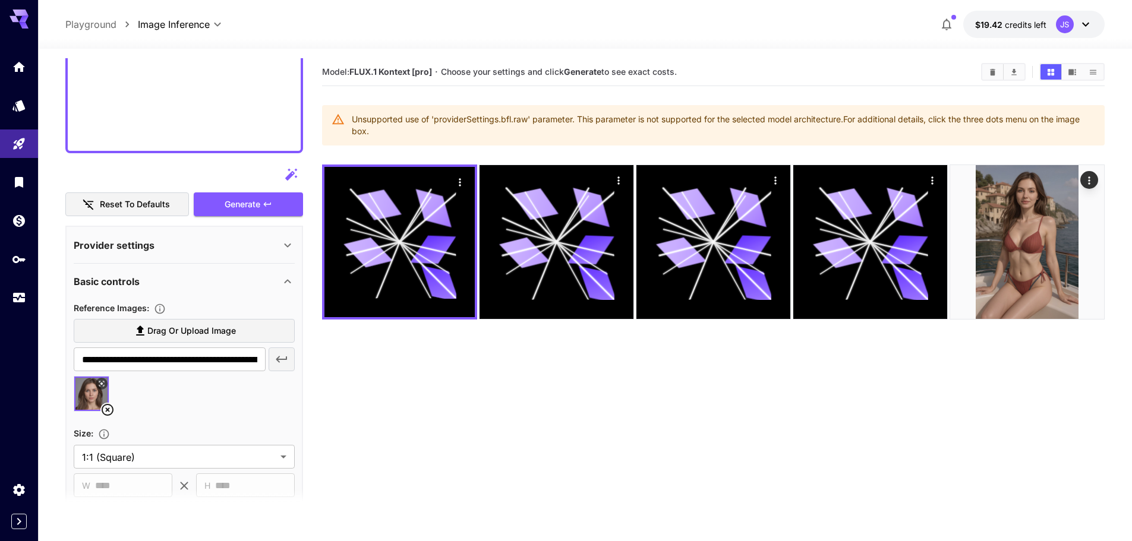
click at [144, 253] on div "Provider settings" at bounding box center [184, 245] width 221 height 29
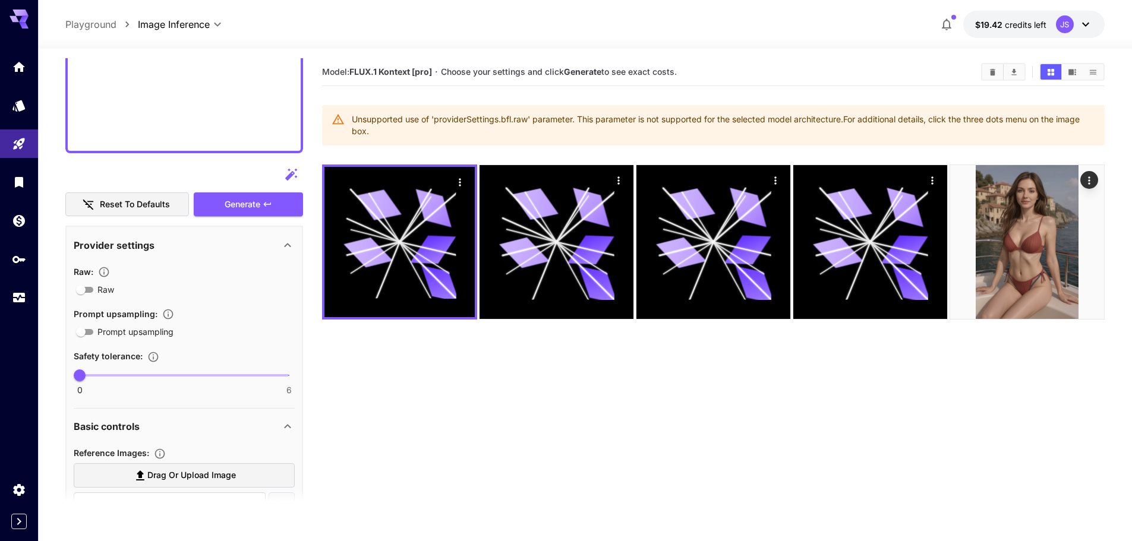
click at [105, 276] on icon "Controls the level of post-processing applied to generated images." at bounding box center [104, 272] width 10 height 10
click at [109, 274] on icon "Controls the level of post-processing applied to generated images." at bounding box center [104, 272] width 12 height 12
click at [280, 260] on div "Raw : Raw Prompt upsampling : Prompt upsampling Safety tolerance : 0 6 0" at bounding box center [184, 327] width 221 height 135
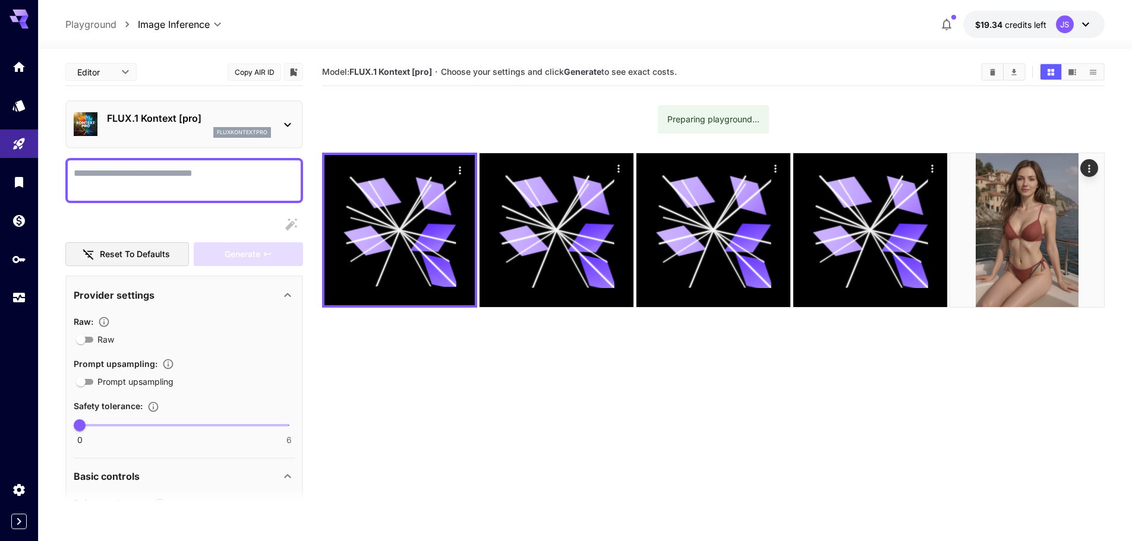
click at [188, 183] on textarea "Raw" at bounding box center [184, 180] width 221 height 29
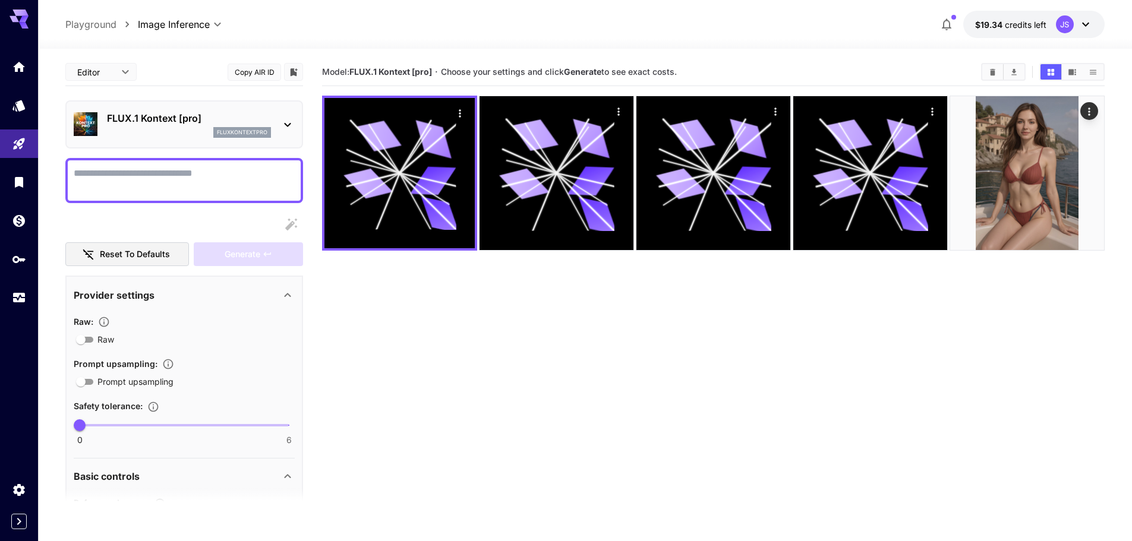
click at [197, 182] on textarea "Raw" at bounding box center [184, 180] width 221 height 29
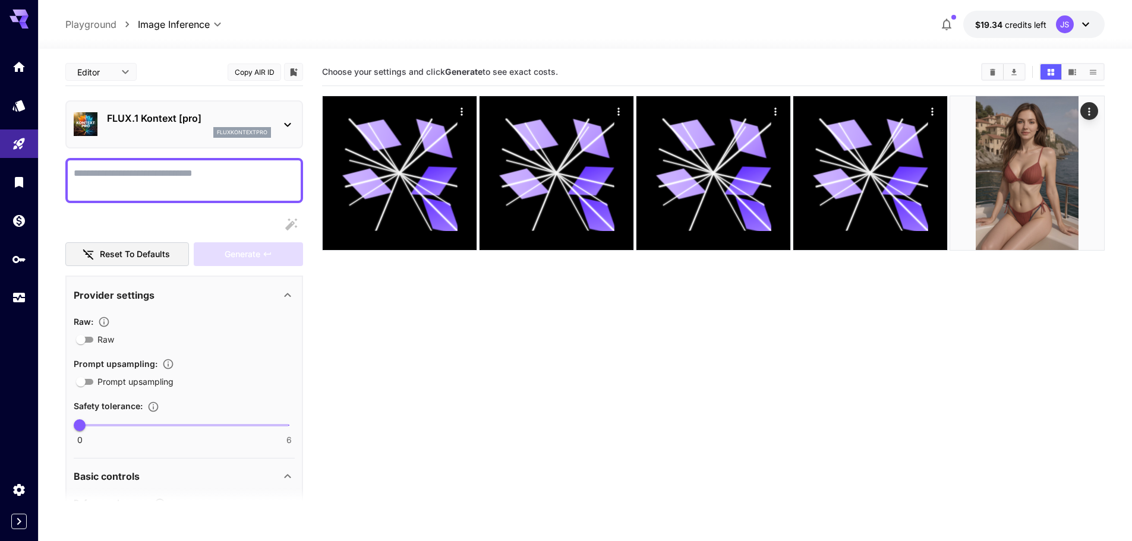
click at [194, 182] on textarea "Raw" at bounding box center [184, 180] width 221 height 29
click at [198, 182] on textarea "Raw" at bounding box center [184, 180] width 221 height 29
paste textarea "**********"
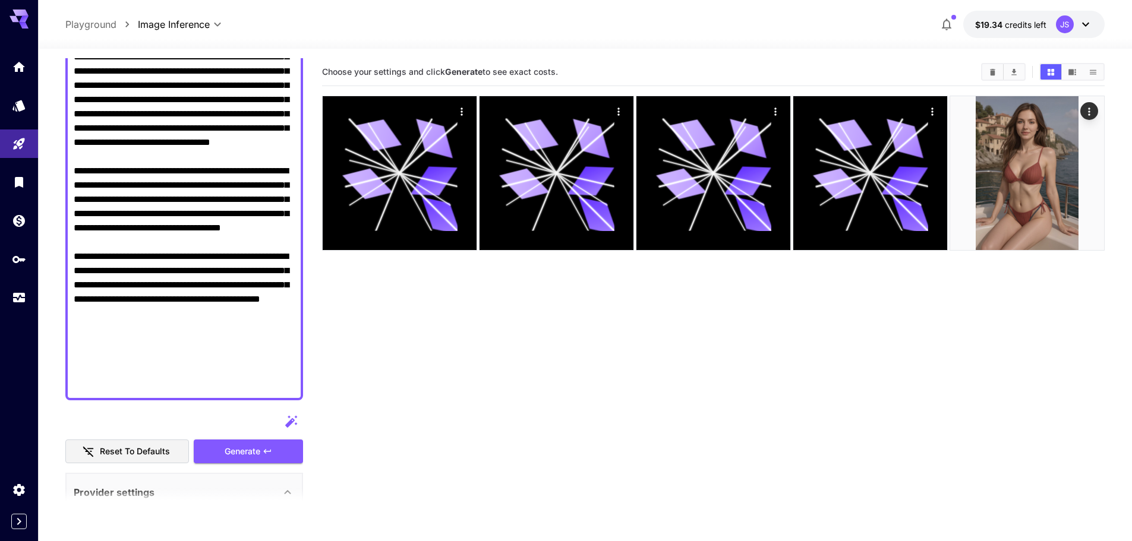
scroll to position [398, 0]
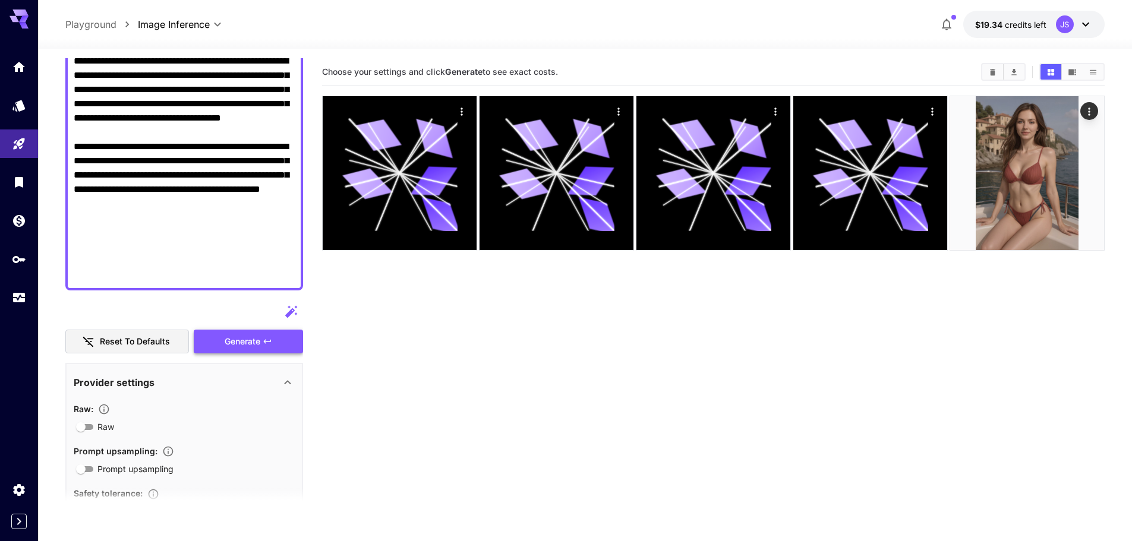
type textarea "**********"
click at [254, 340] on span "Generate" at bounding box center [243, 342] width 36 height 15
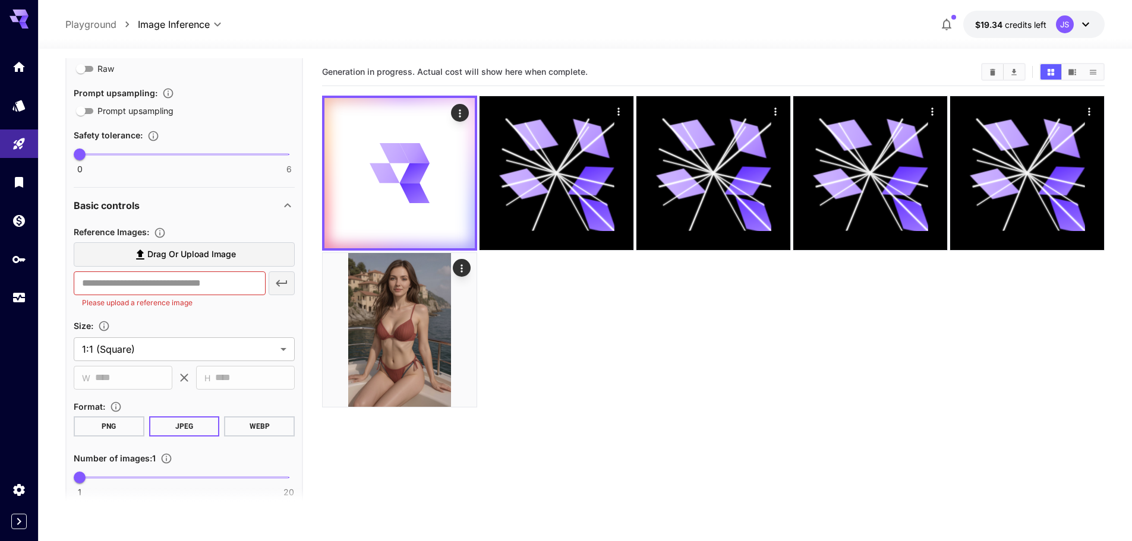
scroll to position [813, 0]
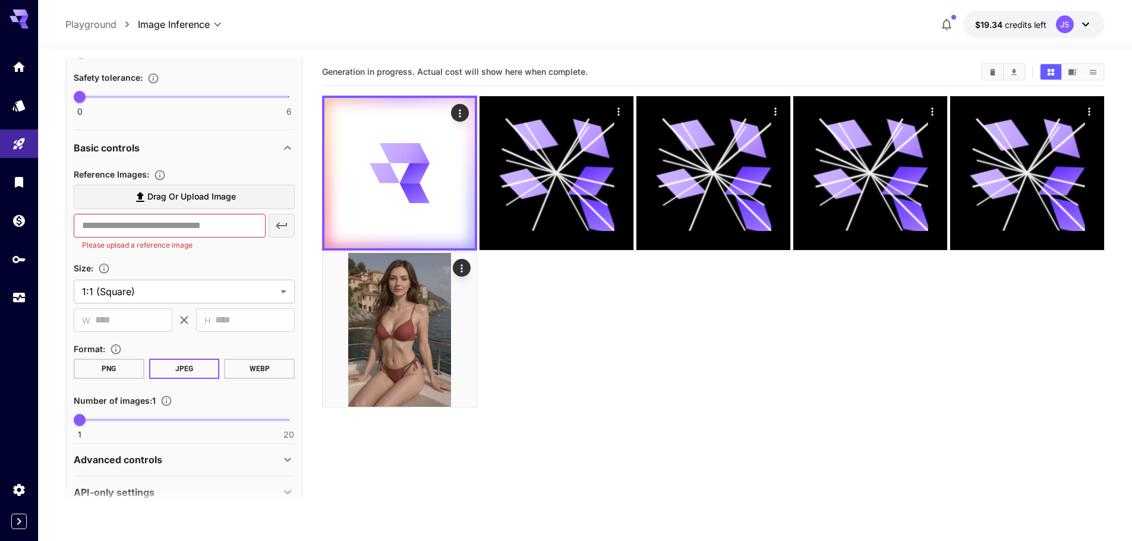
click at [163, 203] on span "Drag or upload image" at bounding box center [191, 197] width 89 height 15
click at [0, 0] on input "Drag or upload image" at bounding box center [0, 0] width 0 height 0
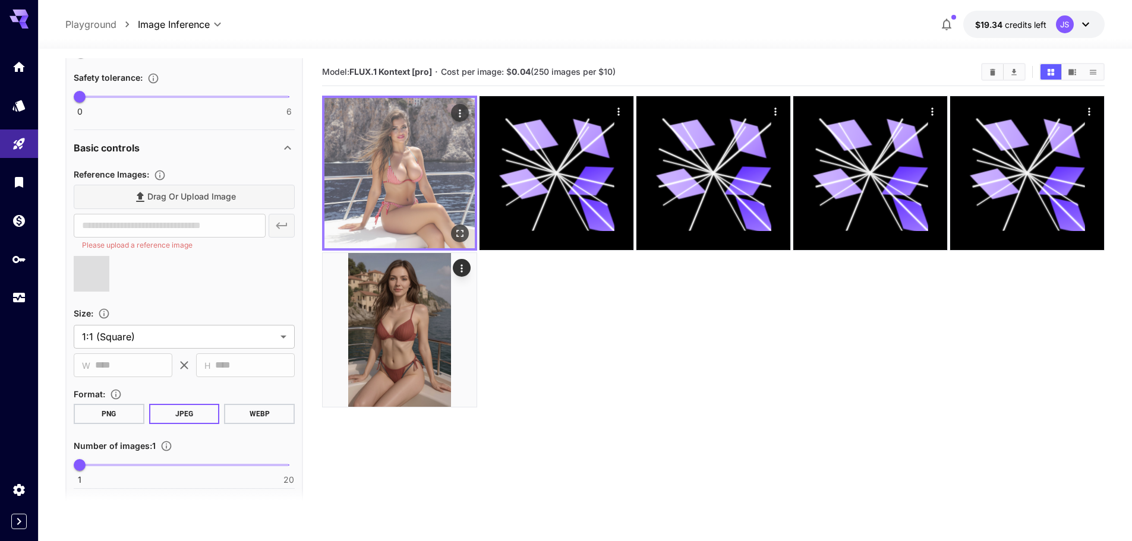
type input "**********"
click at [397, 159] on img at bounding box center [399, 173] width 150 height 150
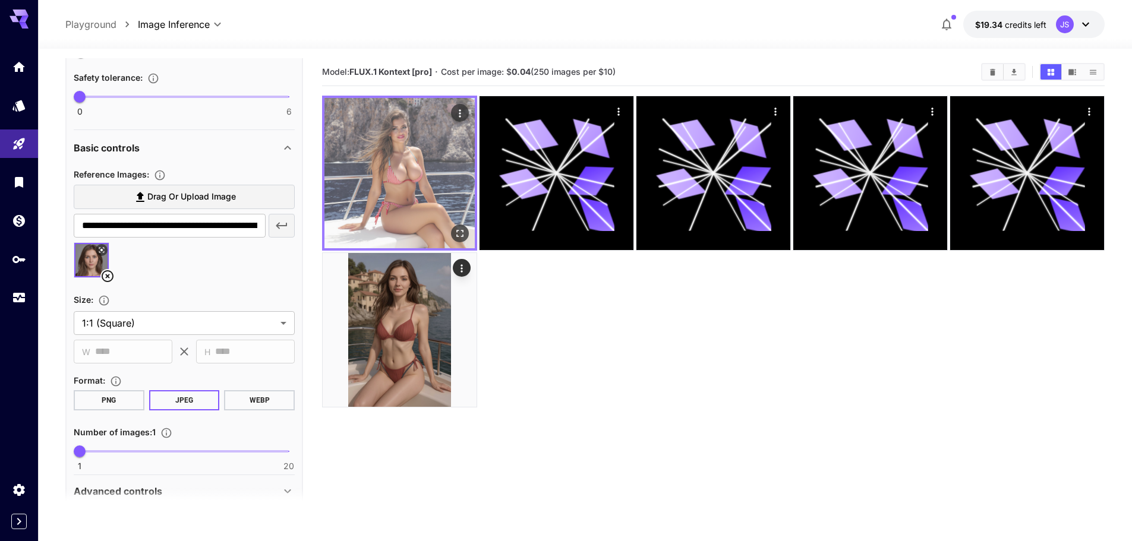
click at [460, 232] on icon "Open in fullscreen" at bounding box center [460, 234] width 12 height 12
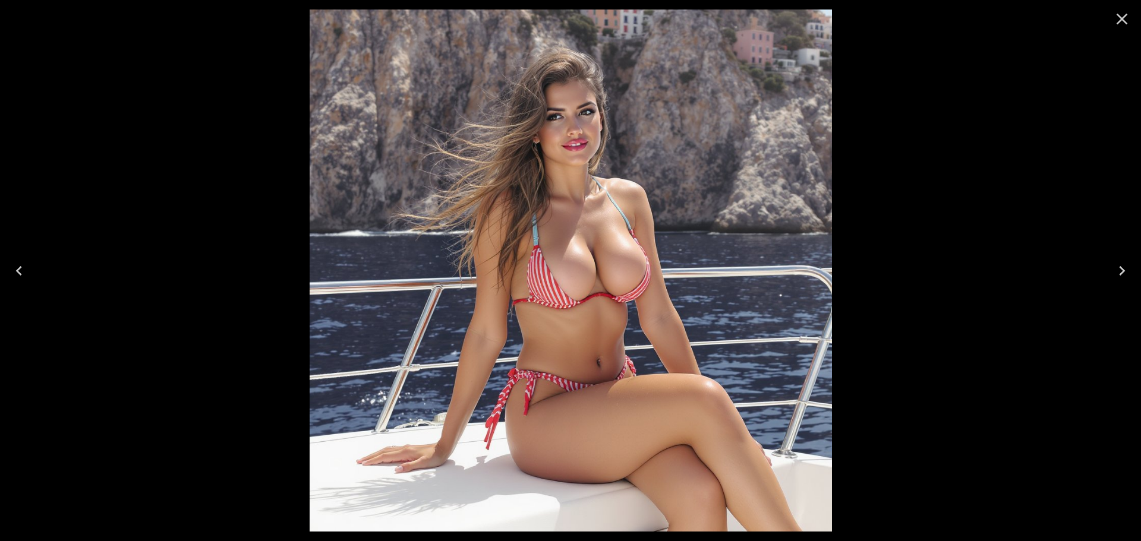
click at [1117, 29] on button "Close" at bounding box center [1122, 19] width 29 height 29
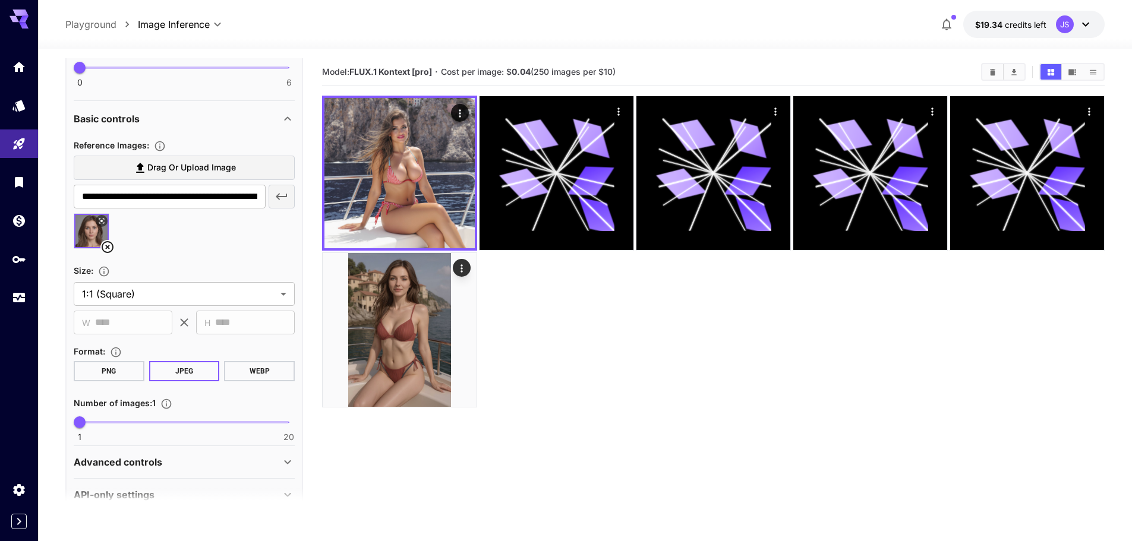
scroll to position [866, 0]
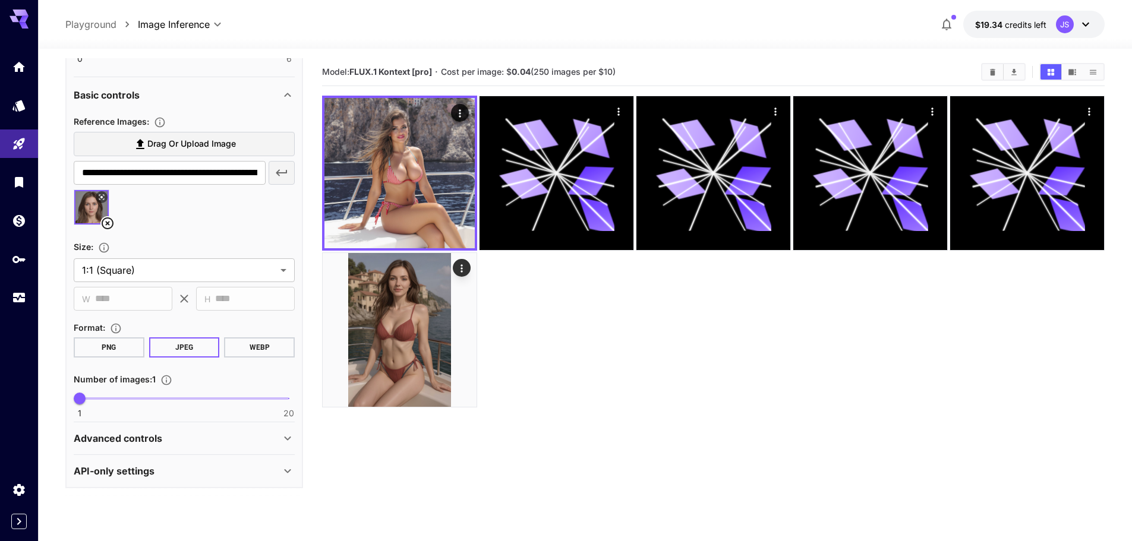
click at [188, 433] on div "Advanced controls" at bounding box center [177, 438] width 207 height 14
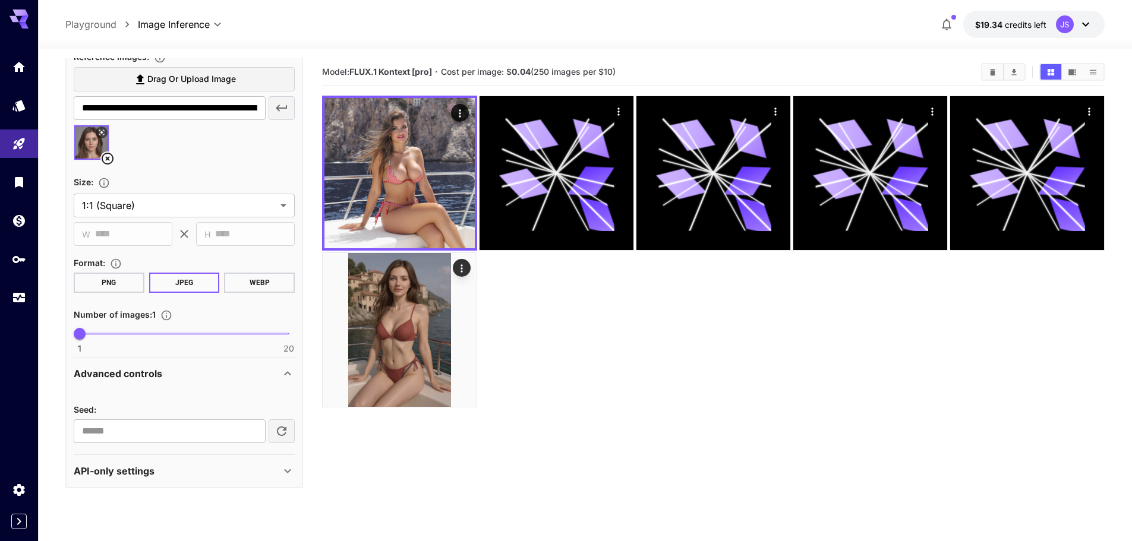
click at [191, 369] on div "Advanced controls" at bounding box center [177, 374] width 207 height 14
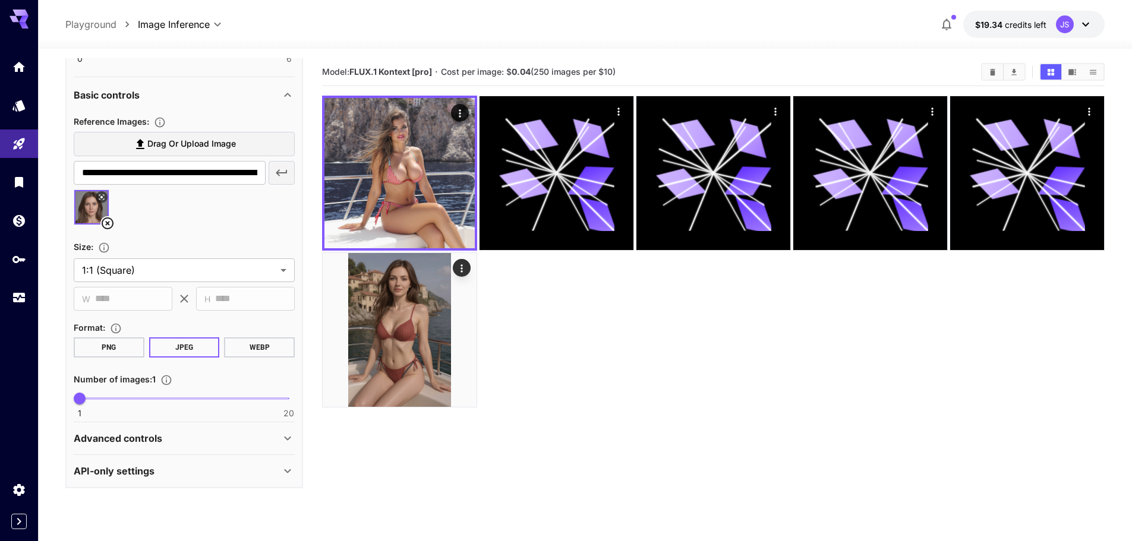
click at [171, 450] on div "Advanced controls" at bounding box center [184, 438] width 221 height 29
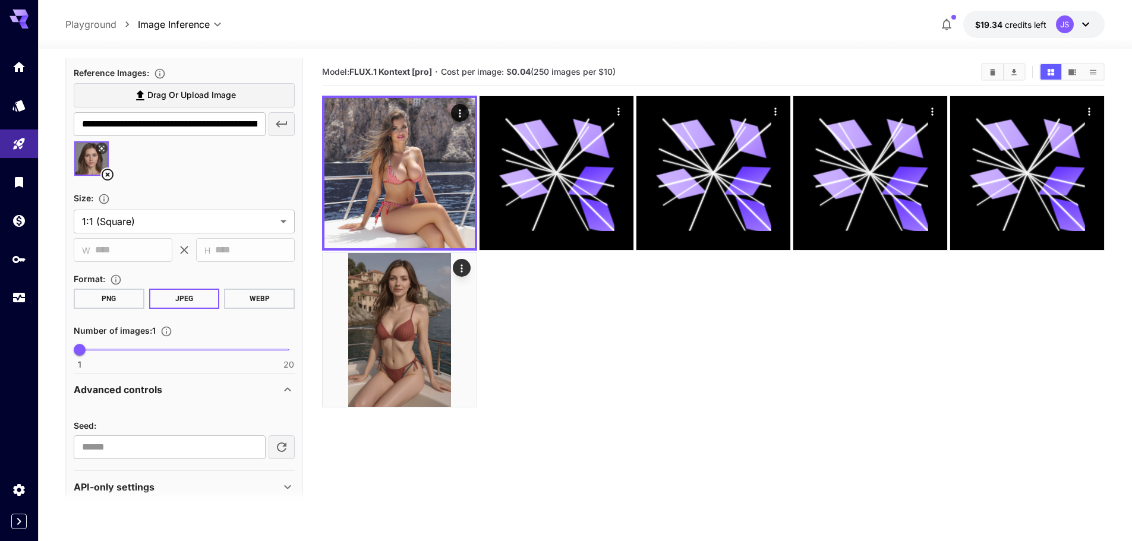
scroll to position [931, 0]
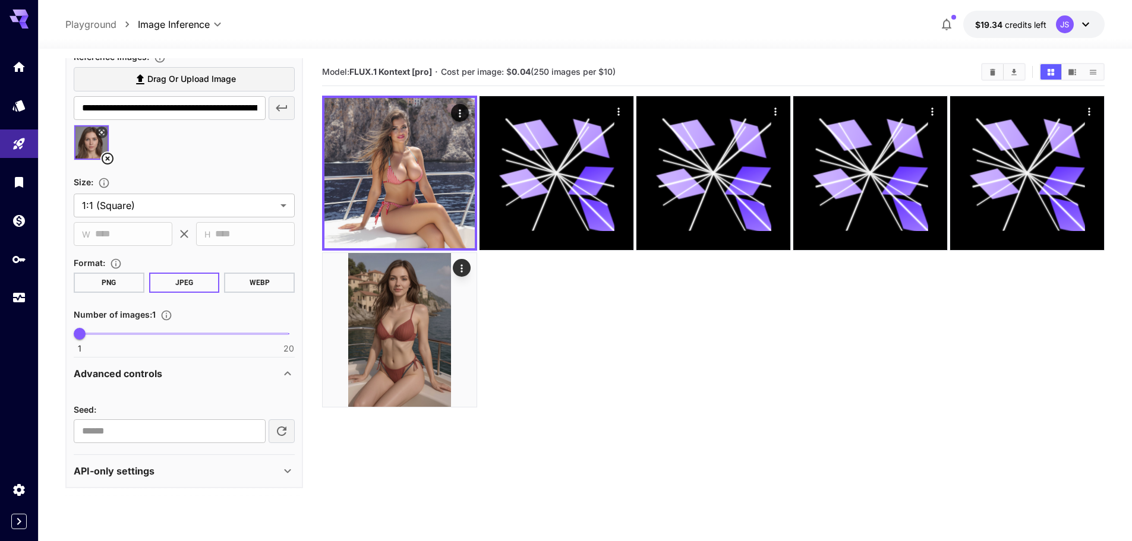
click at [162, 467] on div "API-only settings" at bounding box center [177, 471] width 207 height 14
click at [162, 367] on div "Advanced controls" at bounding box center [177, 374] width 207 height 14
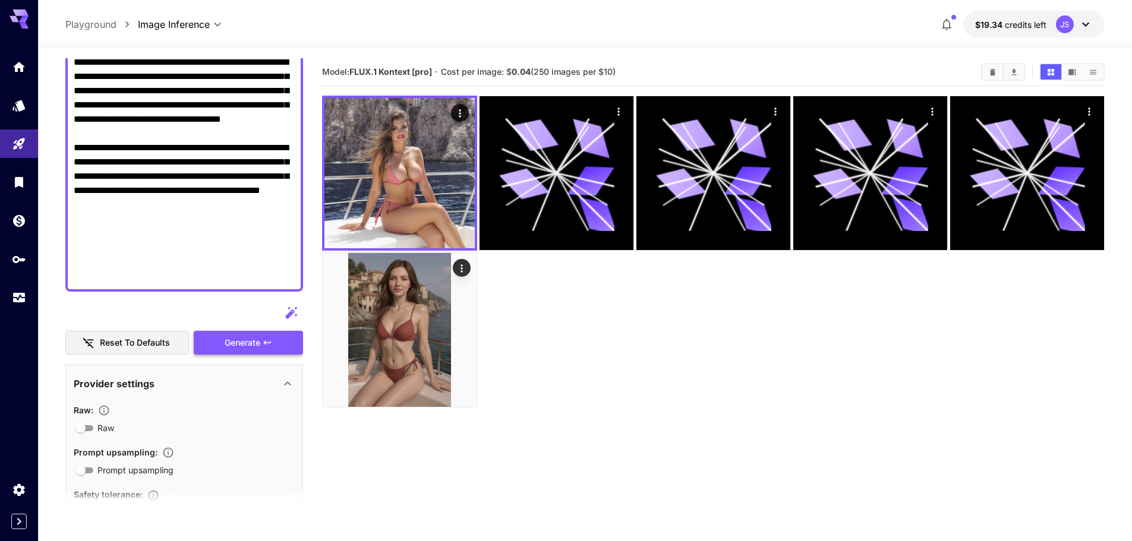
click at [236, 338] on span "Generate" at bounding box center [243, 343] width 36 height 15
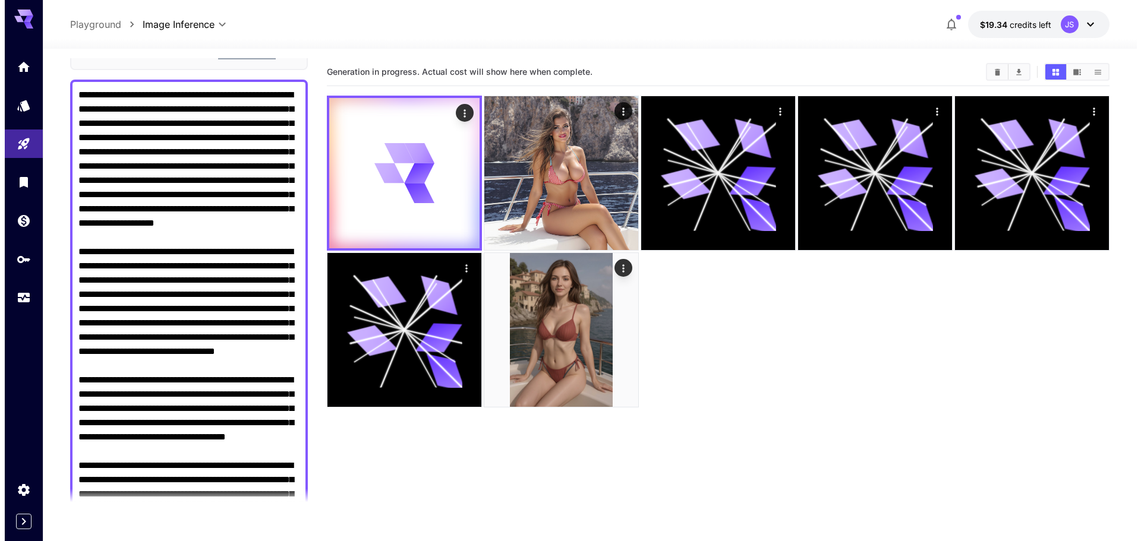
scroll to position [0, 0]
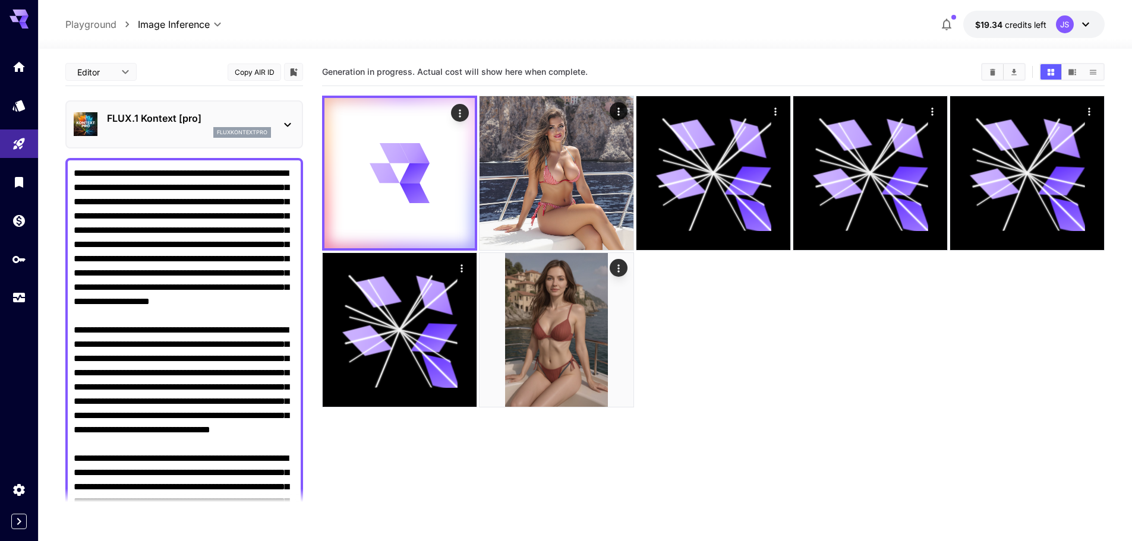
click at [273, 132] on div "FLUX.1 Kontext [pro] fluxkontextpro" at bounding box center [184, 124] width 221 height 36
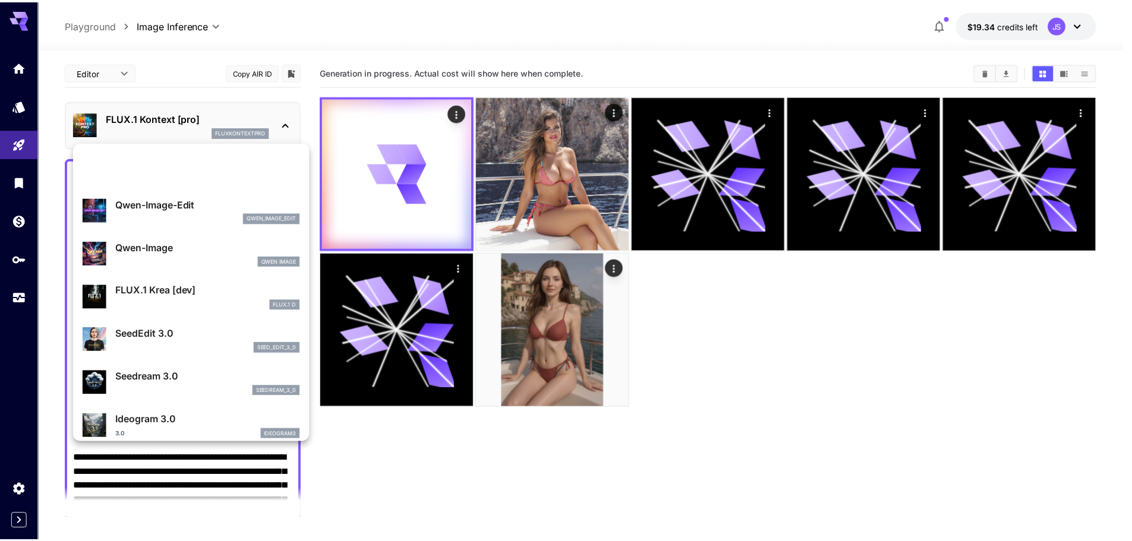
scroll to position [119, 0]
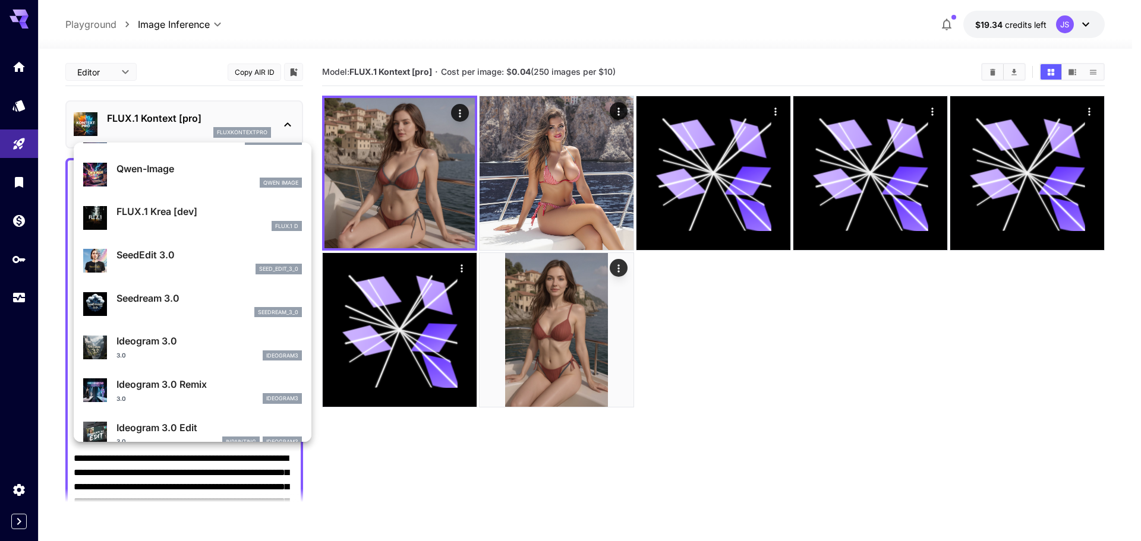
click at [396, 182] on div at bounding box center [570, 270] width 1141 height 541
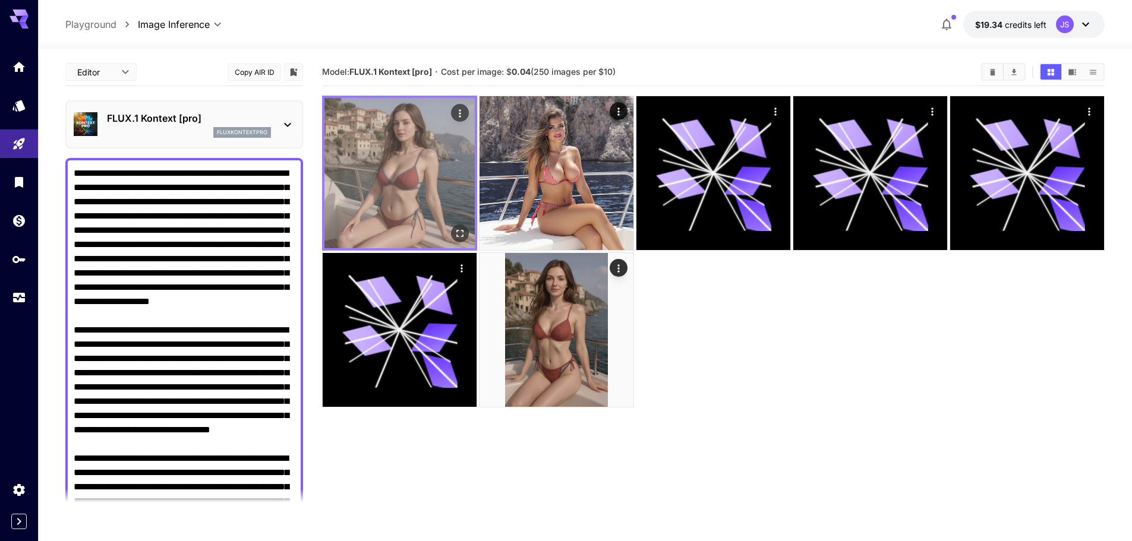
click at [436, 183] on img at bounding box center [399, 173] width 150 height 150
click at [463, 232] on icon "Open in fullscreen" at bounding box center [460, 234] width 12 height 12
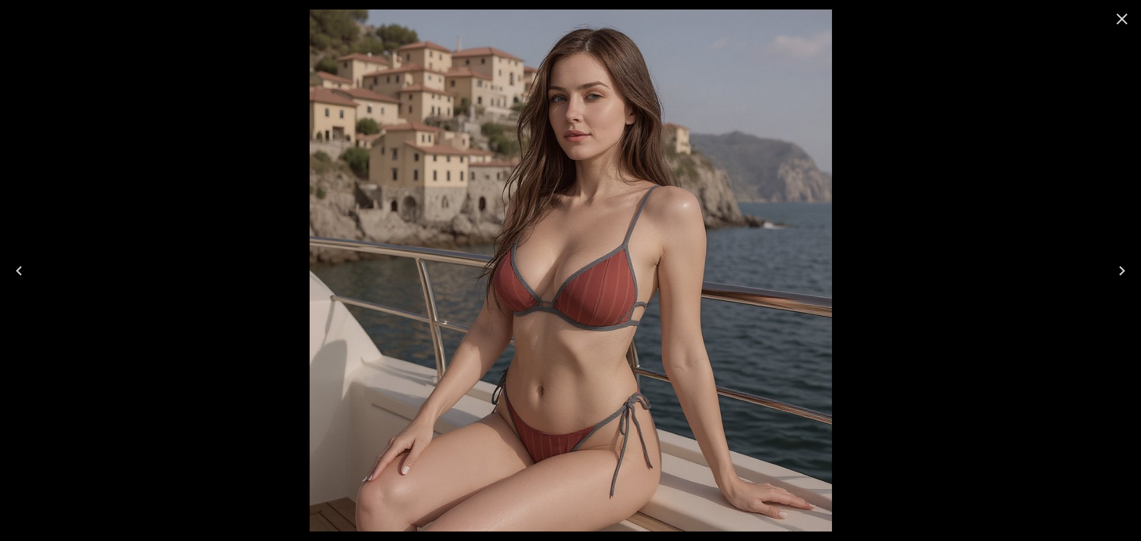
click at [929, 197] on div at bounding box center [570, 270] width 1141 height 541
click at [1118, 19] on icon "Close" at bounding box center [1121, 19] width 19 height 19
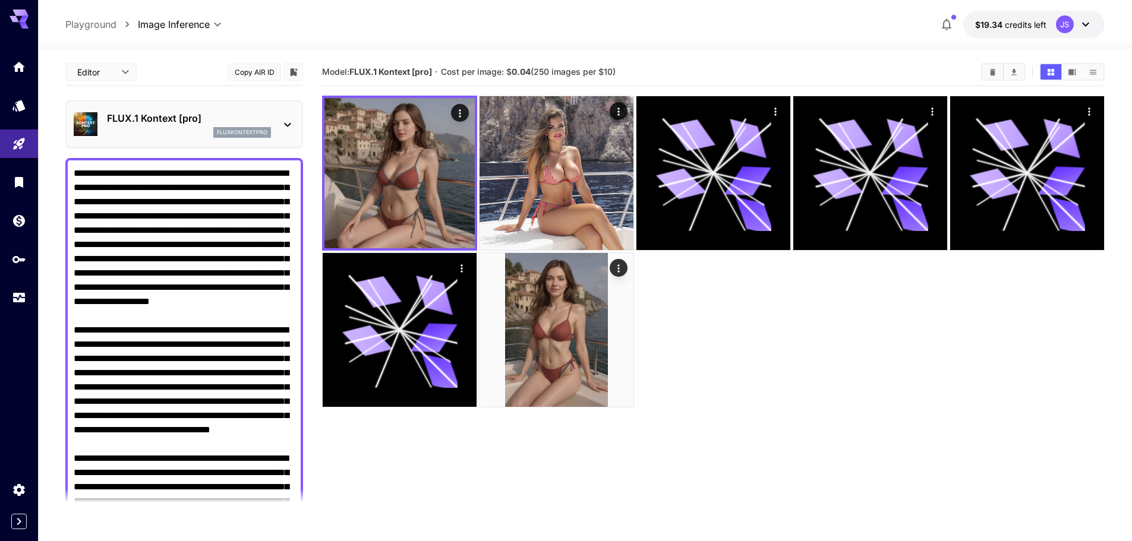
click at [237, 121] on p "FLUX.1 Kontext [pro]" at bounding box center [189, 118] width 164 height 14
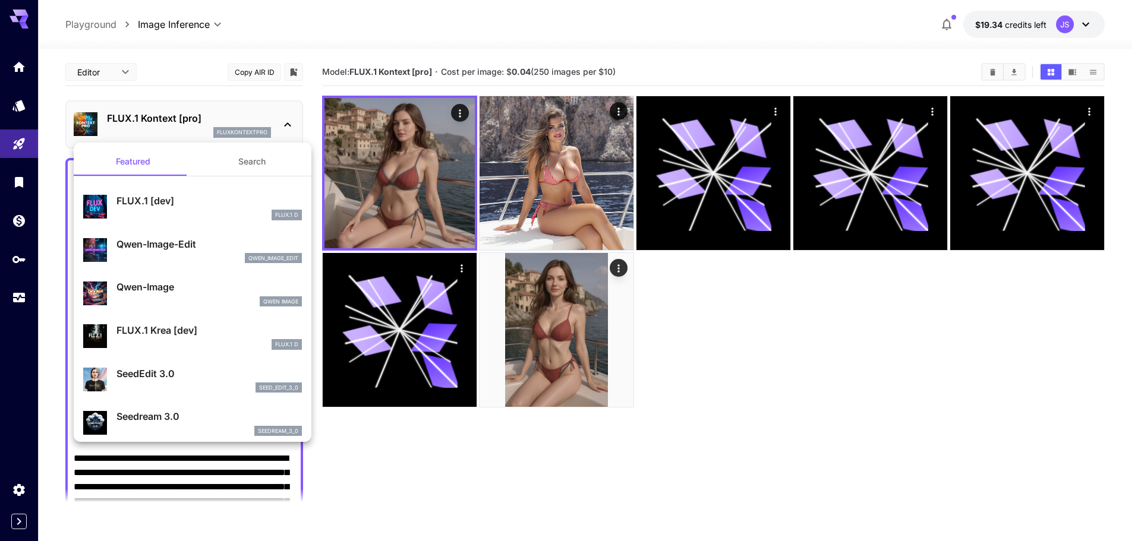
click at [256, 124] on div at bounding box center [570, 270] width 1141 height 541
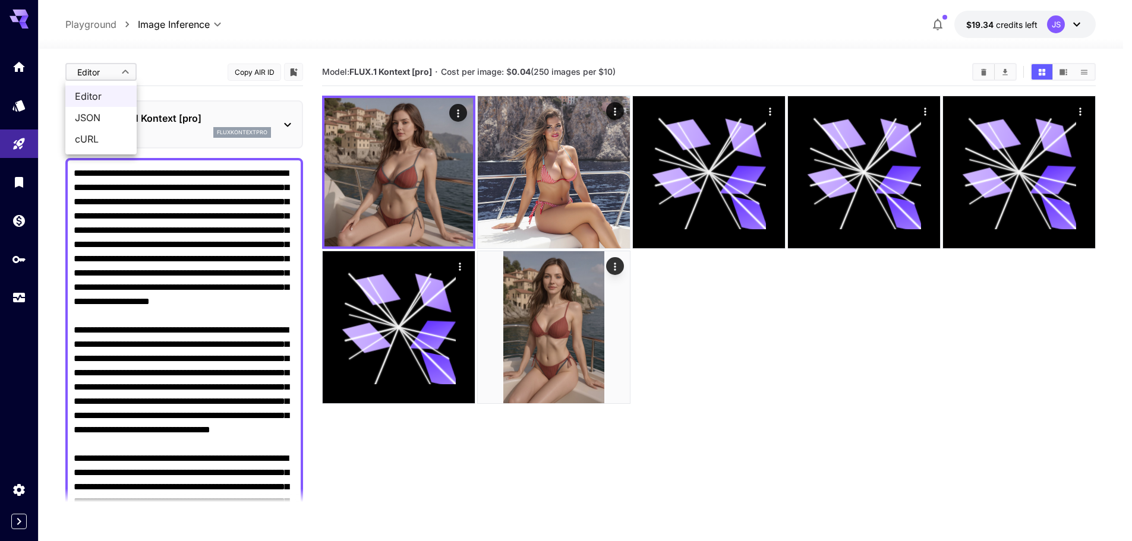
click at [112, 76] on body "**********" at bounding box center [566, 317] width 1132 height 635
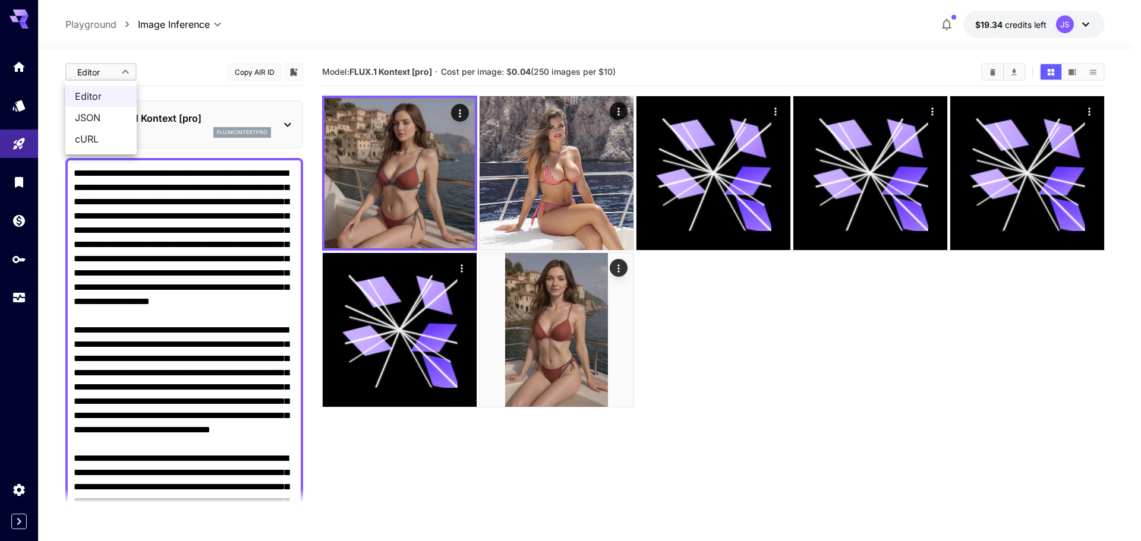
click at [119, 75] on div at bounding box center [570, 270] width 1141 height 541
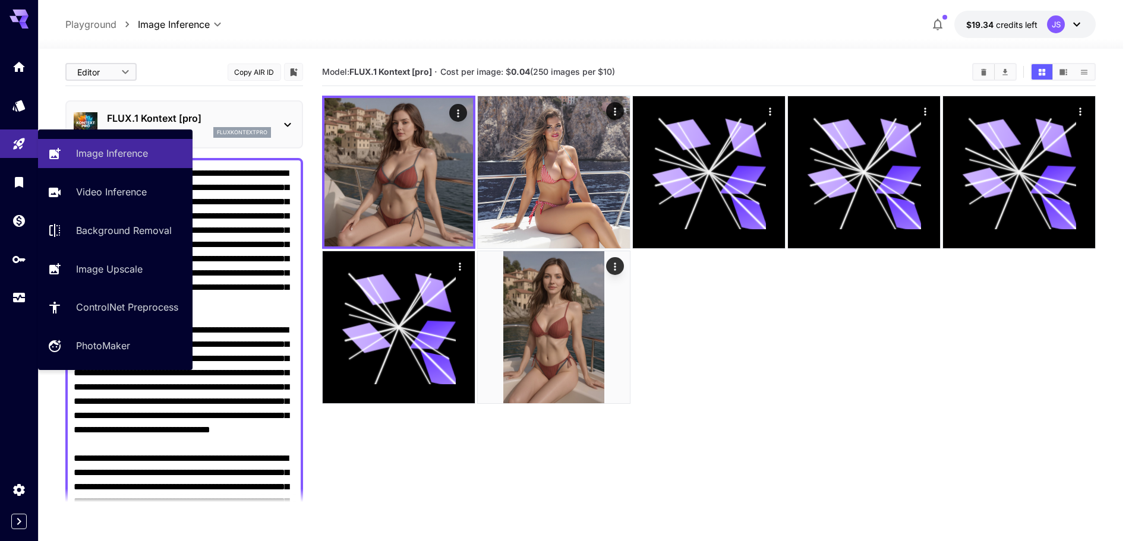
click at [304, 286] on main "**********" at bounding box center [580, 333] width 1031 height 551
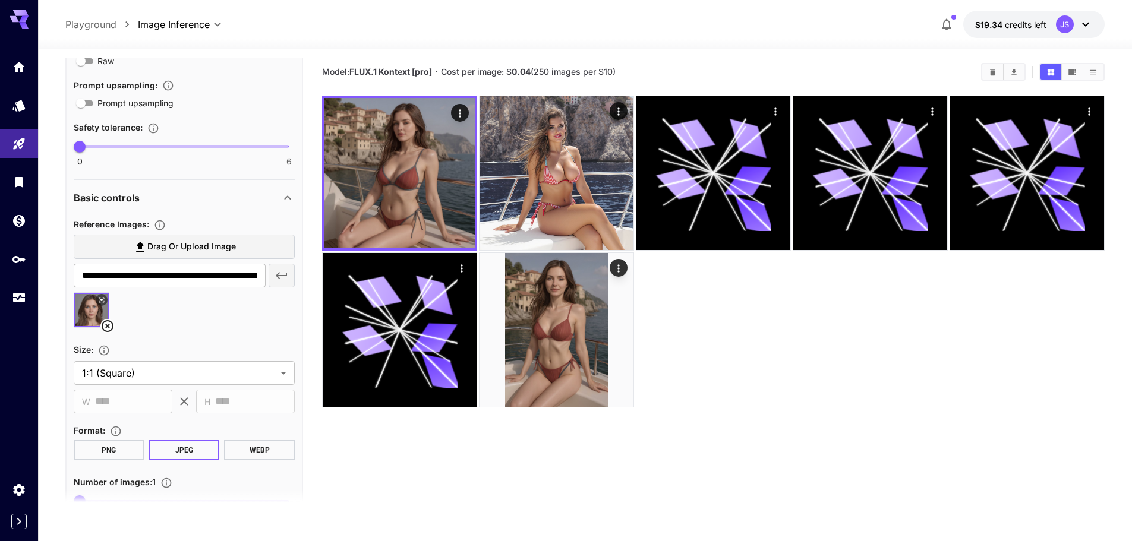
scroll to position [772, 0]
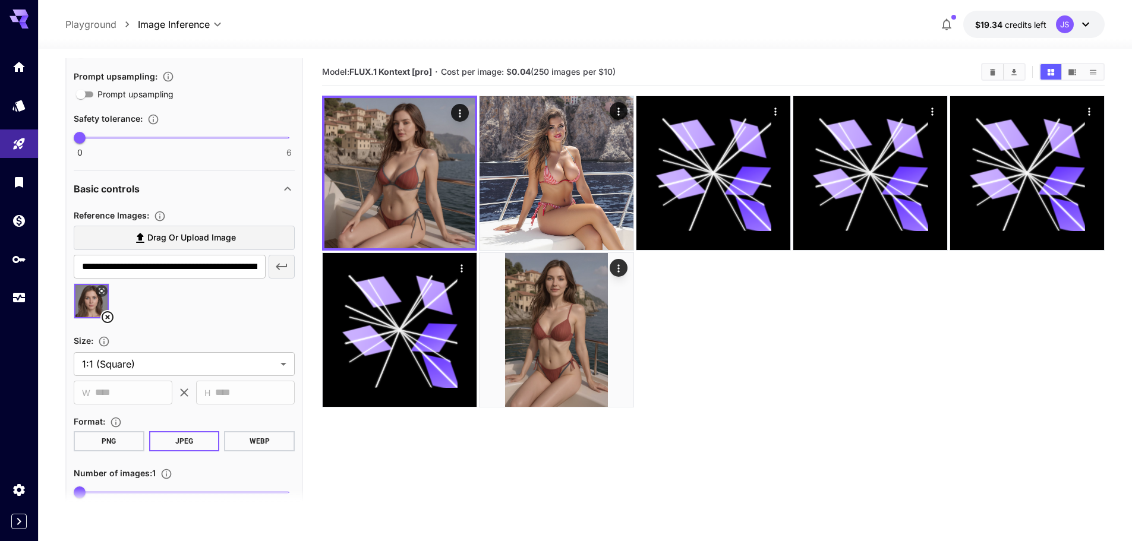
click at [101, 289] on icon at bounding box center [101, 291] width 7 height 7
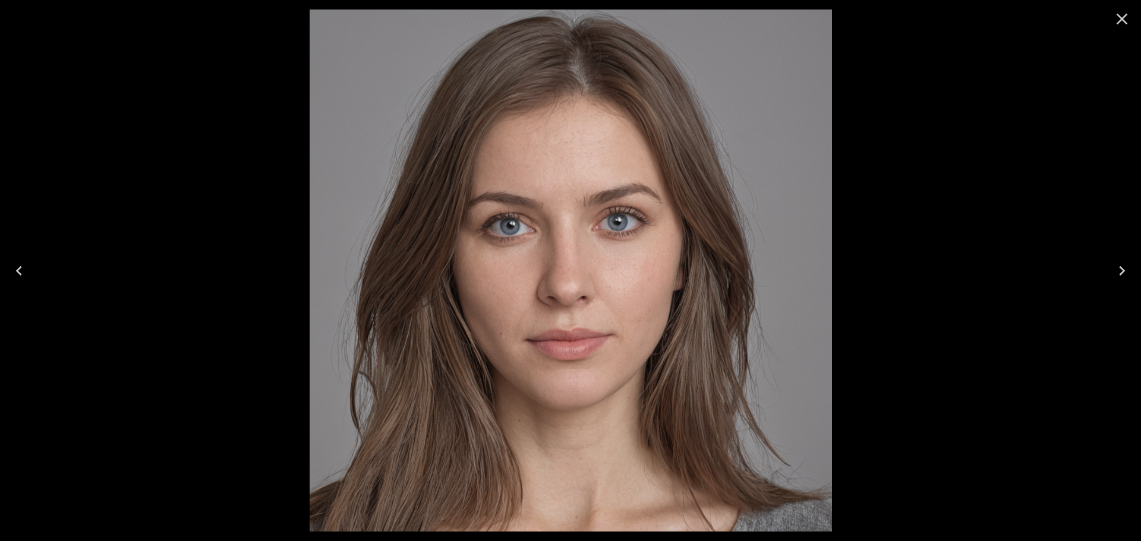
click at [177, 295] on div at bounding box center [570, 270] width 1141 height 541
click at [1116, 23] on icon "Close" at bounding box center [1121, 19] width 19 height 19
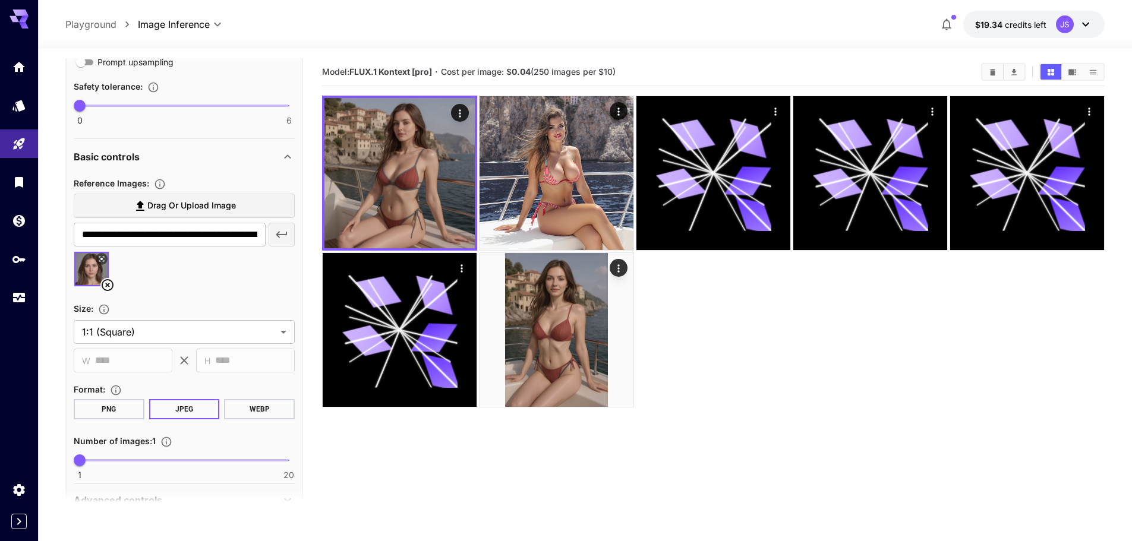
scroll to position [832, 0]
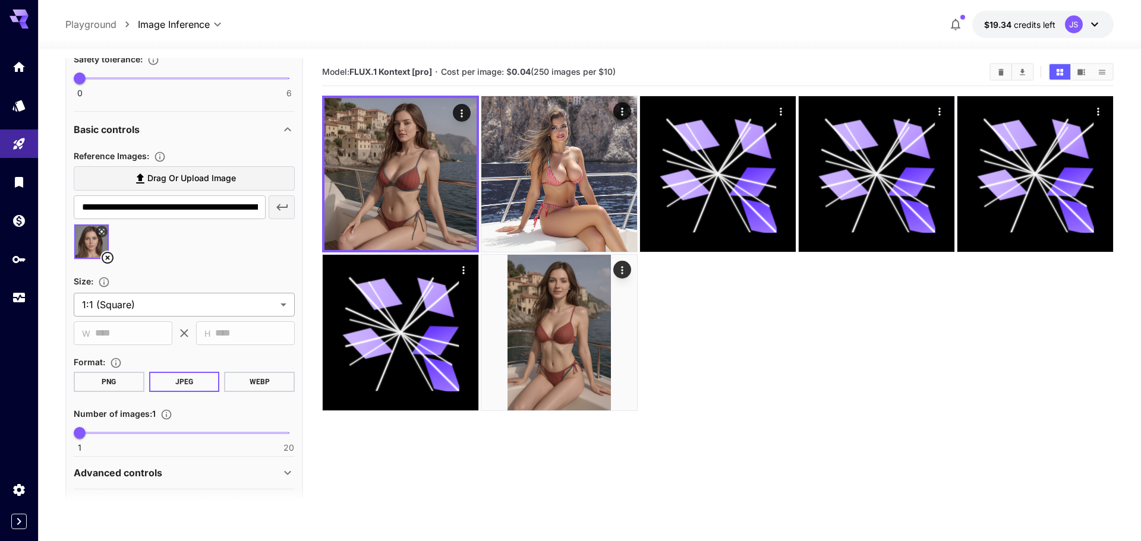
click at [191, 306] on body "**********" at bounding box center [570, 317] width 1141 height 635
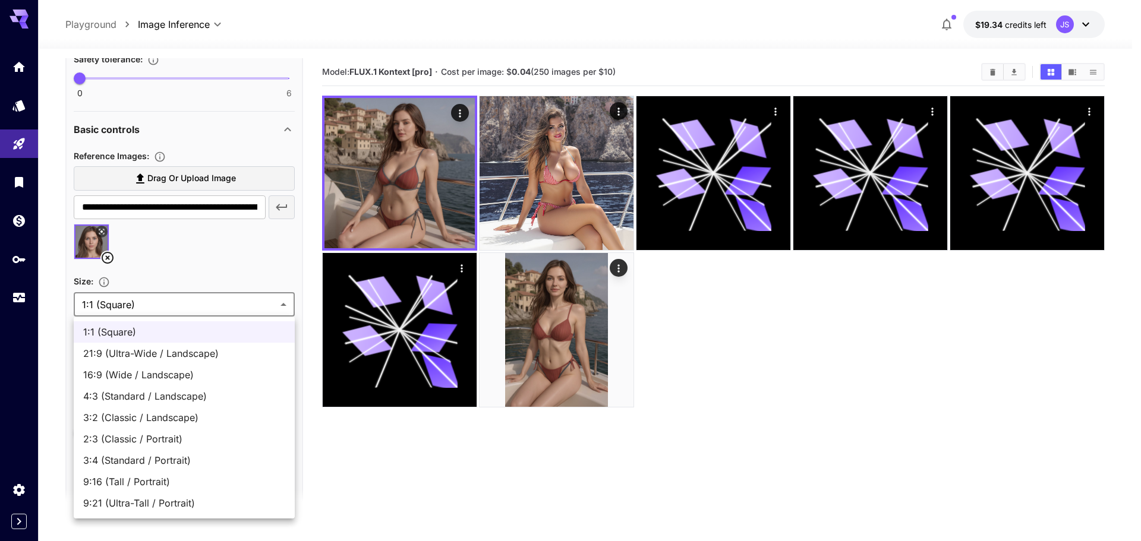
click at [191, 466] on span "3:4 (Standard / Portrait)" at bounding box center [184, 460] width 202 height 14
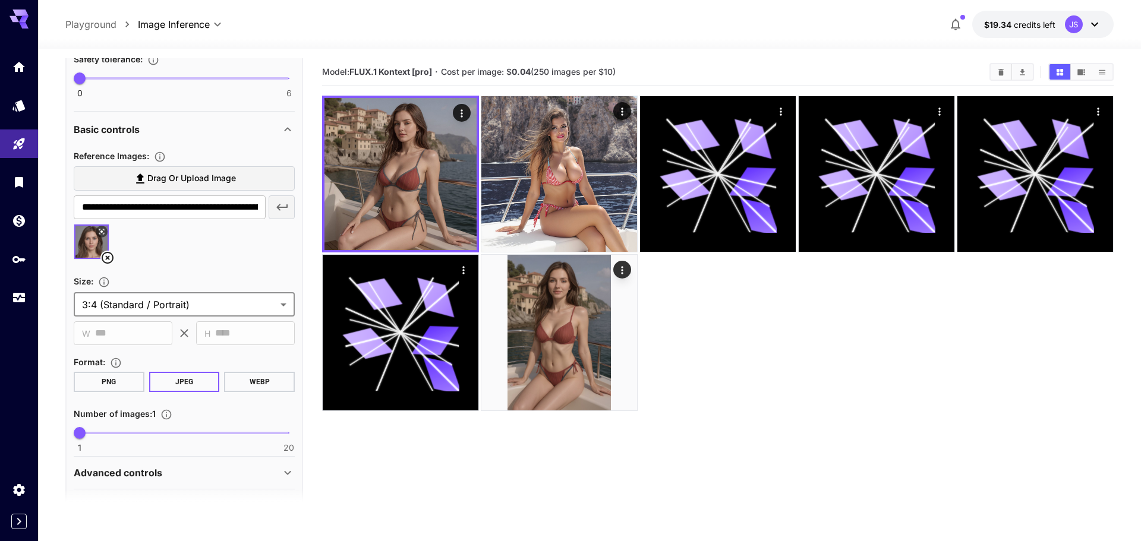
type input "**********"
type input "***"
type input "****"
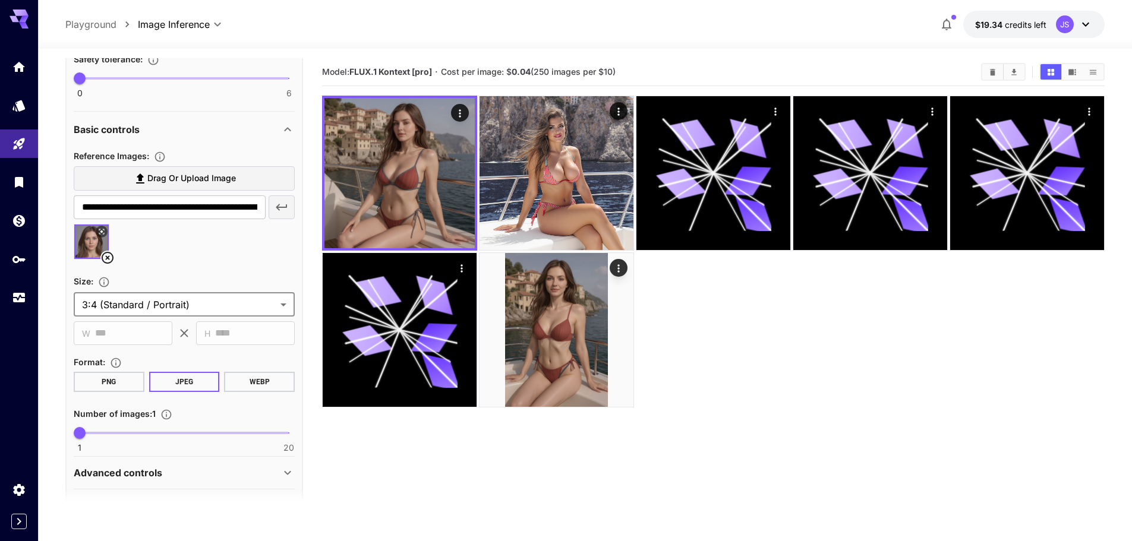
click at [201, 302] on body "**********" at bounding box center [566, 317] width 1132 height 635
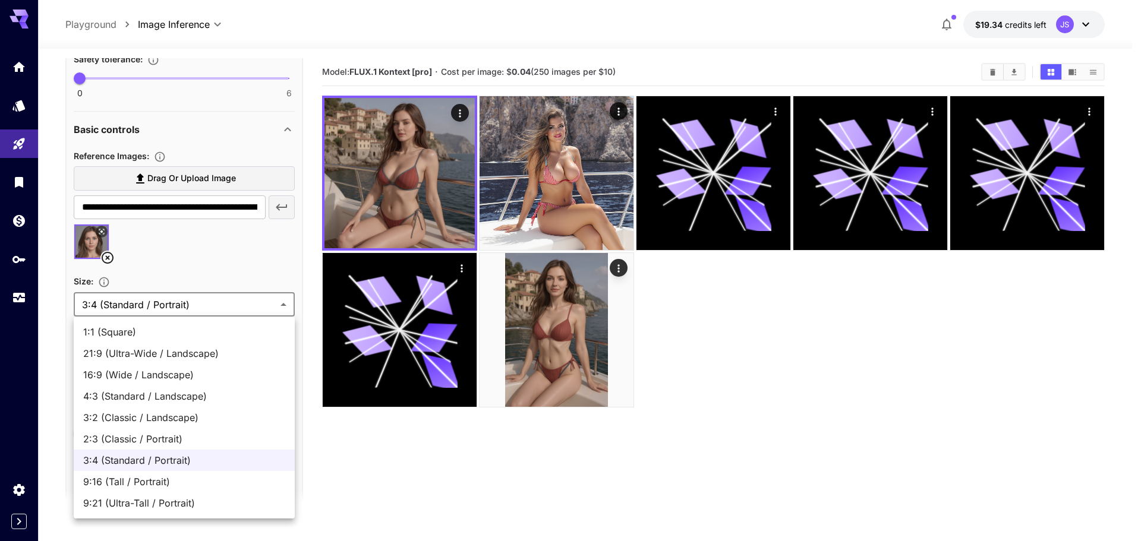
click at [153, 475] on span "9:16 (Tall / Portrait)" at bounding box center [184, 482] width 202 height 14
type input "**********"
type input "***"
type input "****"
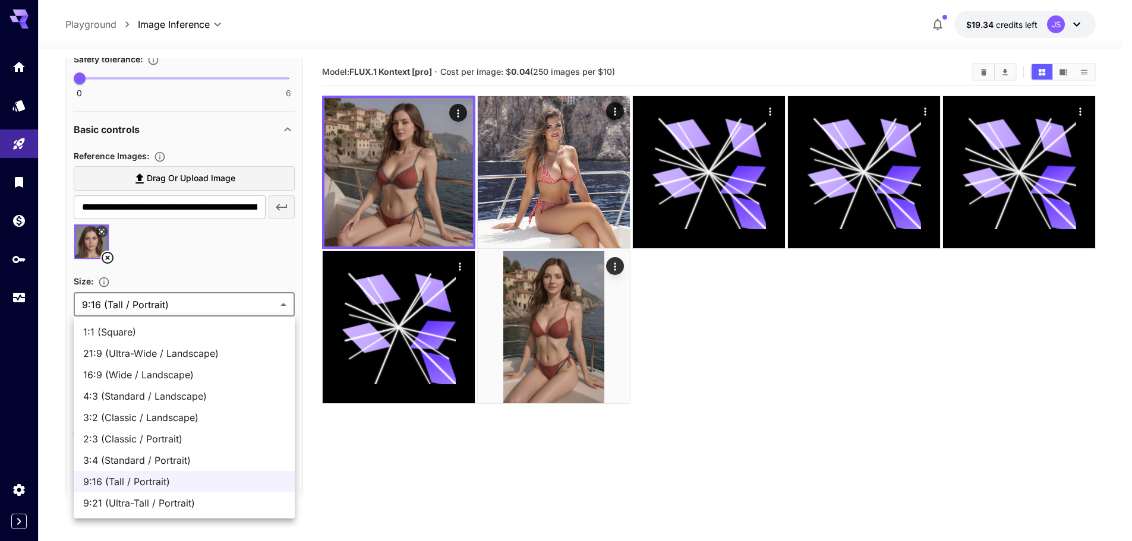
click at [205, 302] on body "**********" at bounding box center [566, 317] width 1132 height 635
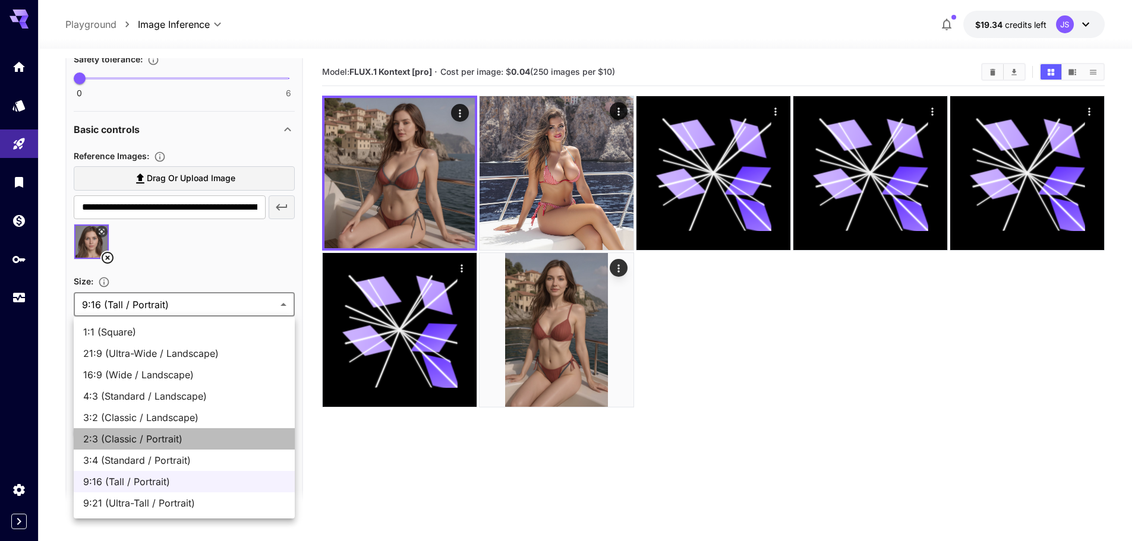
click at [150, 429] on li "2:3 (Classic / Portrait)" at bounding box center [184, 438] width 221 height 21
type input "**********"
type input "***"
type input "****"
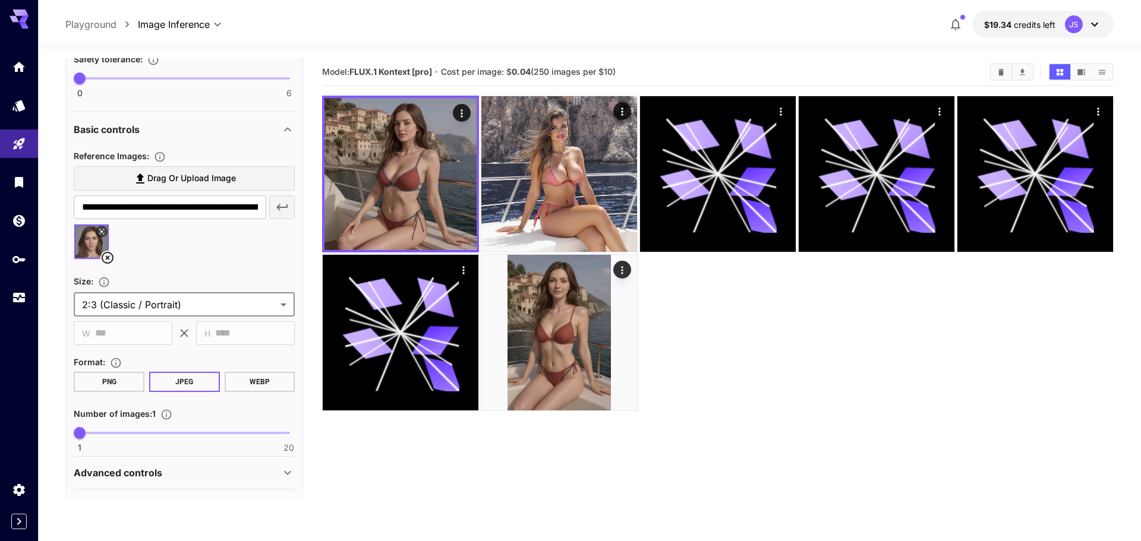
click at [175, 302] on body "**********" at bounding box center [570, 317] width 1141 height 635
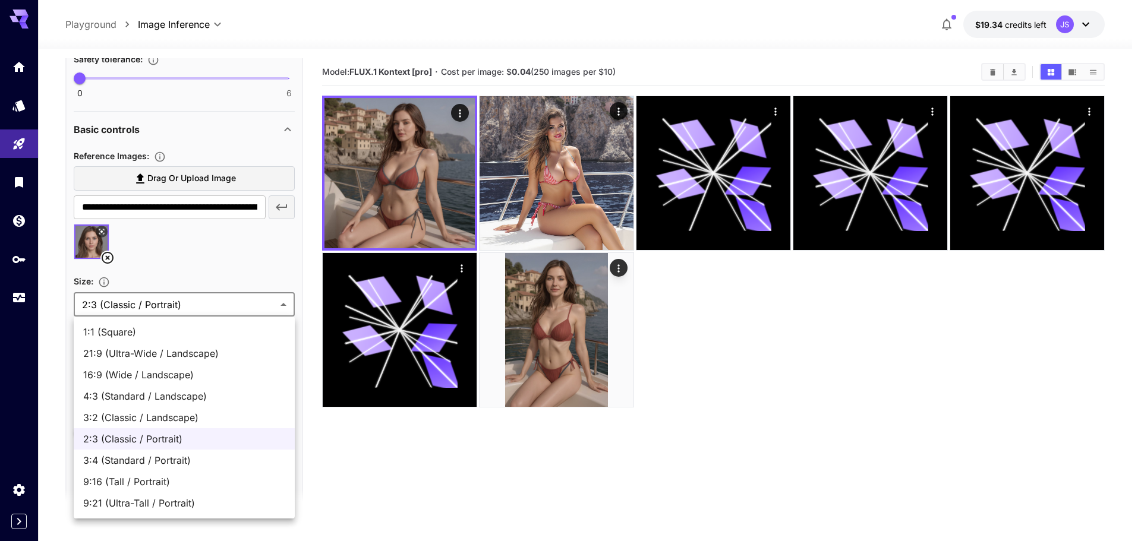
click at [151, 463] on span "3:4 (Standard / Portrait)" at bounding box center [184, 460] width 202 height 14
type input "**********"
type input "***"
type input "****"
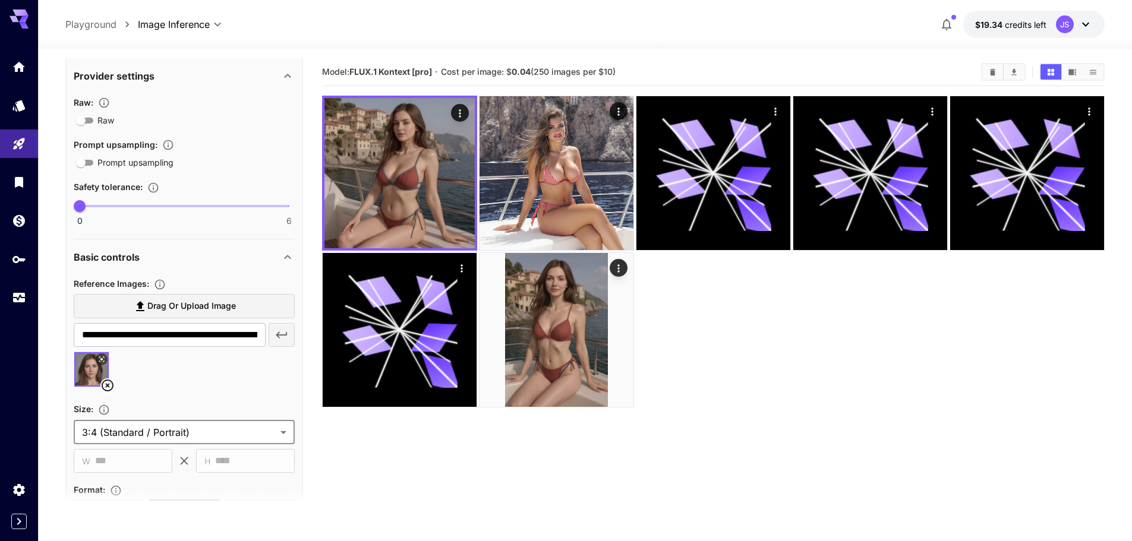
scroll to position [415, 0]
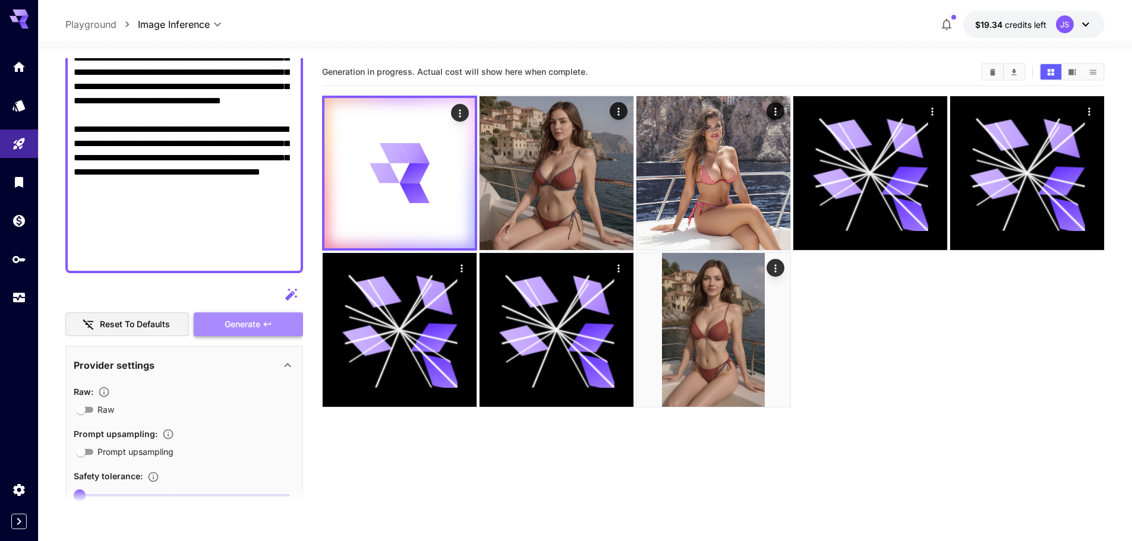
click at [230, 324] on span "Generate" at bounding box center [243, 324] width 36 height 15
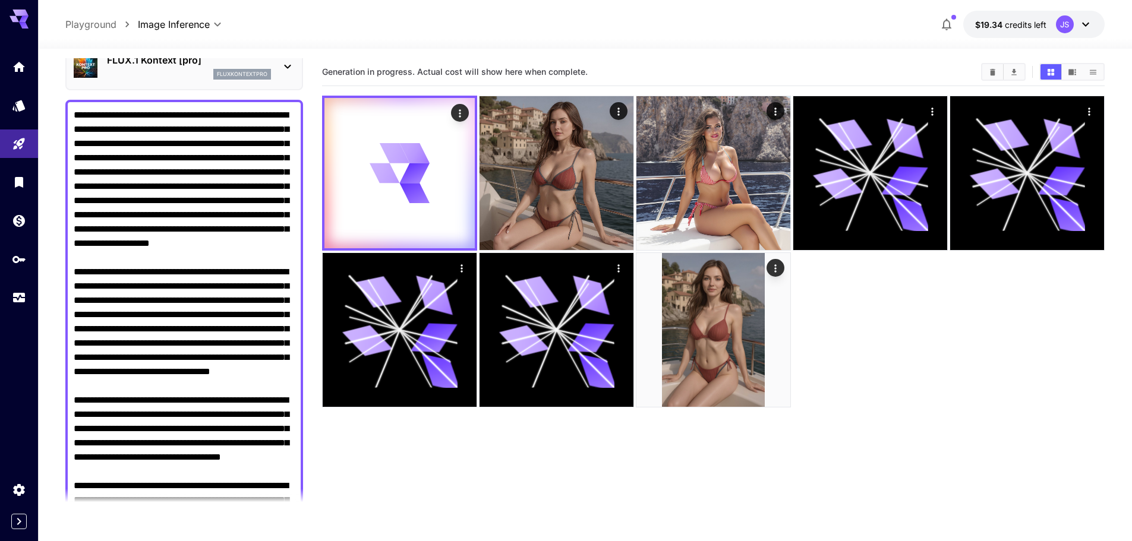
scroll to position [0, 0]
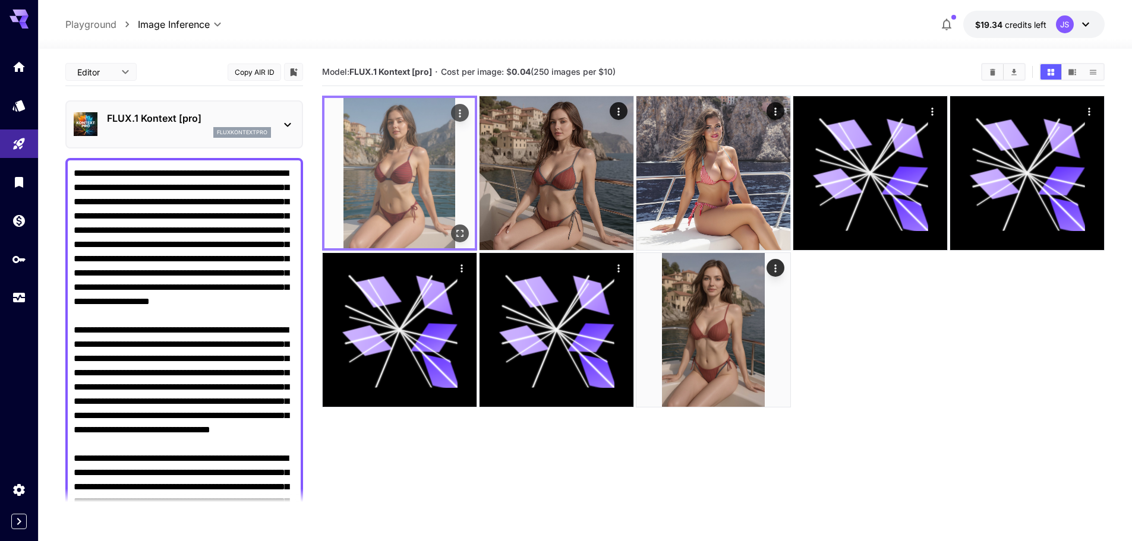
click at [409, 197] on img at bounding box center [399, 173] width 150 height 150
click at [461, 232] on icon "Open in fullscreen" at bounding box center [460, 234] width 12 height 12
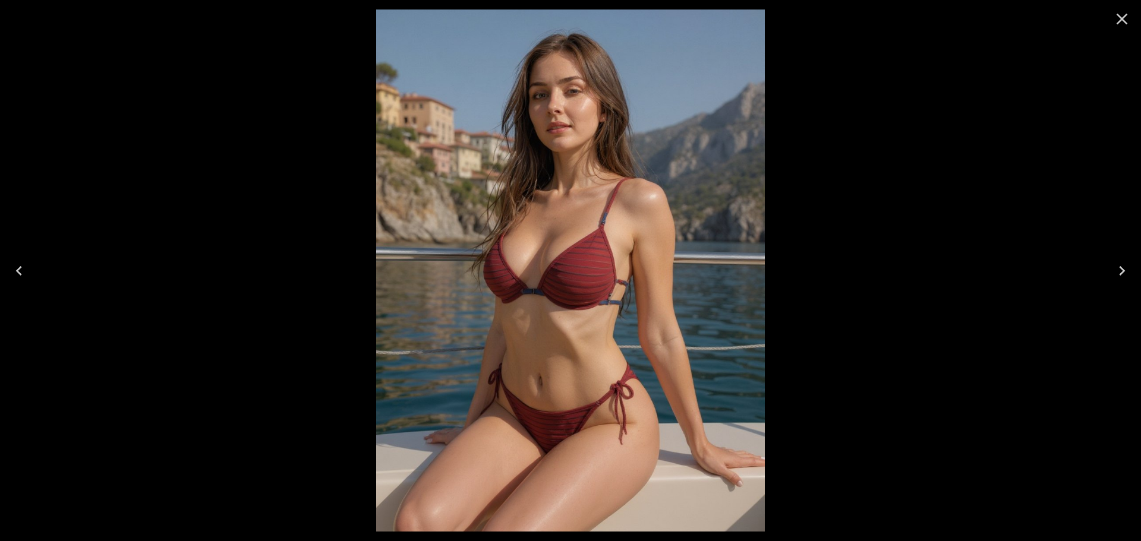
click at [1120, 23] on icon "Close" at bounding box center [1121, 19] width 19 height 19
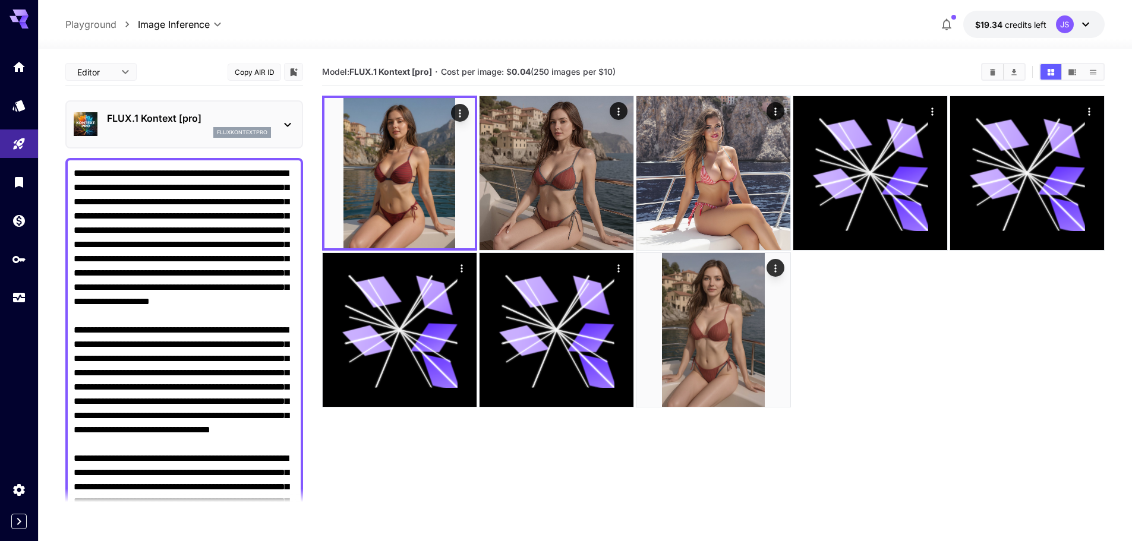
click at [285, 125] on icon at bounding box center [287, 125] width 14 height 14
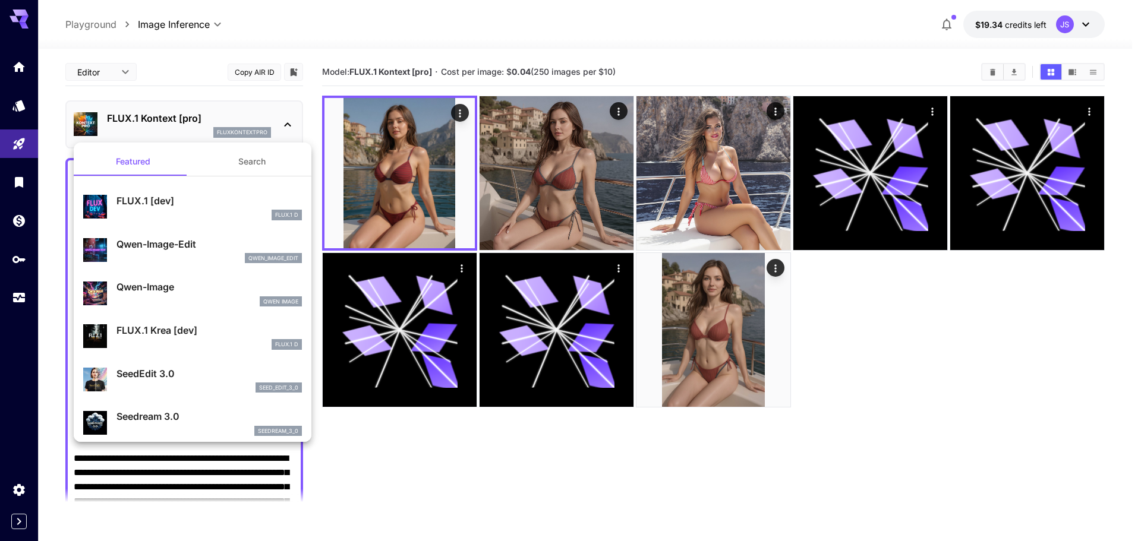
click at [290, 124] on div at bounding box center [570, 270] width 1141 height 541
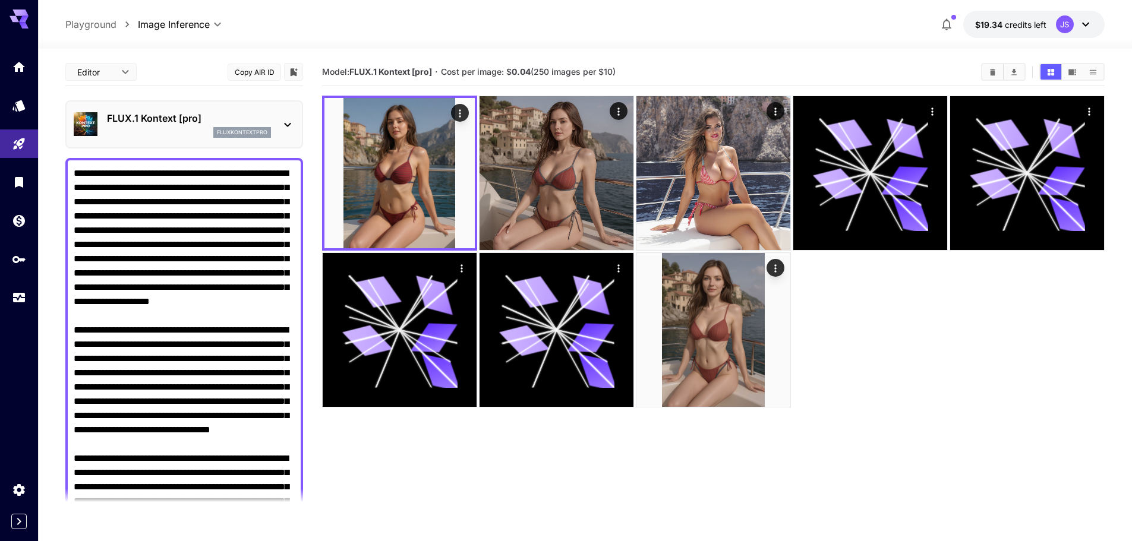
click at [264, 183] on textarea "Raw" at bounding box center [184, 422] width 221 height 513
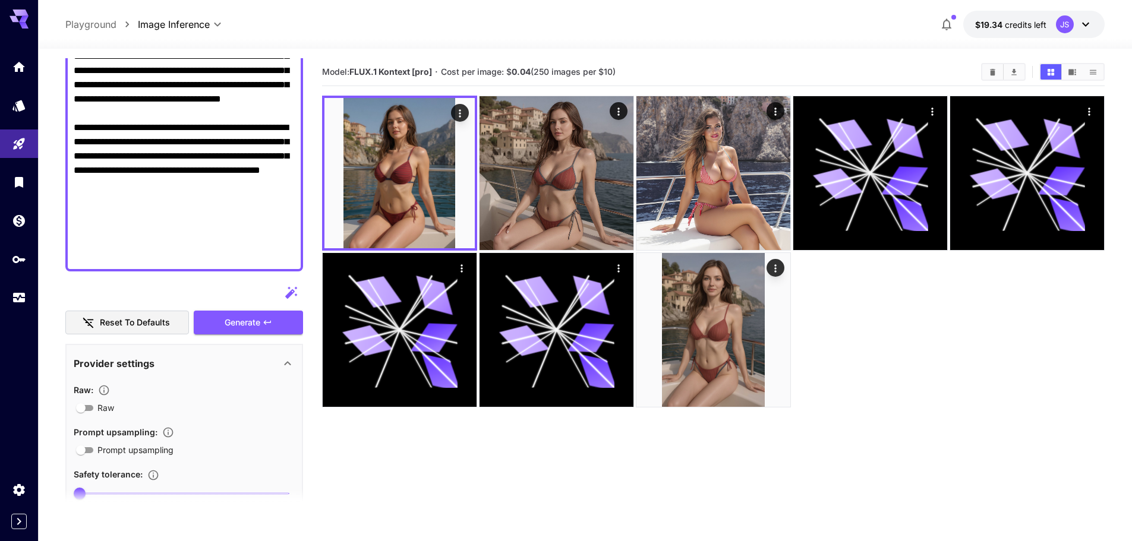
scroll to position [416, 0]
click at [282, 349] on section "Provider settings Raw : Raw Prompt upsampling : Prompt upsampling Safety tolera…" at bounding box center [184, 436] width 221 height 181
click at [277, 354] on div "Provider settings" at bounding box center [184, 364] width 221 height 29
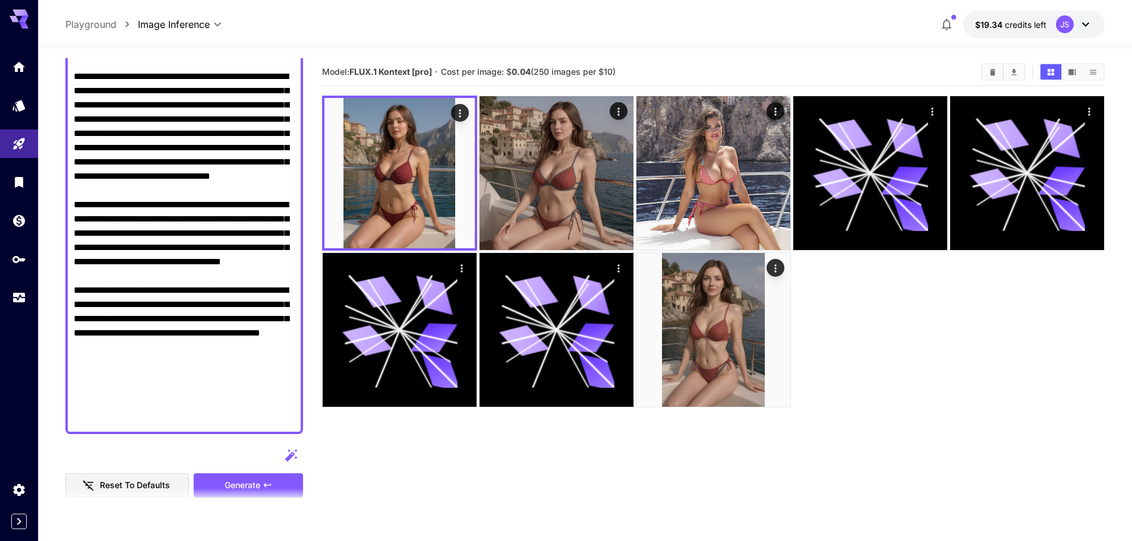
scroll to position [357, 0]
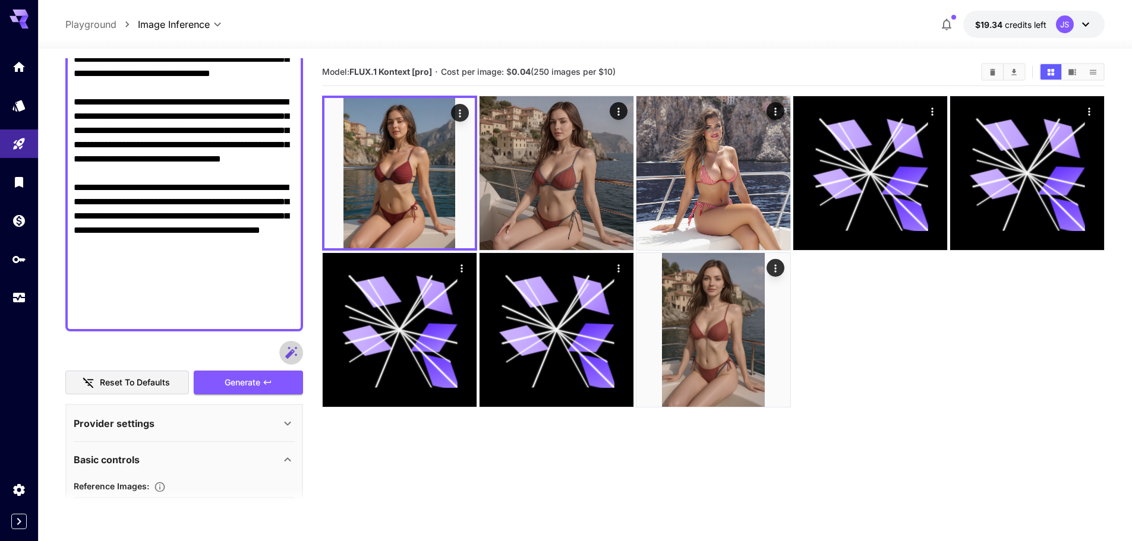
click at [289, 347] on icon "button" at bounding box center [291, 352] width 12 height 12
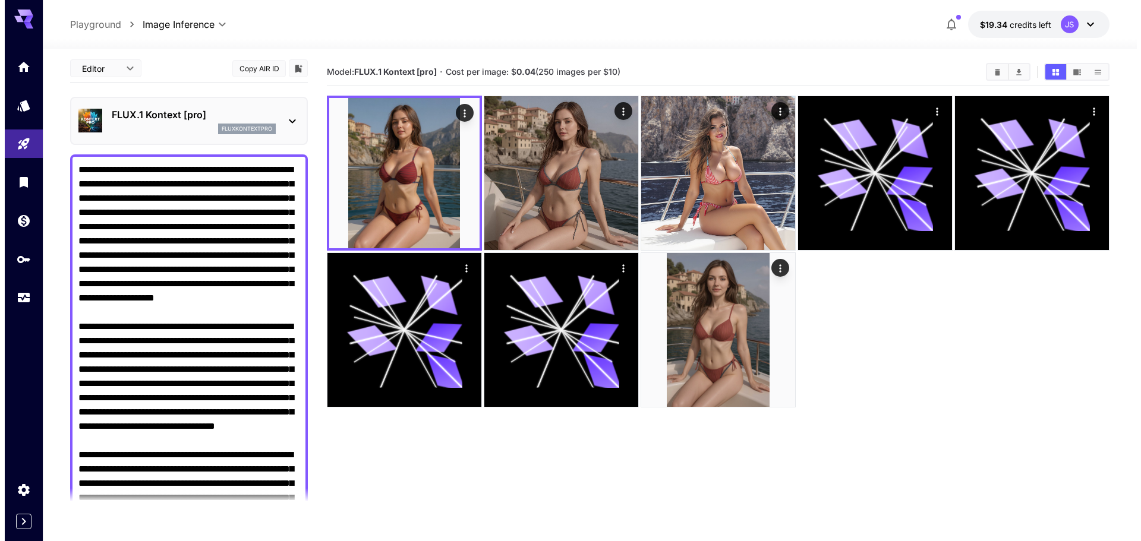
scroll to position [0, 0]
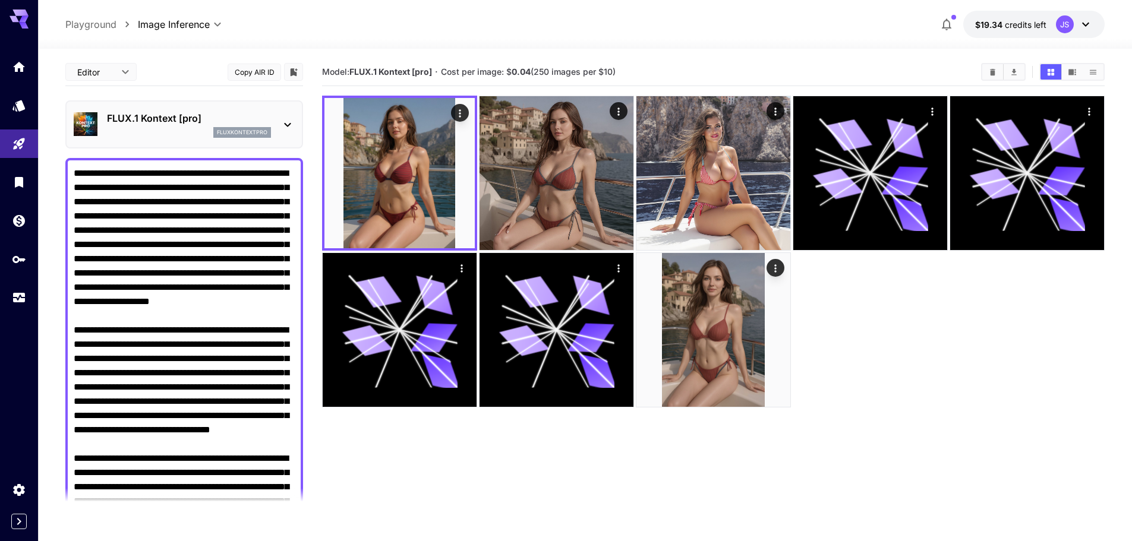
click at [188, 329] on textarea "Raw" at bounding box center [184, 422] width 221 height 513
click at [198, 121] on p "FLUX.1 Kontext [pro]" at bounding box center [189, 118] width 164 height 14
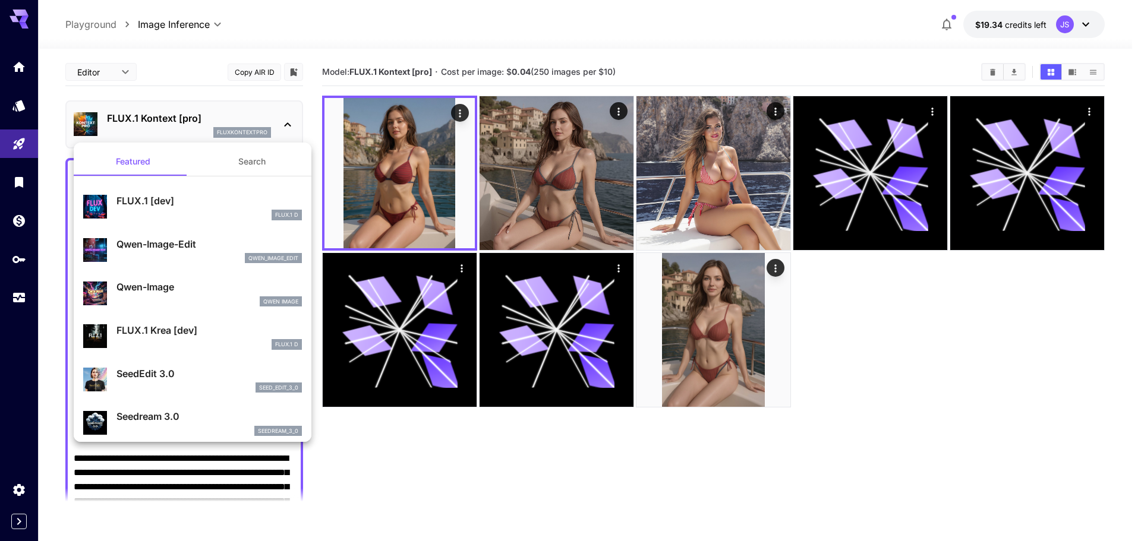
click at [198, 121] on div at bounding box center [570, 270] width 1141 height 541
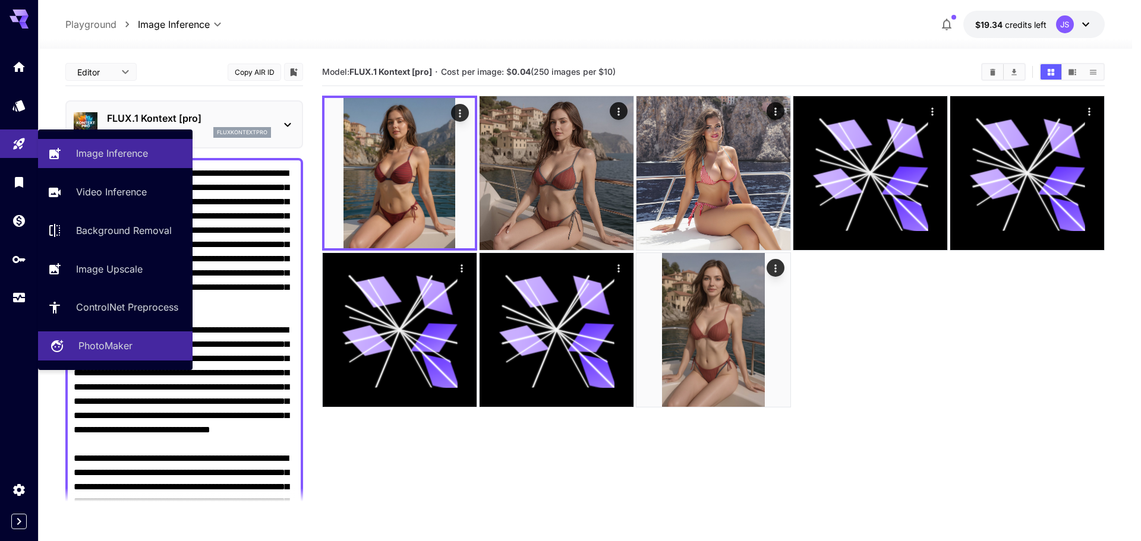
click at [104, 340] on p "PhotoMaker" at bounding box center [105, 346] width 54 height 14
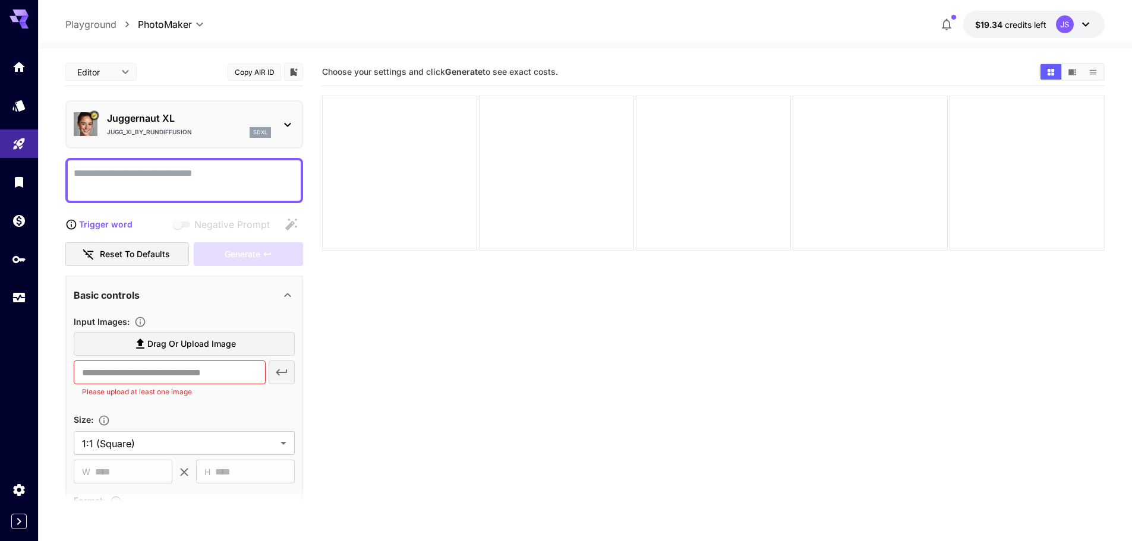
click at [191, 121] on p "Juggernaut XL" at bounding box center [189, 118] width 164 height 14
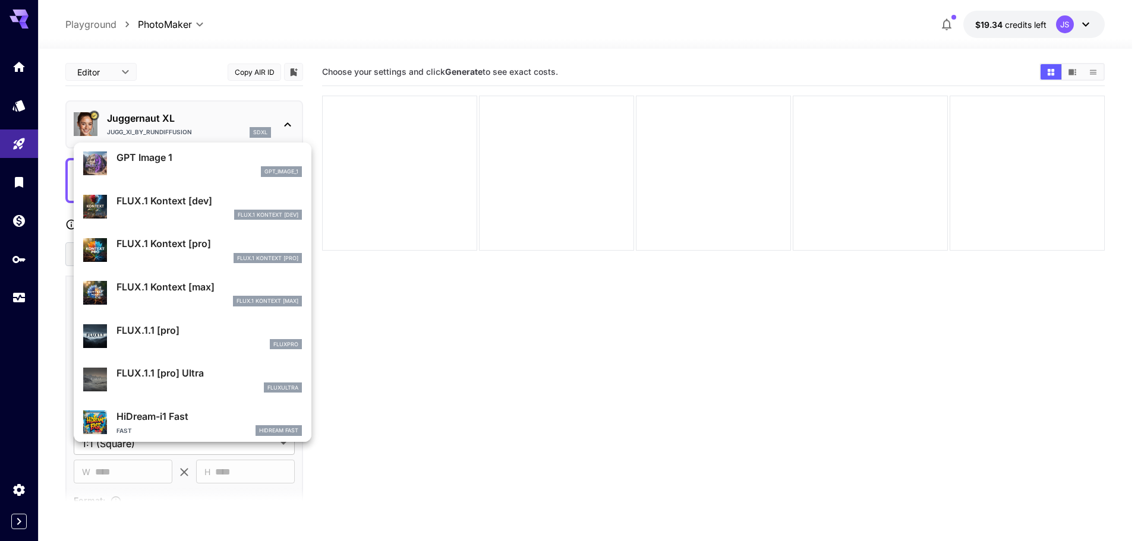
scroll to position [648, 0]
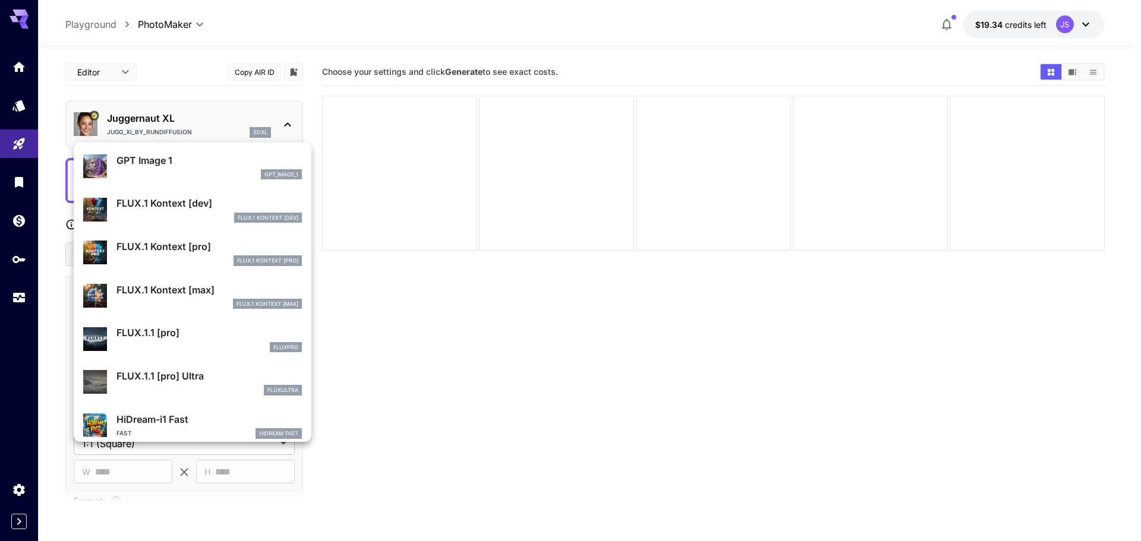
click at [399, 304] on div at bounding box center [570, 270] width 1141 height 541
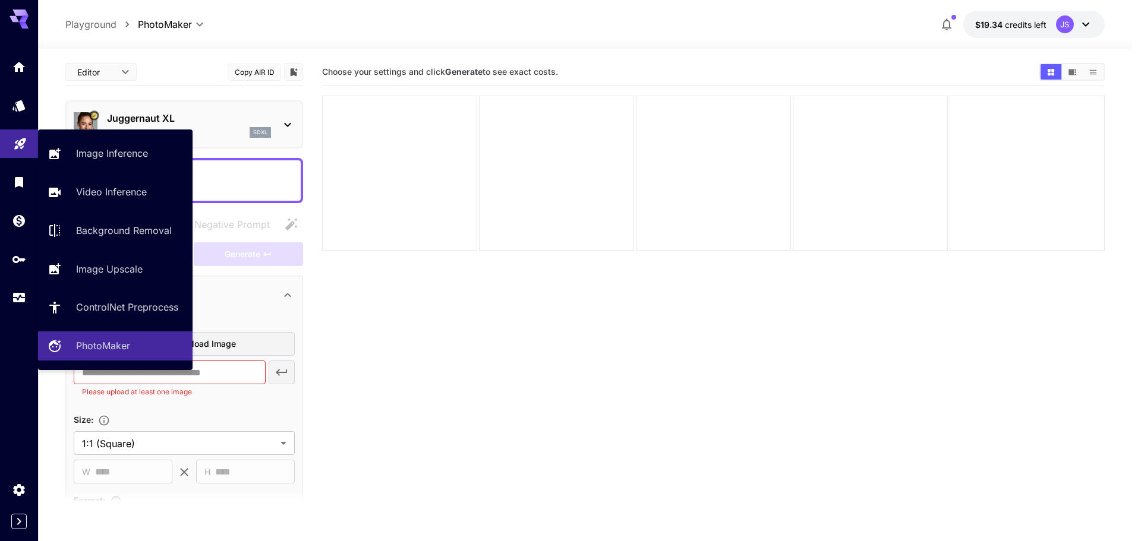
click at [13, 143] on icon "Playground" at bounding box center [20, 140] width 14 height 14
type input "**********"
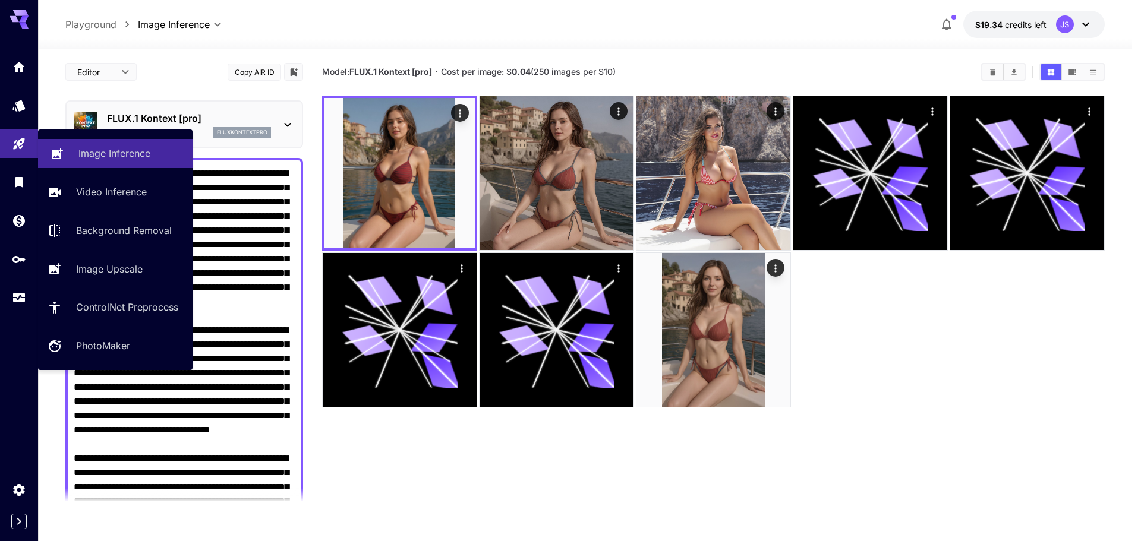
click at [66, 144] on link "Image Inference" at bounding box center [115, 153] width 154 height 29
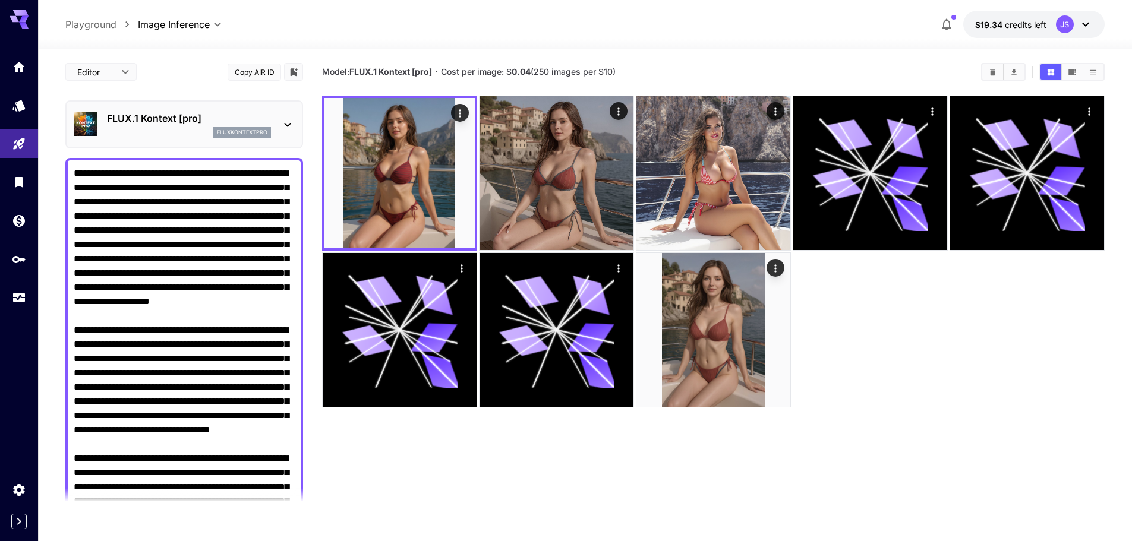
click at [66, 144] on link "Image Inference" at bounding box center [96, 143] width 116 height 16
click at [182, 133] on div "fluxkontextpro" at bounding box center [189, 132] width 164 height 11
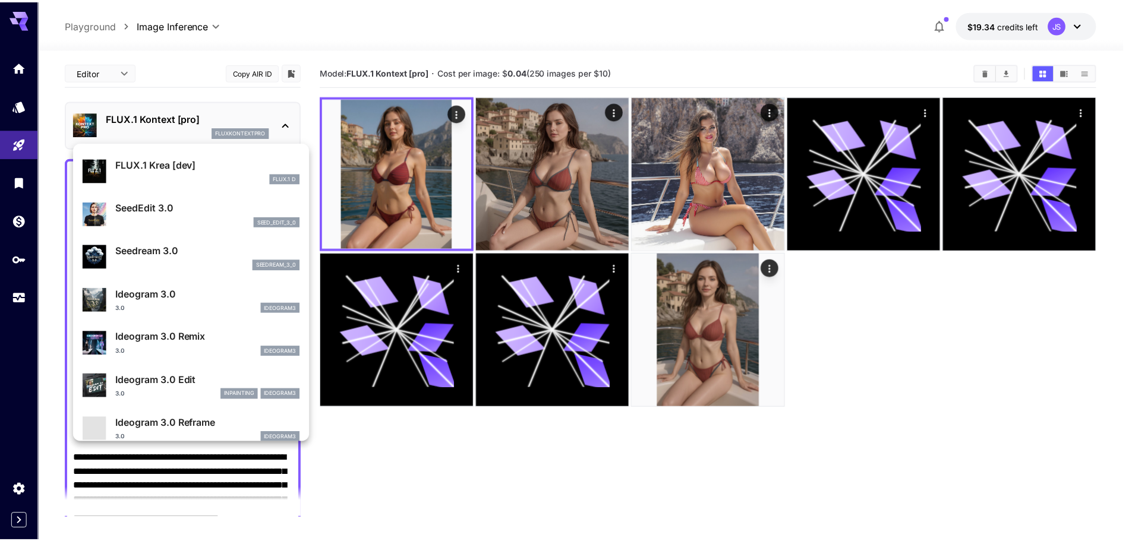
scroll to position [178, 0]
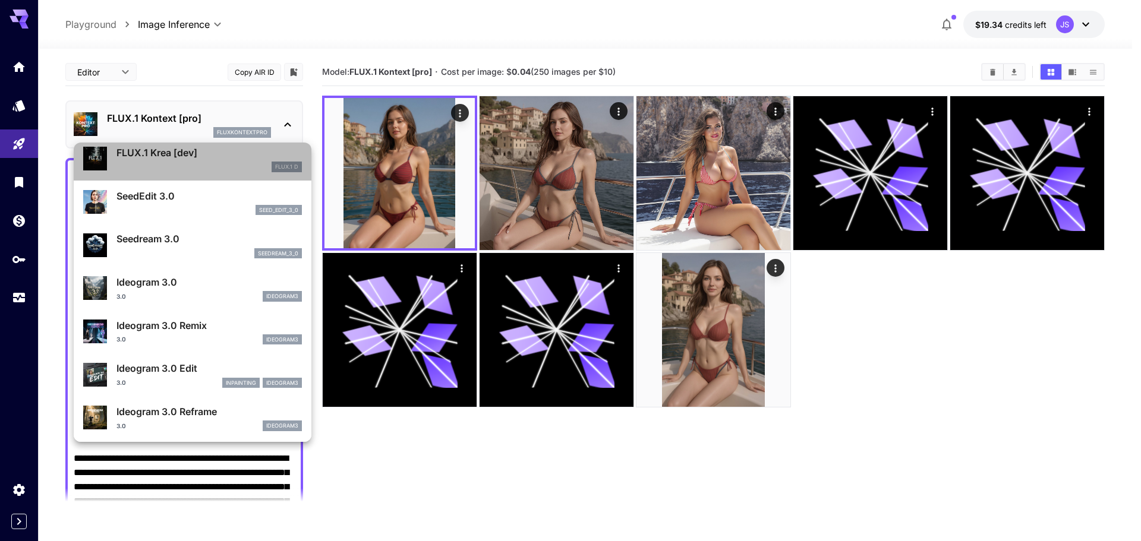
click at [201, 170] on div "FLUX.1 D" at bounding box center [208, 167] width 185 height 11
type input "**********"
type input "***"
type input "****"
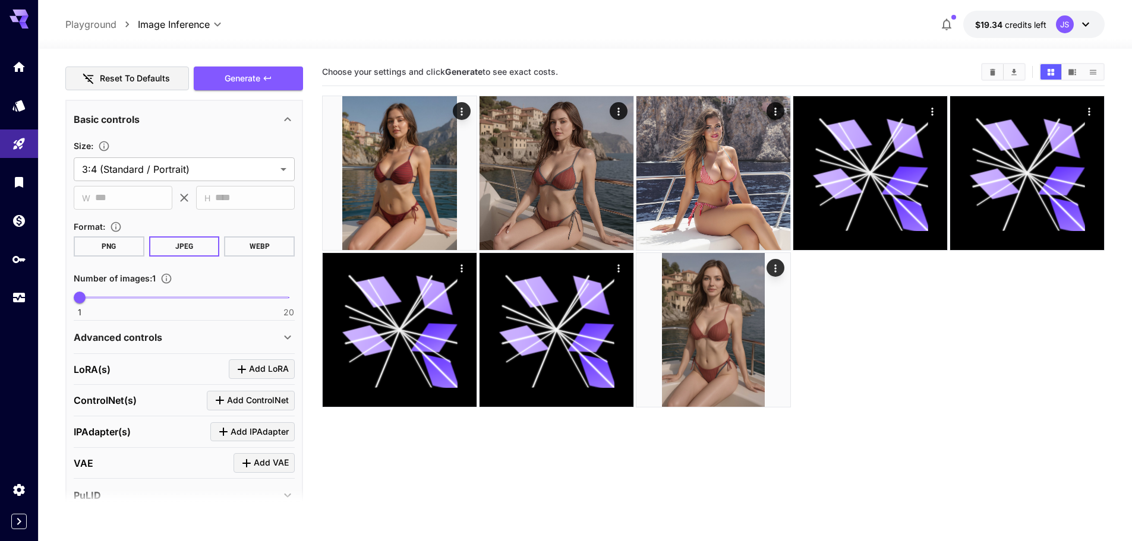
scroll to position [751, 0]
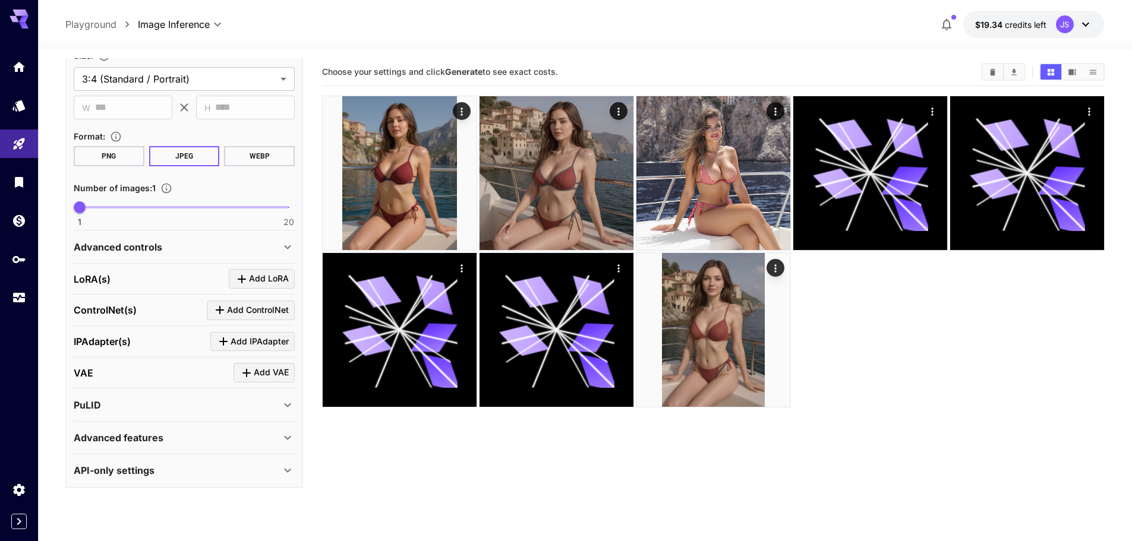
click at [164, 242] on div "Advanced controls" at bounding box center [177, 247] width 207 height 14
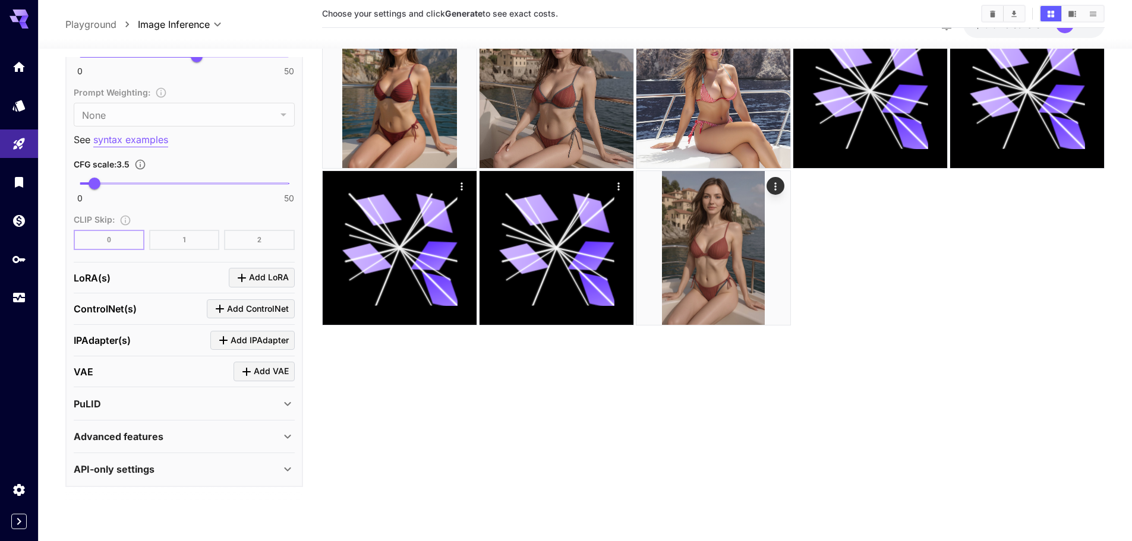
scroll to position [94, 0]
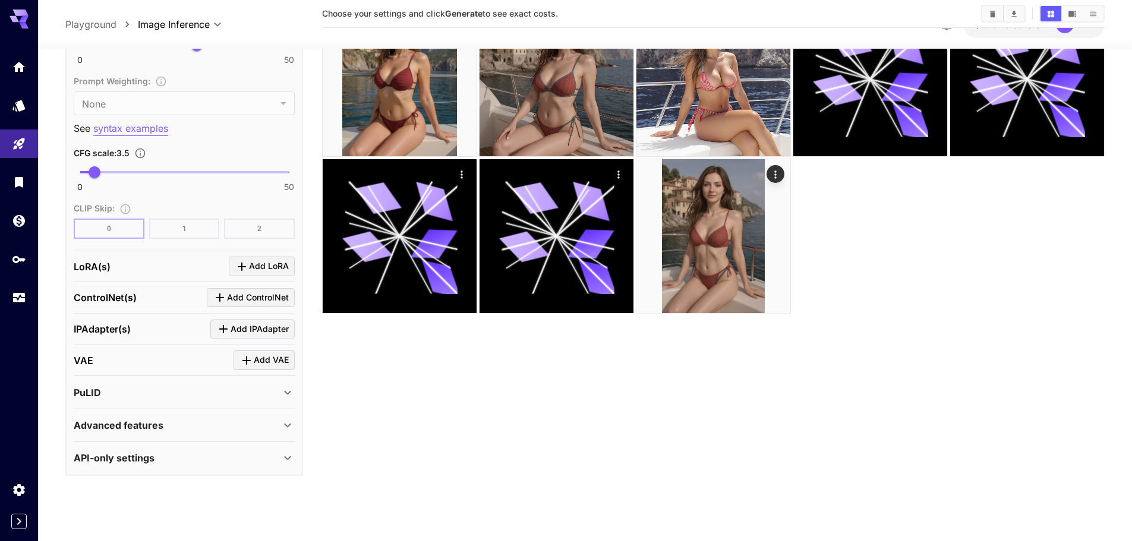
click at [126, 391] on div "PuLID" at bounding box center [177, 392] width 207 height 14
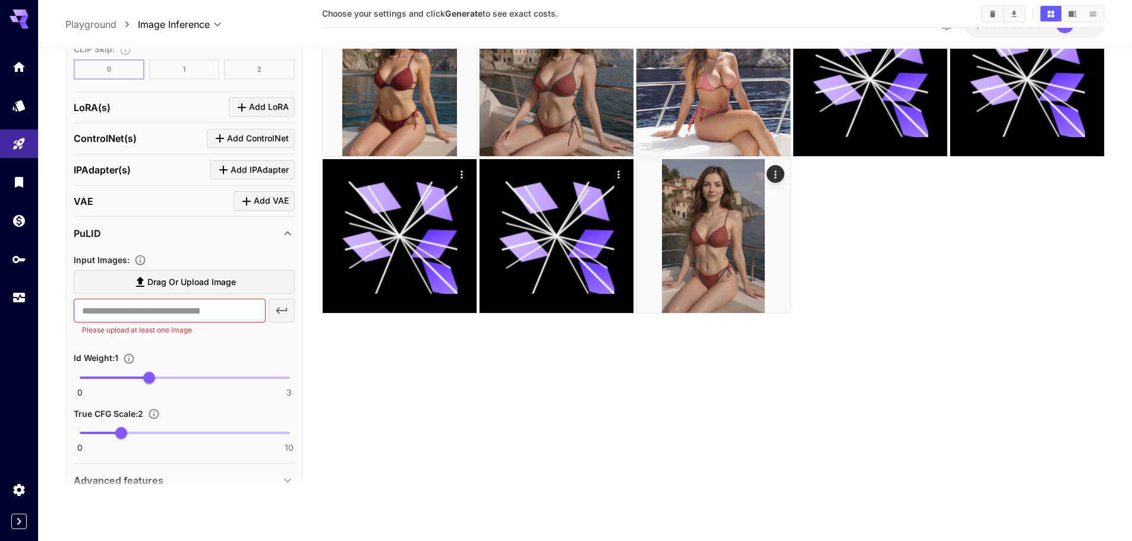
scroll to position [1519, 0]
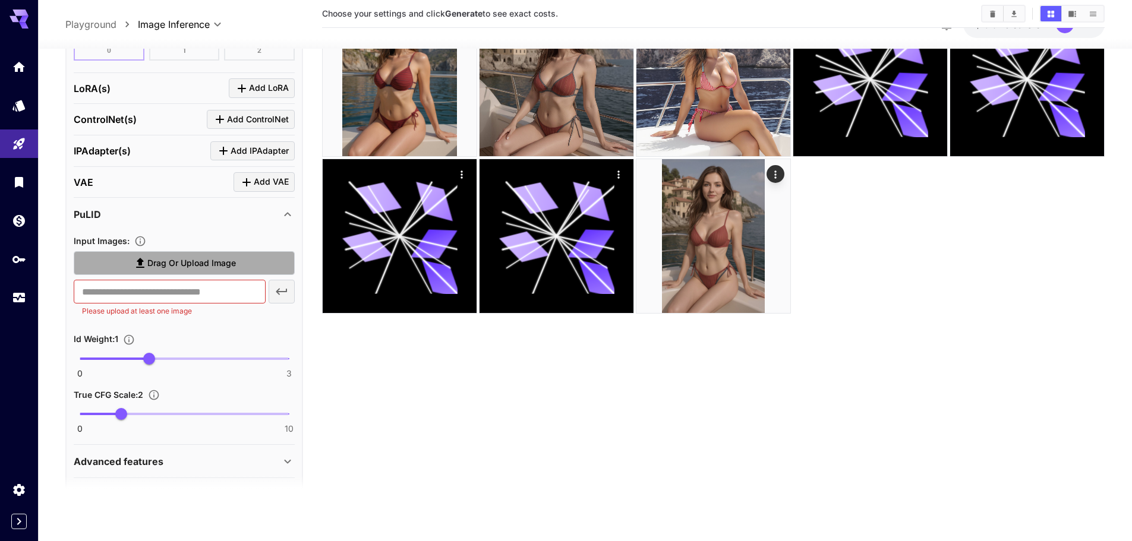
click at [181, 270] on span "Drag or upload image" at bounding box center [191, 263] width 89 height 15
click at [0, 0] on input "Drag or upload image" at bounding box center [0, 0] width 0 height 0
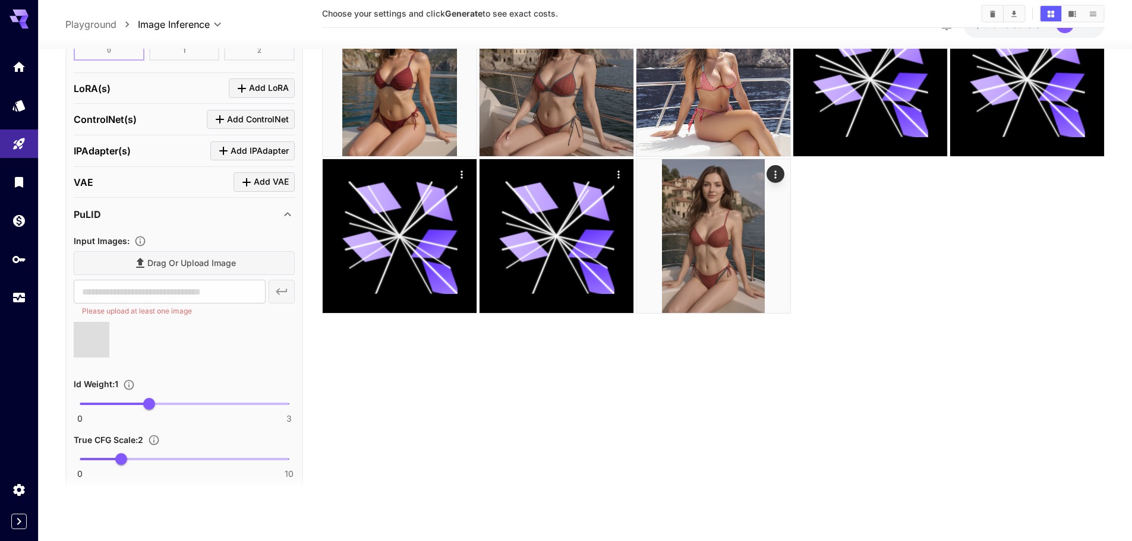
type input "**********"
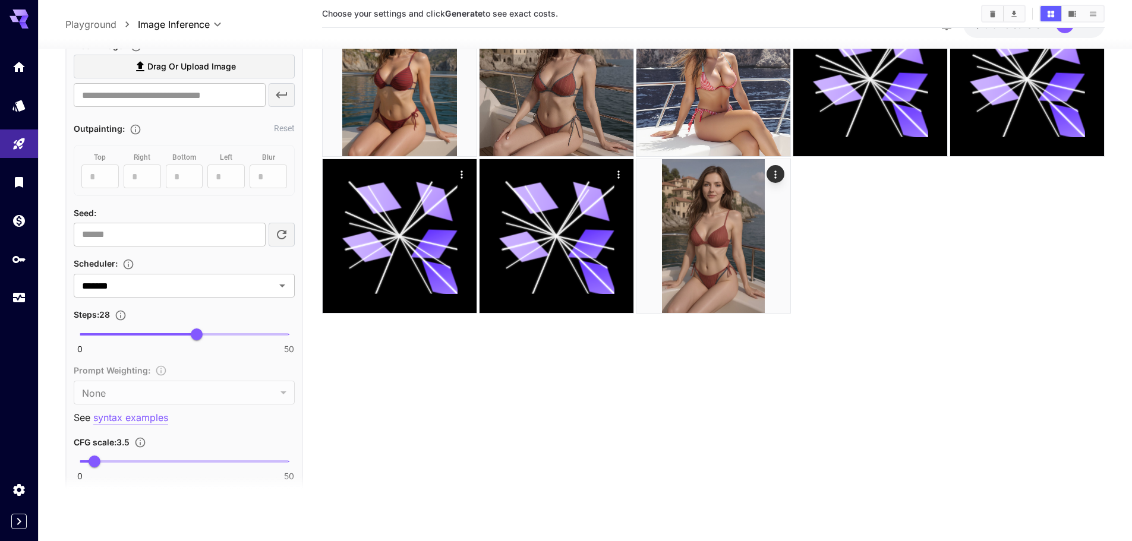
scroll to position [992, 0]
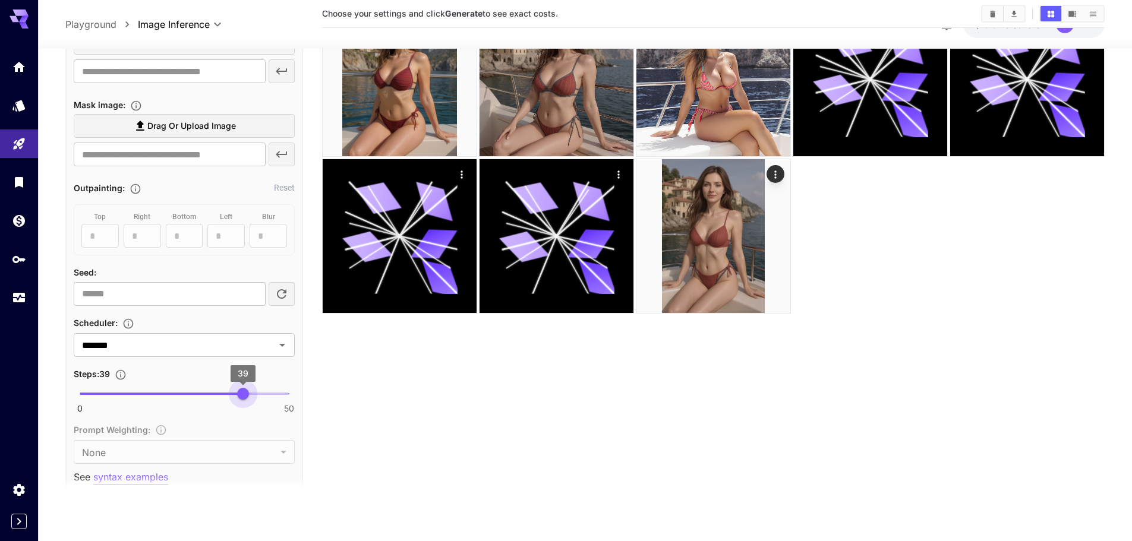
type input "**"
drag, startPoint x: 198, startPoint y: 395, endPoint x: 248, endPoint y: 392, distance: 50.0
click at [248, 392] on span "40" at bounding box center [247, 393] width 12 height 12
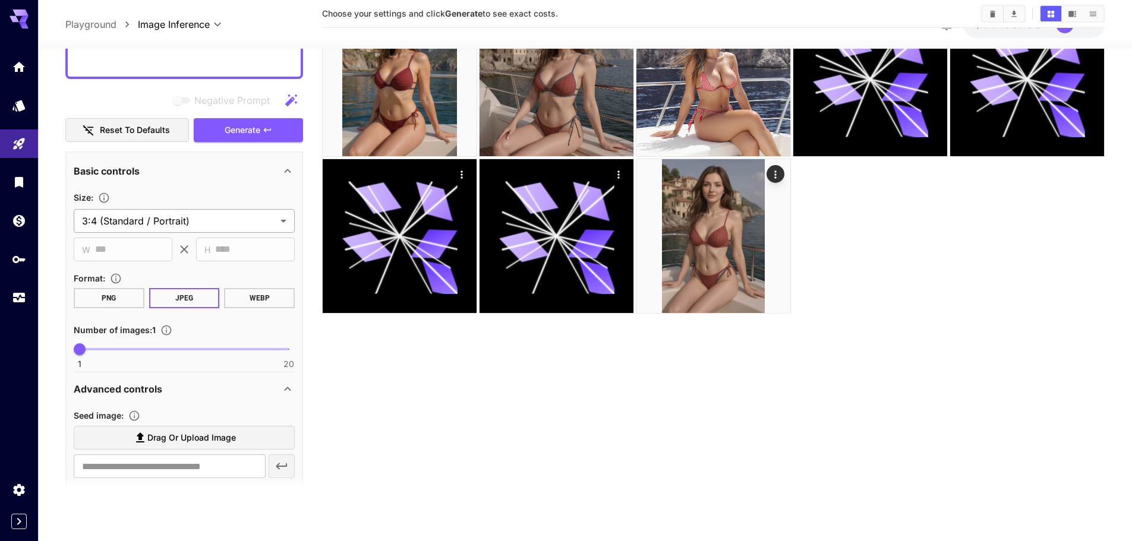
scroll to position [576, 0]
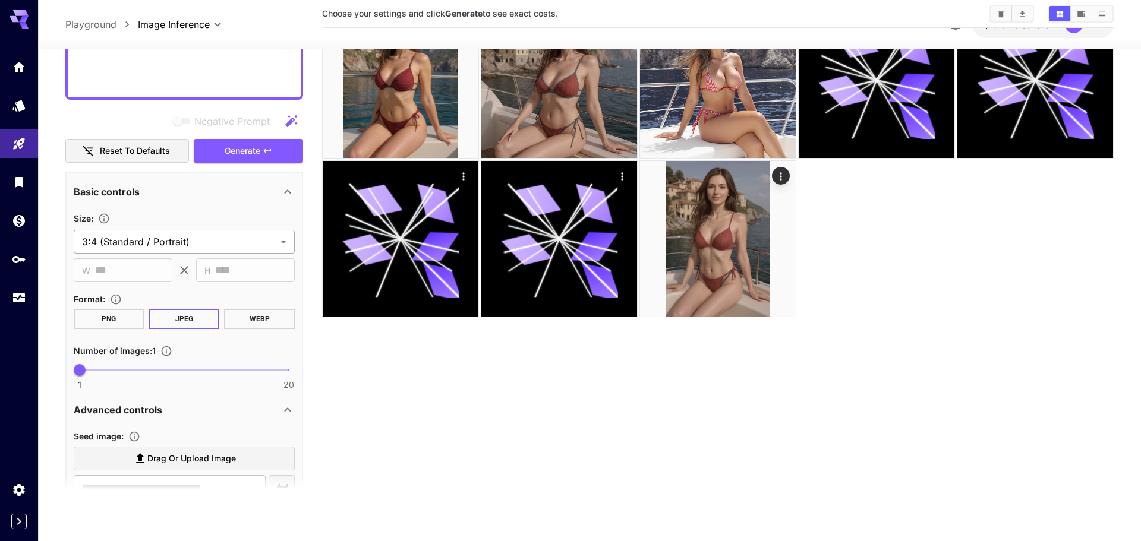
click at [165, 237] on body "**********" at bounding box center [570, 223] width 1141 height 635
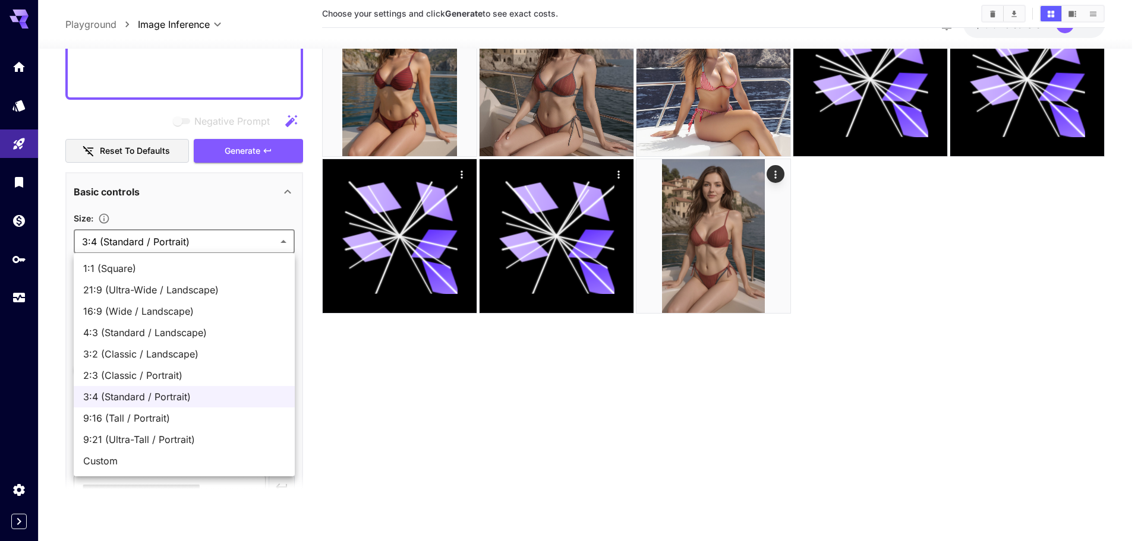
click at [113, 462] on span "Custom" at bounding box center [184, 461] width 202 height 14
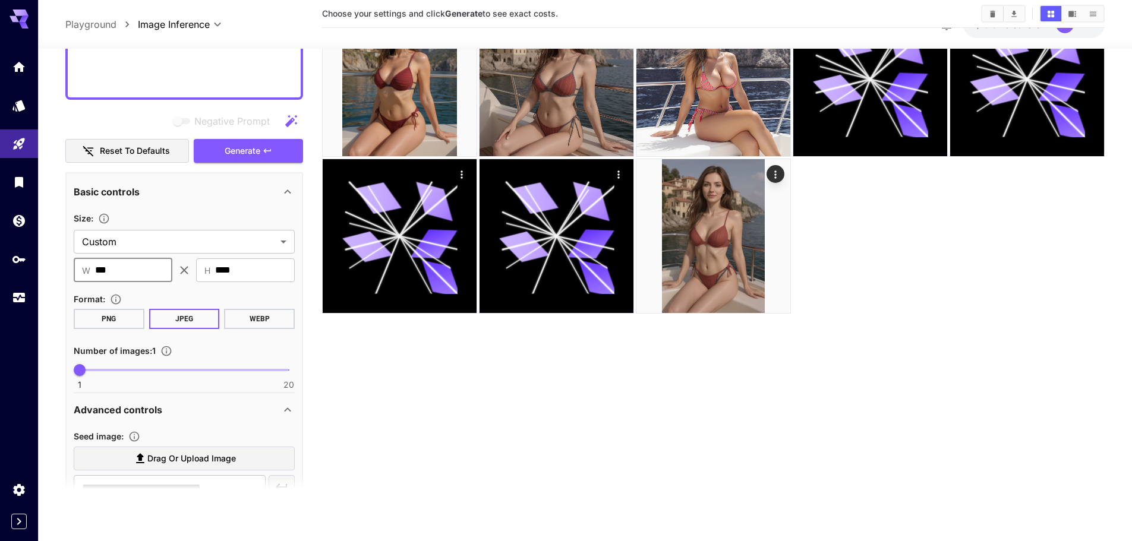
click at [127, 263] on input "***" at bounding box center [133, 270] width 77 height 24
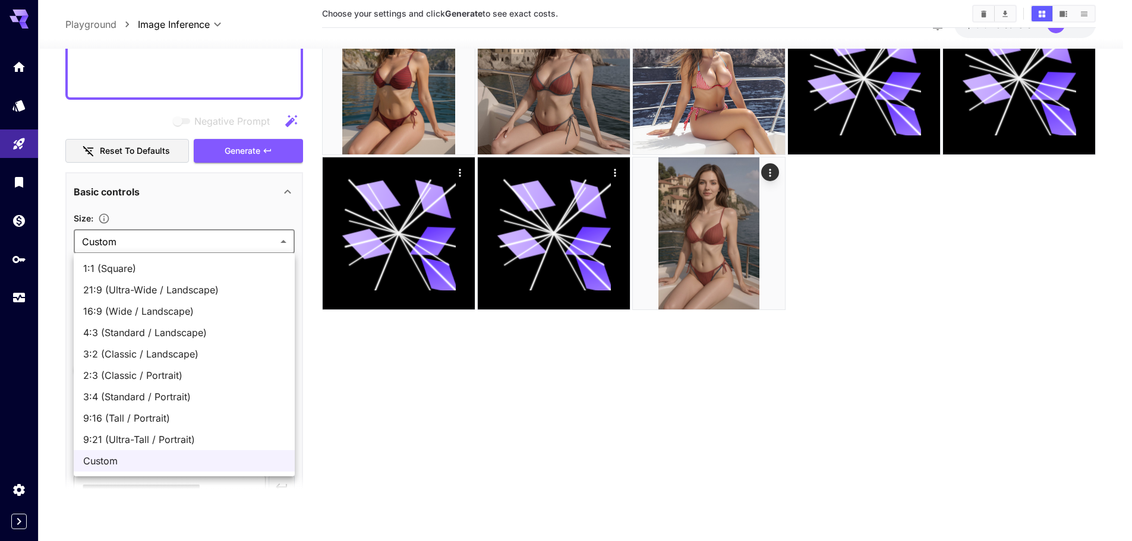
click at [193, 247] on body "**********" at bounding box center [566, 223] width 1132 height 635
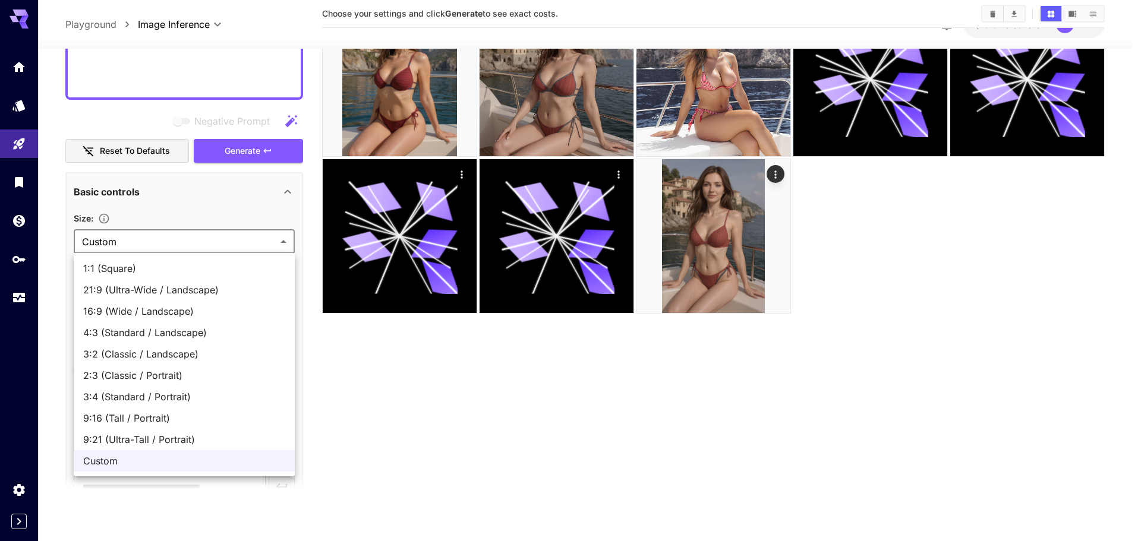
click at [151, 401] on span "3:4 (Standard / Portrait)" at bounding box center [184, 397] width 202 height 14
type input "**********"
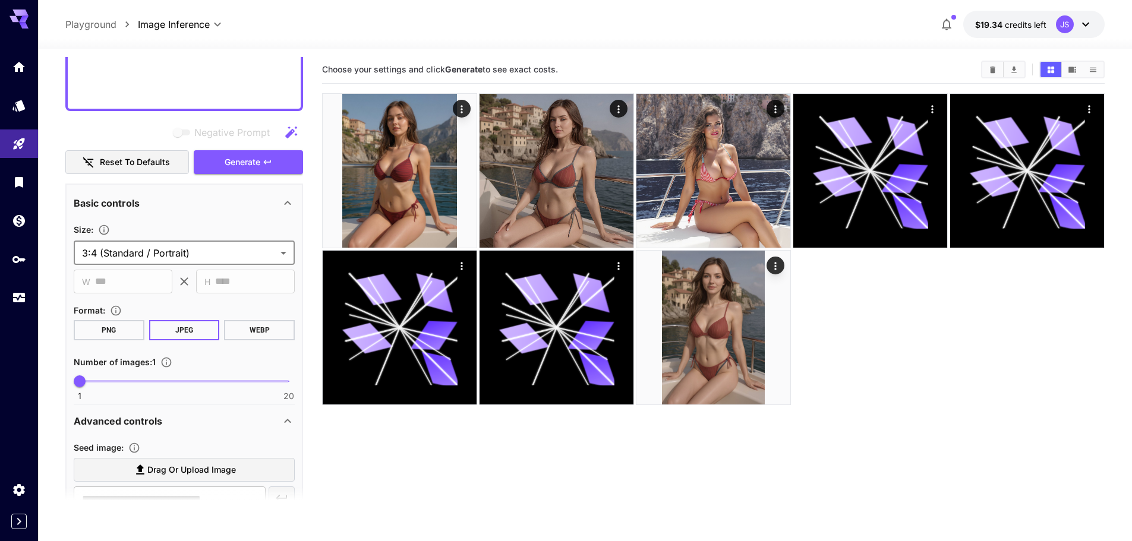
scroll to position [0, 0]
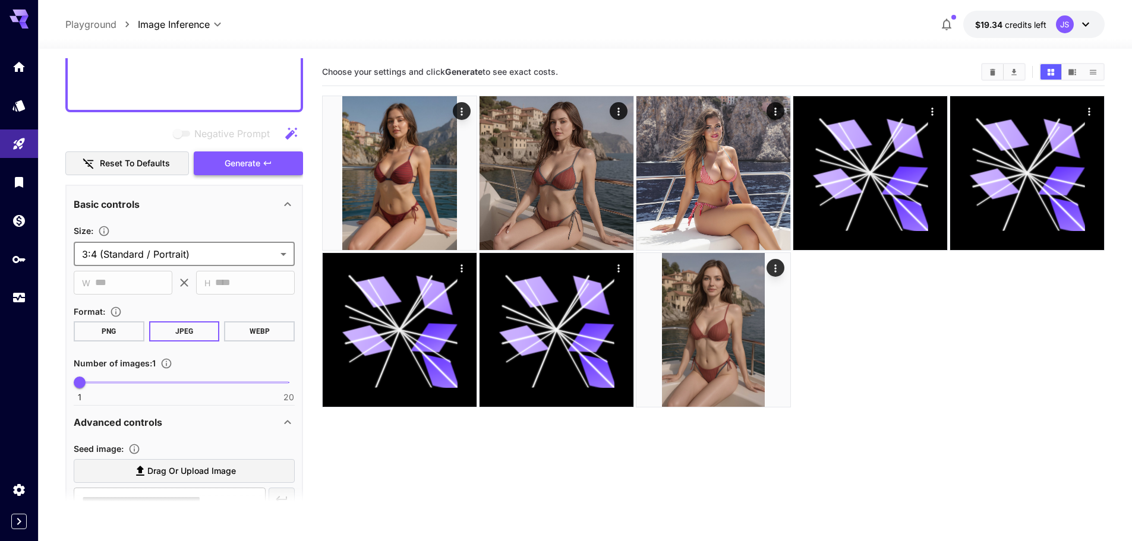
click at [250, 171] on button "Generate" at bounding box center [248, 164] width 109 height 24
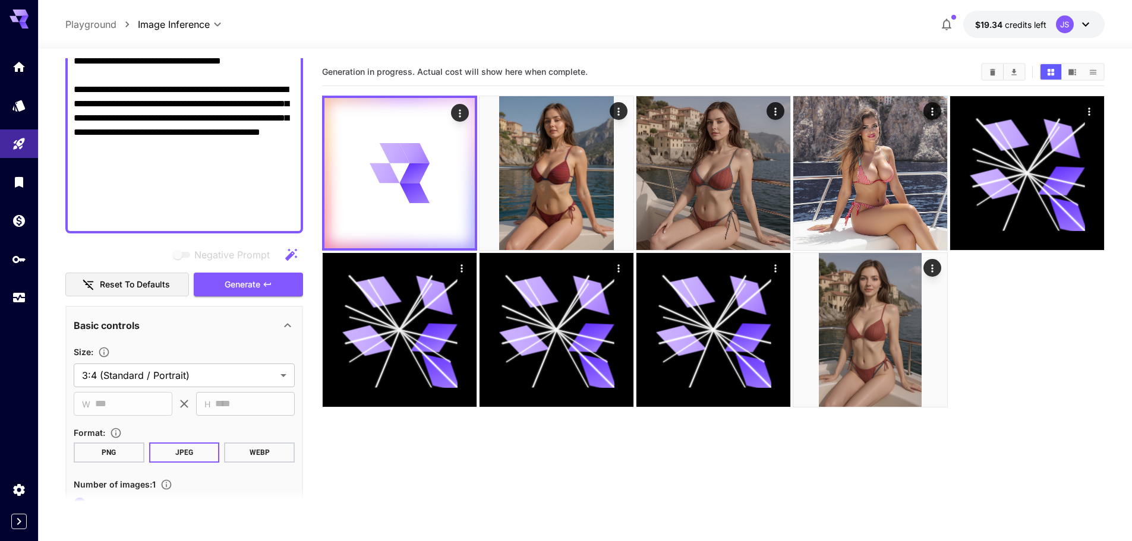
scroll to position [398, 0]
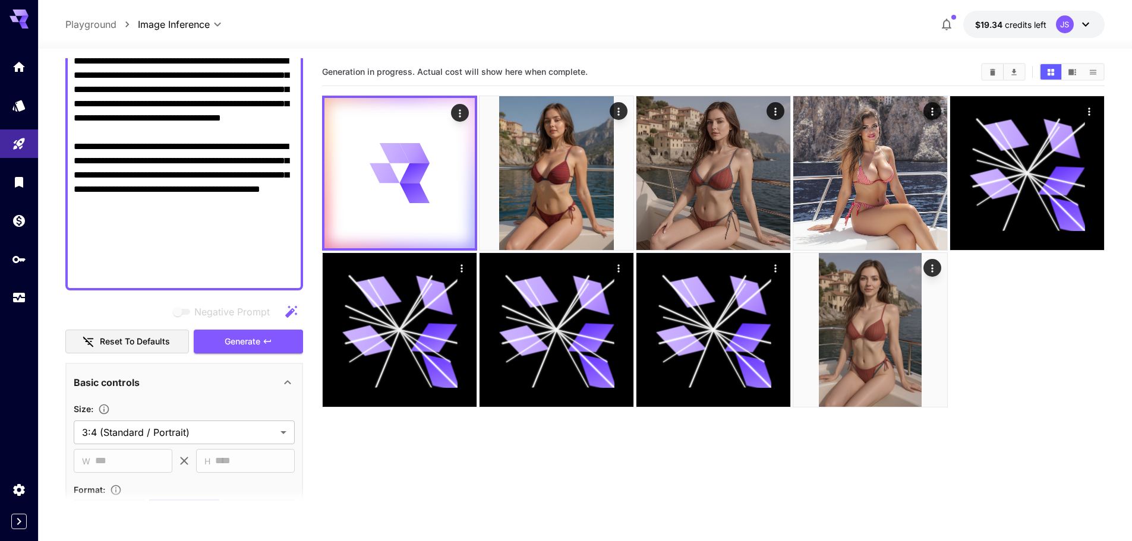
click at [246, 388] on div "Basic controls" at bounding box center [177, 383] width 207 height 14
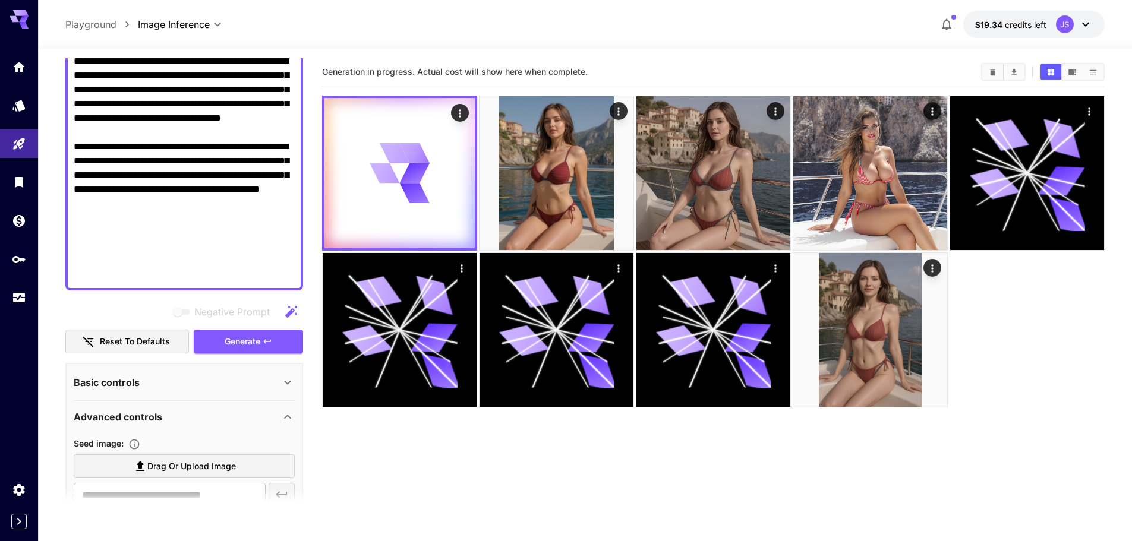
click at [242, 407] on div "Advanced controls" at bounding box center [184, 417] width 221 height 29
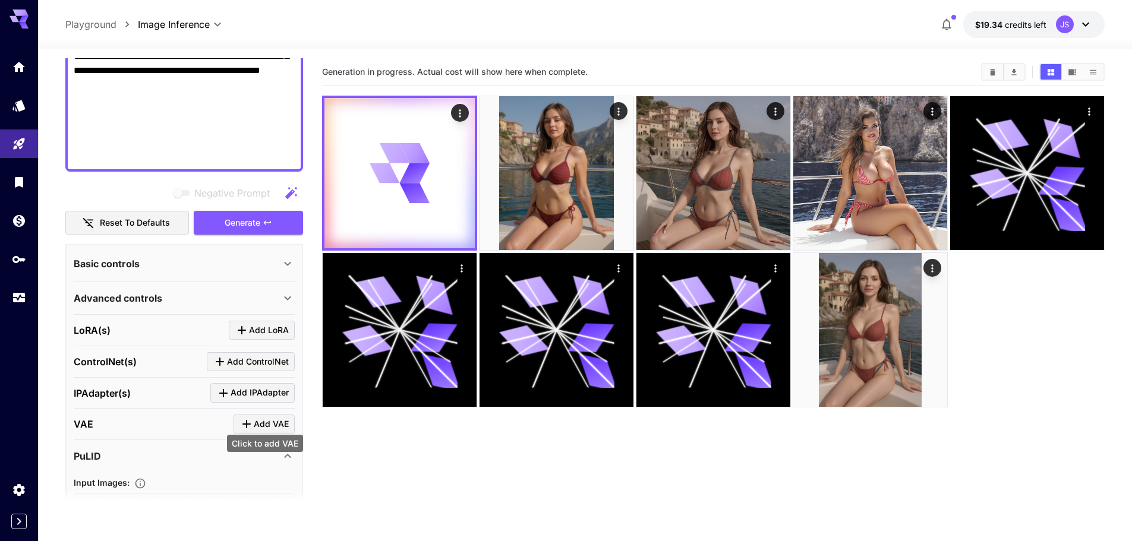
scroll to position [635, 0]
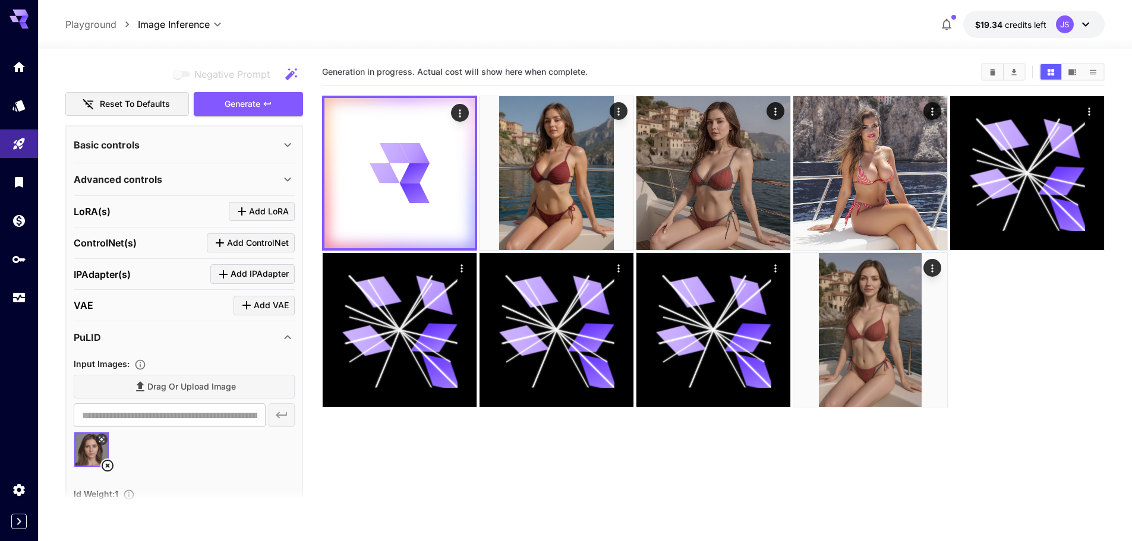
click at [149, 343] on div "PuLID" at bounding box center [177, 337] width 207 height 14
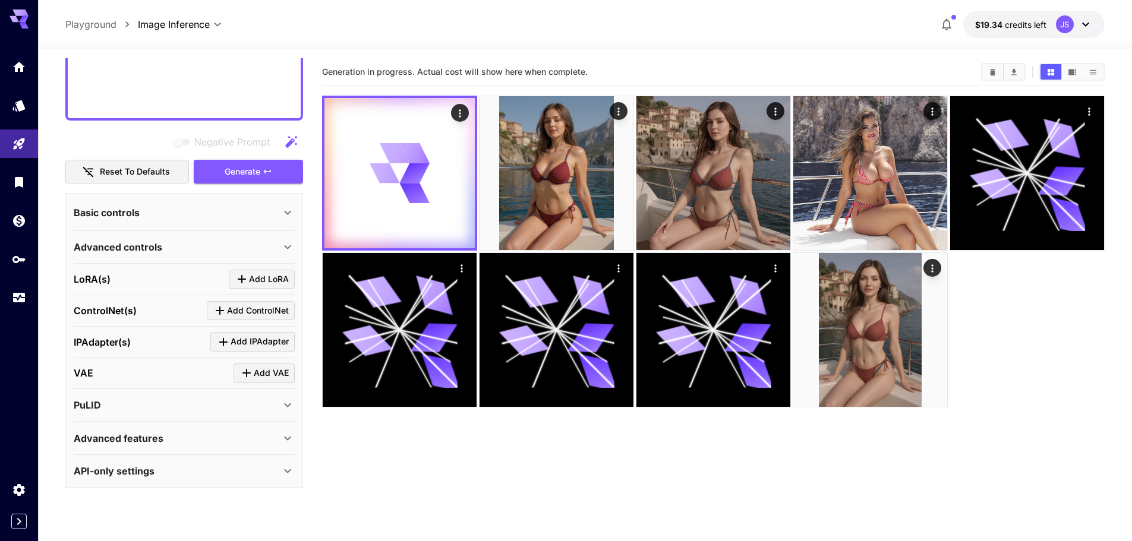
scroll to position [567, 0]
click at [204, 443] on div "Advanced features" at bounding box center [177, 438] width 207 height 14
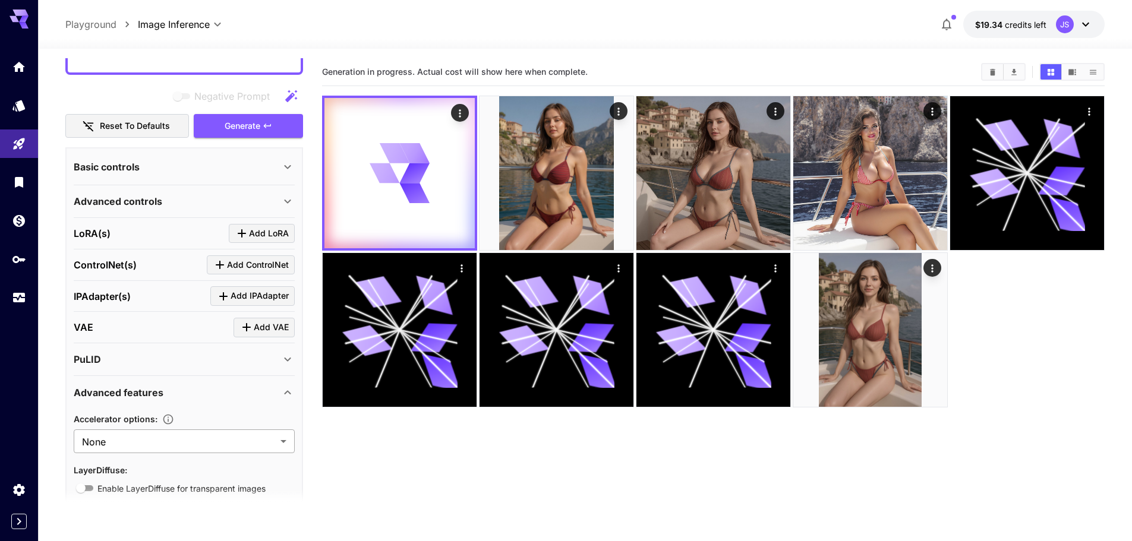
scroll to position [666, 0]
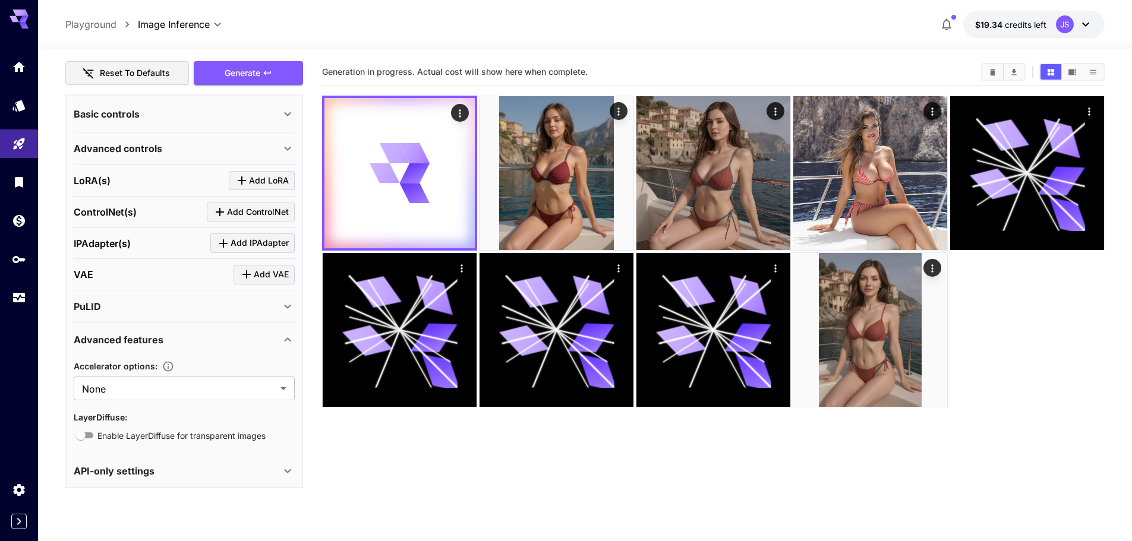
click at [201, 340] on div "Advanced features" at bounding box center [177, 340] width 207 height 14
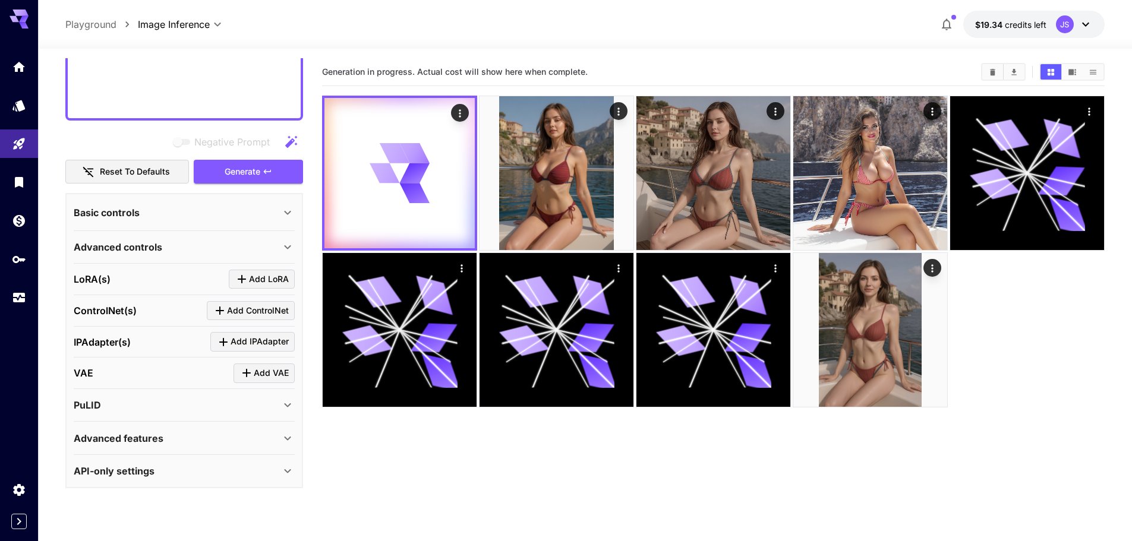
scroll to position [567, 0]
click at [111, 339] on p "IPAdapter(s)" at bounding box center [102, 342] width 57 height 14
click at [219, 343] on icon "Click to add IPAdapter" at bounding box center [223, 342] width 14 height 14
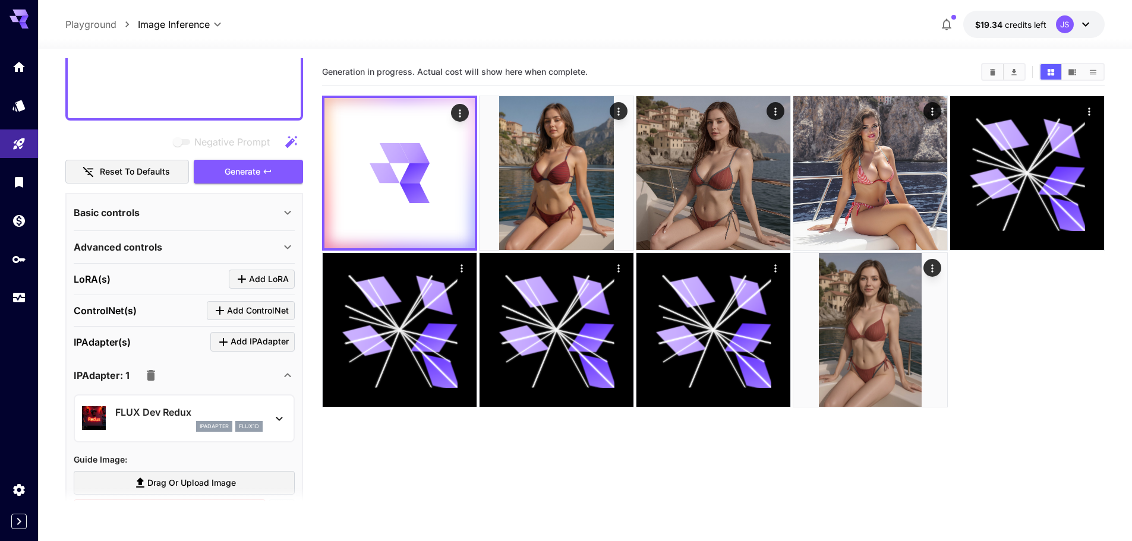
click at [138, 408] on p "FLUX Dev Redux" at bounding box center [188, 412] width 147 height 14
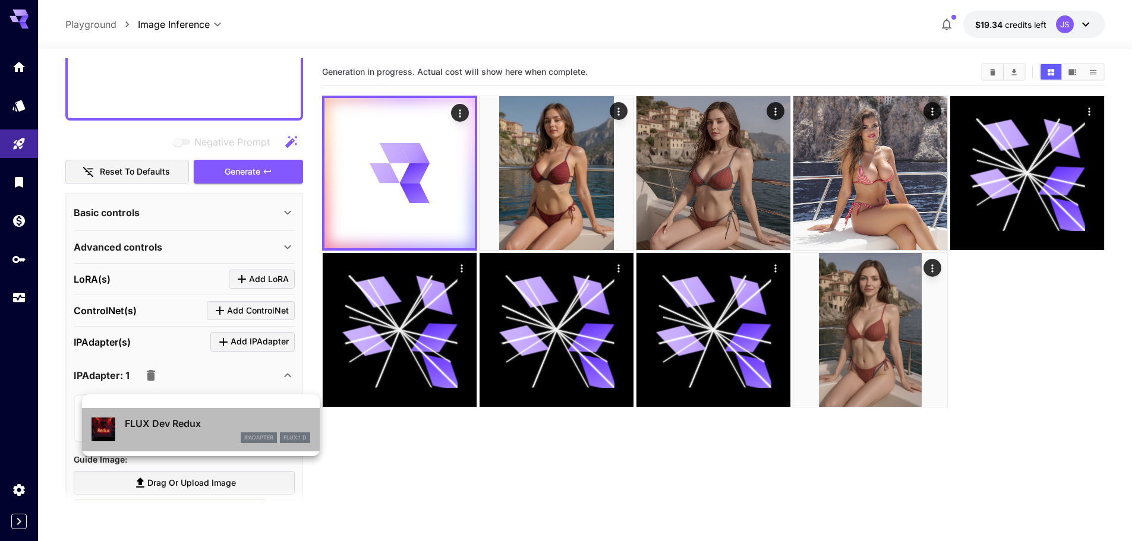
click at [200, 424] on p "FLUX Dev Redux" at bounding box center [217, 424] width 185 height 14
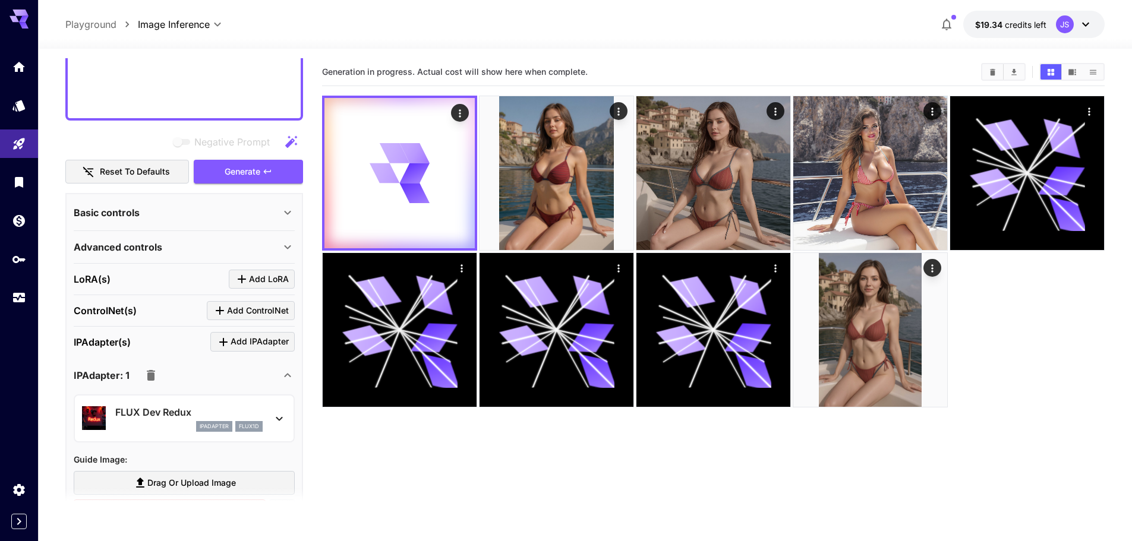
click at [269, 416] on div "FLUX Dev Redux ipAdapter flux1d" at bounding box center [184, 419] width 204 height 36
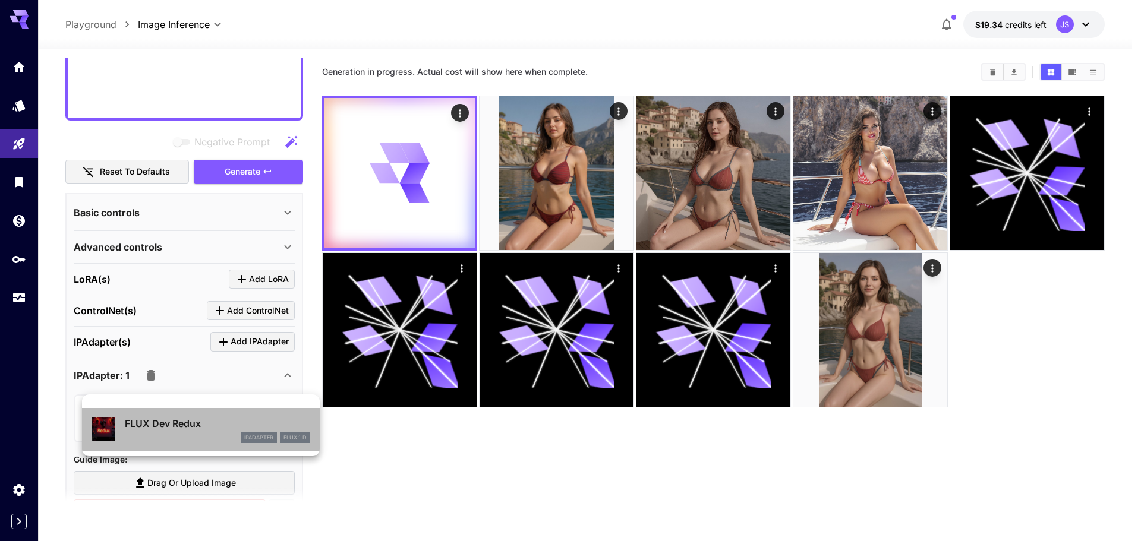
drag, startPoint x: 289, startPoint y: 436, endPoint x: 307, endPoint y: 442, distance: 18.2
click at [307, 442] on div "FLUX.1 D" at bounding box center [295, 438] width 30 height 11
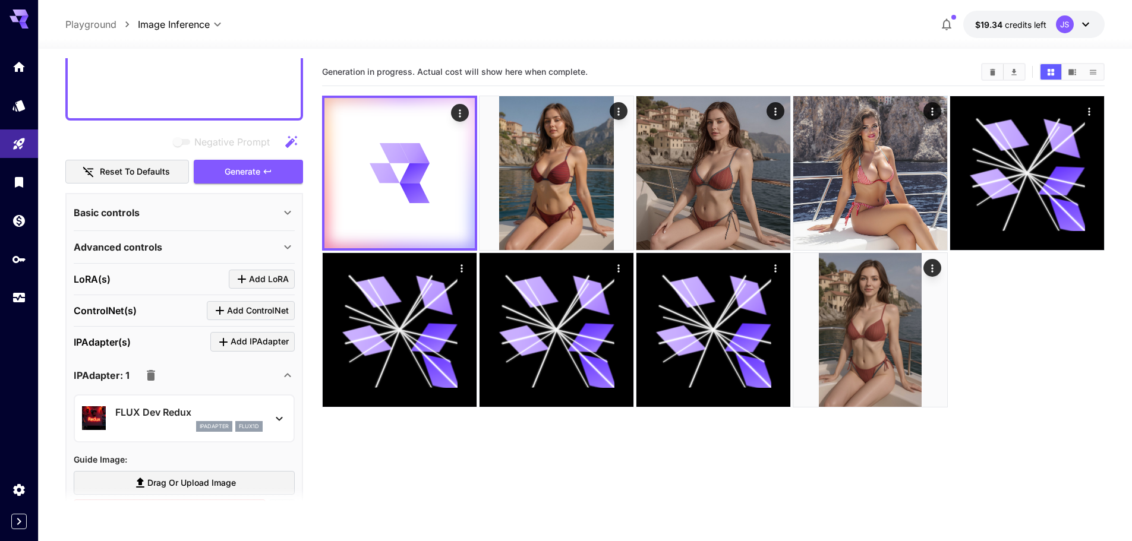
scroll to position [627, 0]
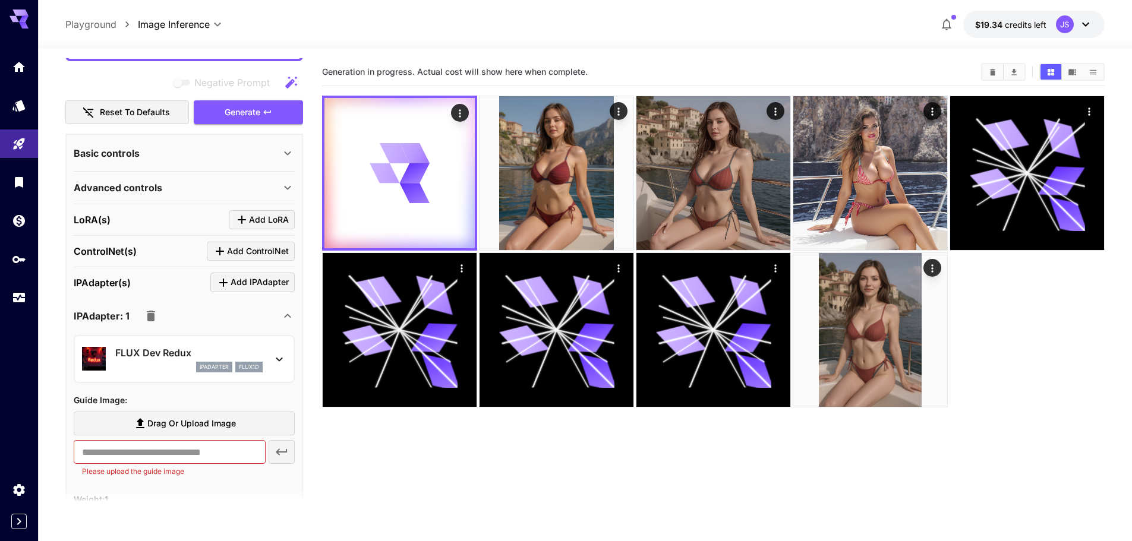
click at [210, 428] on span "Drag or upload image" at bounding box center [191, 424] width 89 height 15
click at [0, 0] on input "Drag or upload image" at bounding box center [0, 0] width 0 height 0
type input "**********"
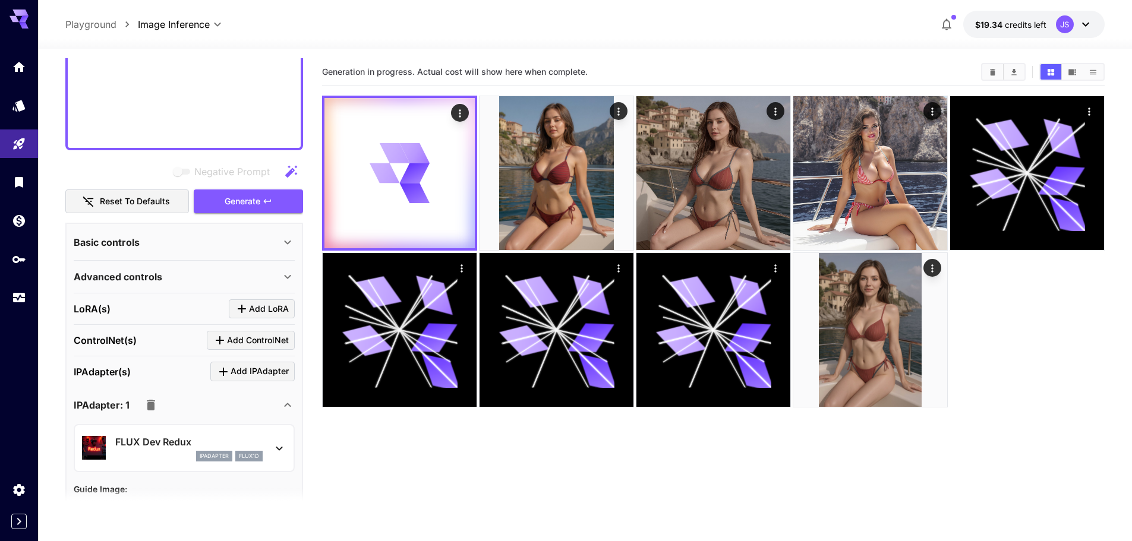
scroll to position [508, 0]
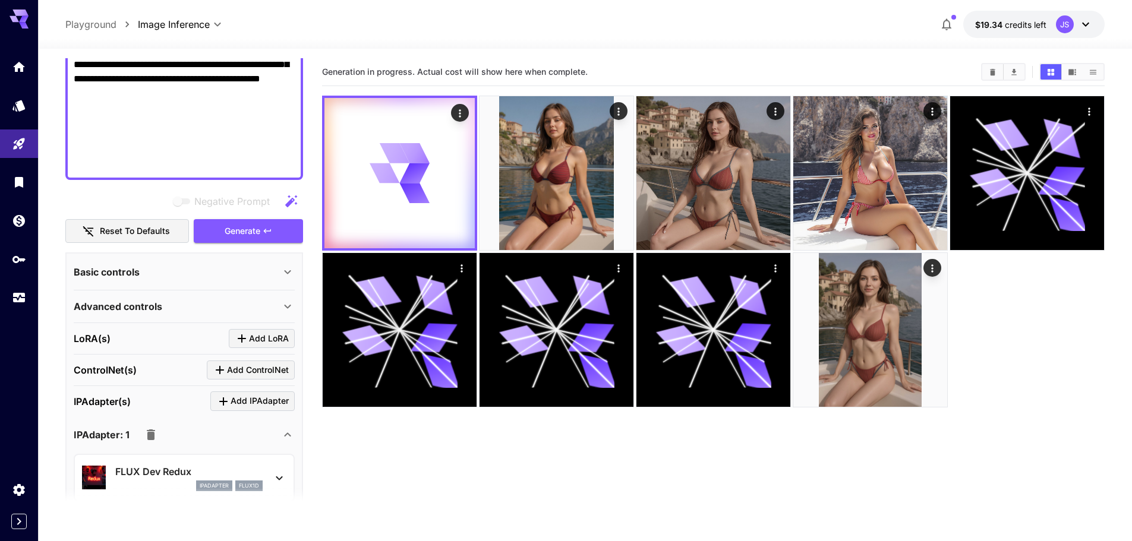
click at [238, 313] on div "Advanced controls" at bounding box center [177, 306] width 207 height 14
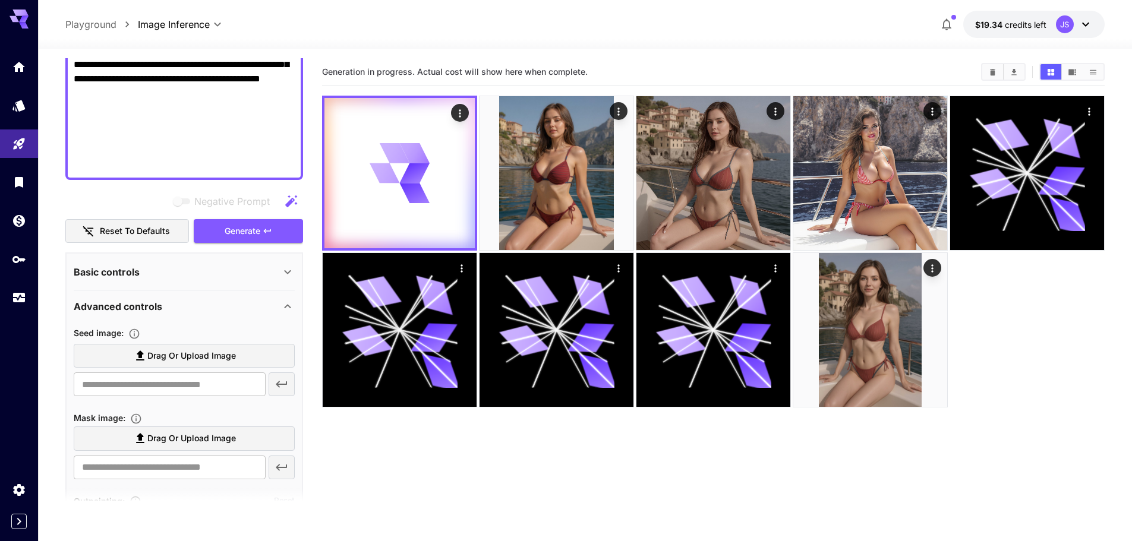
click at [240, 310] on div "Advanced controls" at bounding box center [177, 306] width 207 height 14
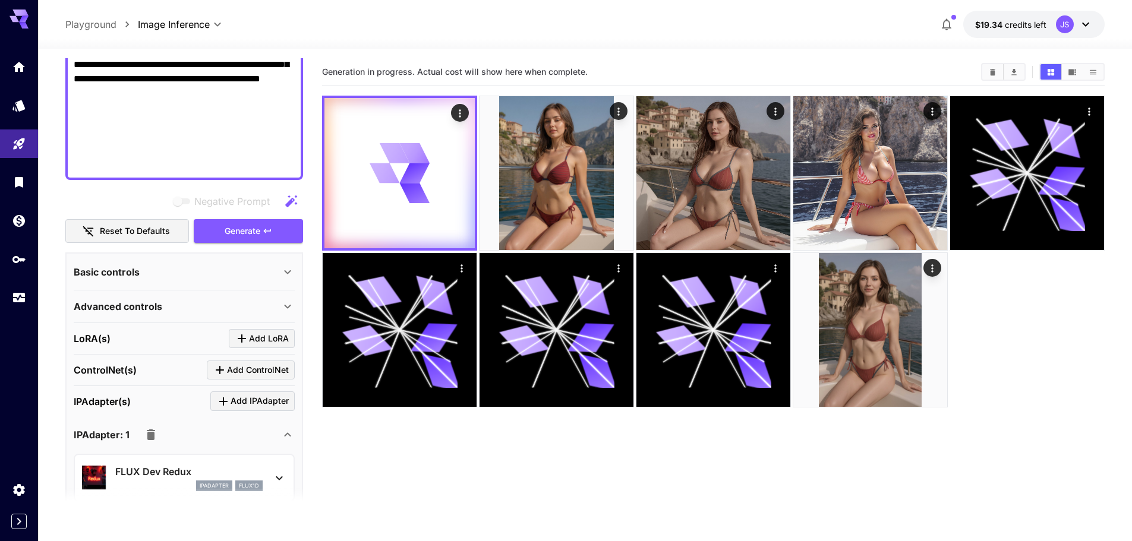
click at [247, 267] on div "Basic controls" at bounding box center [177, 272] width 207 height 14
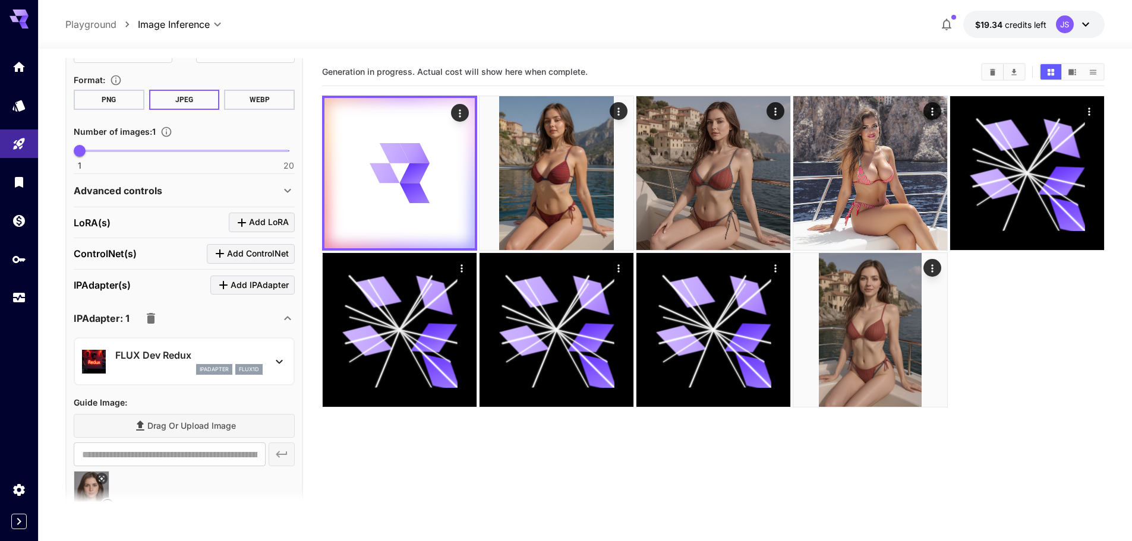
scroll to position [787, 0]
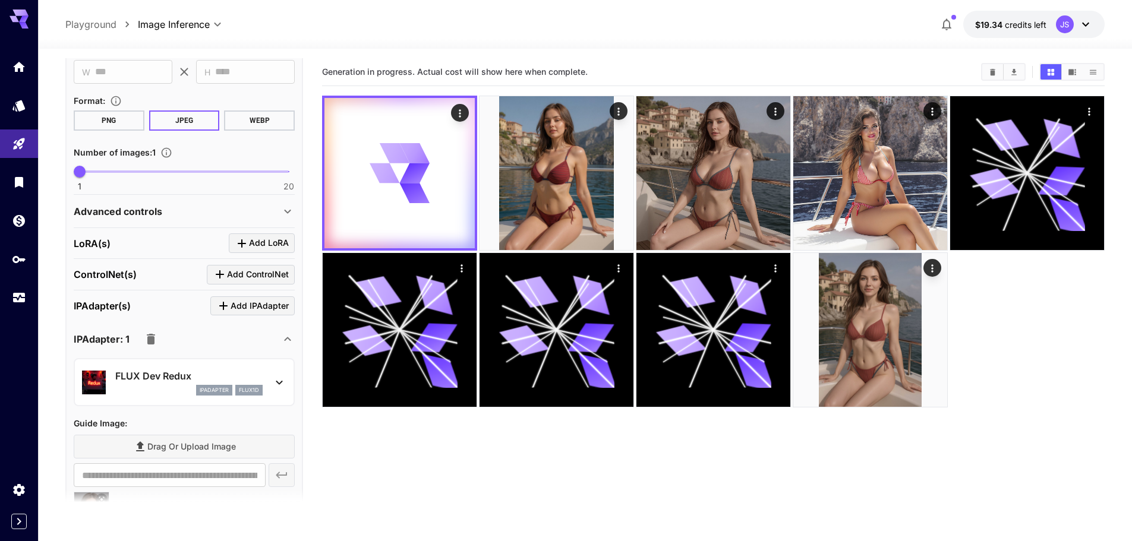
click at [263, 219] on div "Advanced controls" at bounding box center [184, 211] width 221 height 29
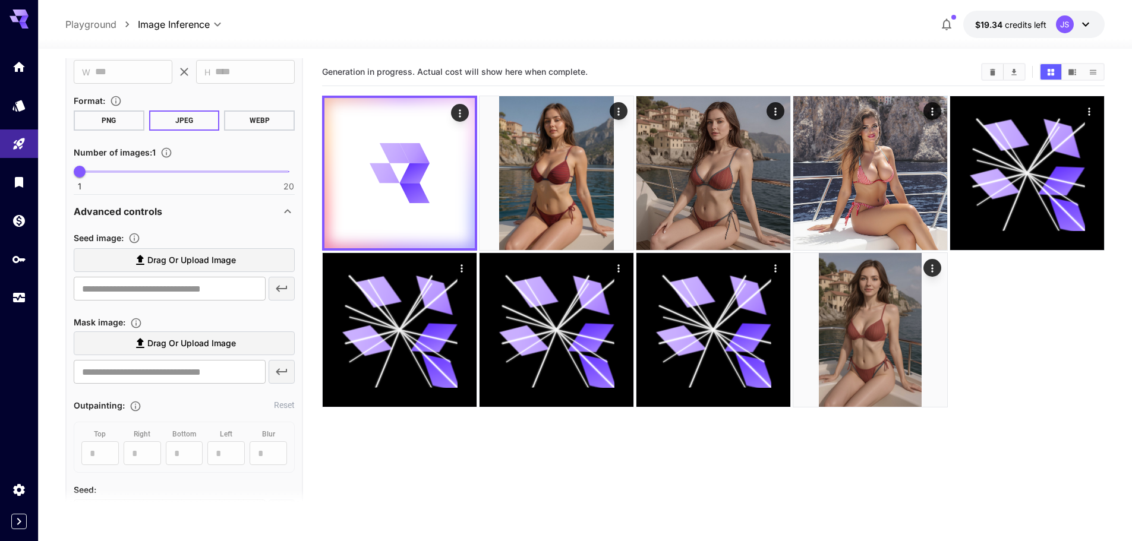
click at [263, 219] on div "Advanced controls" at bounding box center [184, 211] width 221 height 29
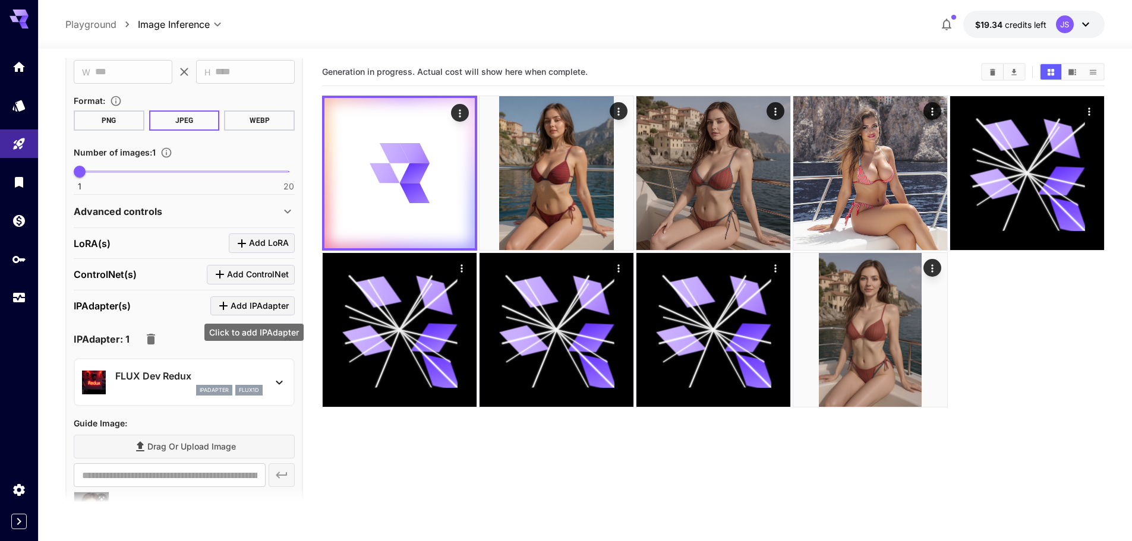
click at [272, 336] on div "Click to add IPAdapter" at bounding box center [253, 332] width 99 height 17
click at [283, 340] on icon at bounding box center [287, 339] width 14 height 14
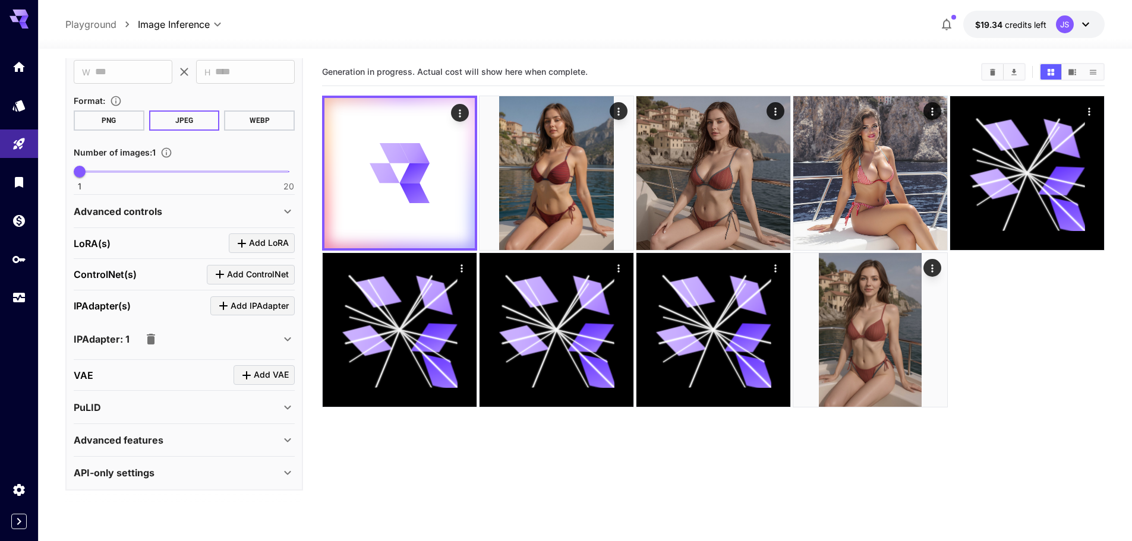
click at [440, 488] on section "Generation in progress. Actual cost will show here when complete." at bounding box center [713, 328] width 783 height 541
click at [403, 203] on icon at bounding box center [400, 173] width 60 height 60
click at [150, 210] on p "Advanced controls" at bounding box center [118, 211] width 89 height 14
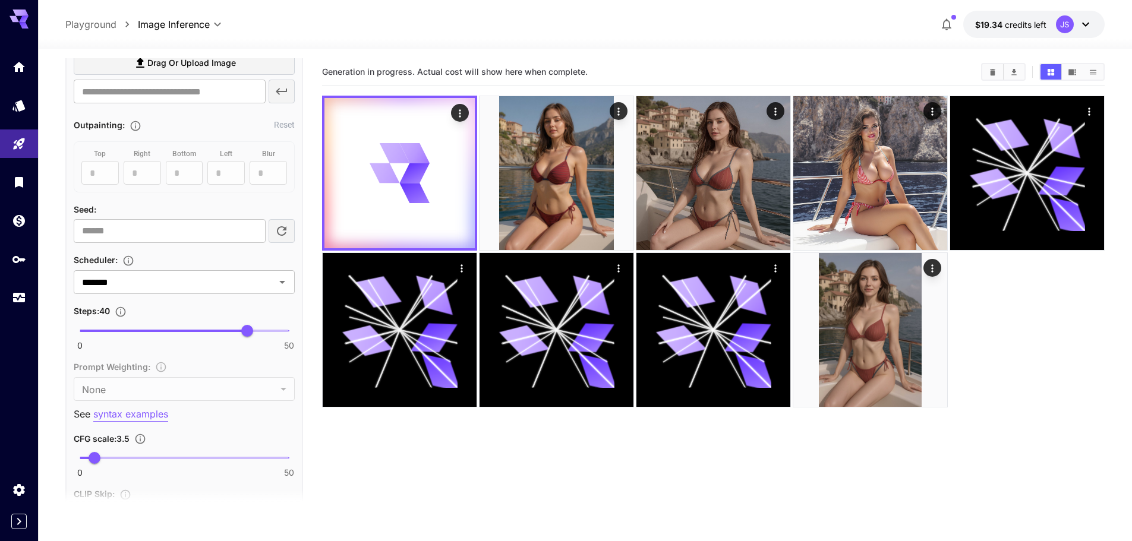
scroll to position [1084, 0]
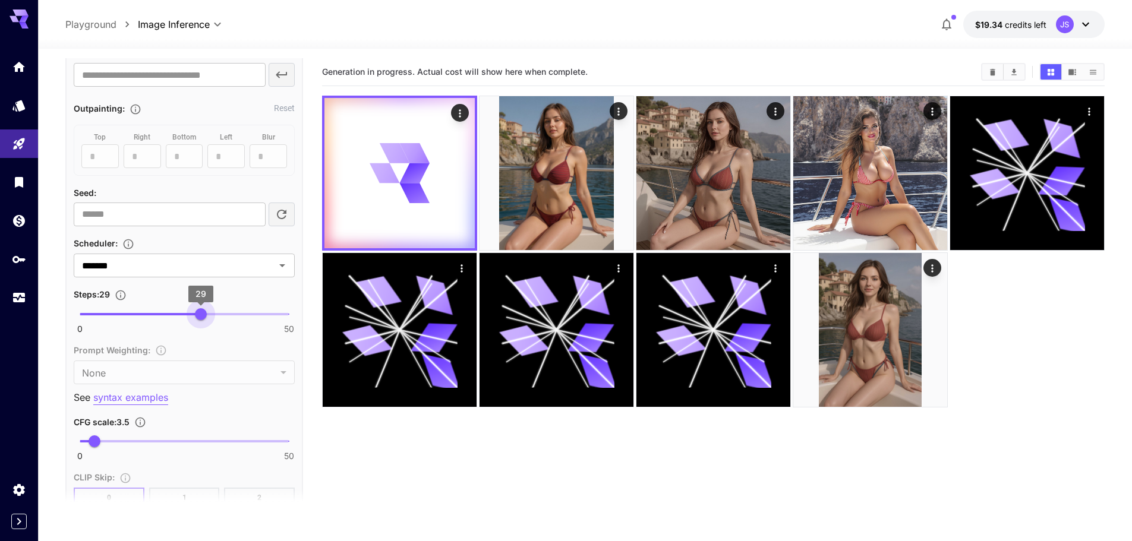
type input "**"
drag, startPoint x: 247, startPoint y: 319, endPoint x: 205, endPoint y: 312, distance: 42.1
click at [205, 312] on span "30" at bounding box center [205, 314] width 12 height 12
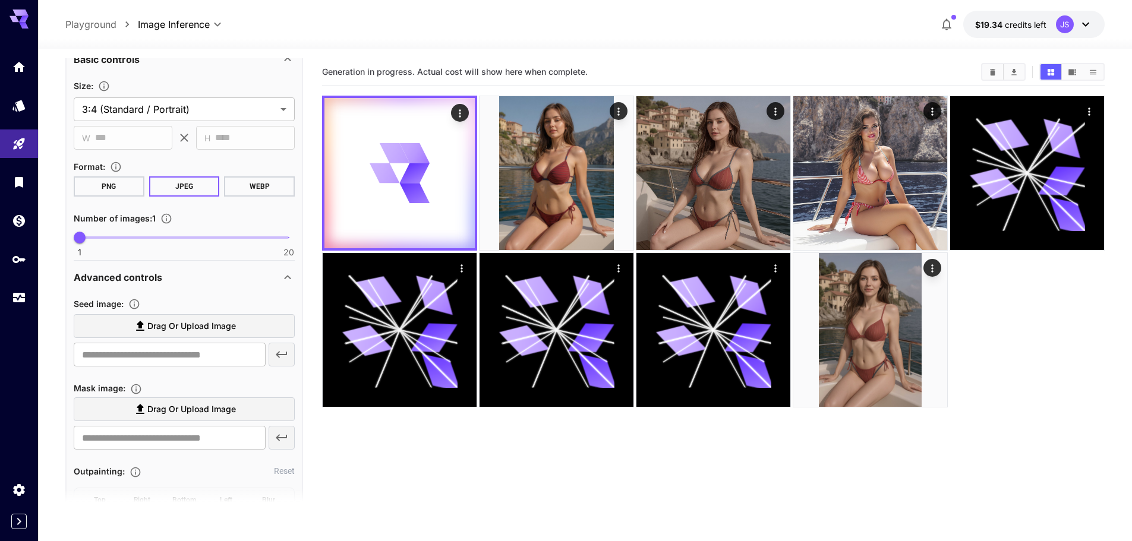
scroll to position [549, 0]
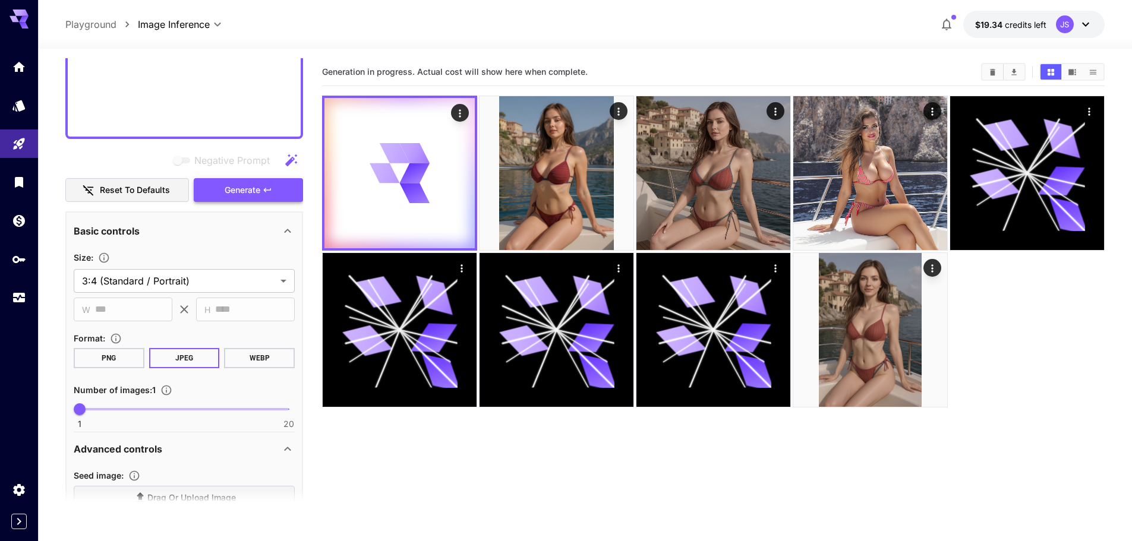
click at [253, 191] on span "Generate" at bounding box center [243, 190] width 36 height 15
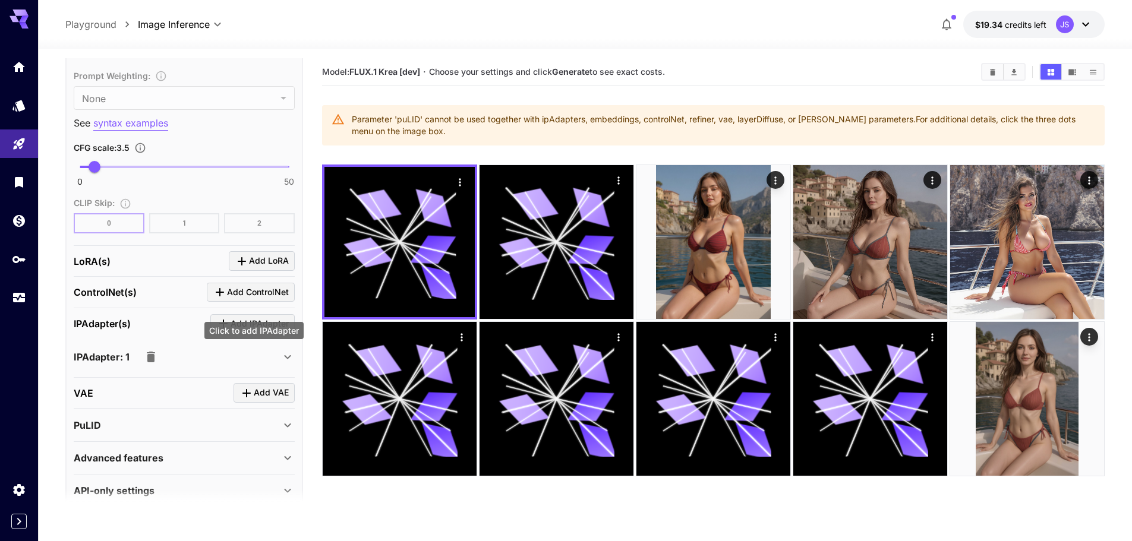
scroll to position [1379, 0]
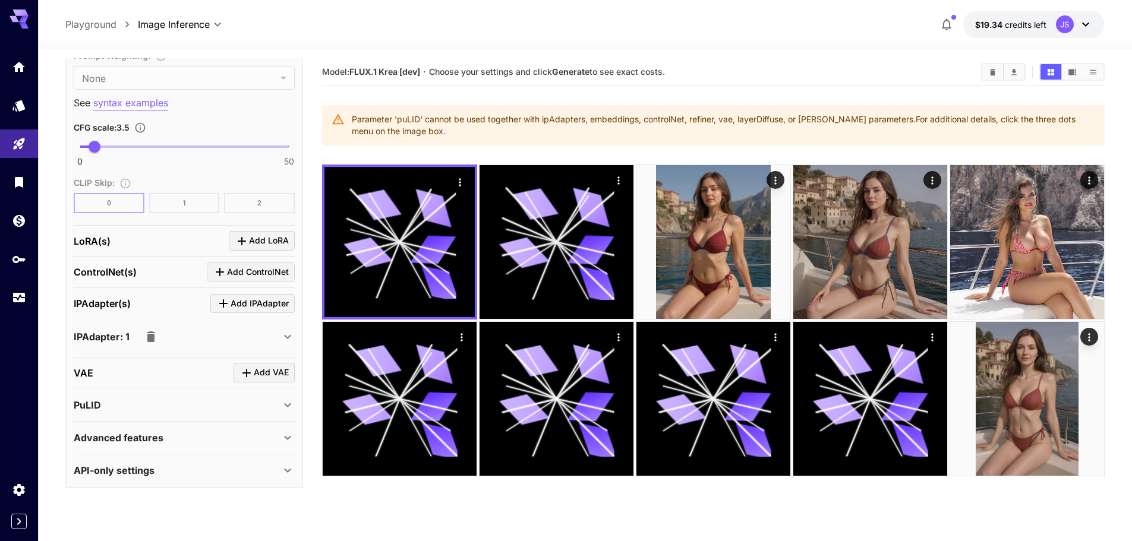
click at [154, 339] on icon "button" at bounding box center [151, 337] width 14 height 14
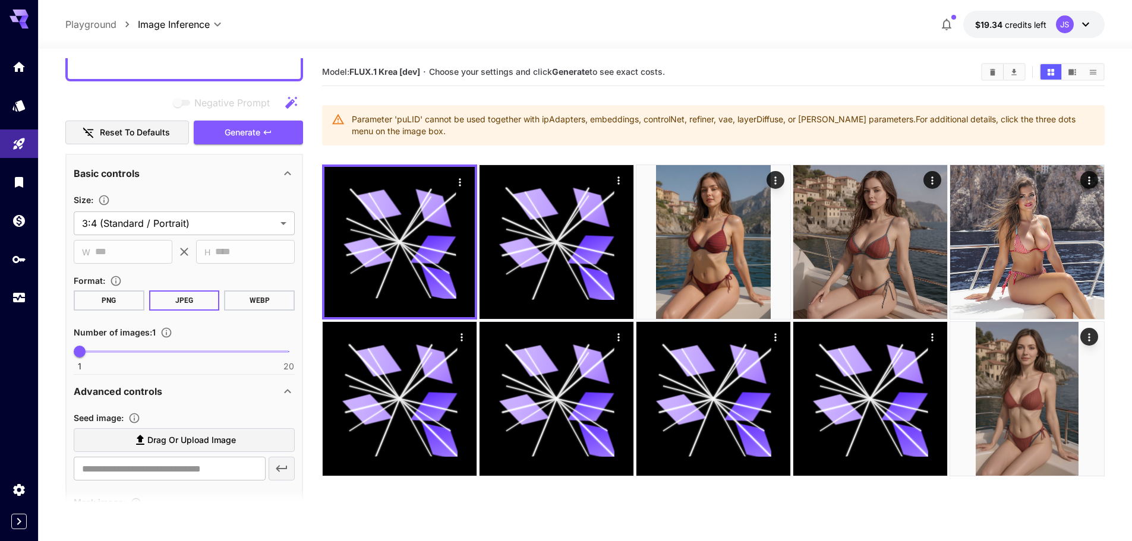
scroll to position [509, 0]
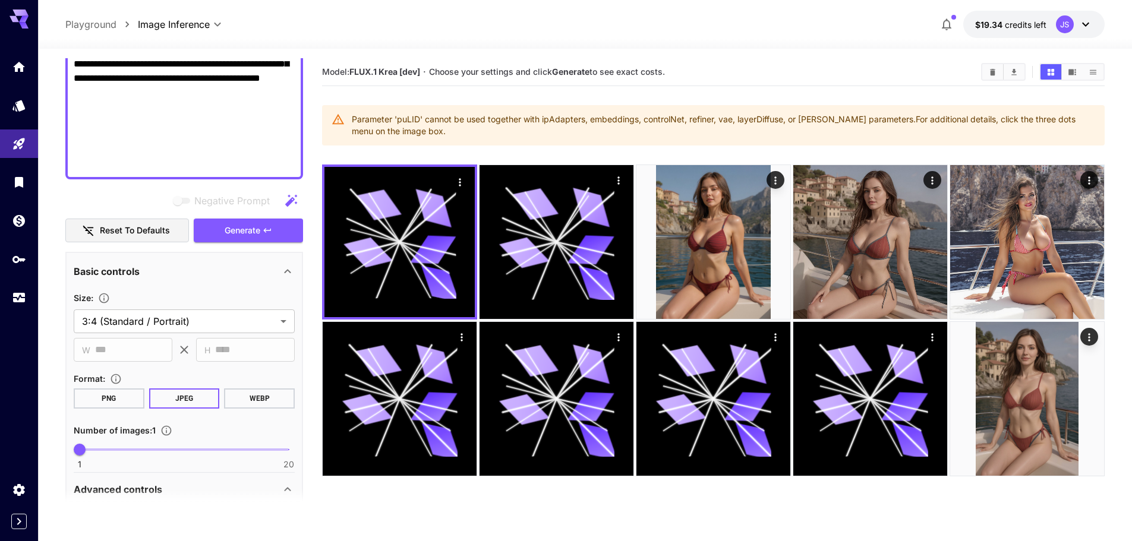
click at [239, 217] on div "Negative Prompt Reset to defaults Generate" at bounding box center [184, 216] width 238 height 54
click at [237, 223] on span "Generate" at bounding box center [243, 230] width 36 height 15
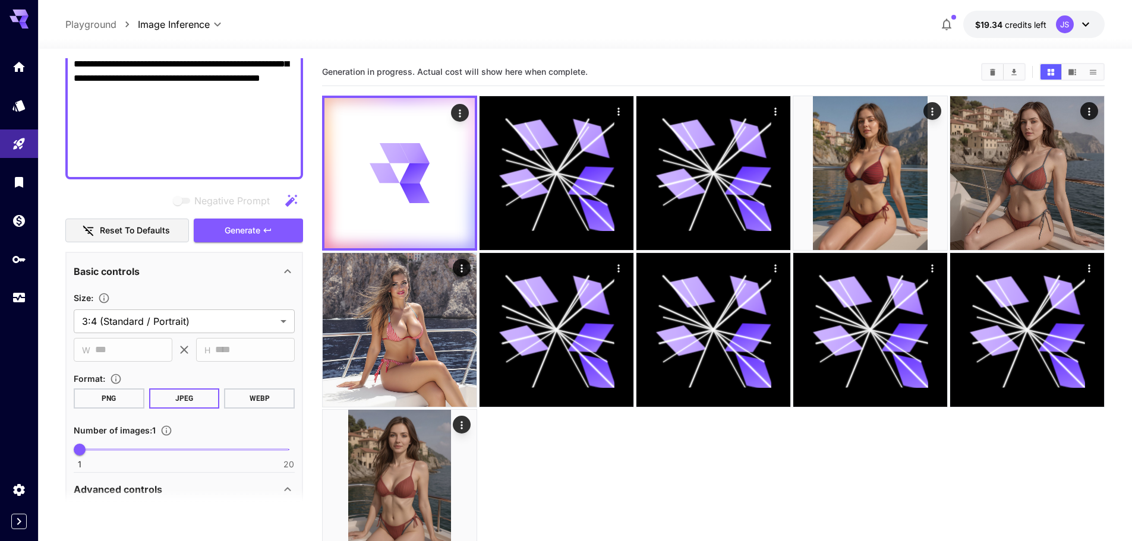
click at [583, 425] on div at bounding box center [713, 330] width 783 height 469
click at [394, 188] on icon at bounding box center [400, 173] width 60 height 60
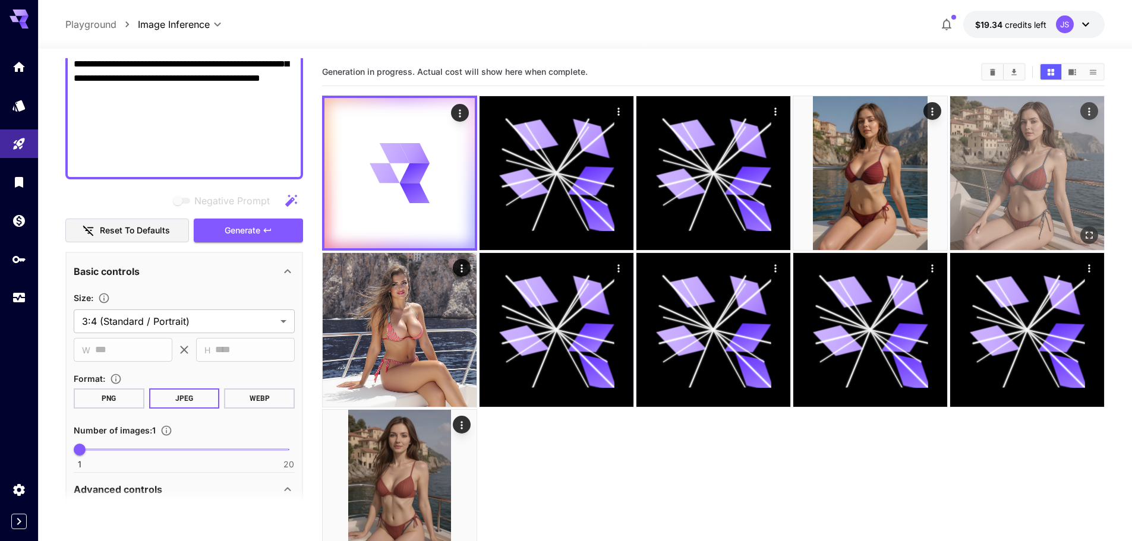
click at [993, 222] on img at bounding box center [1027, 173] width 154 height 154
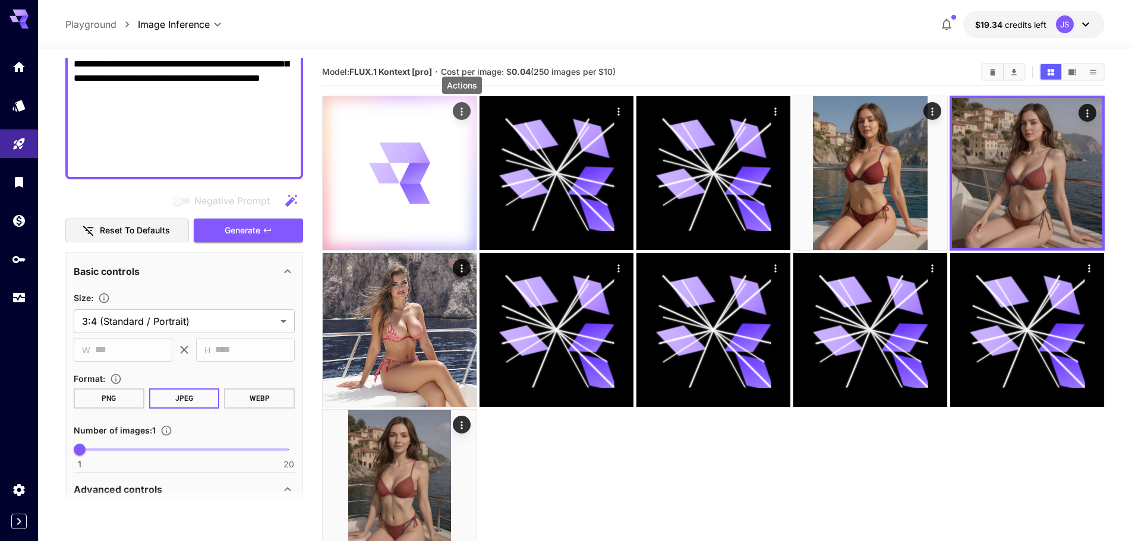
click at [459, 112] on icon "Actions" at bounding box center [462, 112] width 12 height 12
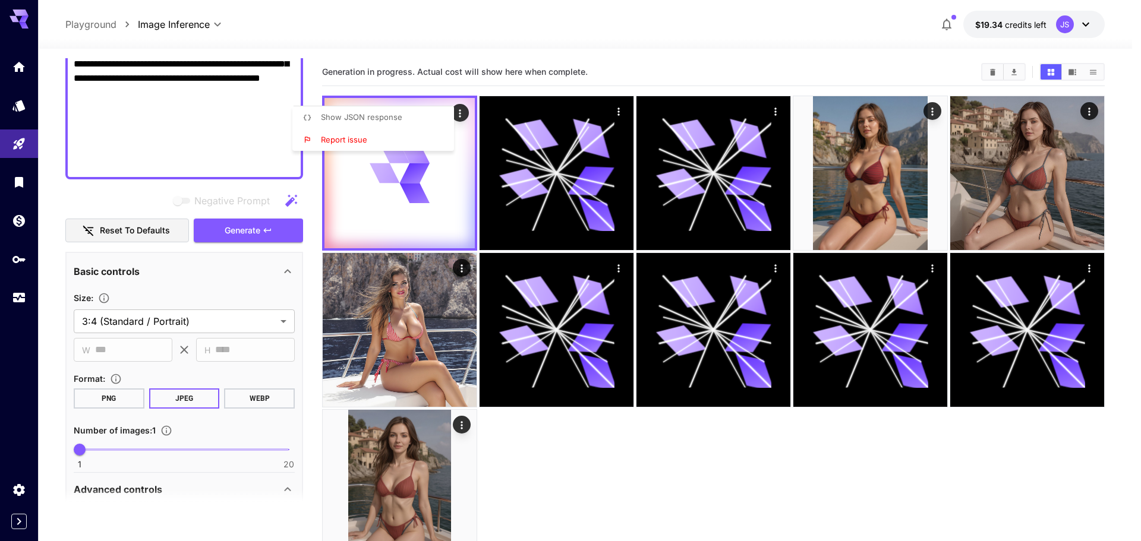
click at [433, 196] on div at bounding box center [570, 270] width 1141 height 541
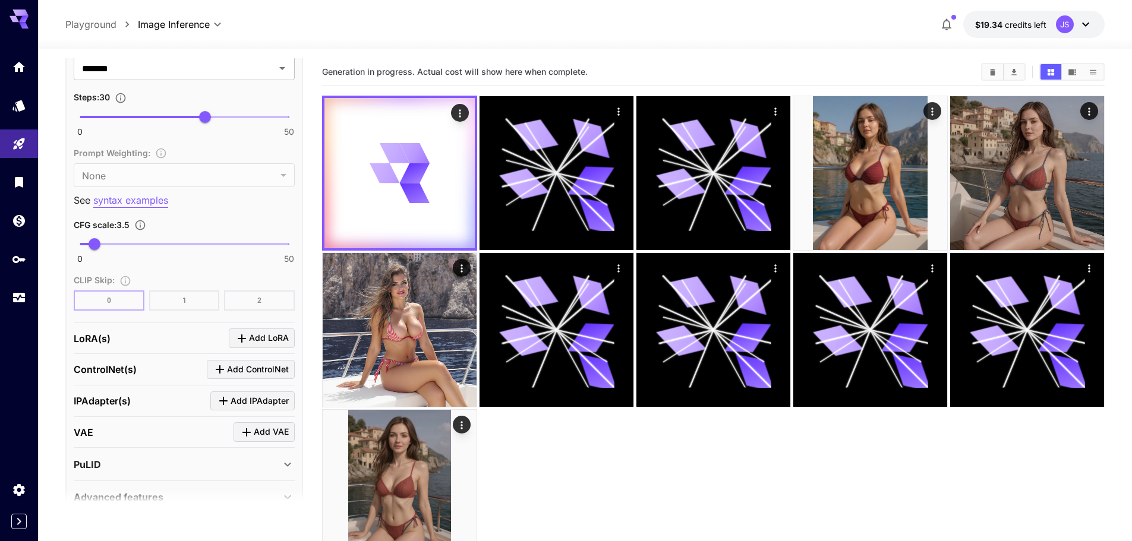
scroll to position [1341, 0]
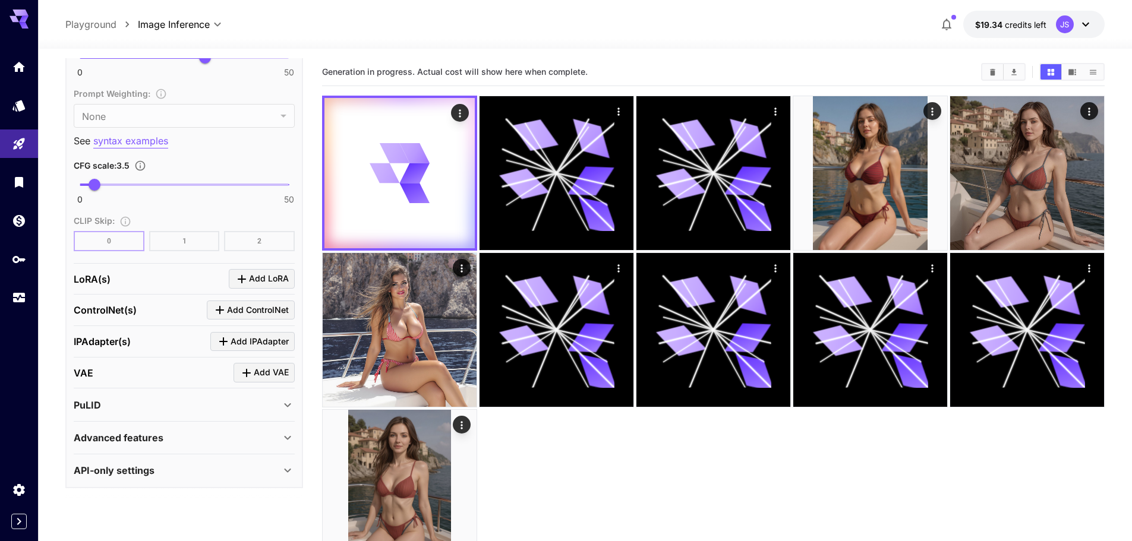
click at [203, 412] on div "PuLID" at bounding box center [184, 405] width 221 height 29
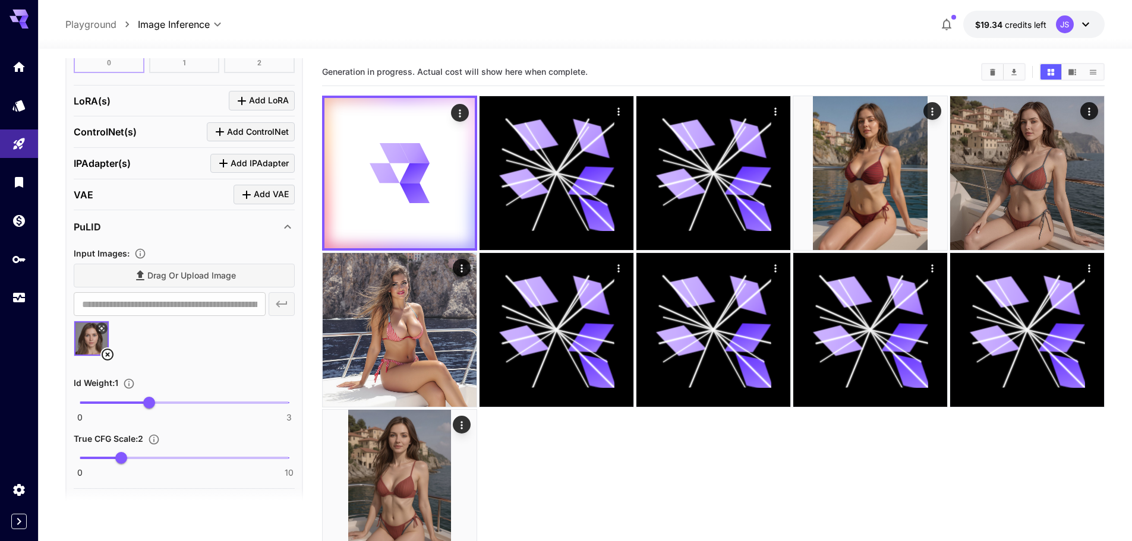
scroll to position [1586, 0]
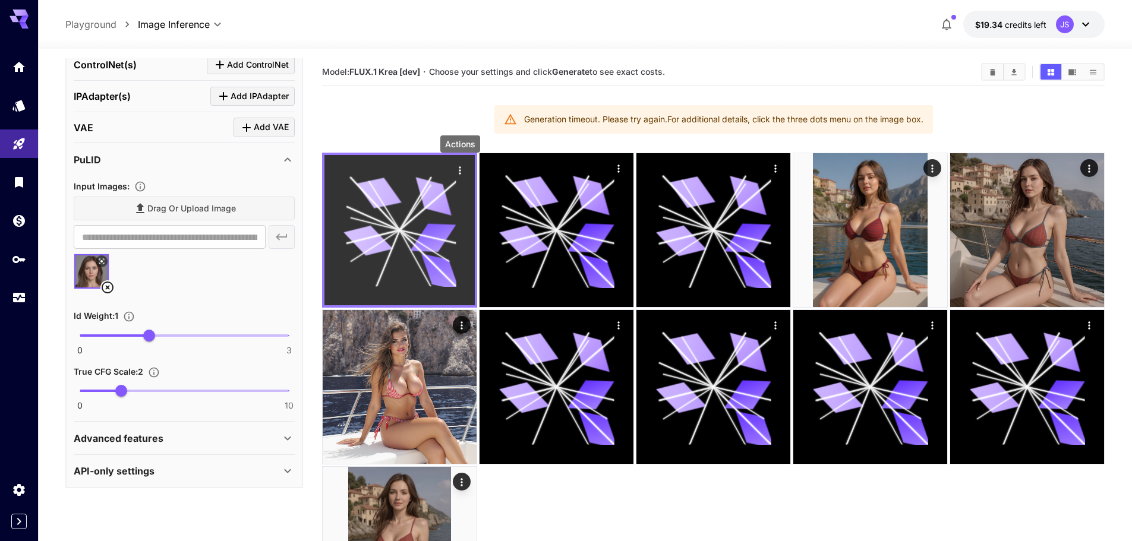
click at [461, 162] on button "Actions" at bounding box center [460, 170] width 18 height 18
click at [460, 178] on button "Actions" at bounding box center [460, 170] width 18 height 18
click at [456, 175] on icon "Actions" at bounding box center [460, 171] width 12 height 12
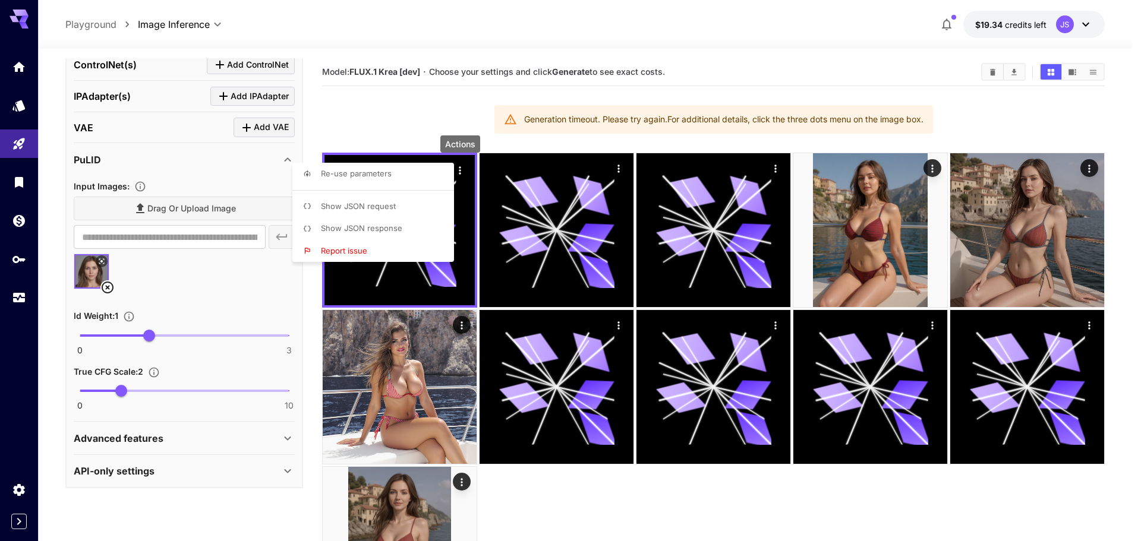
click at [398, 232] on span "Show JSON response" at bounding box center [361, 228] width 81 height 10
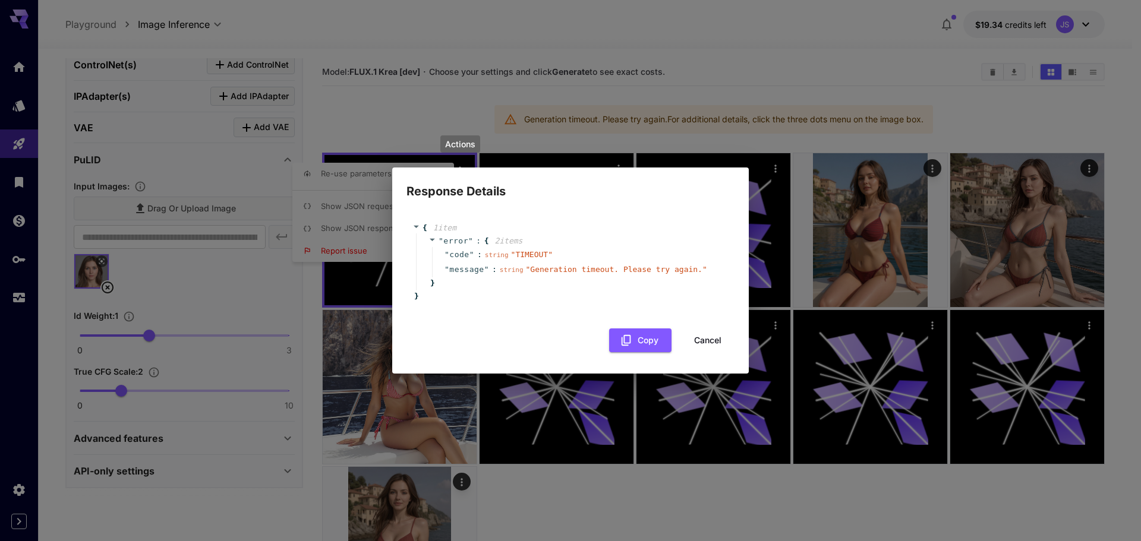
click at [493, 235] on div "" error " : { 2 item s " code " : string " TIMEOUT " " message " : string " Gen…" at bounding box center [572, 262] width 313 height 57
click at [419, 119] on div "Response Details { 1 item " error " : { 2 item s " code " : string " TIMEOUT " …" at bounding box center [570, 270] width 1141 height 541
click at [691, 342] on button "Cancel" at bounding box center [707, 341] width 53 height 24
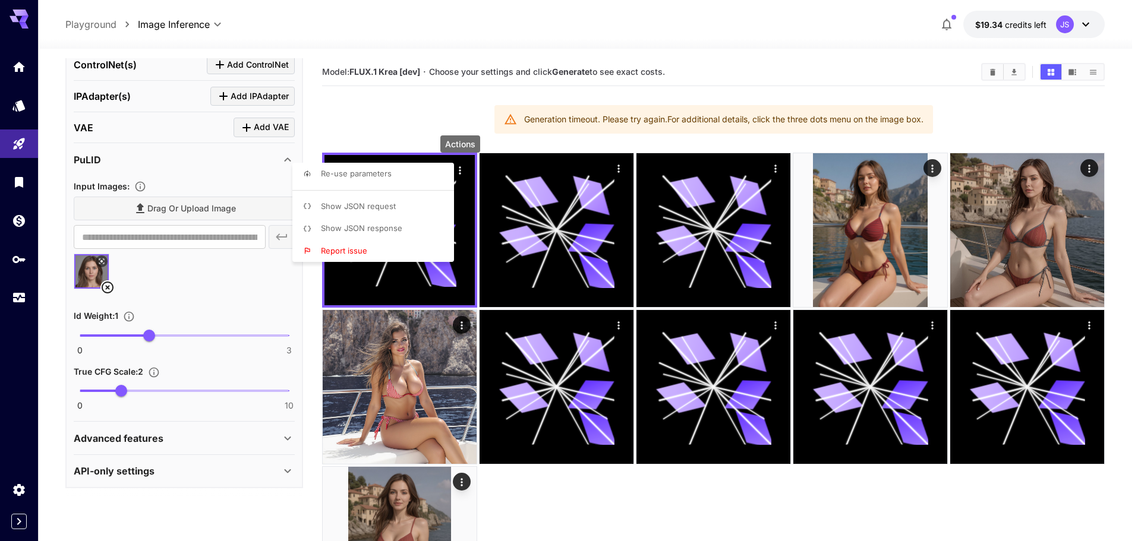
click at [223, 176] on div at bounding box center [570, 270] width 1141 height 541
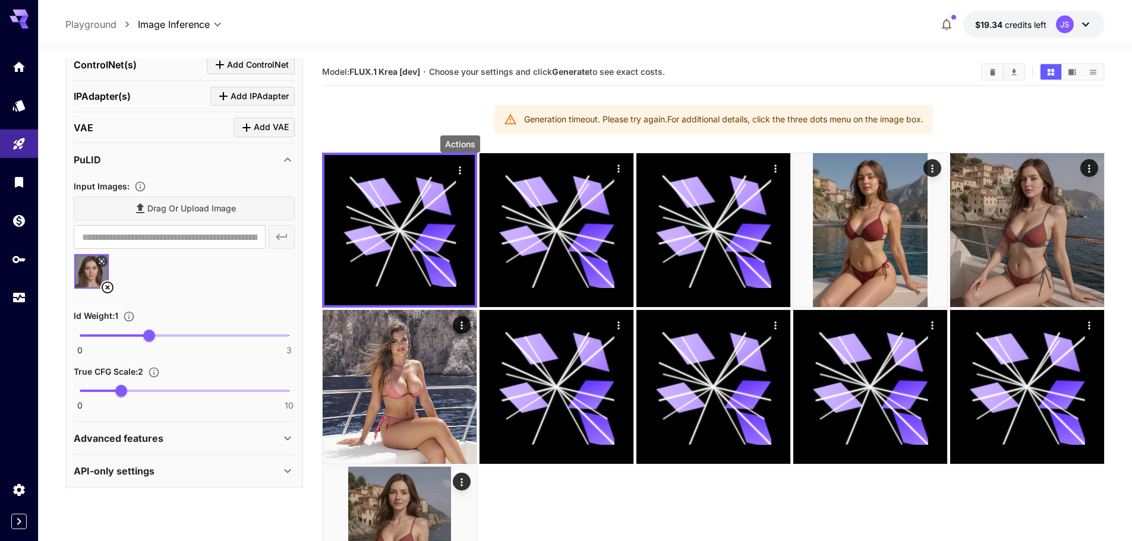
click at [111, 287] on icon at bounding box center [107, 287] width 14 height 14
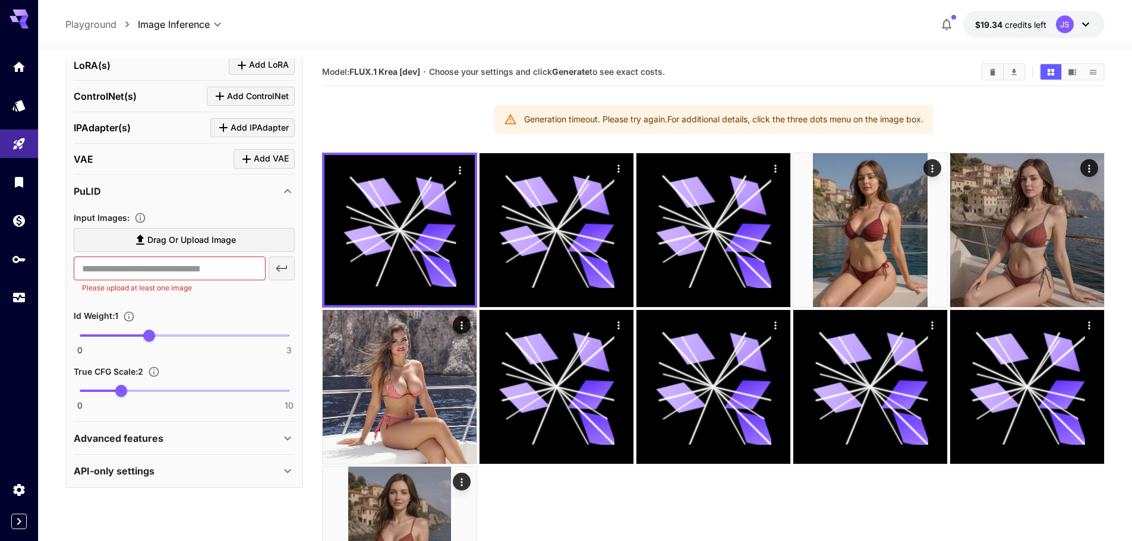
scroll to position [1554, 0]
click at [284, 190] on icon at bounding box center [287, 191] width 14 height 14
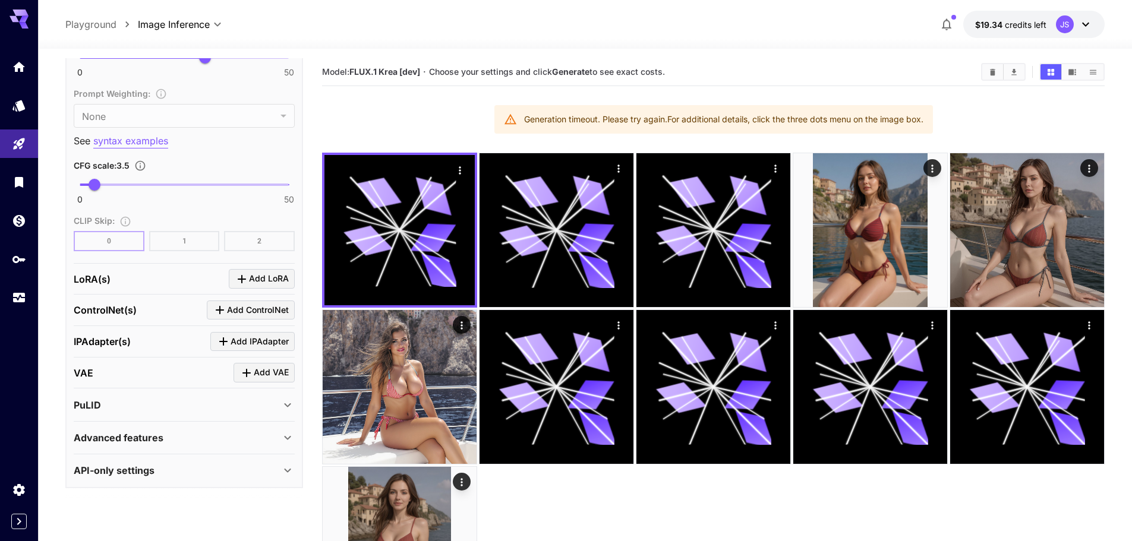
click at [235, 392] on div "PuLID" at bounding box center [184, 405] width 221 height 29
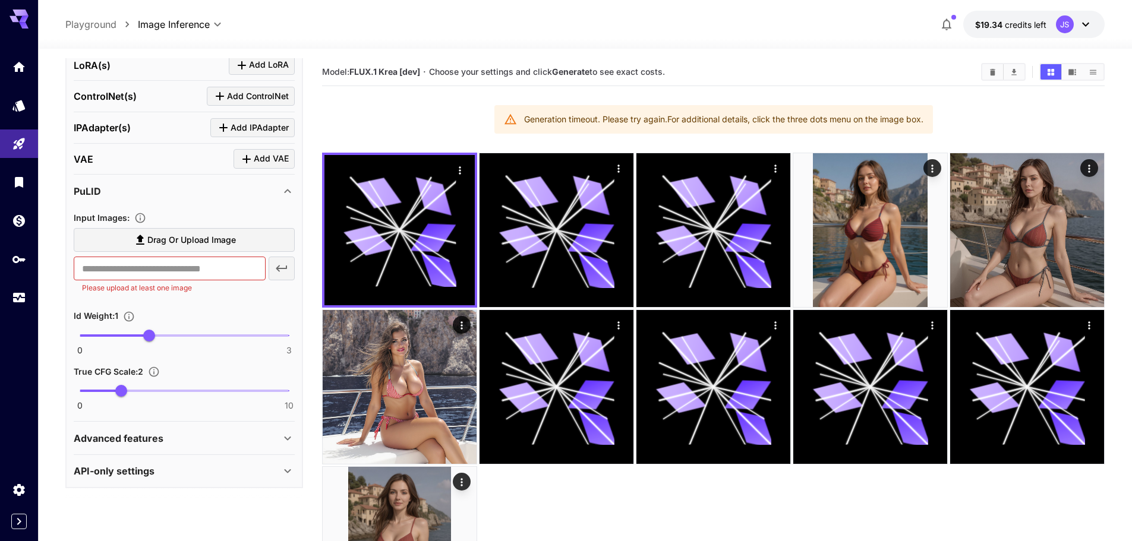
click at [246, 218] on div "Input Images :" at bounding box center [184, 217] width 221 height 14
click at [238, 207] on div "Input Images : Drag or upload image ​ Please upload at least one image Id Weigh…" at bounding box center [184, 308] width 221 height 205
click at [229, 196] on div "PuLID" at bounding box center [177, 191] width 207 height 14
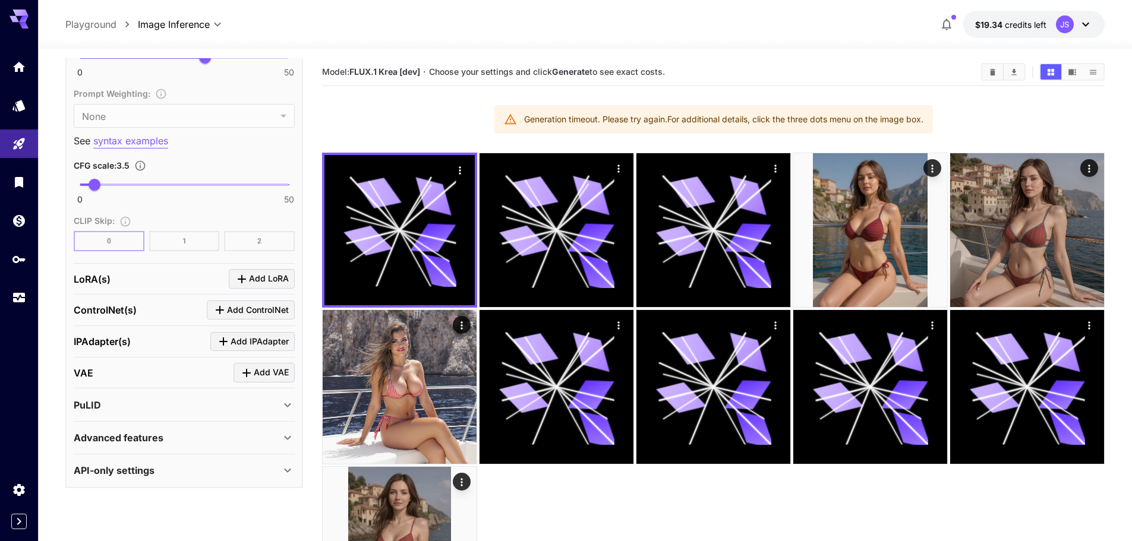
scroll to position [1341, 0]
click at [232, 342] on span "Add IPAdapter" at bounding box center [260, 342] width 58 height 15
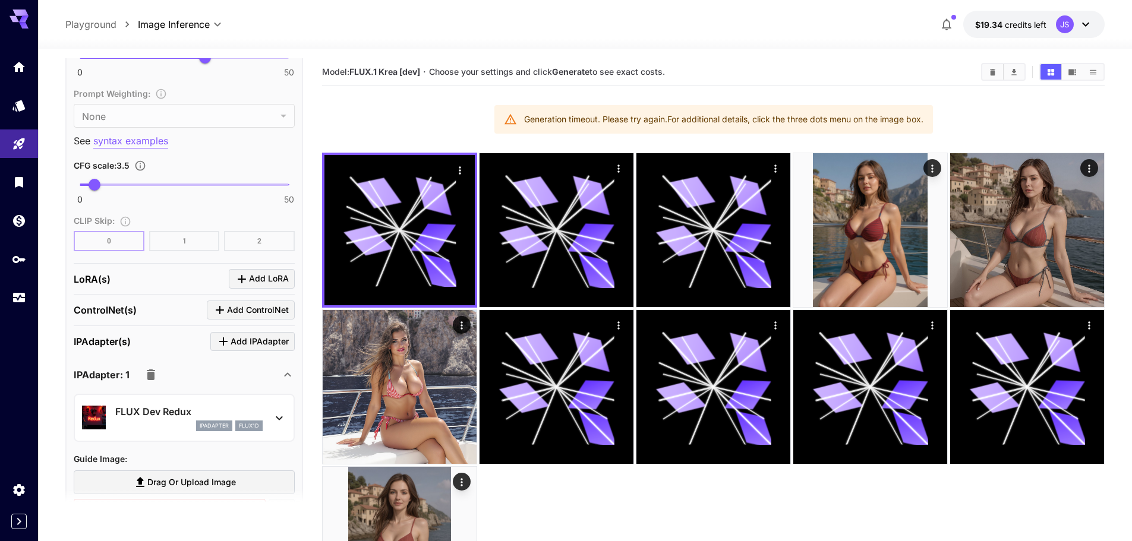
scroll to position [1459, 0]
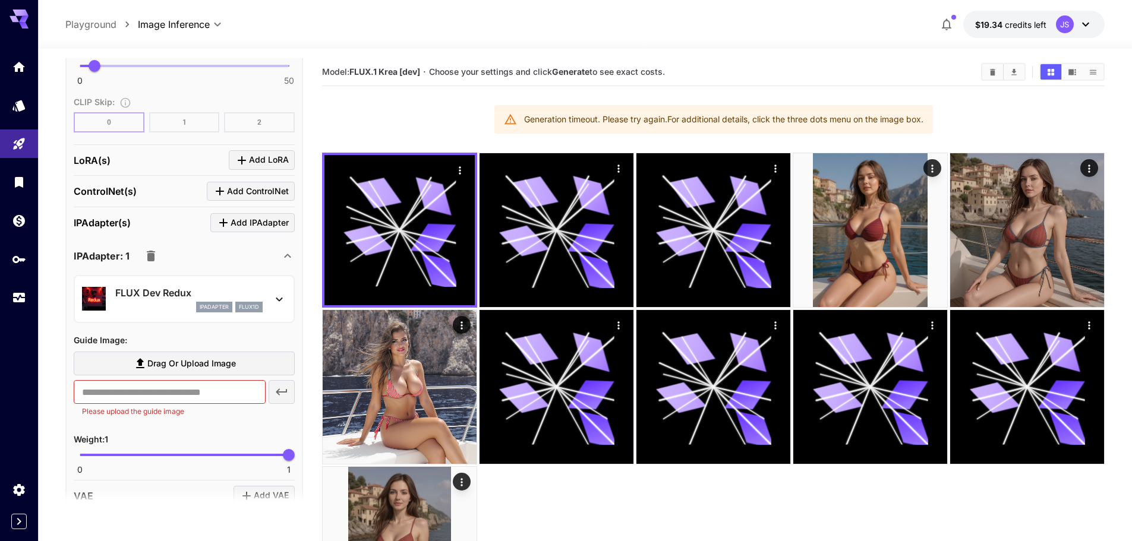
click at [279, 394] on div "​ Please upload the guide image" at bounding box center [184, 398] width 221 height 37
click at [222, 371] on span "Drag or upload image" at bounding box center [191, 364] width 89 height 15
click at [0, 0] on input "Drag or upload image" at bounding box center [0, 0] width 0 height 0
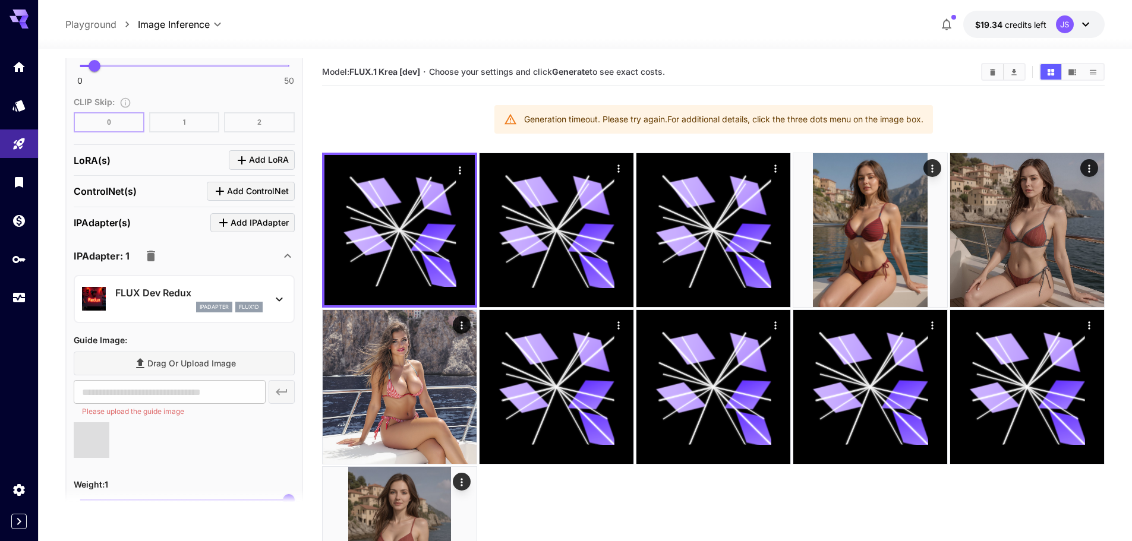
type input "**********"
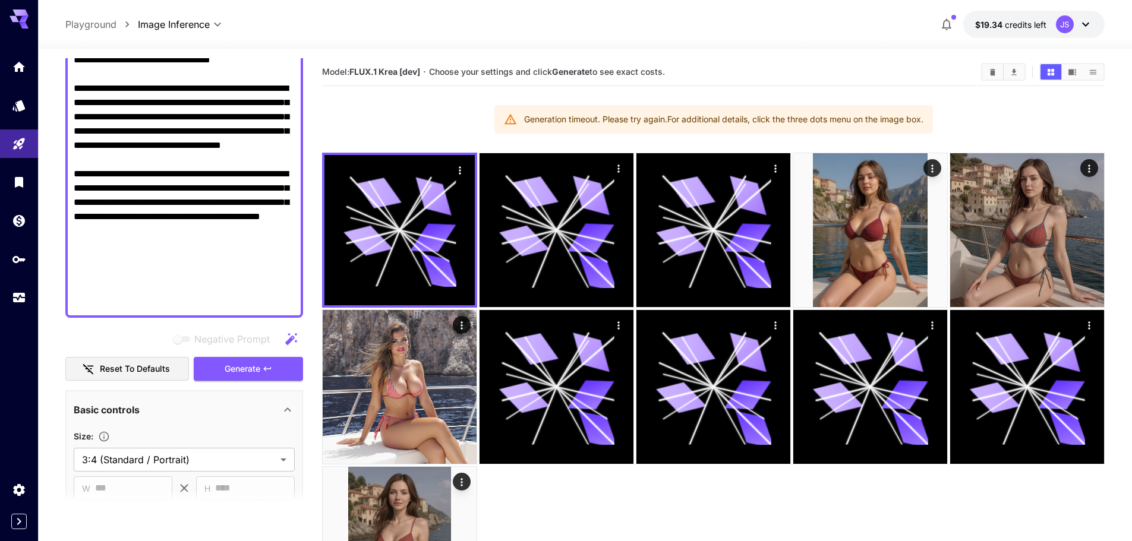
scroll to position [366, 0]
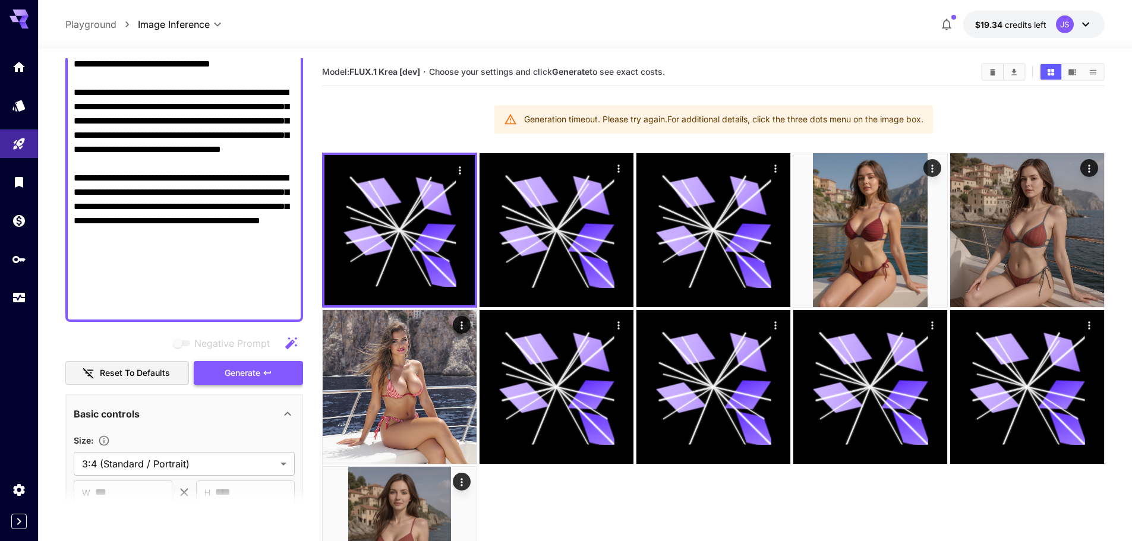
click at [235, 374] on span "Generate" at bounding box center [243, 373] width 36 height 15
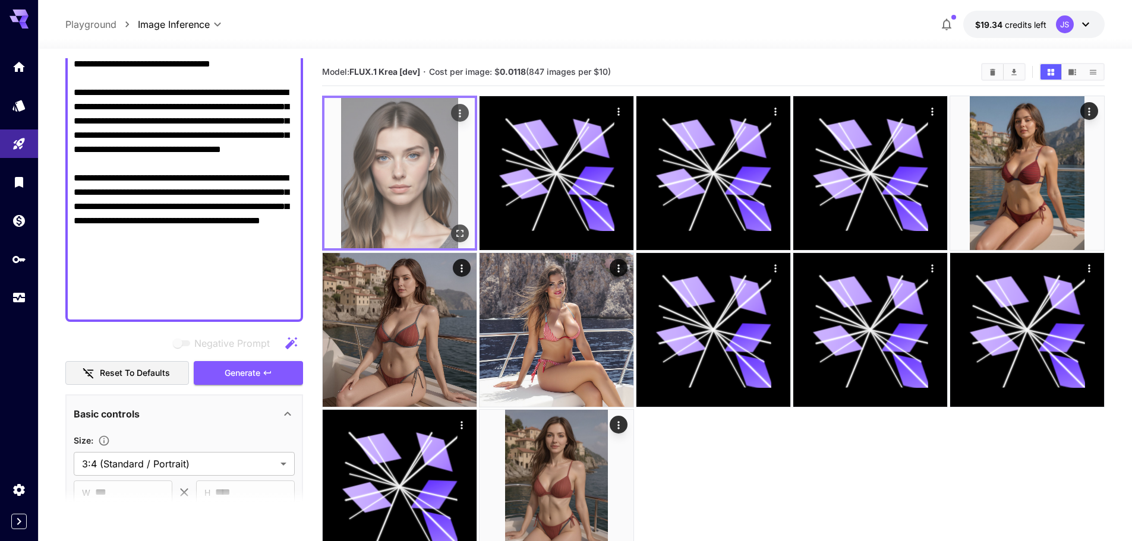
click at [422, 158] on img at bounding box center [399, 173] width 150 height 150
click at [453, 231] on button "Open in fullscreen" at bounding box center [460, 234] width 18 height 18
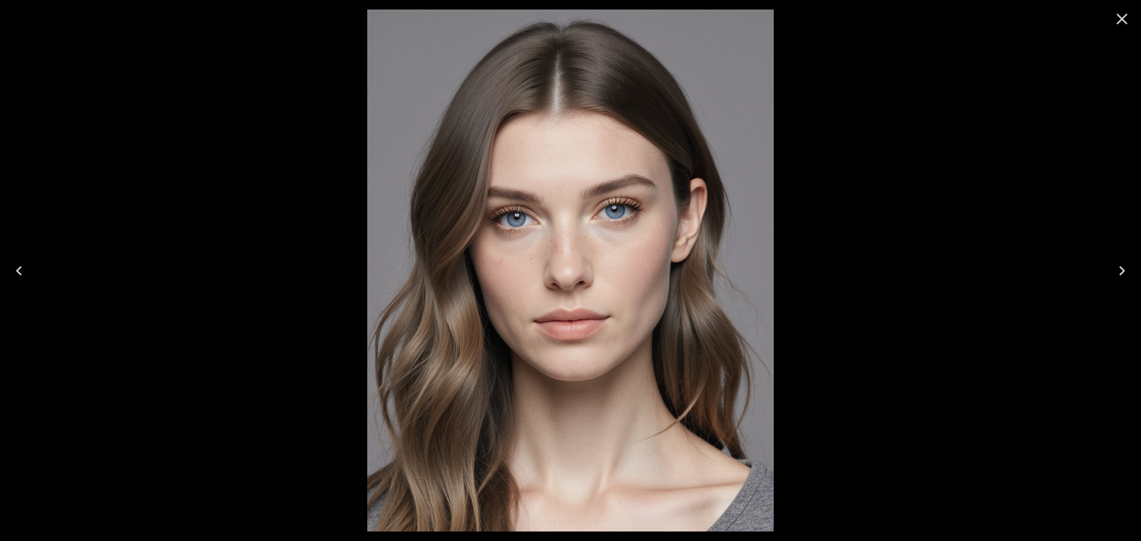
click at [1127, 5] on button "Close" at bounding box center [1122, 19] width 29 height 29
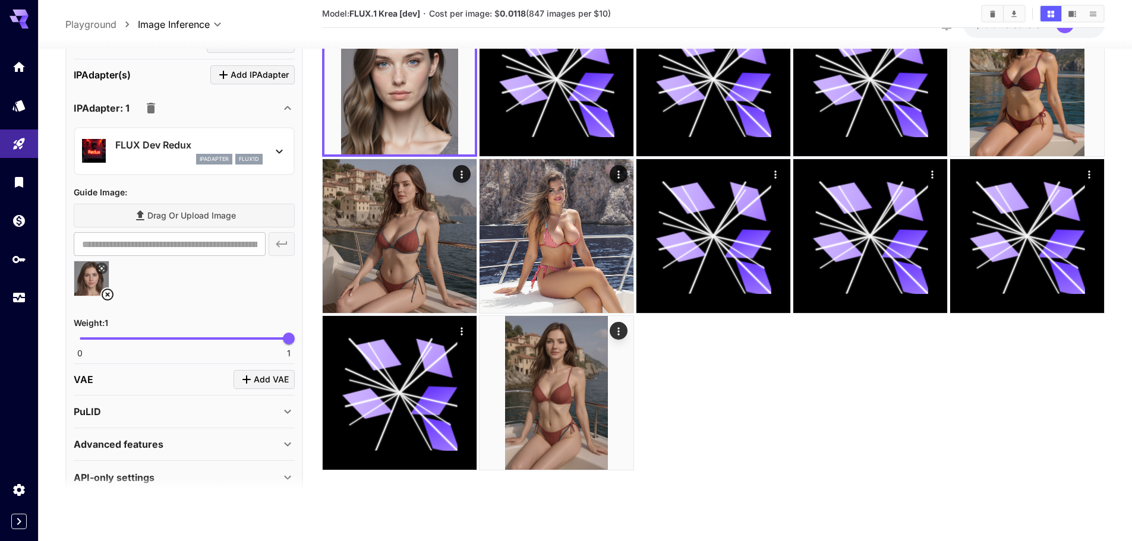
scroll to position [1613, 0]
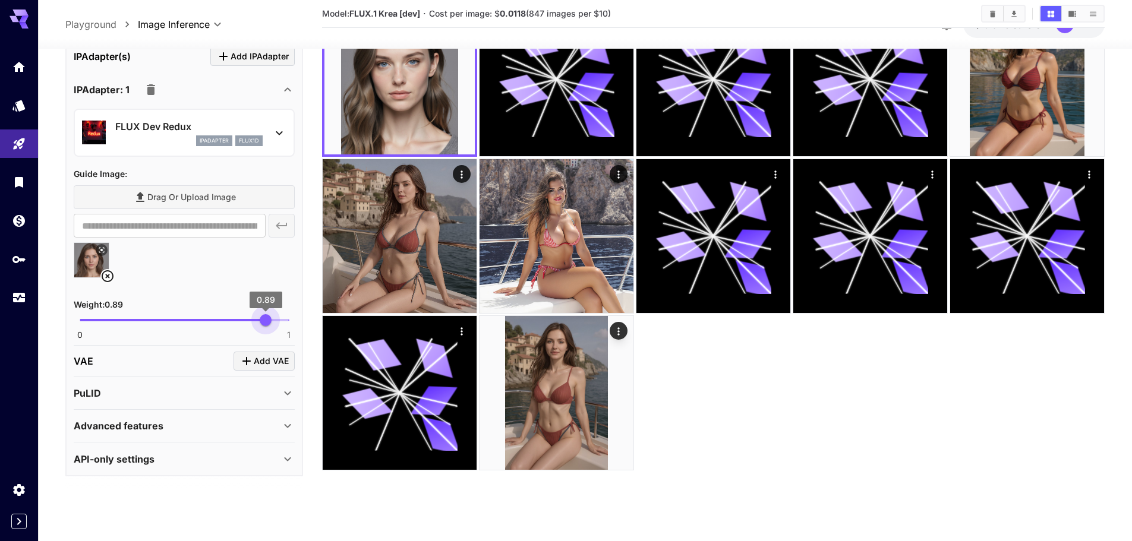
type input "****"
drag, startPoint x: 286, startPoint y: 321, endPoint x: 263, endPoint y: 320, distance: 23.2
click at [263, 320] on span "0.87" at bounding box center [262, 320] width 12 height 12
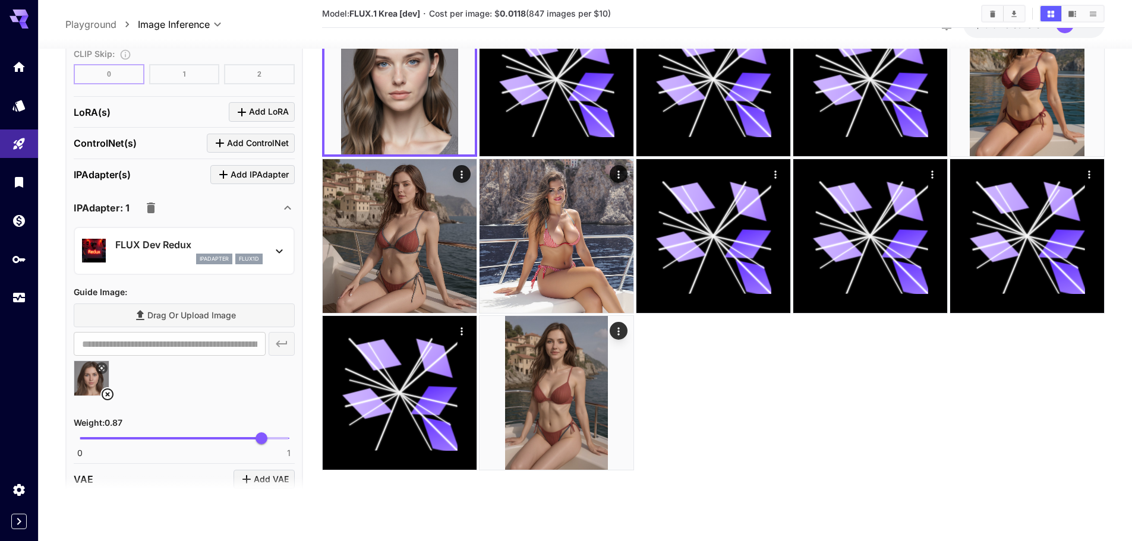
scroll to position [1494, 0]
click at [152, 204] on icon "button" at bounding box center [151, 208] width 8 height 11
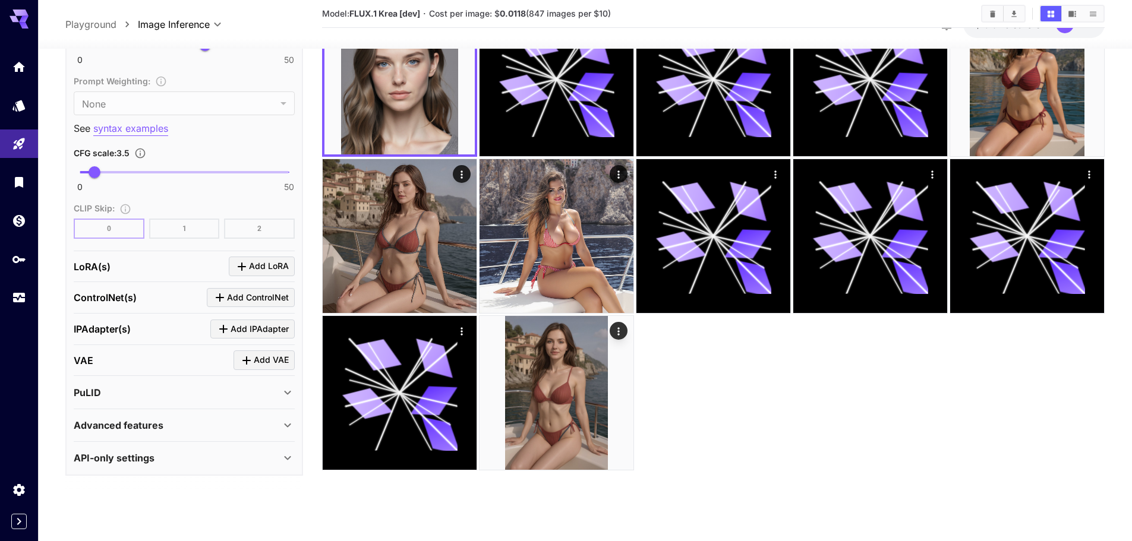
scroll to position [1341, 0]
click at [124, 408] on section "LoRA(s) Add LoRA ControlNet(s) Add ControlNet IPAdapter(s) Add IPAdapter VAE Ad…" at bounding box center [184, 362] width 221 height 223
click at [127, 416] on div "Advanced features" at bounding box center [184, 425] width 221 height 29
click at [128, 401] on div "PuLID" at bounding box center [184, 392] width 221 height 29
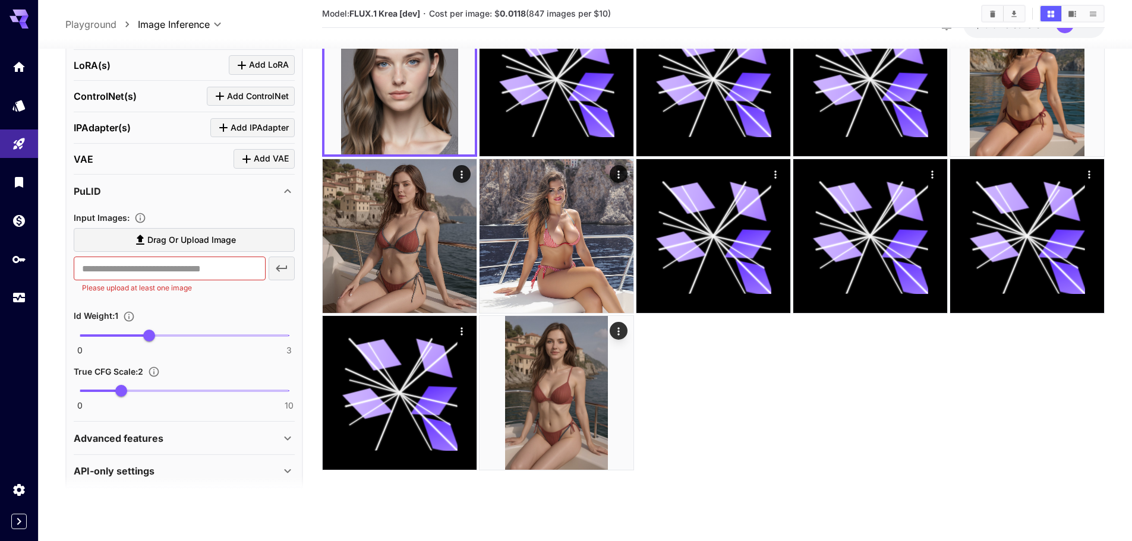
scroll to position [1554, 0]
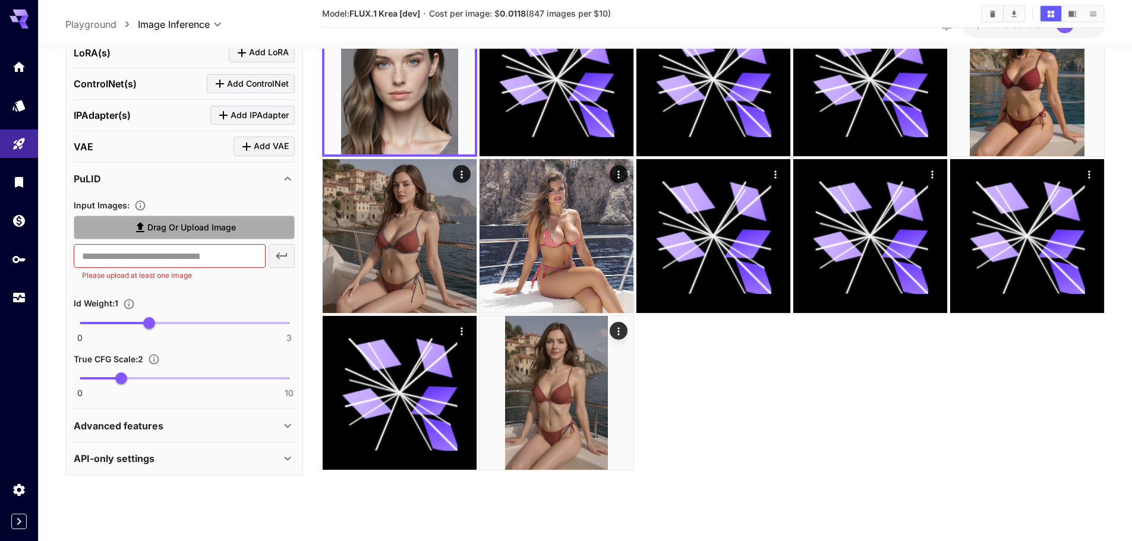
click at [200, 219] on label "Drag or upload image" at bounding box center [184, 228] width 221 height 24
click at [0, 0] on input "Drag or upload image" at bounding box center [0, 0] width 0 height 0
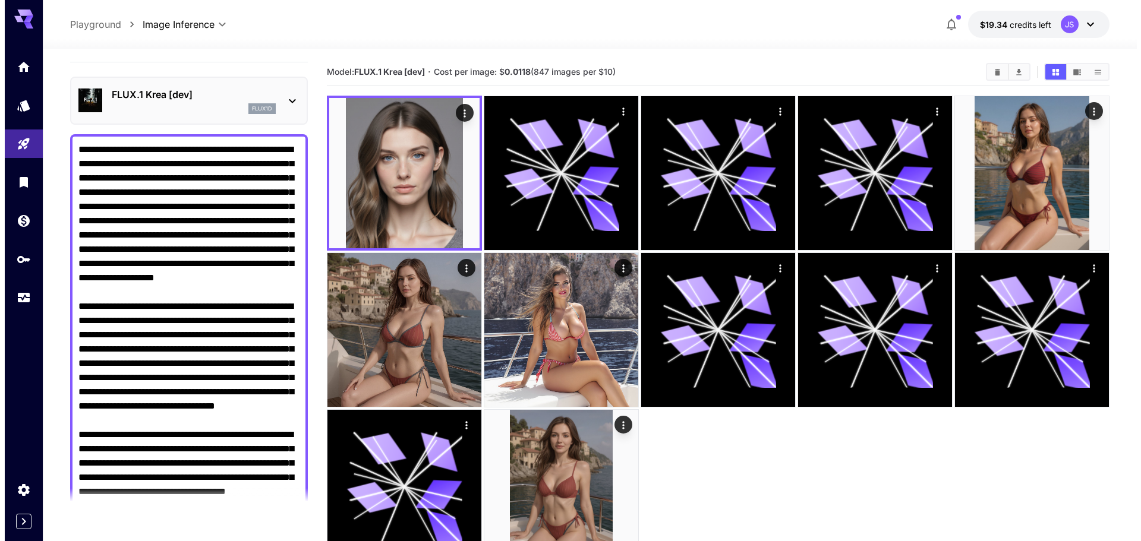
scroll to position [0, 0]
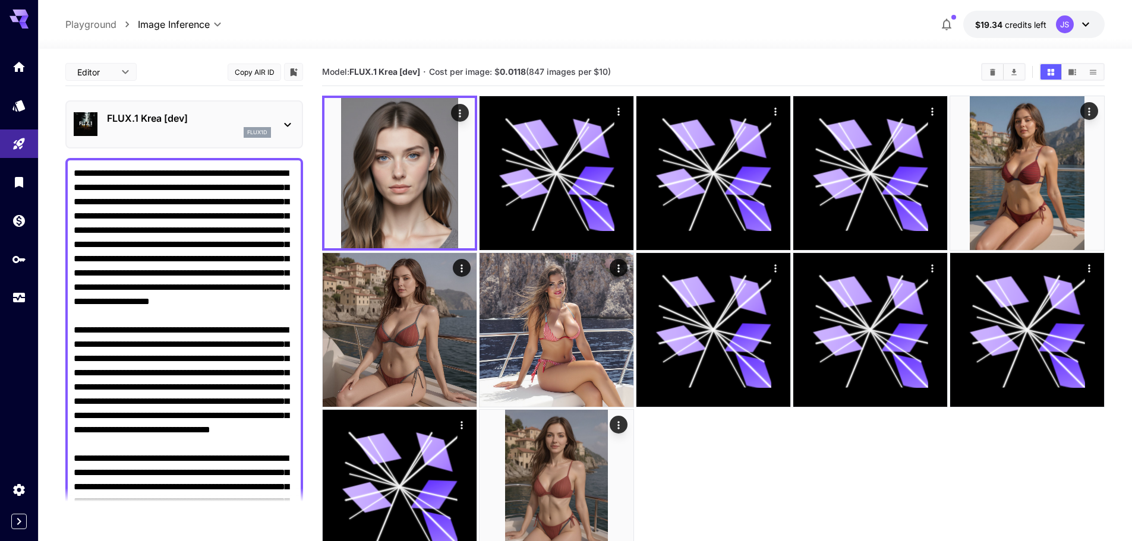
click at [168, 121] on p "FLUX.1 Krea [dev]" at bounding box center [189, 118] width 164 height 14
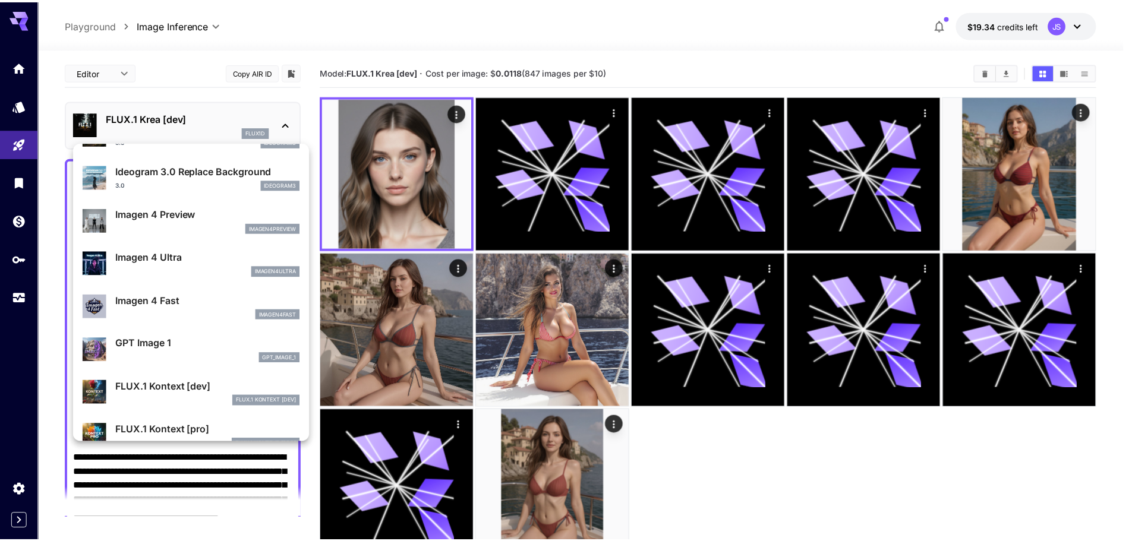
scroll to position [535, 0]
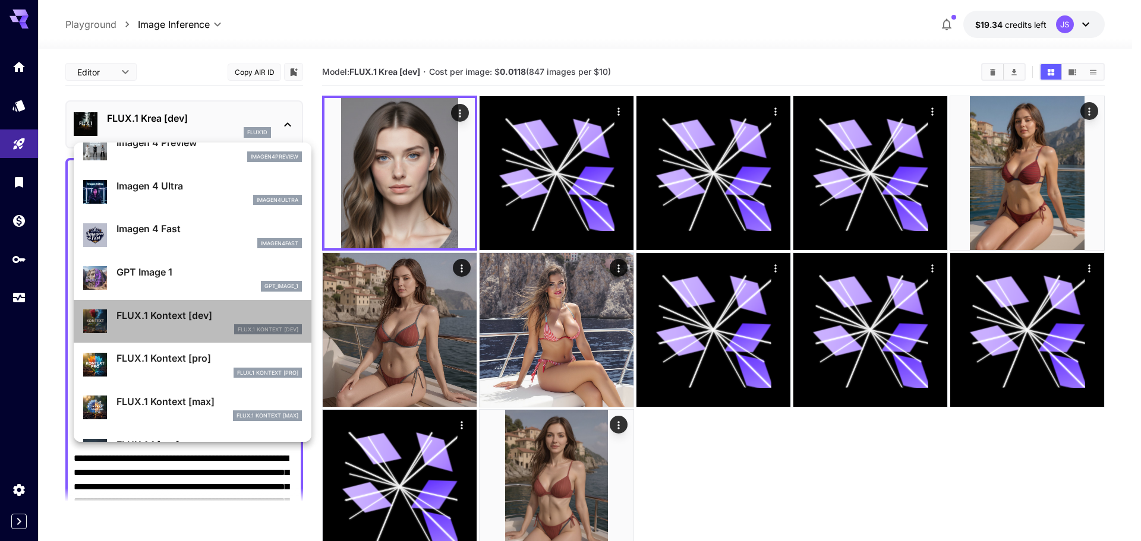
click at [216, 330] on div "FLUX.1 Kontext [dev]" at bounding box center [208, 329] width 185 height 11
type input "****"
type input "**"
type input "***"
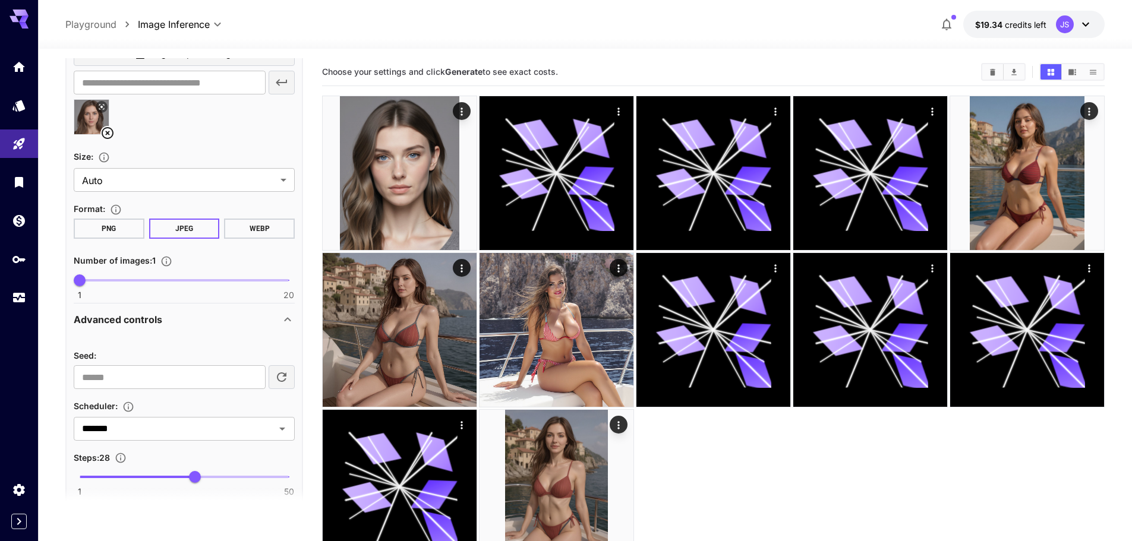
scroll to position [832, 0]
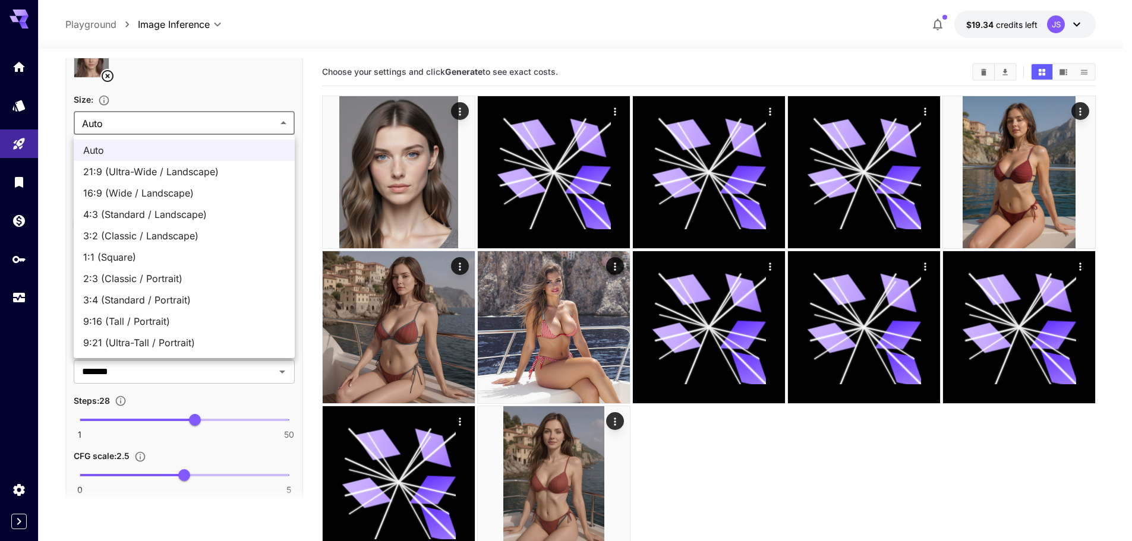
click at [145, 130] on body "**********" at bounding box center [566, 317] width 1132 height 635
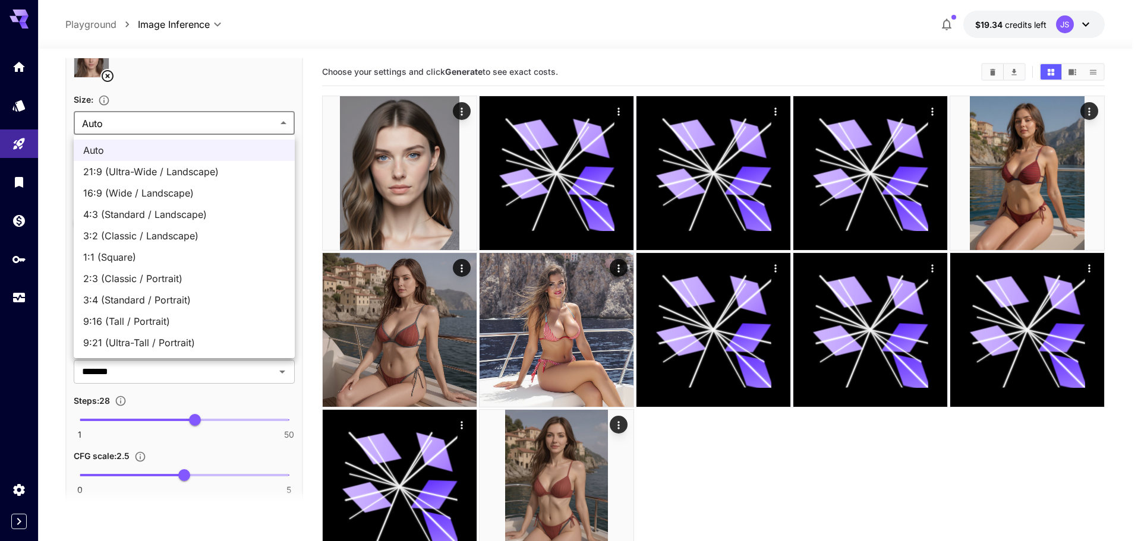
click at [160, 128] on div at bounding box center [570, 270] width 1141 height 541
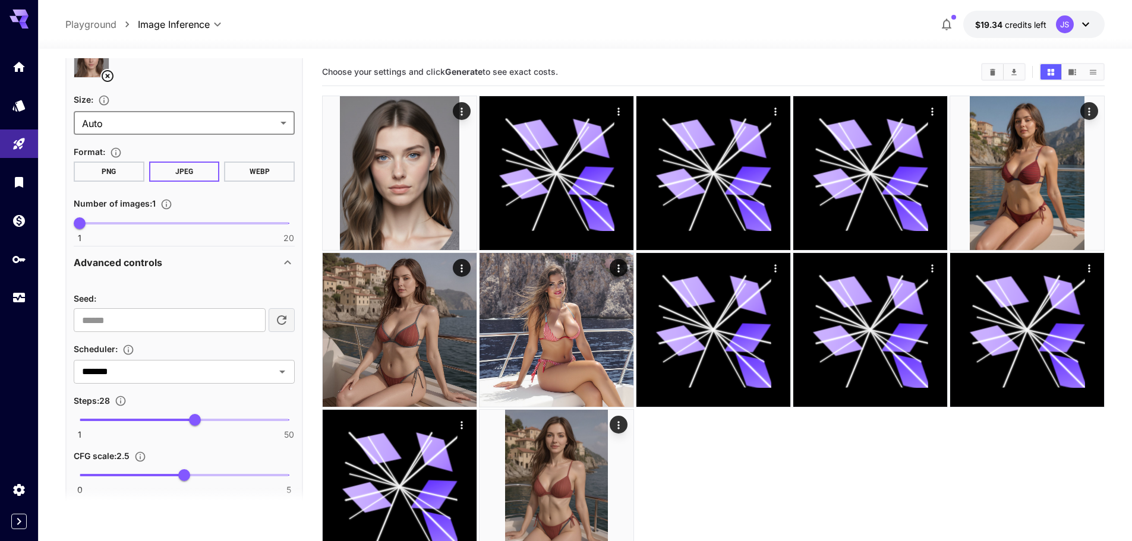
click at [160, 128] on body "**********" at bounding box center [566, 317] width 1132 height 635
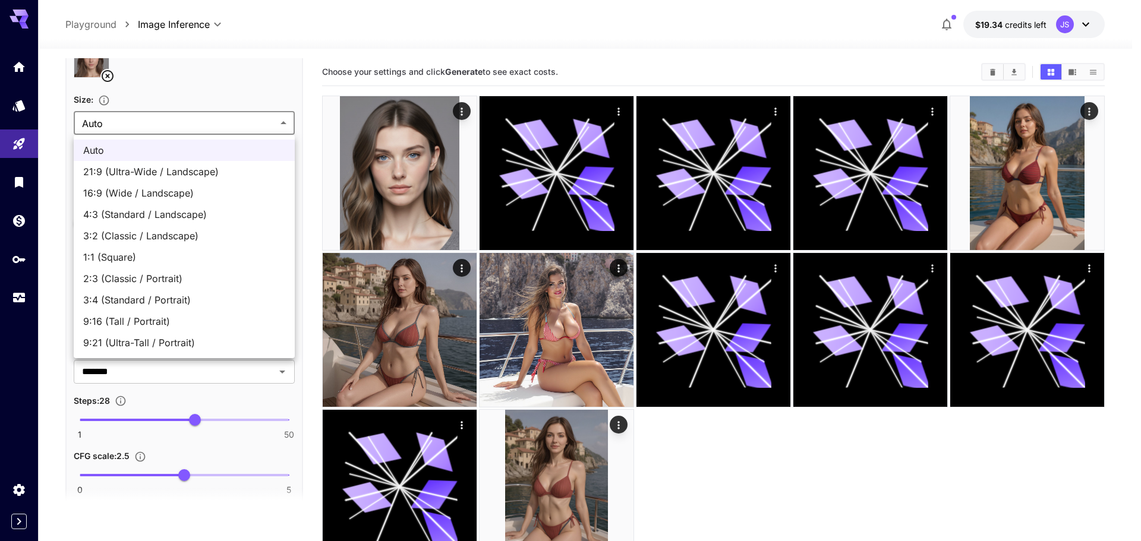
click at [160, 128] on div at bounding box center [570, 270] width 1141 height 541
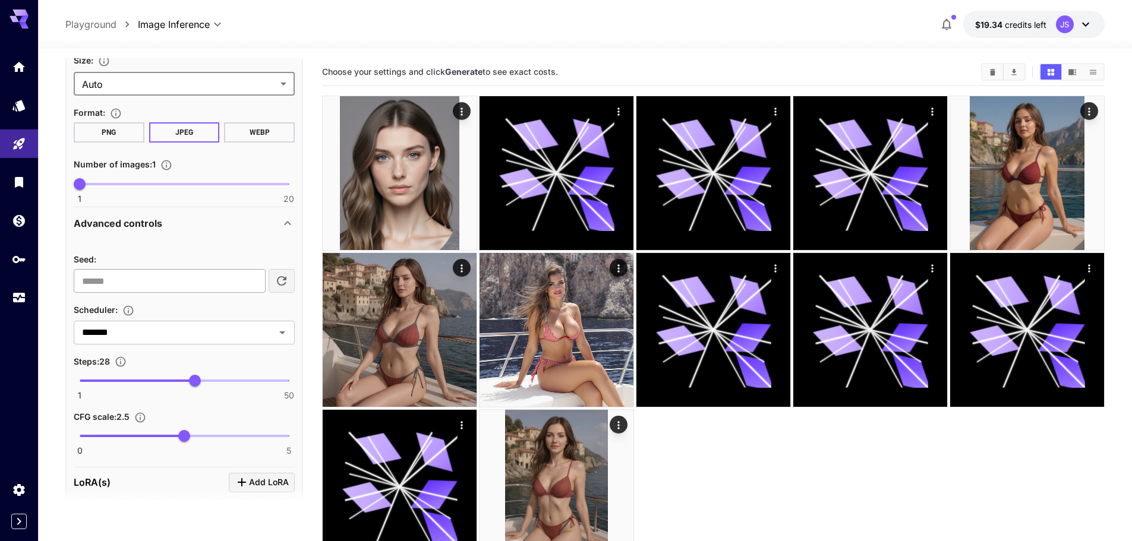
scroll to position [948, 0]
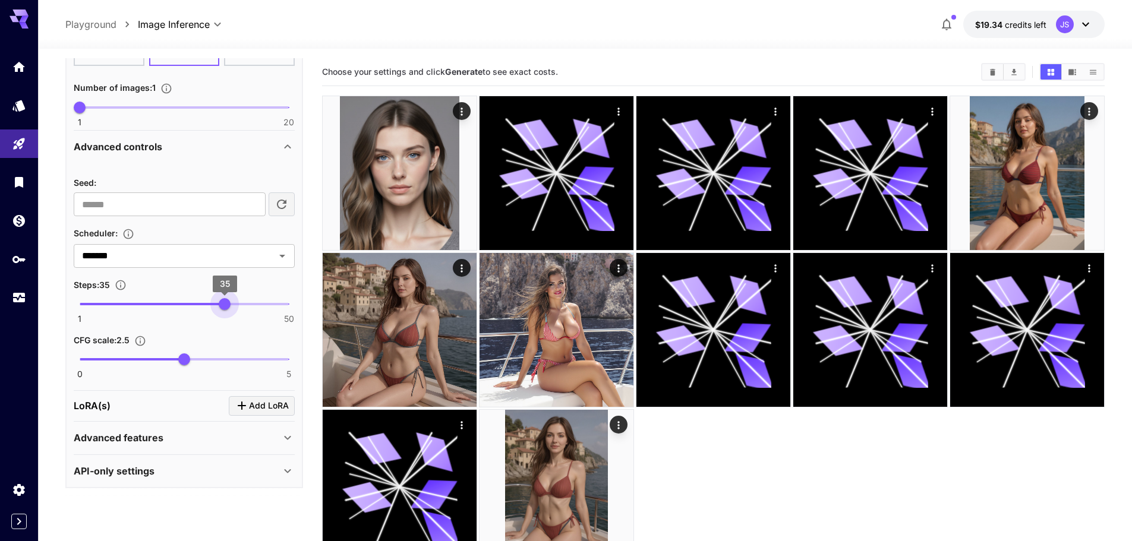
type input "**"
drag, startPoint x: 198, startPoint y: 305, endPoint x: 239, endPoint y: 310, distance: 41.8
click at [239, 310] on span "38" at bounding box center [238, 304] width 12 height 12
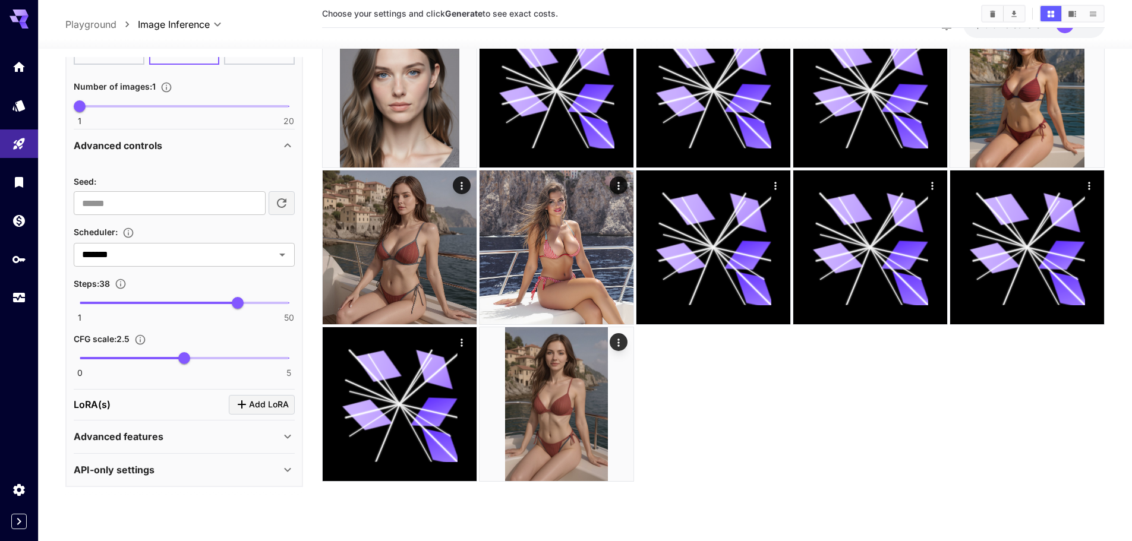
scroll to position [94, 0]
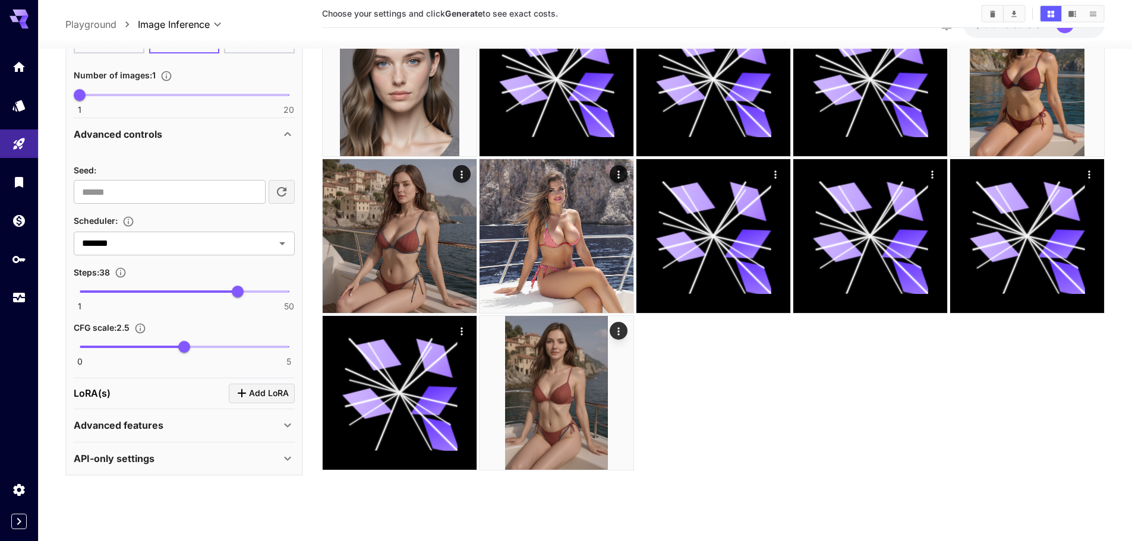
click at [197, 428] on div "Advanced features" at bounding box center [177, 425] width 207 height 14
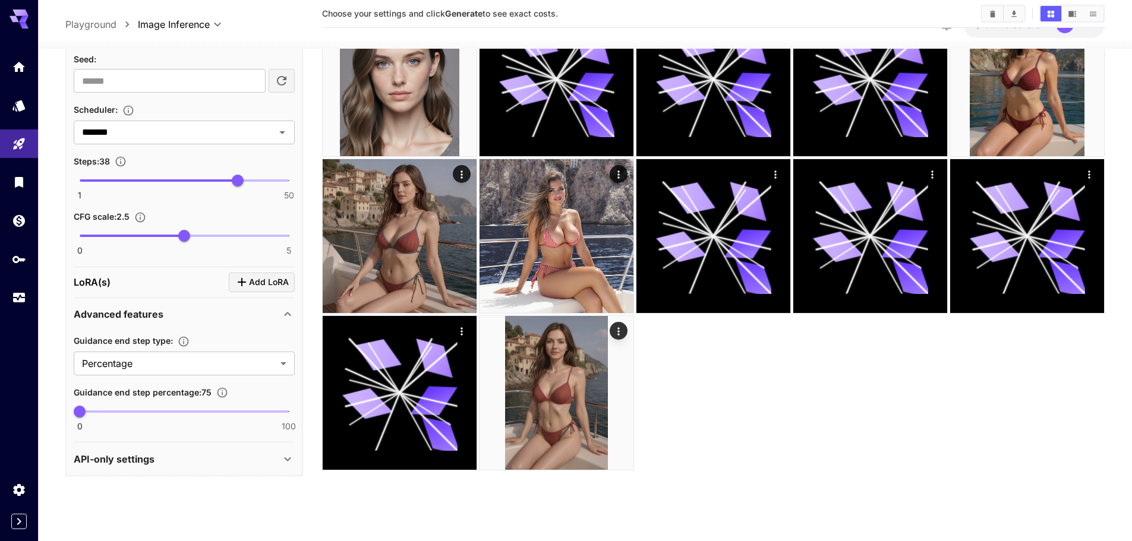
click at [182, 310] on div "Advanced features" at bounding box center [177, 314] width 207 height 14
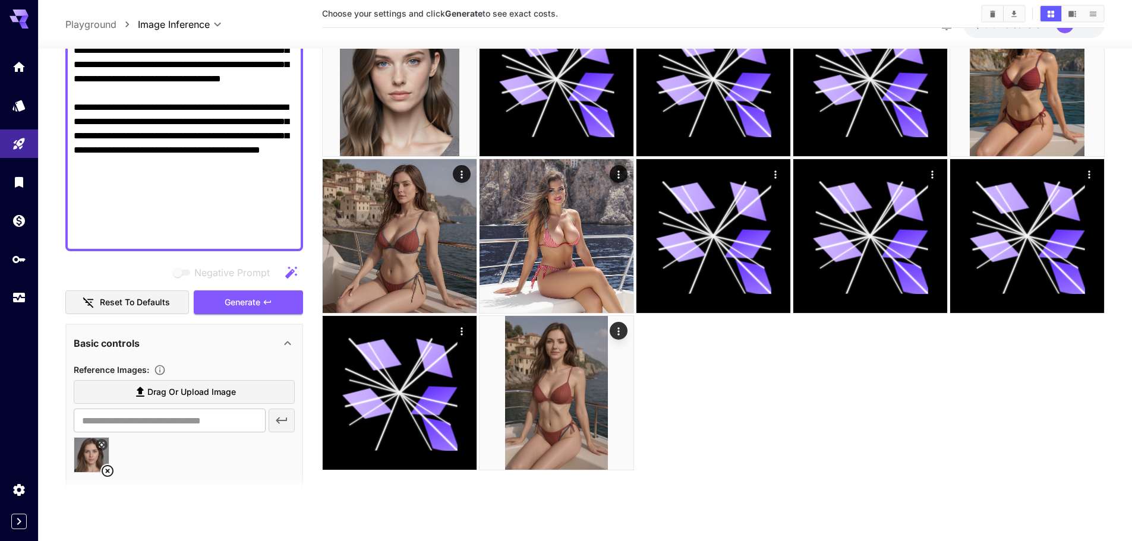
scroll to position [413, 0]
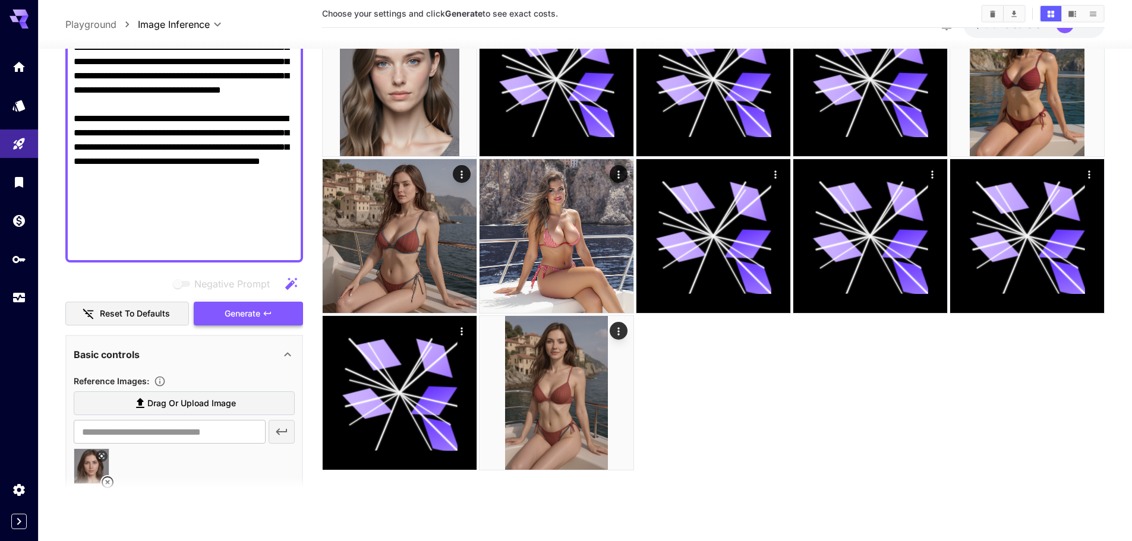
click at [248, 309] on span "Generate" at bounding box center [243, 313] width 36 height 15
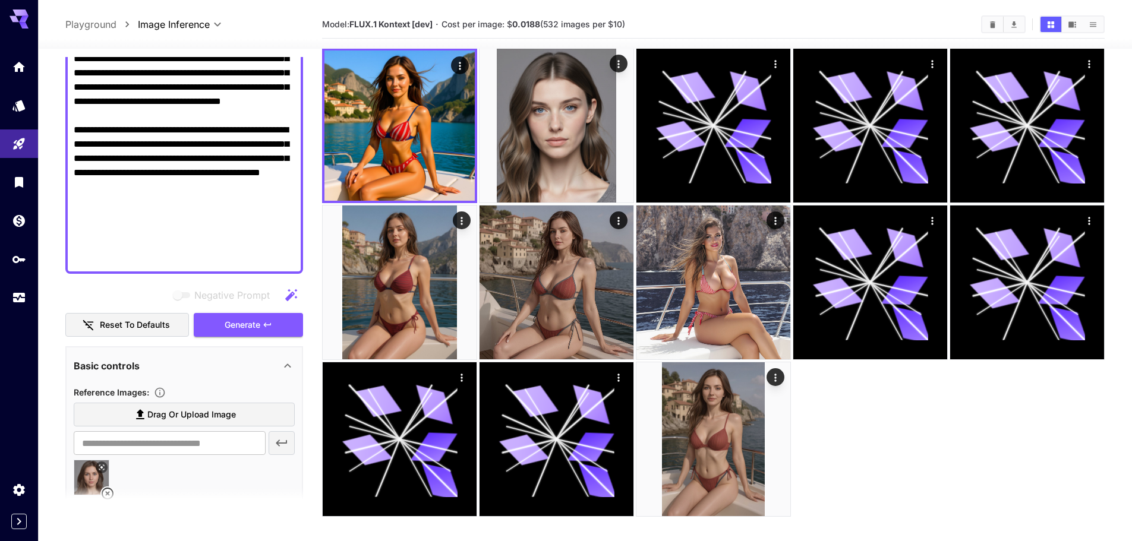
scroll to position [0, 0]
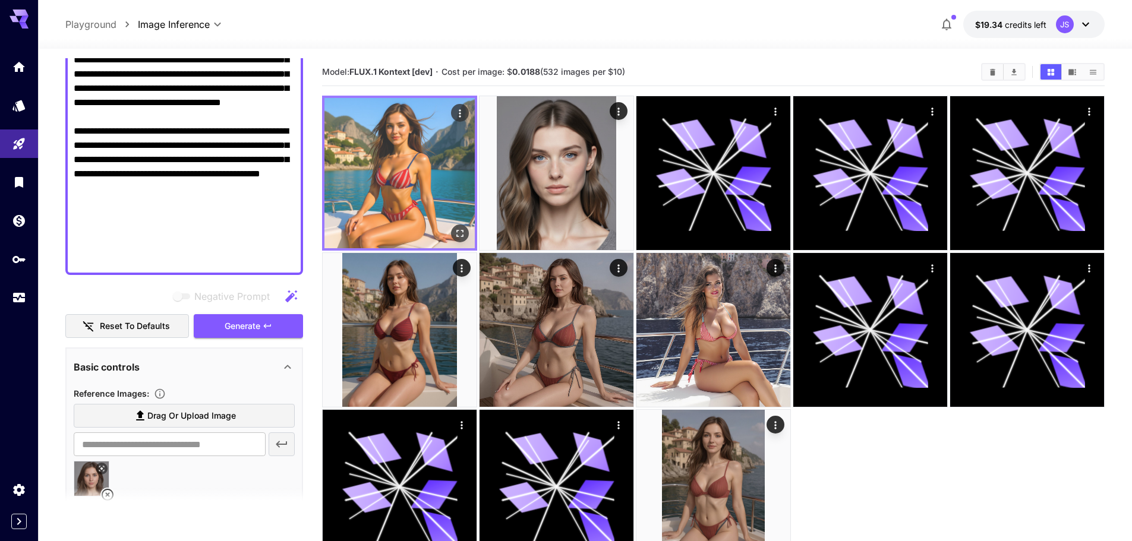
click at [395, 152] on img at bounding box center [399, 173] width 150 height 150
click at [468, 231] on button "Open in fullscreen" at bounding box center [460, 234] width 18 height 18
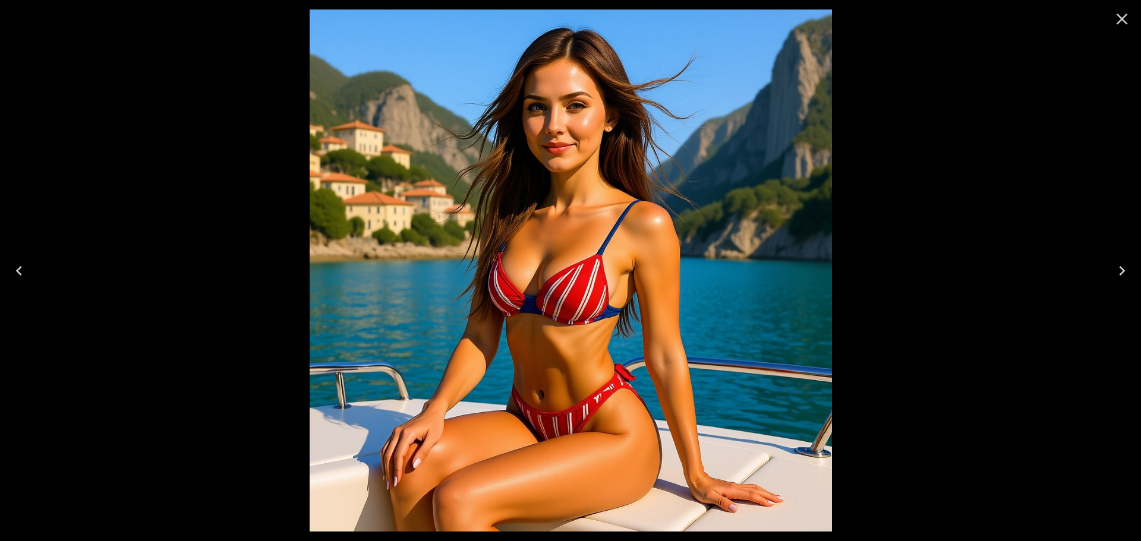
click at [1117, 18] on icon "Close" at bounding box center [1121, 19] width 19 height 19
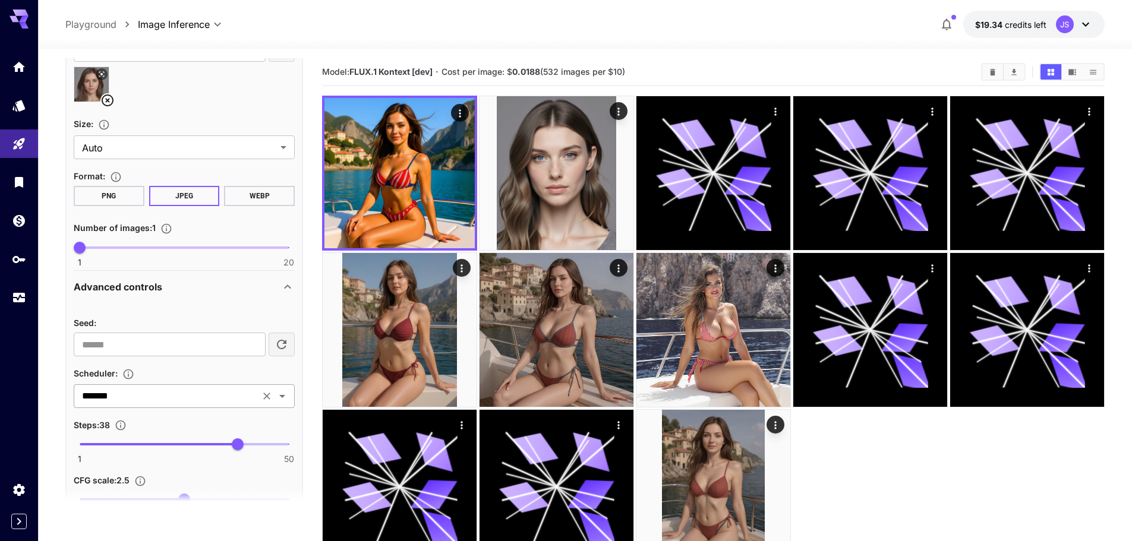
scroll to position [829, 0]
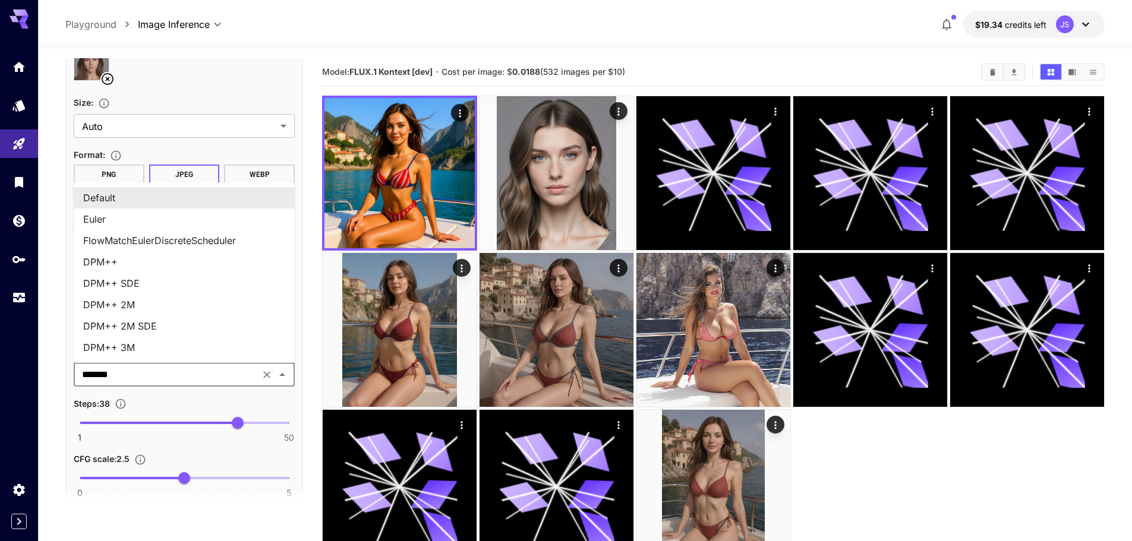
click at [158, 371] on input "*******" at bounding box center [166, 375] width 179 height 17
click at [157, 371] on input "*******" at bounding box center [166, 375] width 179 height 17
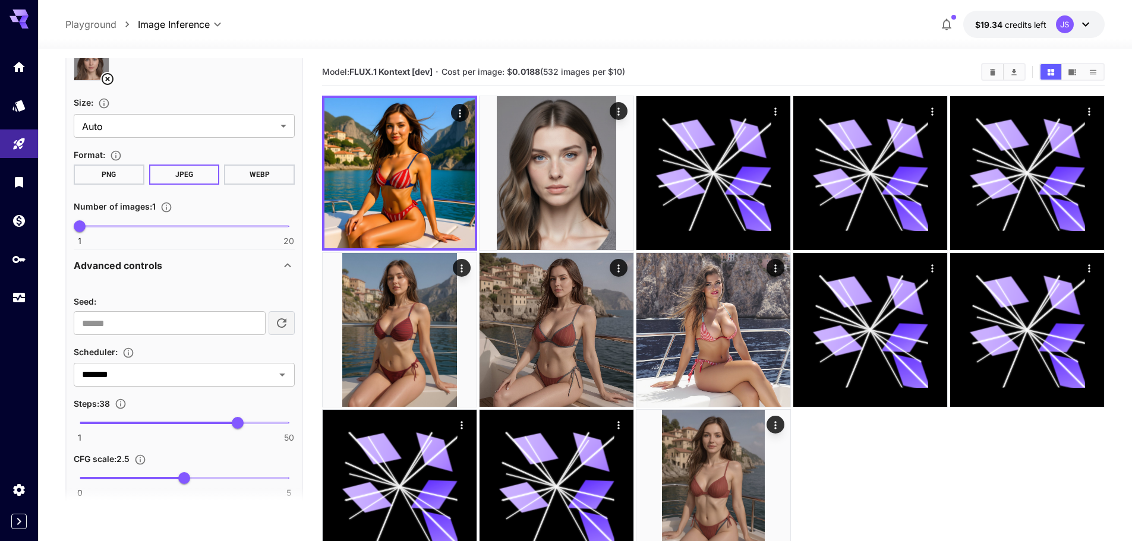
click at [155, 401] on div "Steps : 38" at bounding box center [184, 403] width 221 height 14
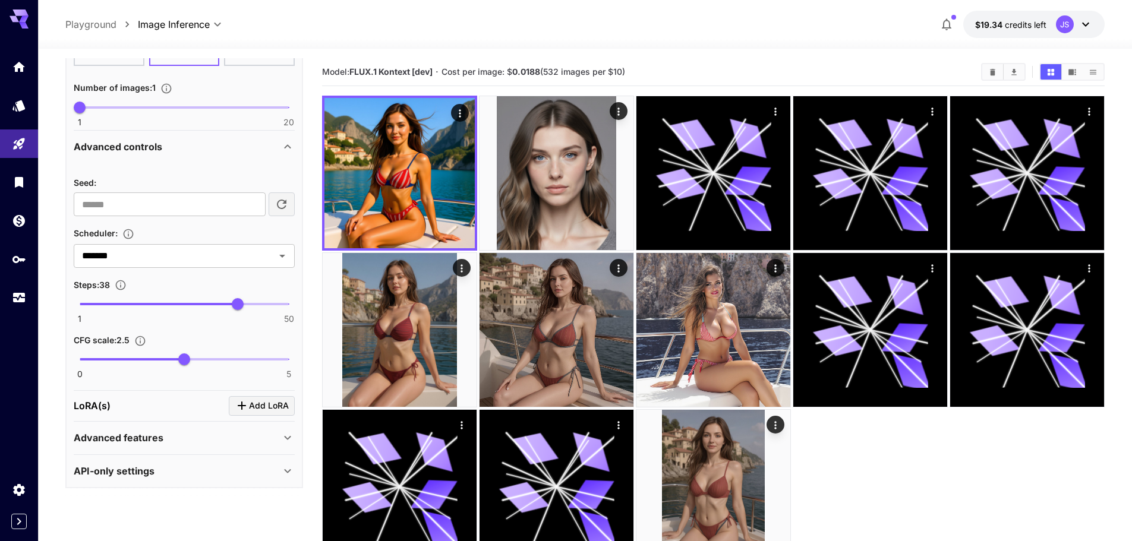
scroll to position [59, 0]
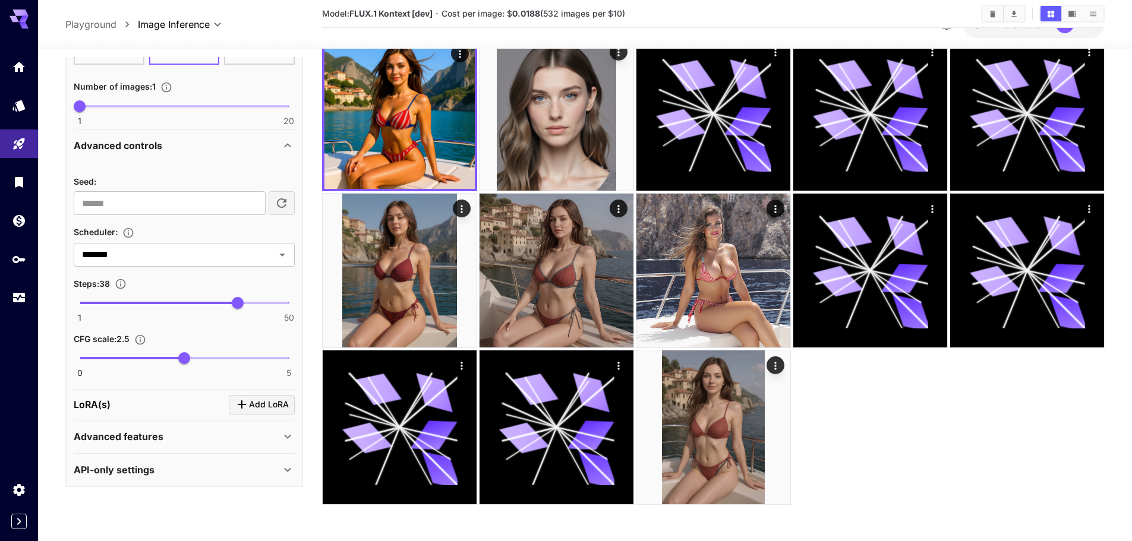
click at [154, 437] on p "Advanced features" at bounding box center [119, 437] width 90 height 14
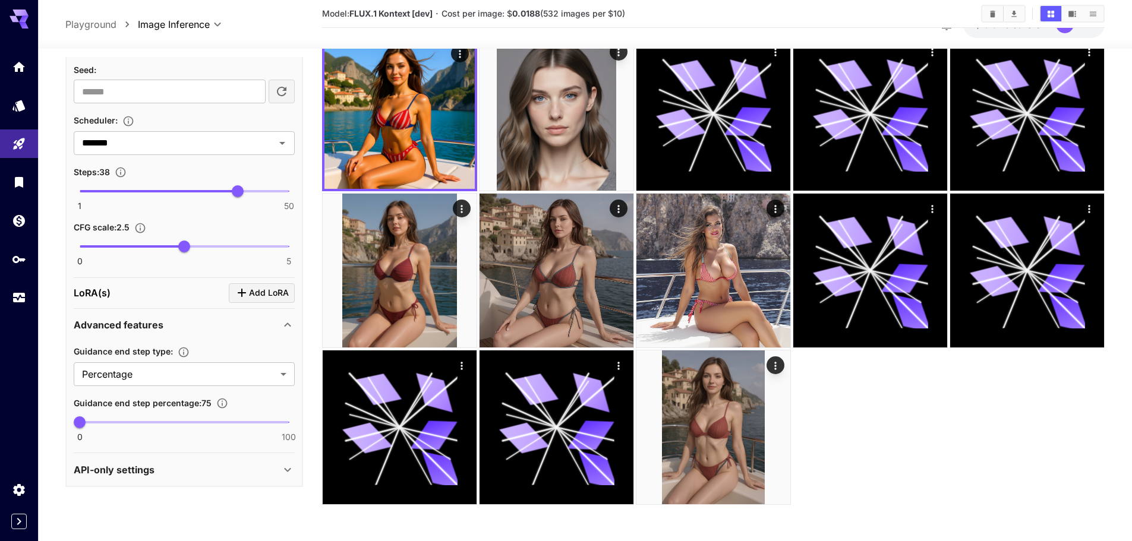
scroll to position [94, 0]
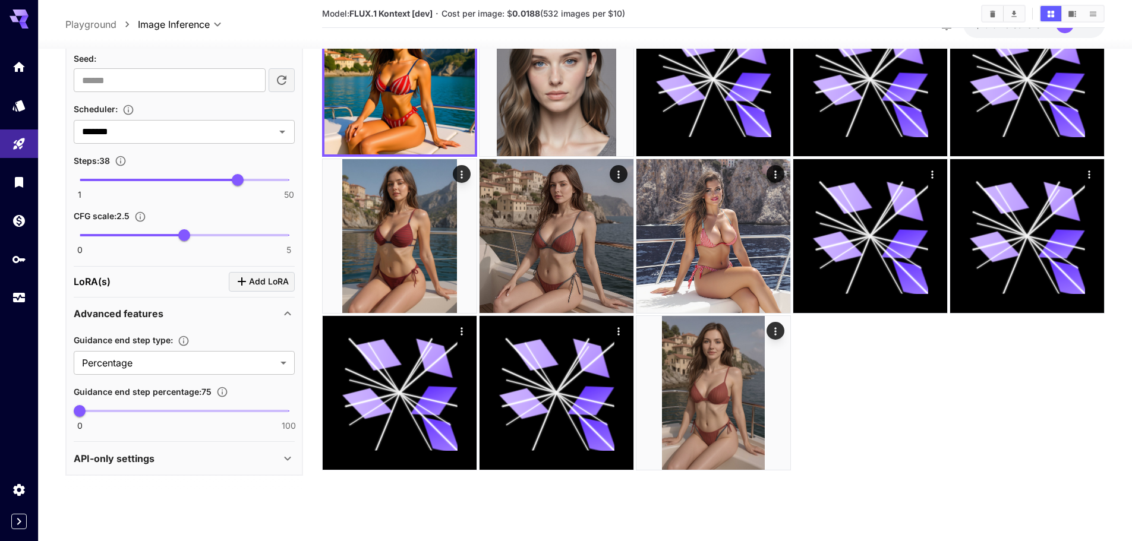
click at [152, 468] on div "API-only settings" at bounding box center [184, 458] width 221 height 29
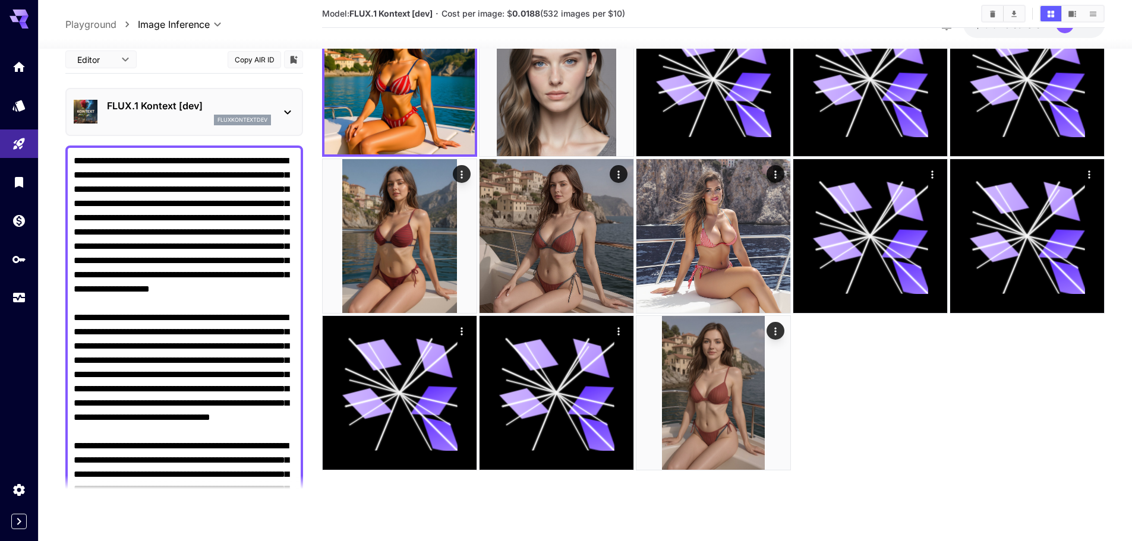
scroll to position [0, 0]
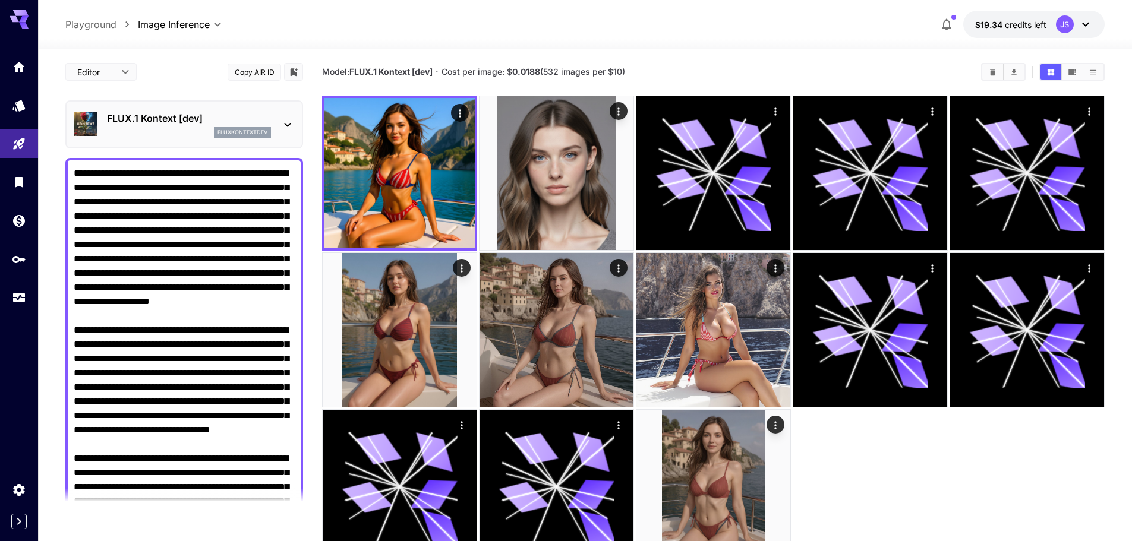
drag, startPoint x: 205, startPoint y: 254, endPoint x: 60, endPoint y: 30, distance: 266.4
click at [60, 28] on div "**********" at bounding box center [585, 317] width 1094 height 635
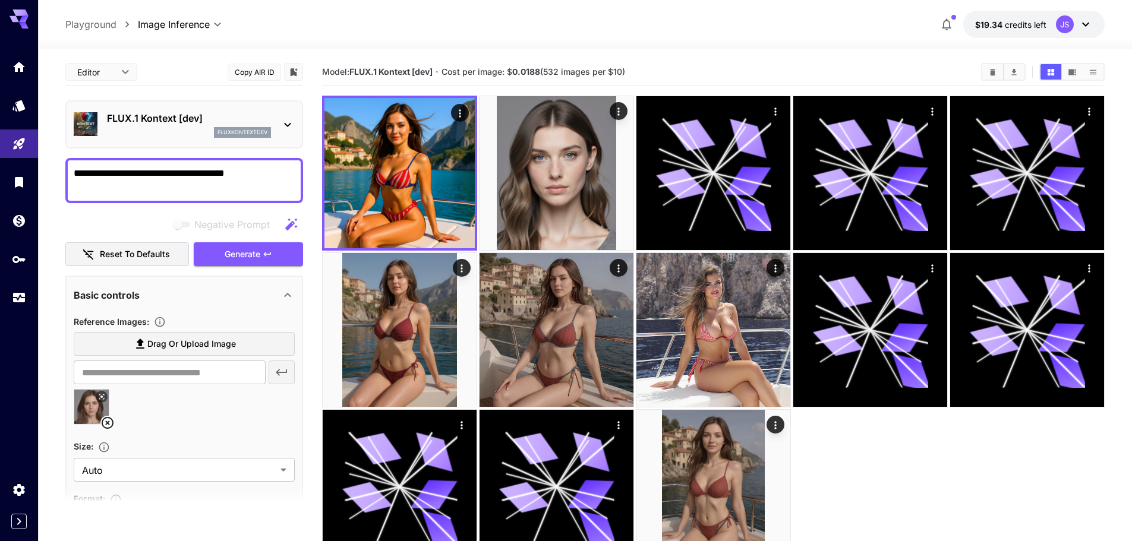
click at [260, 179] on textarea "**********" at bounding box center [184, 180] width 221 height 29
click at [99, 170] on textarea "**********" at bounding box center [184, 180] width 221 height 29
type textarea "**********"
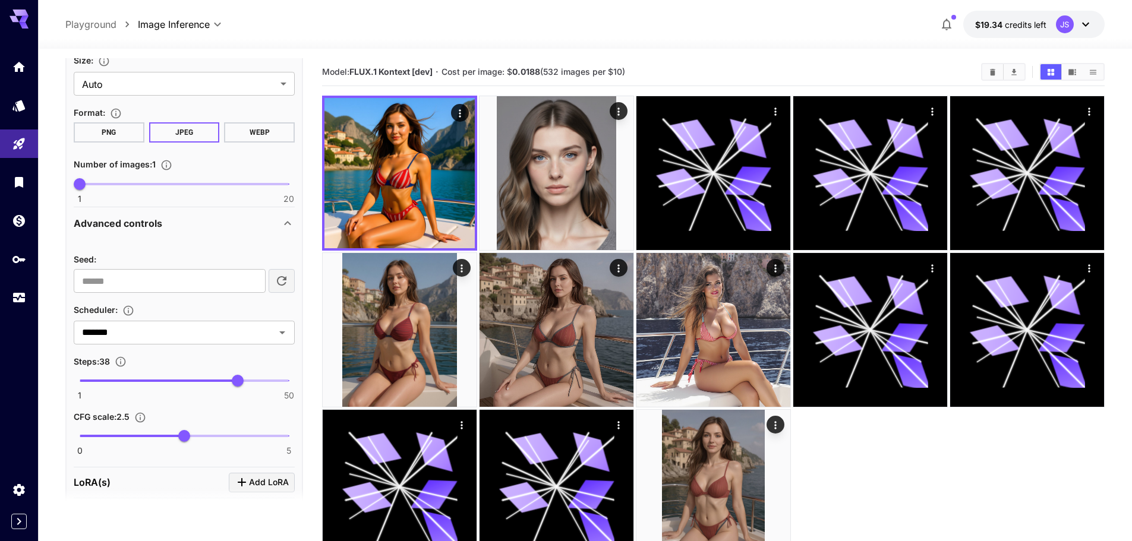
scroll to position [416, 0]
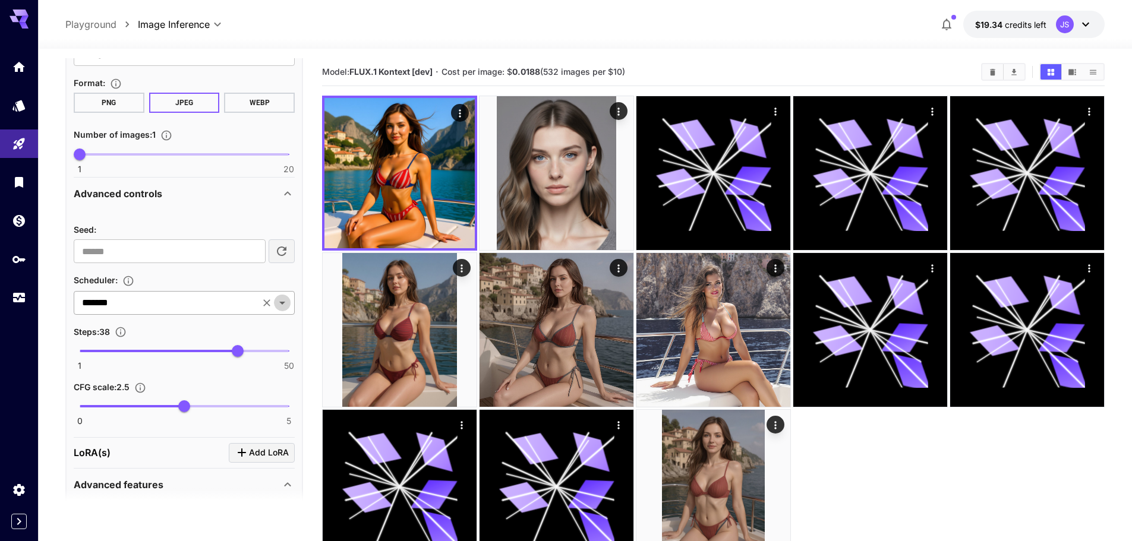
click at [285, 307] on icon "Open" at bounding box center [282, 303] width 14 height 14
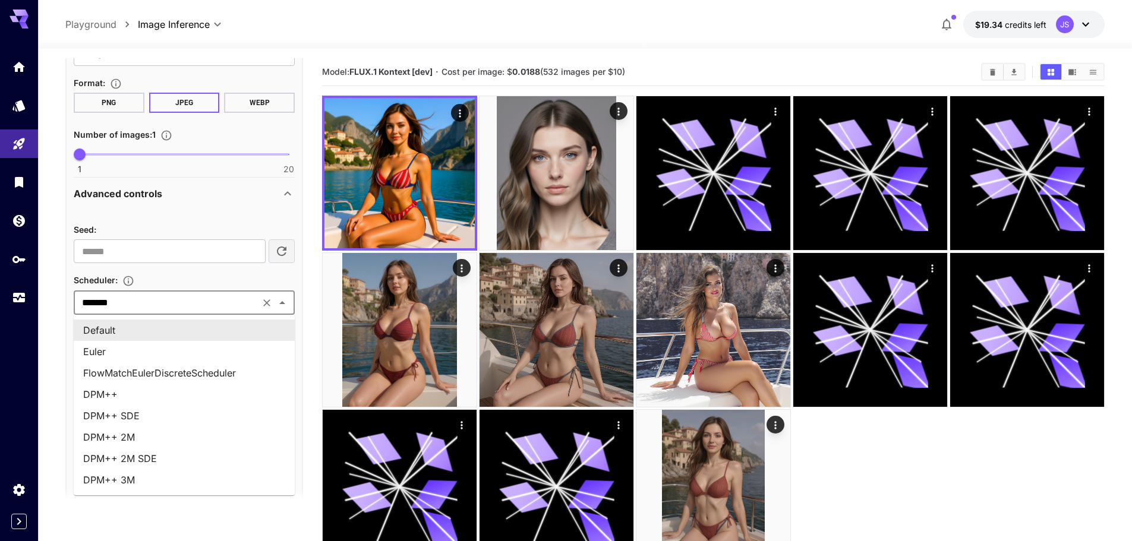
click at [185, 297] on input "*******" at bounding box center [166, 303] width 179 height 17
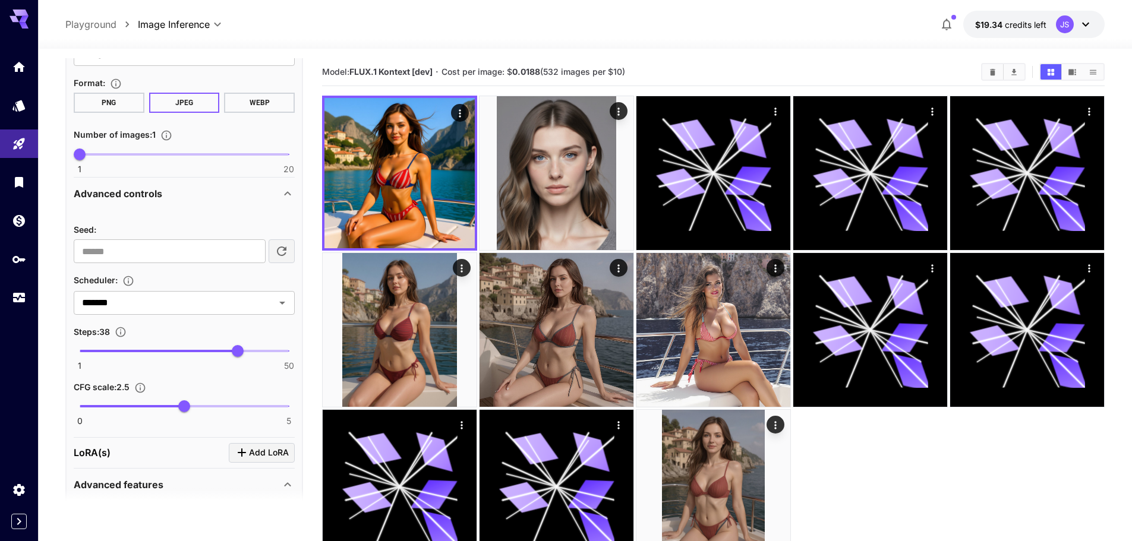
click at [196, 284] on div "Scheduler :" at bounding box center [184, 280] width 221 height 14
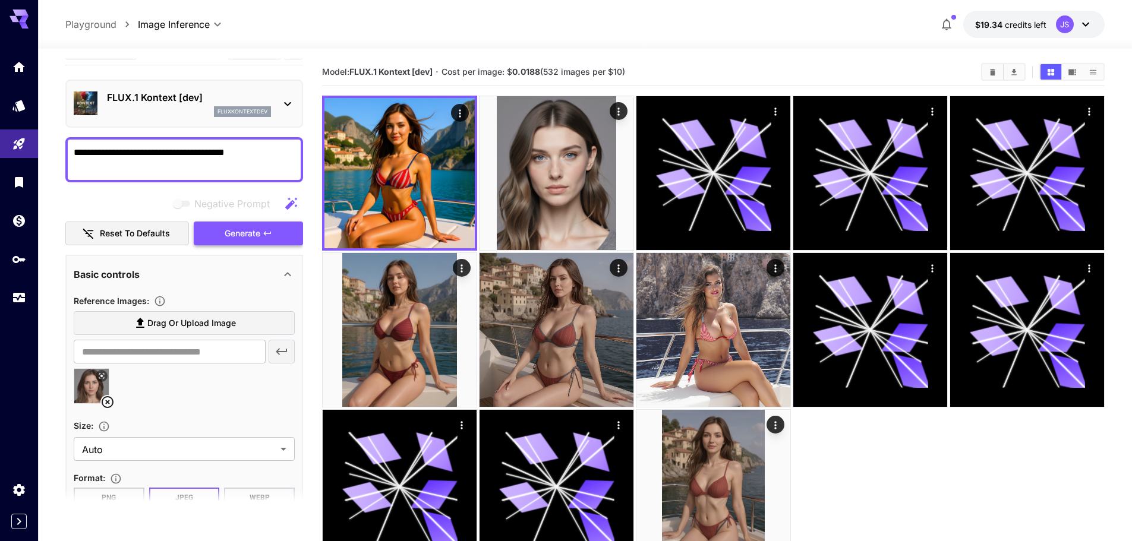
scroll to position [0, 0]
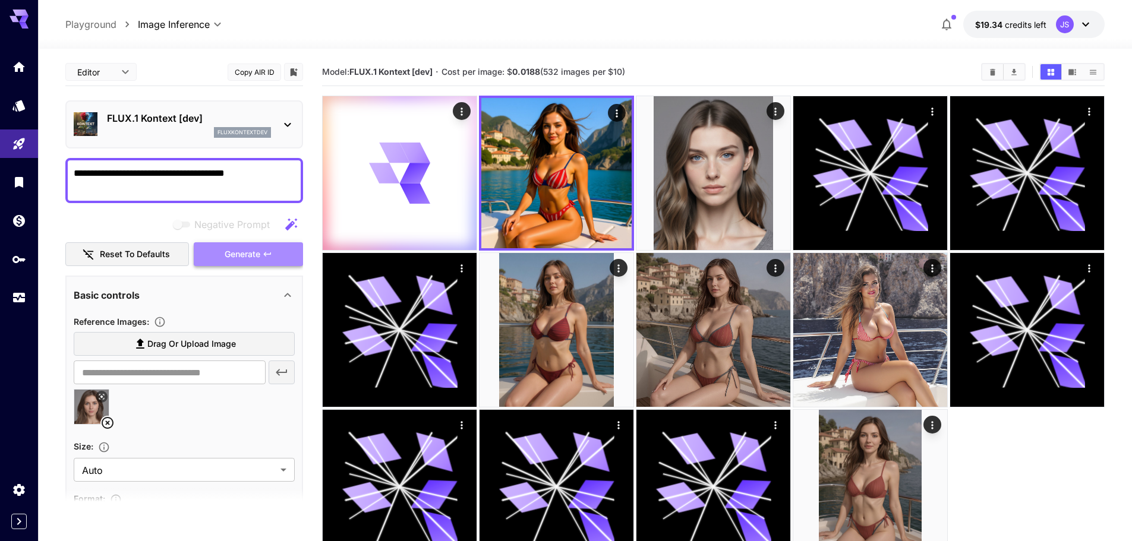
click at [245, 250] on span "Generate" at bounding box center [243, 254] width 36 height 15
